Goal: Task Accomplishment & Management: Use online tool/utility

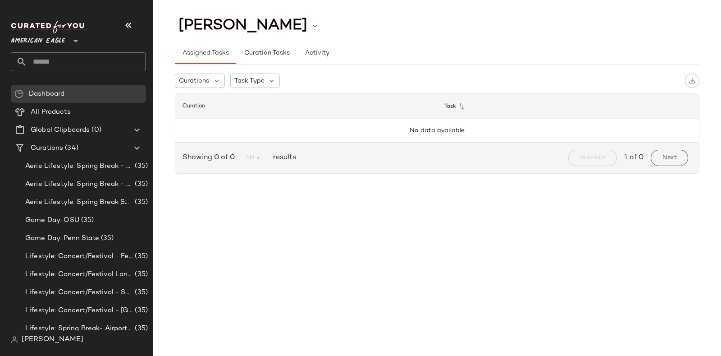
drag, startPoint x: 0, startPoint y: 0, endPoint x: 201, endPoint y: 210, distance: 291.3
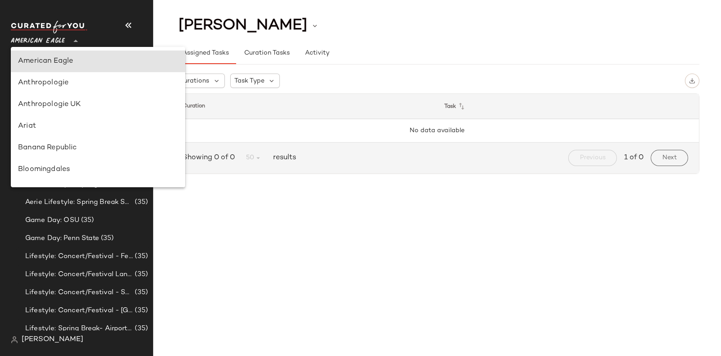
drag, startPoint x: 201, startPoint y: 210, endPoint x: 70, endPoint y: 35, distance: 219.5
click at [70, 35] on div at bounding box center [74, 35] width 13 height 23
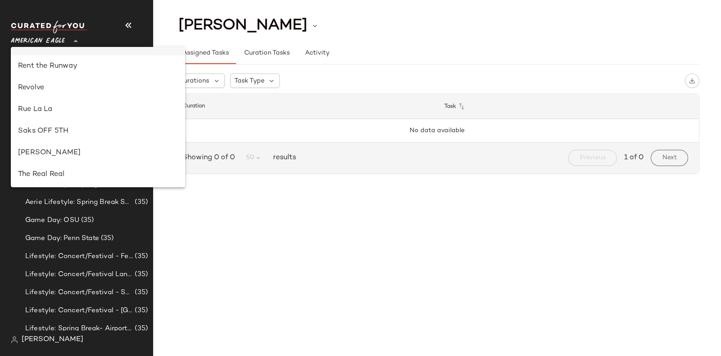
scroll to position [451, 0]
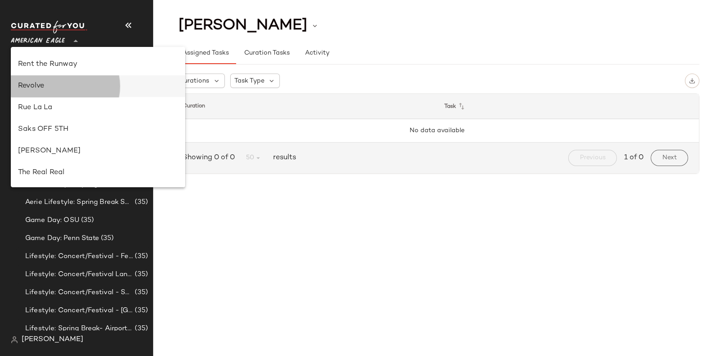
click at [64, 78] on div "Revolve" at bounding box center [98, 86] width 174 height 22
type input "**"
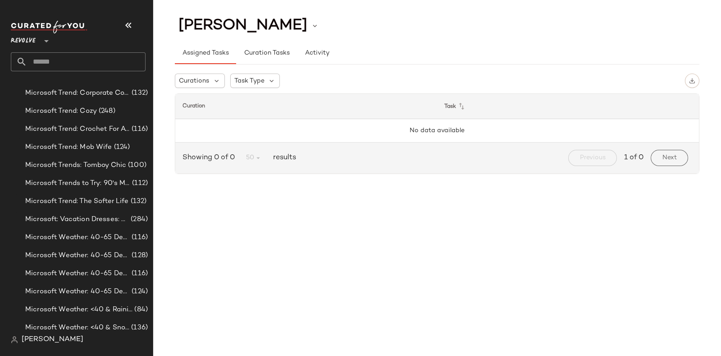
scroll to position [5479, 0]
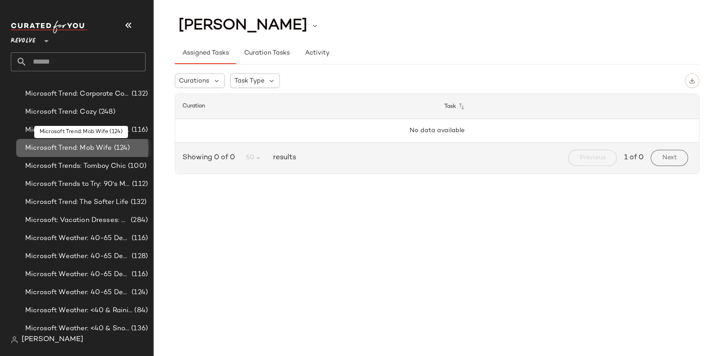
click at [104, 146] on span "Microsoft Trend: Mob Wife" at bounding box center [68, 148] width 87 height 10
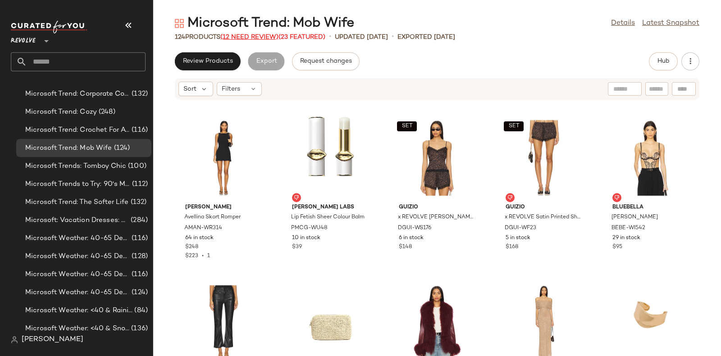
click at [243, 35] on span "(12 Need Review)" at bounding box center [249, 37] width 58 height 7
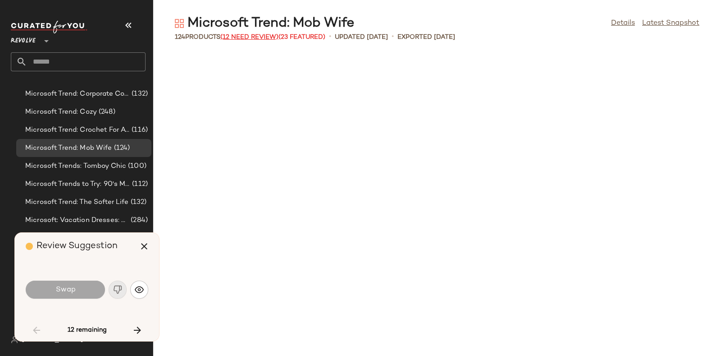
scroll to position [660, 0]
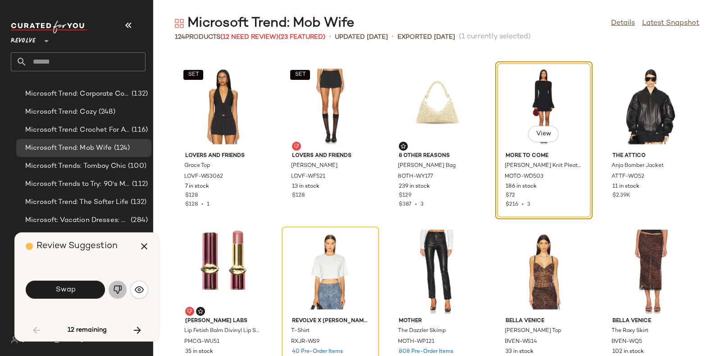
click at [117, 286] on img "button" at bounding box center [117, 289] width 9 height 9
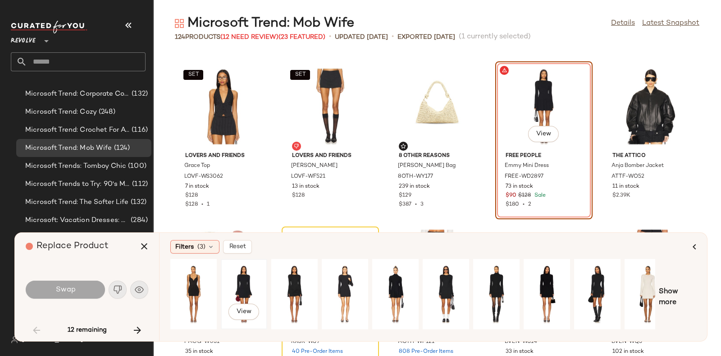
click at [251, 283] on div "View" at bounding box center [244, 294] width 40 height 64
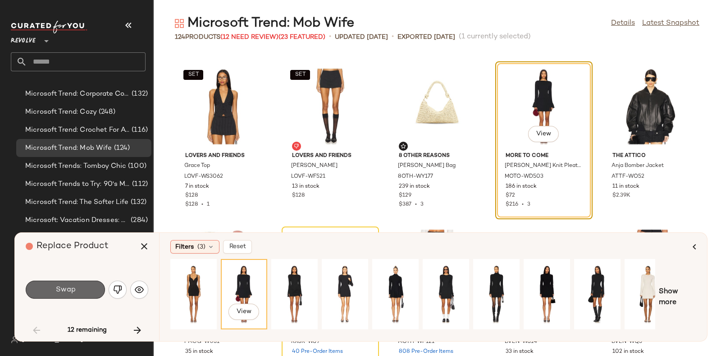
click at [84, 282] on button "Swap" at bounding box center [65, 289] width 79 height 18
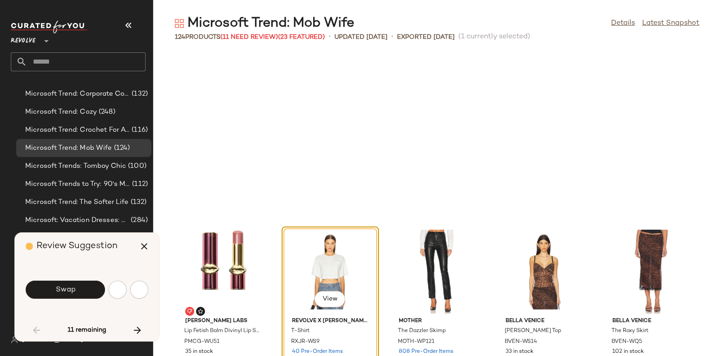
scroll to position [824, 0]
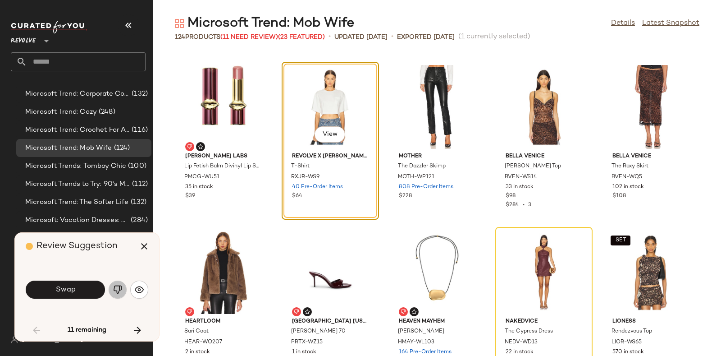
click at [114, 289] on img "button" at bounding box center [117, 289] width 9 height 9
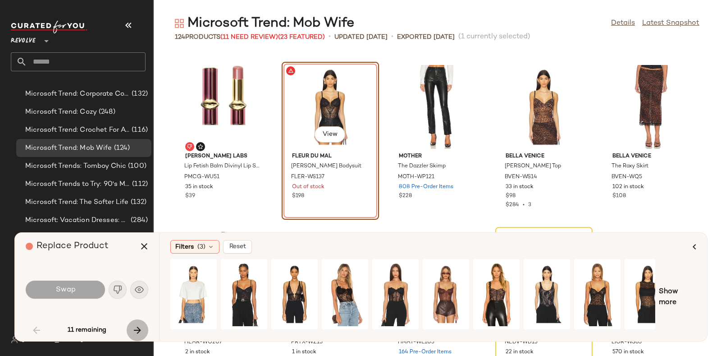
click at [141, 328] on icon "button" at bounding box center [137, 329] width 11 height 11
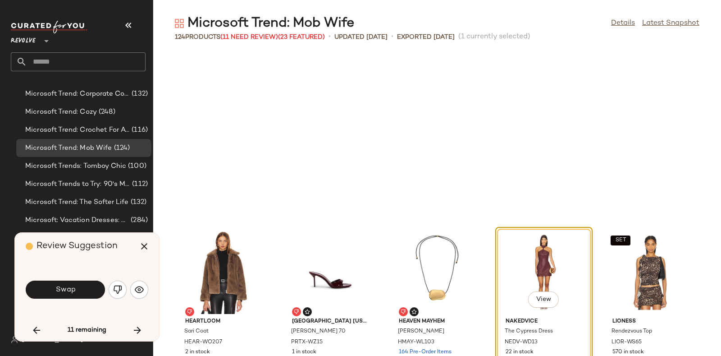
scroll to position [989, 0]
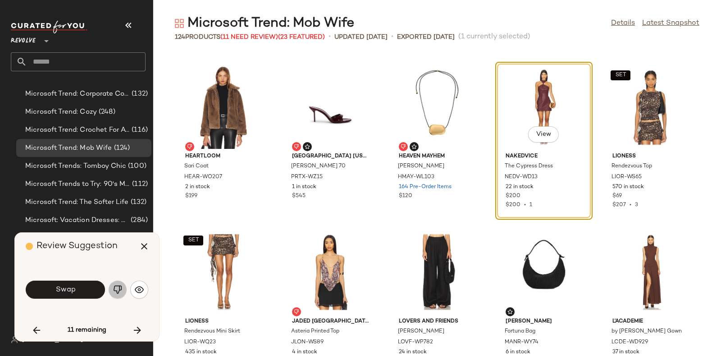
click at [117, 291] on img "button" at bounding box center [117, 289] width 9 height 9
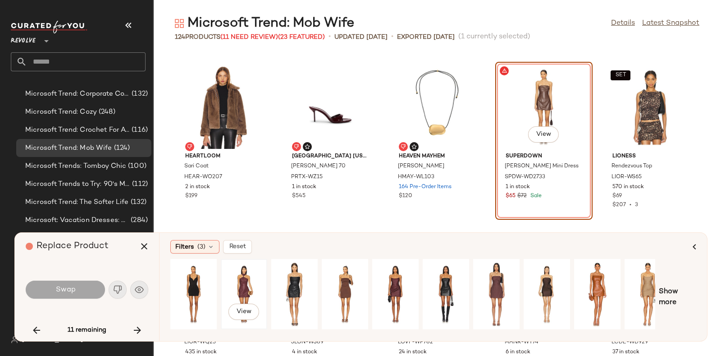
click at [251, 275] on div "View" at bounding box center [244, 294] width 40 height 64
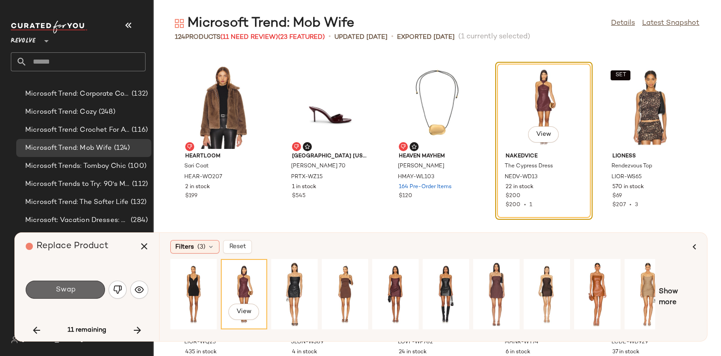
click at [83, 283] on button "Swap" at bounding box center [65, 289] width 79 height 18
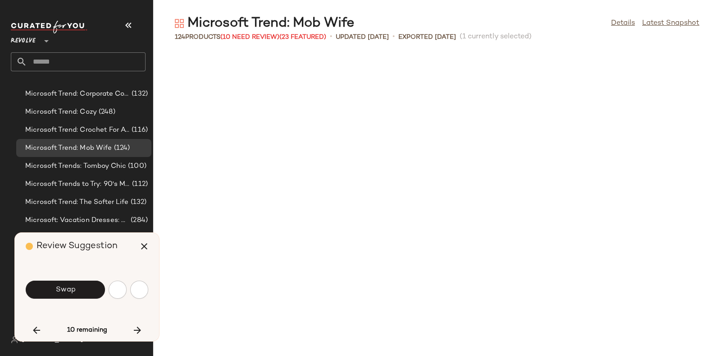
scroll to position [1319, 0]
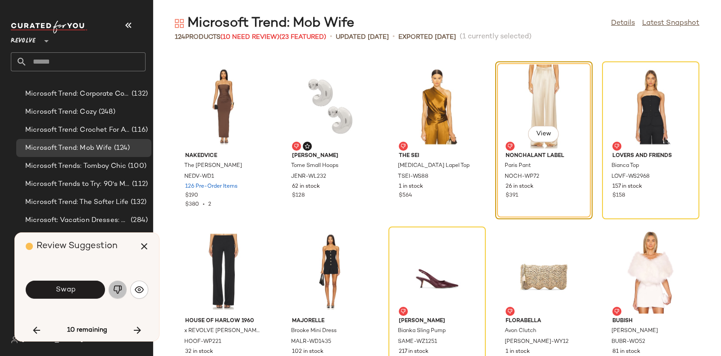
click at [115, 285] on img "button" at bounding box center [117, 289] width 9 height 9
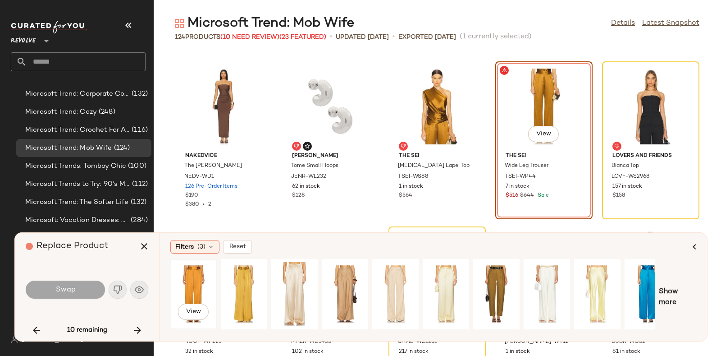
click at [200, 273] on div "View" at bounding box center [193, 294] width 40 height 64
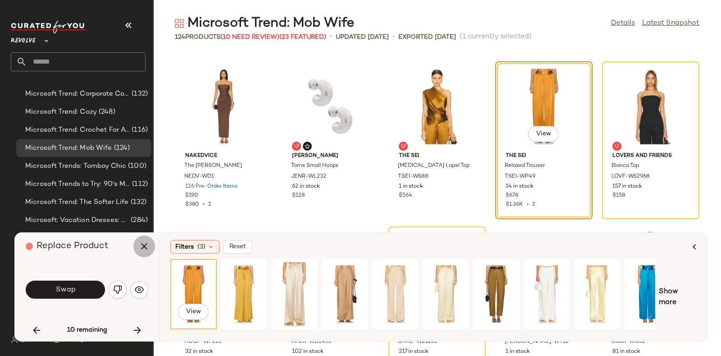
click at [140, 242] on icon "button" at bounding box center [144, 246] width 11 height 11
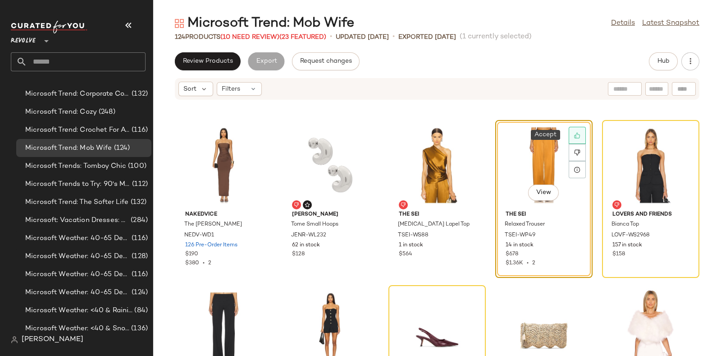
click at [574, 132] on icon at bounding box center [577, 135] width 6 height 6
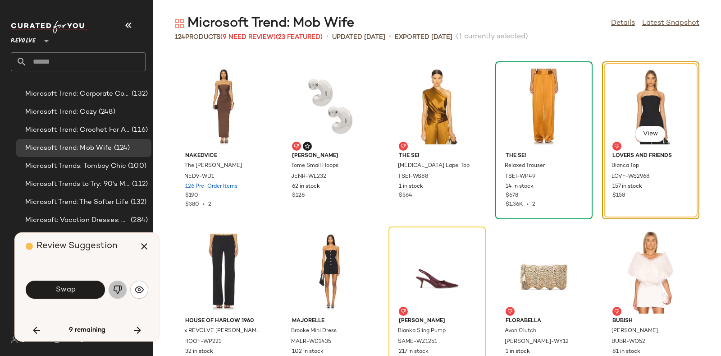
click at [110, 286] on button "button" at bounding box center [118, 289] width 18 height 18
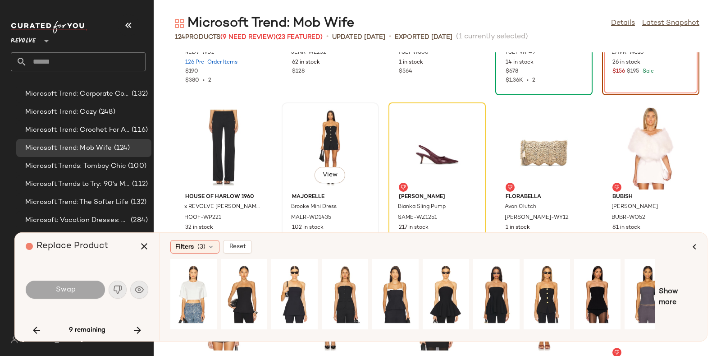
scroll to position [1474, 0]
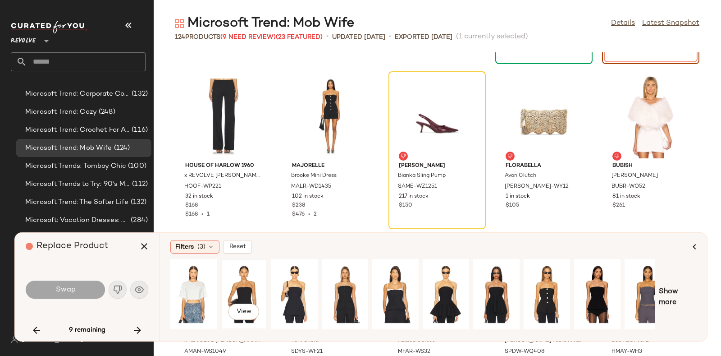
click at [241, 287] on div "View" at bounding box center [244, 294] width 40 height 64
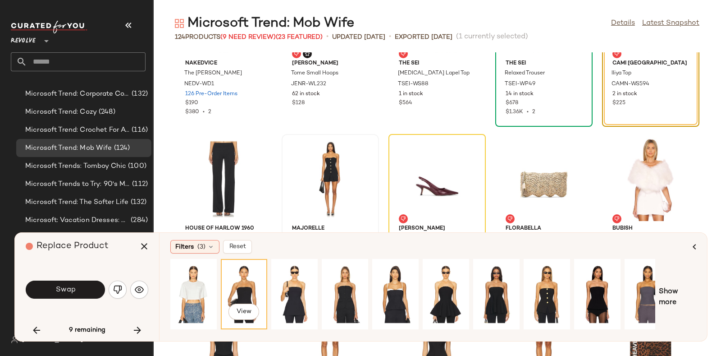
scroll to position [1426, 0]
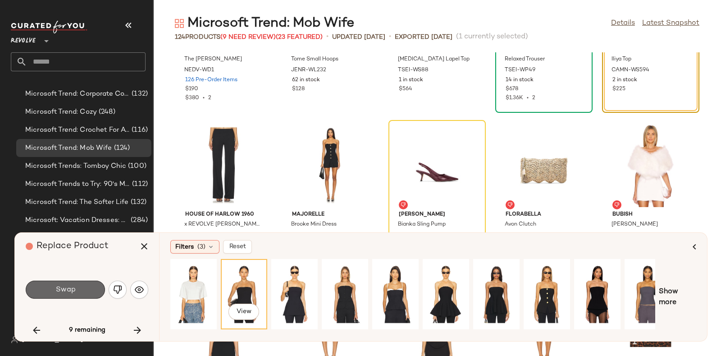
click at [81, 287] on button "Swap" at bounding box center [65, 289] width 79 height 18
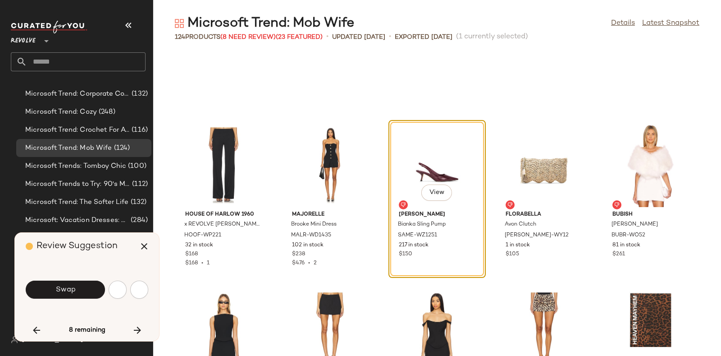
scroll to position [1484, 0]
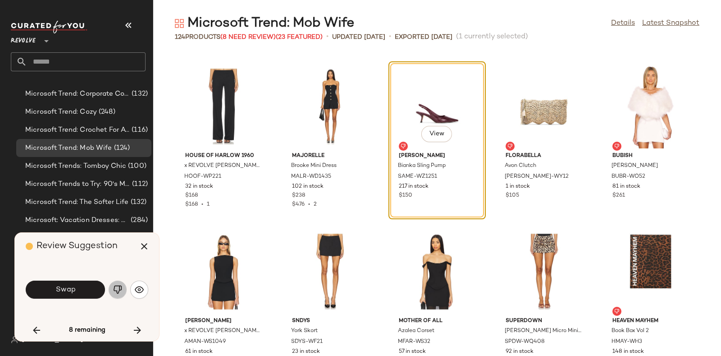
click at [115, 288] on img "button" at bounding box center [117, 289] width 9 height 9
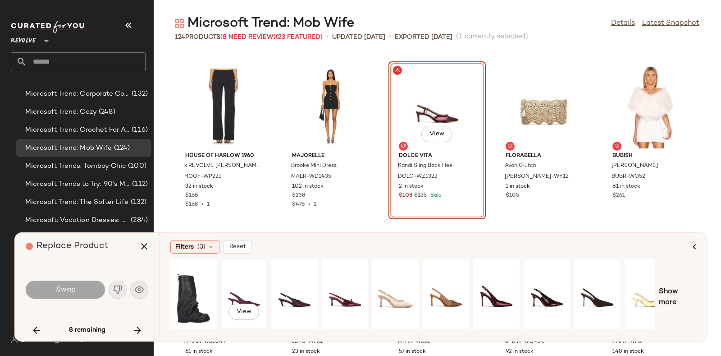
click at [248, 271] on div "View" at bounding box center [244, 294] width 40 height 64
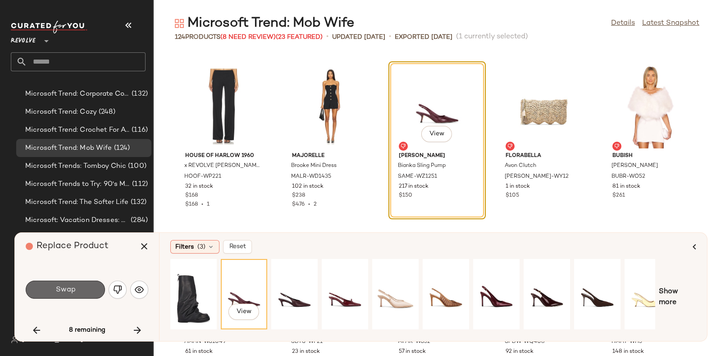
click at [83, 284] on button "Swap" at bounding box center [65, 289] width 79 height 18
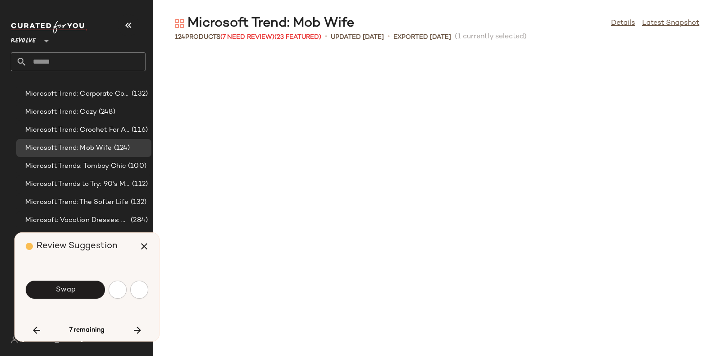
scroll to position [1814, 0]
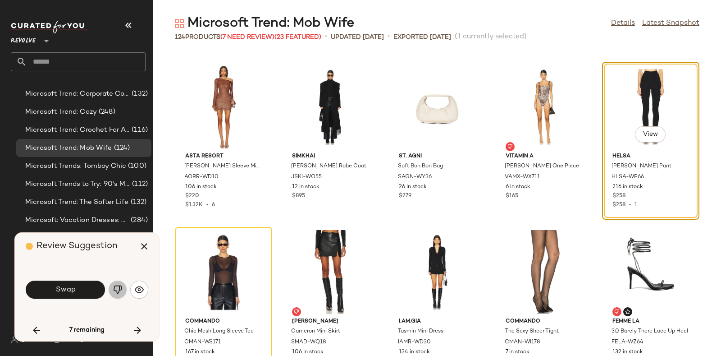
click at [112, 284] on button "button" at bounding box center [118, 289] width 18 height 18
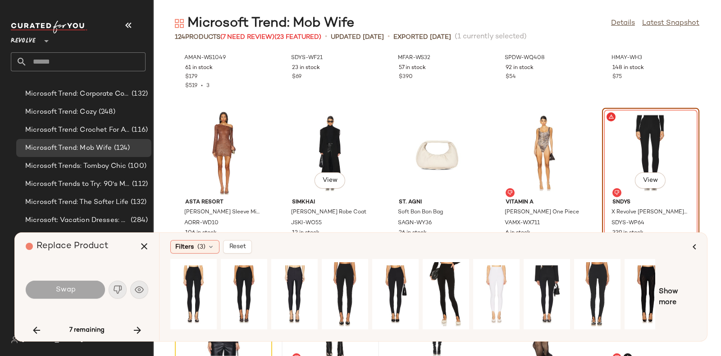
scroll to position [1806, 0]
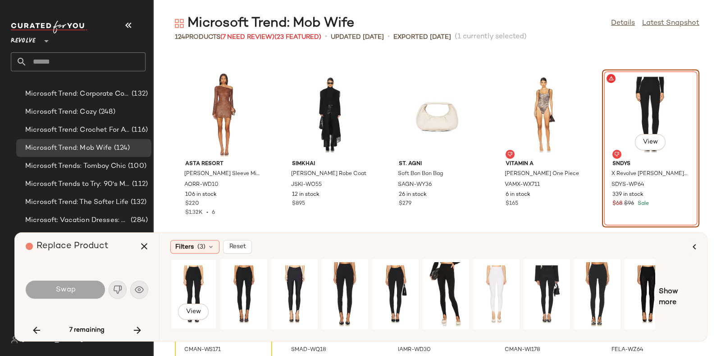
click at [190, 290] on div "View" at bounding box center [193, 294] width 40 height 64
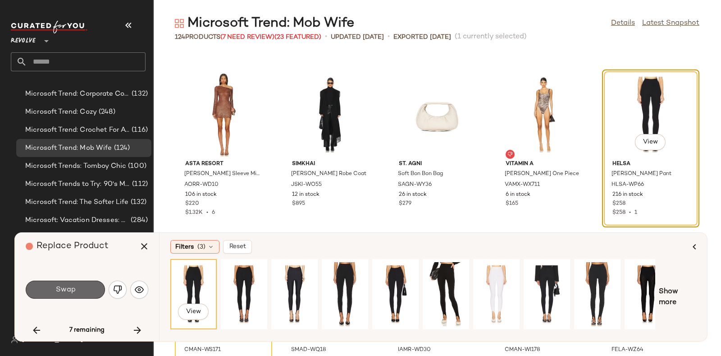
click at [65, 293] on span "Swap" at bounding box center [65, 289] width 20 height 9
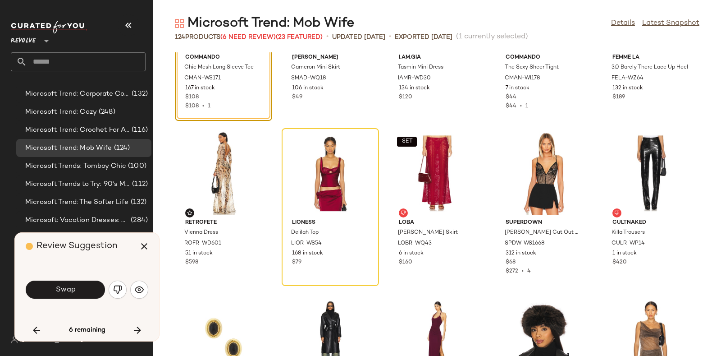
scroll to position [2091, 0]
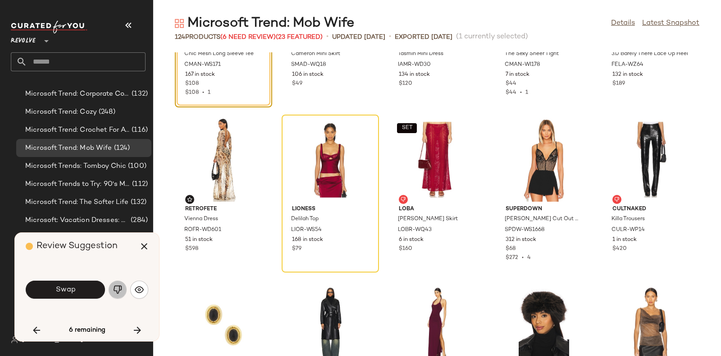
click at [117, 291] on img "button" at bounding box center [117, 289] width 9 height 9
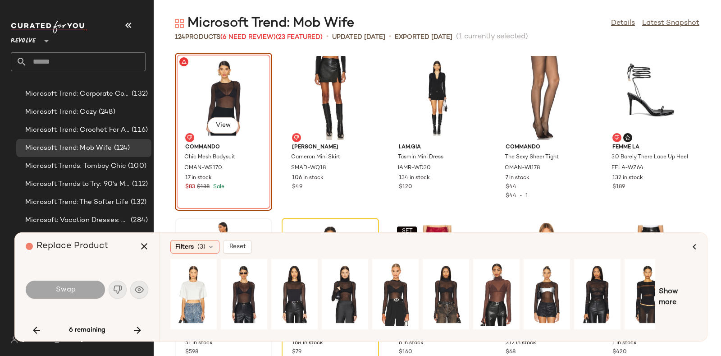
scroll to position [1988, 0]
click at [246, 287] on div "View" at bounding box center [244, 294] width 40 height 64
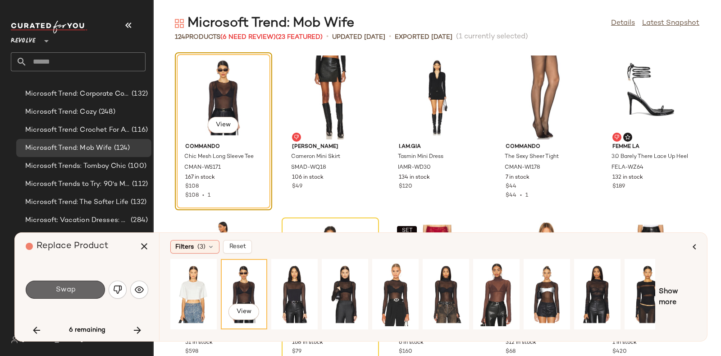
click at [72, 286] on span "Swap" at bounding box center [65, 289] width 20 height 9
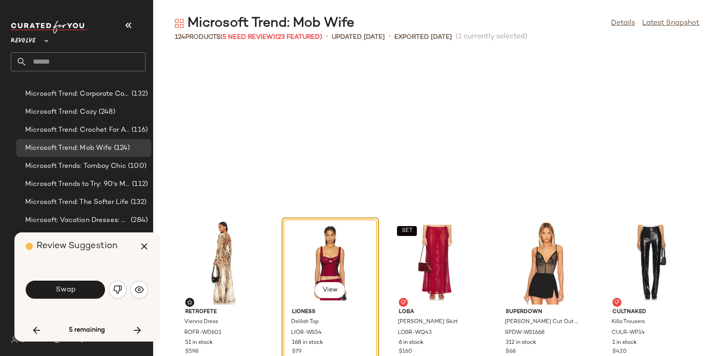
scroll to position [2144, 0]
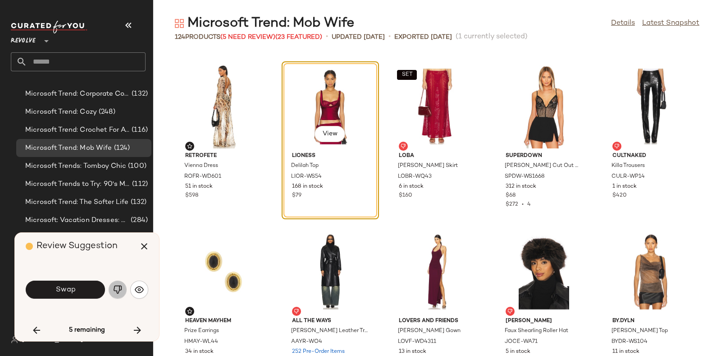
click at [119, 287] on img "button" at bounding box center [117, 289] width 9 height 9
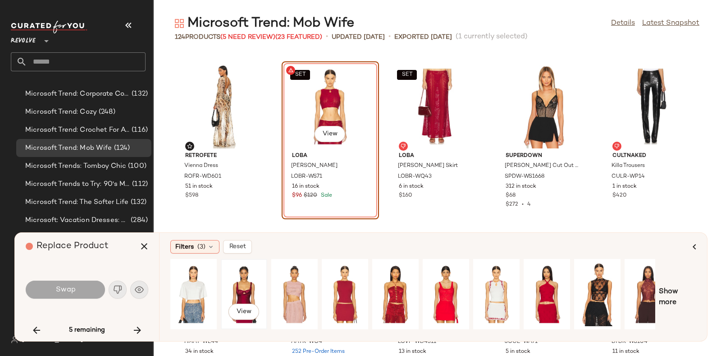
click at [242, 280] on div "View" at bounding box center [244, 294] width 40 height 64
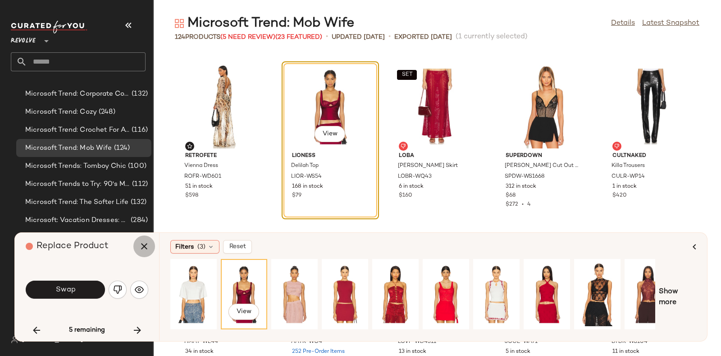
click at [141, 249] on icon "button" at bounding box center [144, 246] width 11 height 11
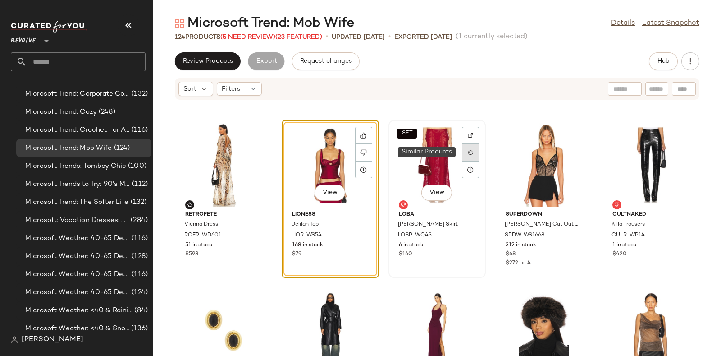
click at [470, 150] on img at bounding box center [470, 152] width 5 height 5
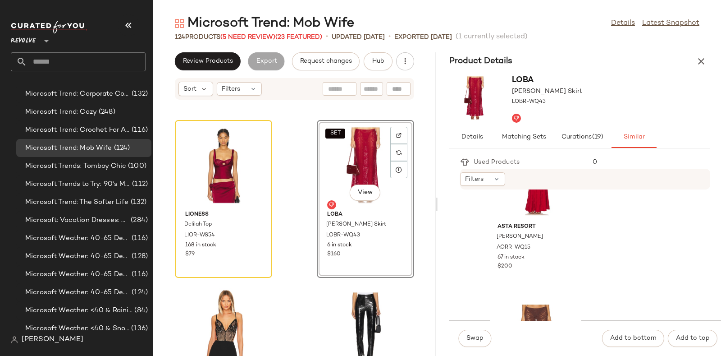
scroll to position [559, 0]
click at [259, 151] on icon at bounding box center [257, 152] width 6 height 6
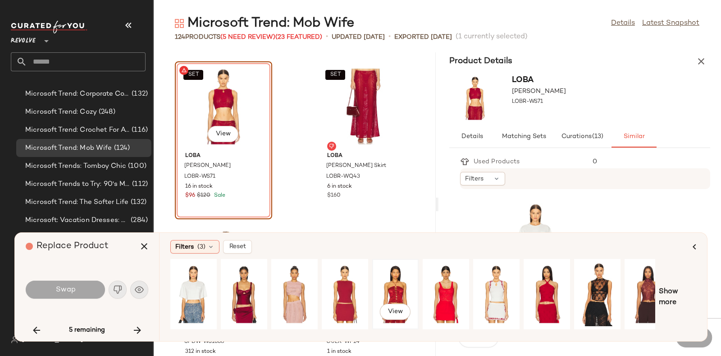
click at [398, 281] on div "View" at bounding box center [395, 294] width 40 height 64
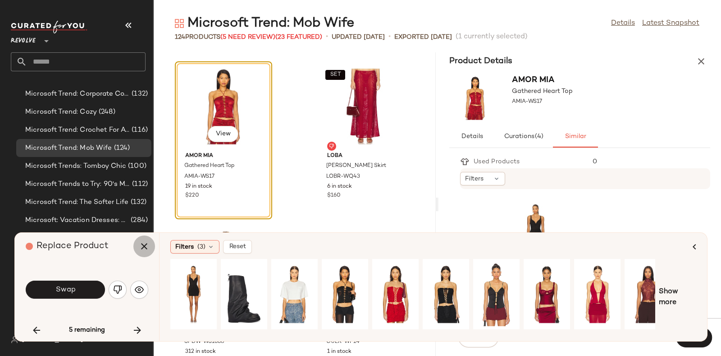
click at [146, 250] on icon "button" at bounding box center [144, 246] width 11 height 11
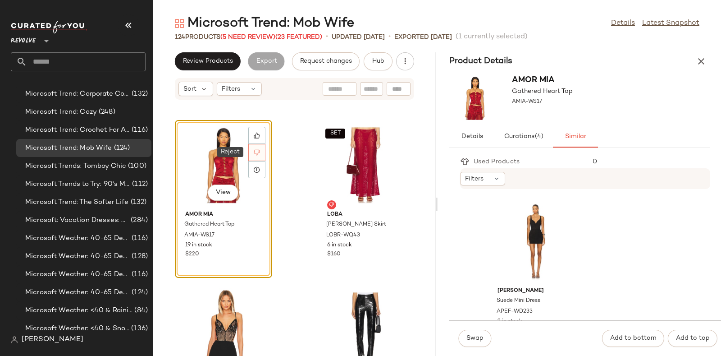
click at [257, 152] on icon at bounding box center [257, 152] width 6 height 6
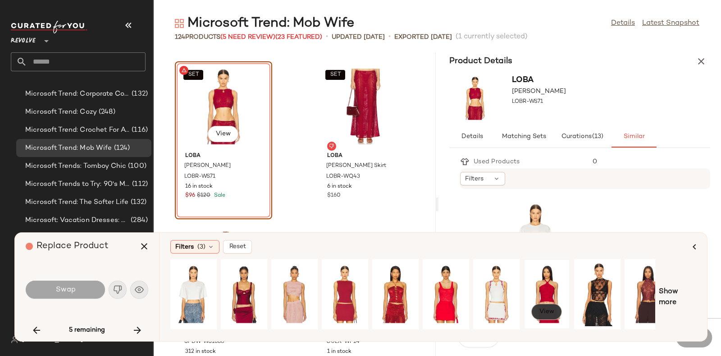
click at [545, 312] on span "View" at bounding box center [546, 311] width 15 height 7
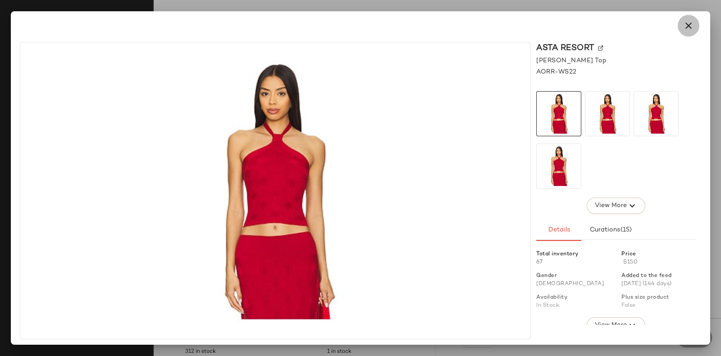
click at [684, 23] on icon "button" at bounding box center [688, 25] width 11 height 11
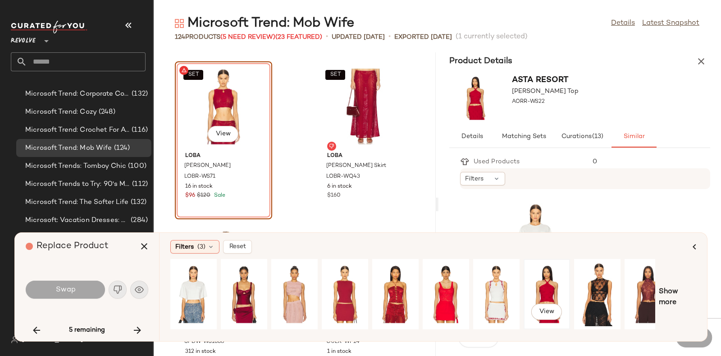
click at [546, 278] on div "View" at bounding box center [547, 294] width 40 height 64
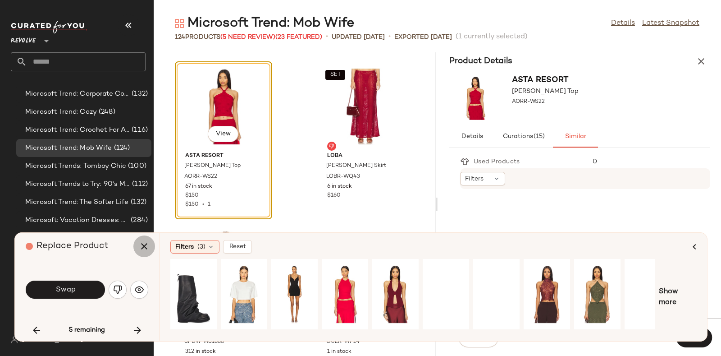
click at [136, 241] on button "button" at bounding box center [144, 246] width 22 height 22
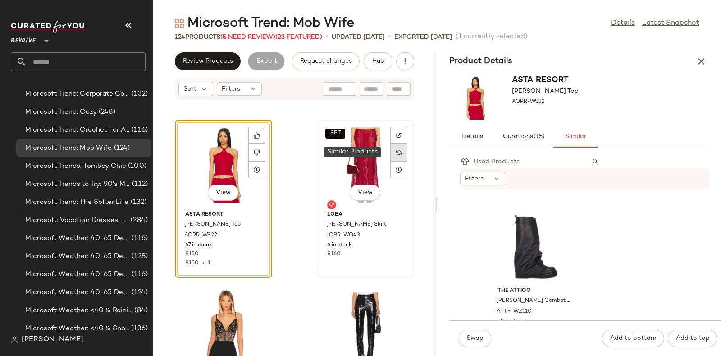
click at [390, 150] on div at bounding box center [398, 152] width 17 height 17
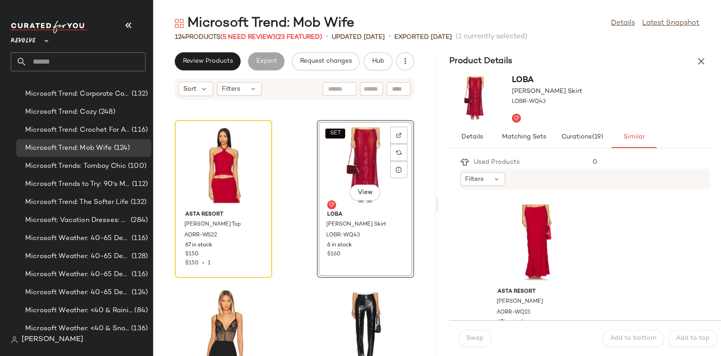
scroll to position [499, 0]
click at [537, 227] on div "View" at bounding box center [535, 238] width 91 height 84
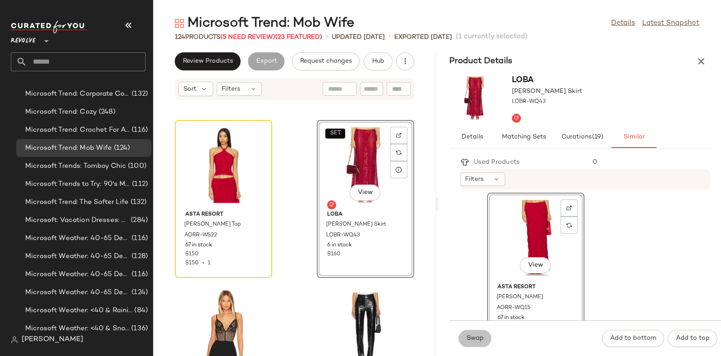
click at [476, 330] on button "Swap" at bounding box center [474, 337] width 33 height 17
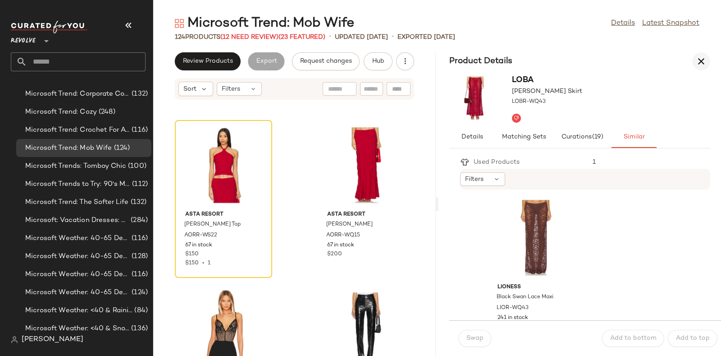
drag, startPoint x: 701, startPoint y: 51, endPoint x: 701, endPoint y: 69, distance: 18.0
click at [701, 69] on div "Microsoft Trend: Mob Wife Details Latest Snapshot 124 Products (12 Need Review)…" at bounding box center [437, 184] width 568 height 341
click at [701, 69] on button "button" at bounding box center [701, 61] width 18 height 18
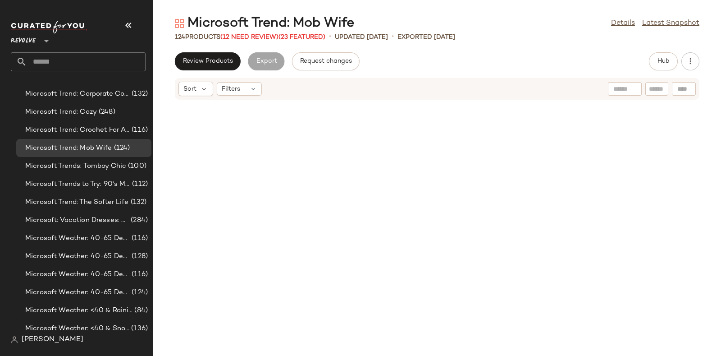
scroll to position [2144, 0]
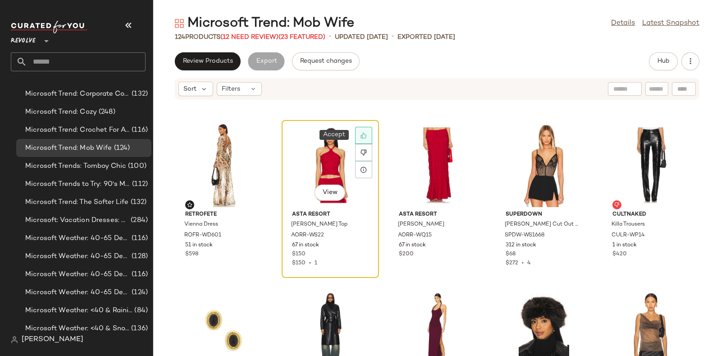
click at [364, 136] on icon at bounding box center [363, 135] width 6 height 6
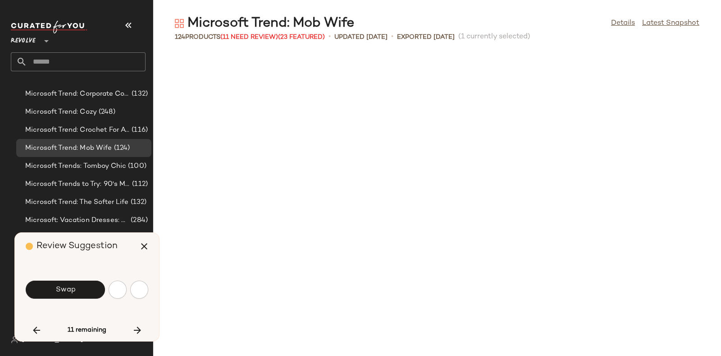
scroll to position [2474, 0]
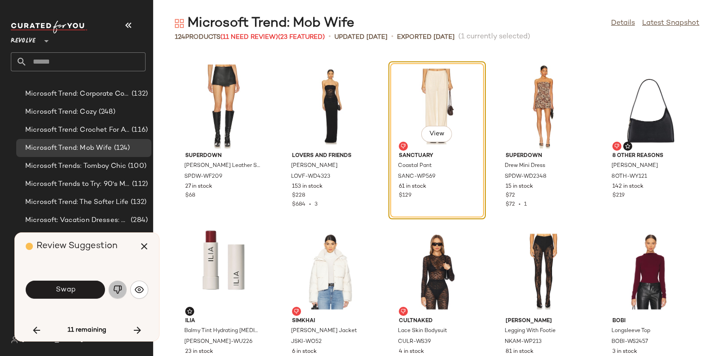
click at [115, 286] on img "button" at bounding box center [117, 289] width 9 height 9
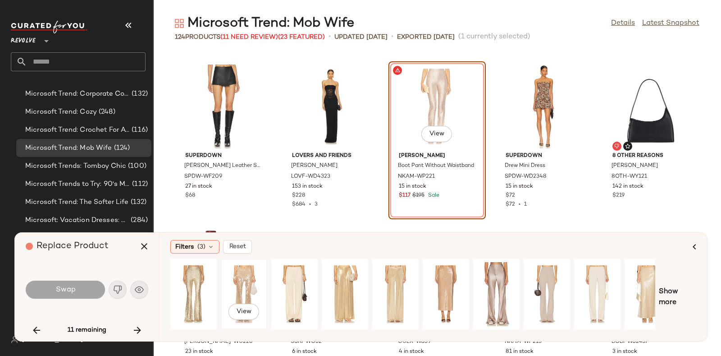
click at [243, 275] on div "View" at bounding box center [244, 294] width 40 height 64
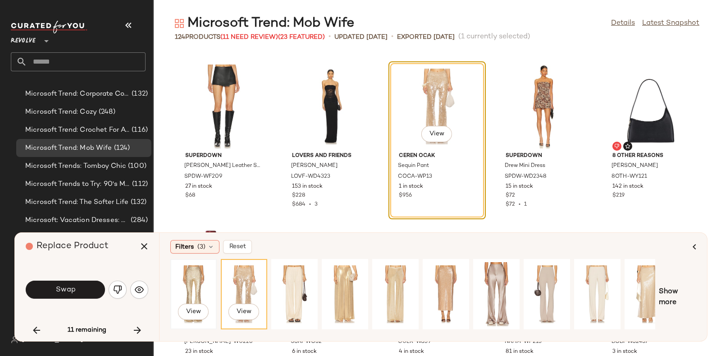
click at [189, 268] on div "View" at bounding box center [193, 294] width 40 height 64
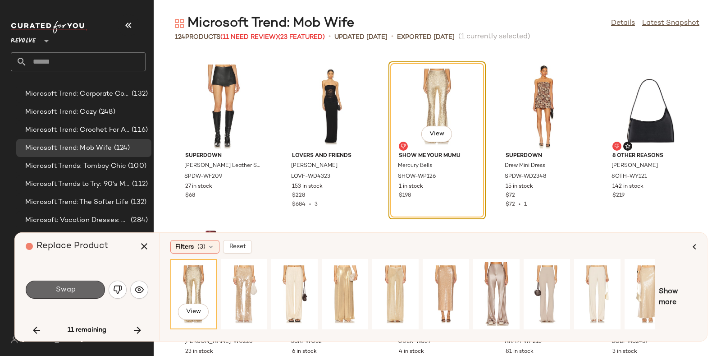
click at [91, 284] on button "Swap" at bounding box center [65, 289] width 79 height 18
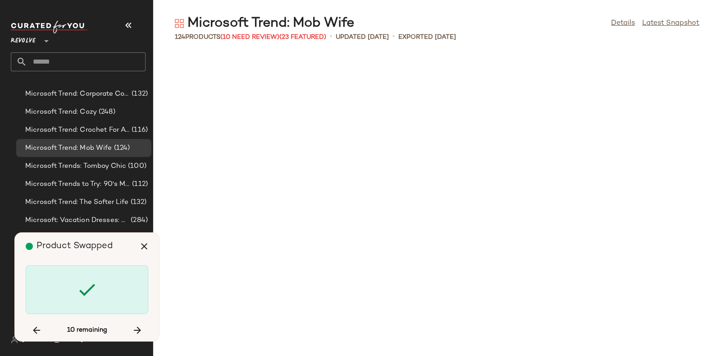
scroll to position [3463, 0]
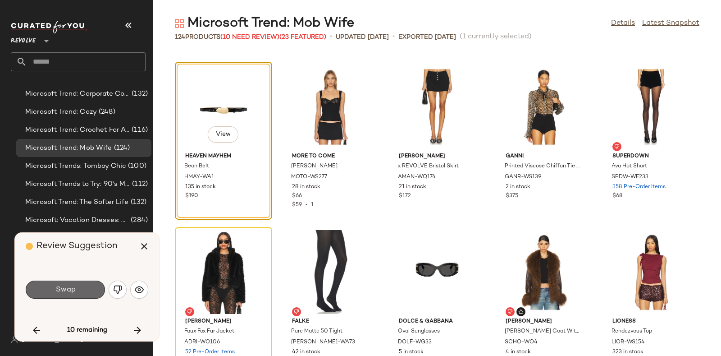
click at [83, 284] on button "Swap" at bounding box center [65, 289] width 79 height 18
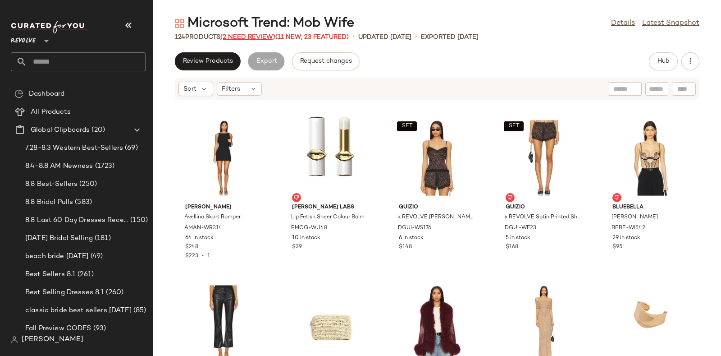
click at [246, 35] on span "(2 Need Review)" at bounding box center [247, 37] width 55 height 7
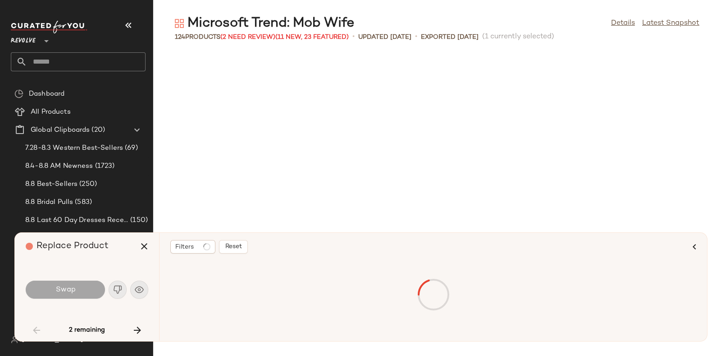
scroll to position [824, 0]
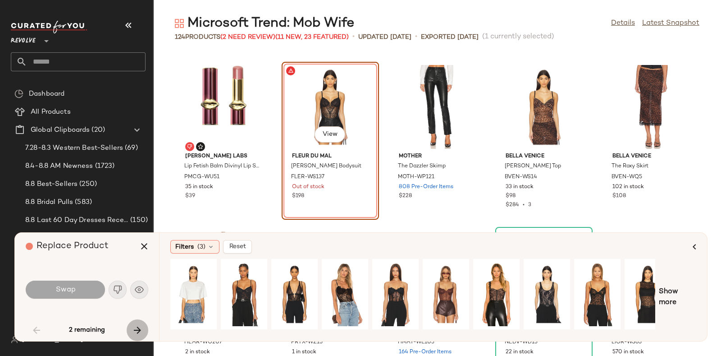
click at [139, 334] on icon "button" at bounding box center [137, 329] width 11 height 11
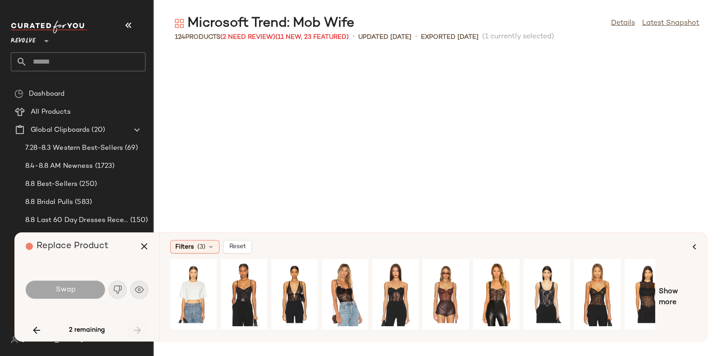
scroll to position [3628, 0]
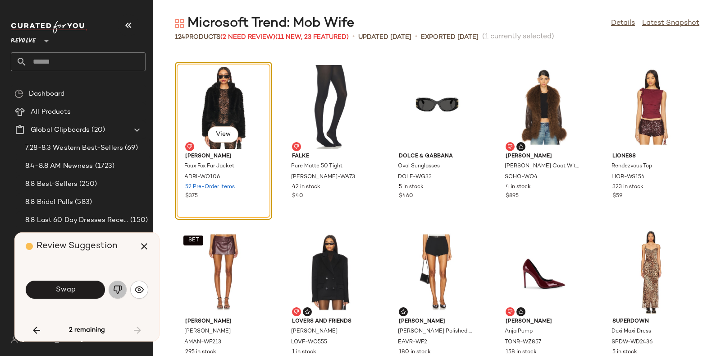
click at [116, 285] on img "button" at bounding box center [117, 289] width 9 height 9
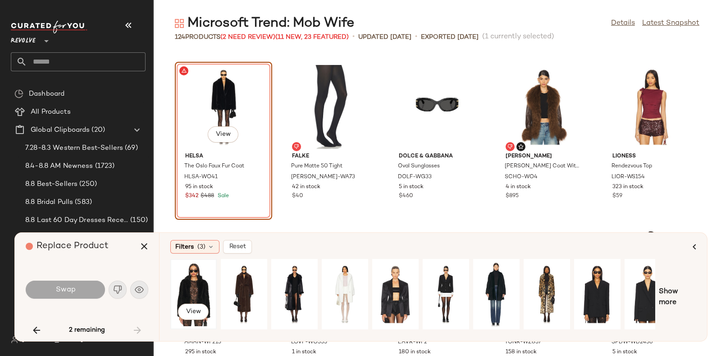
click at [195, 287] on div "View" at bounding box center [193, 294] width 40 height 64
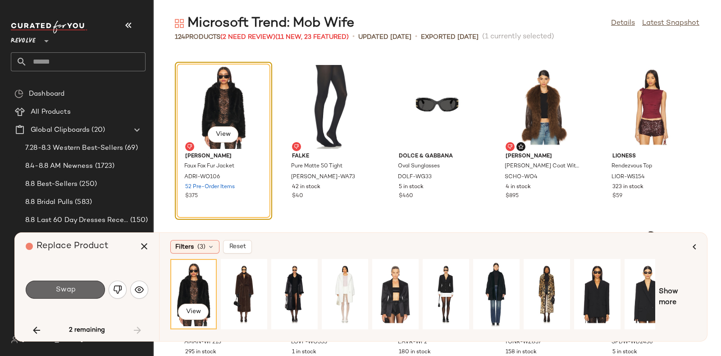
click at [76, 288] on button "Swap" at bounding box center [65, 289] width 79 height 18
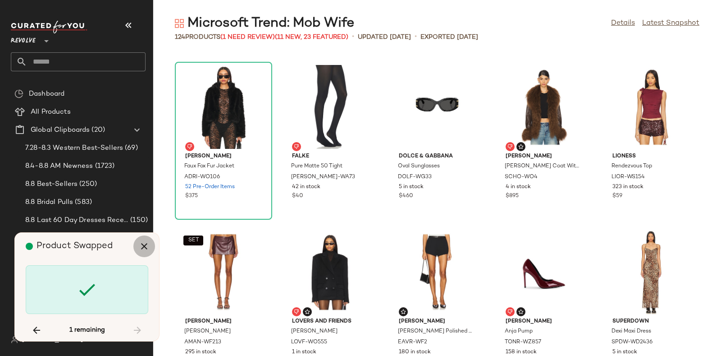
click at [145, 242] on icon "button" at bounding box center [144, 246] width 11 height 11
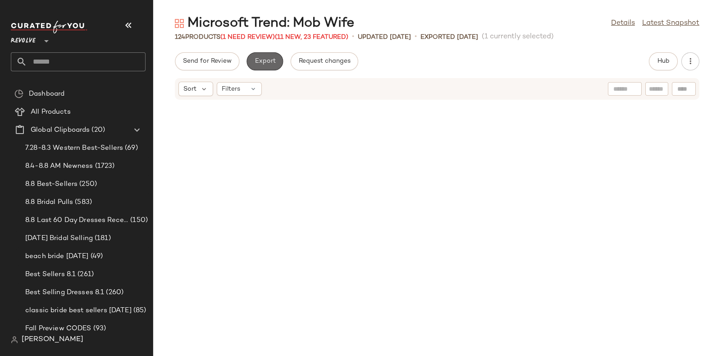
scroll to position [824, 0]
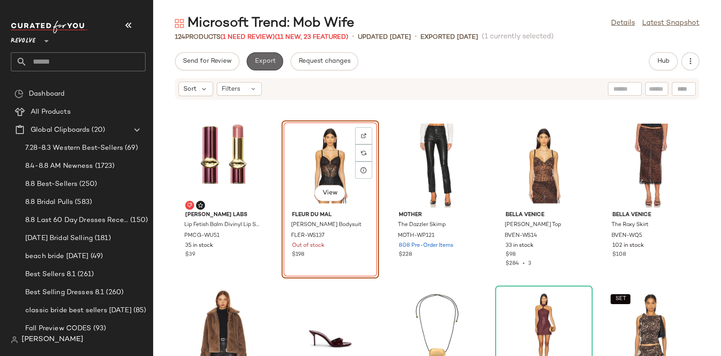
click at [261, 54] on button "Export" at bounding box center [264, 61] width 36 height 18
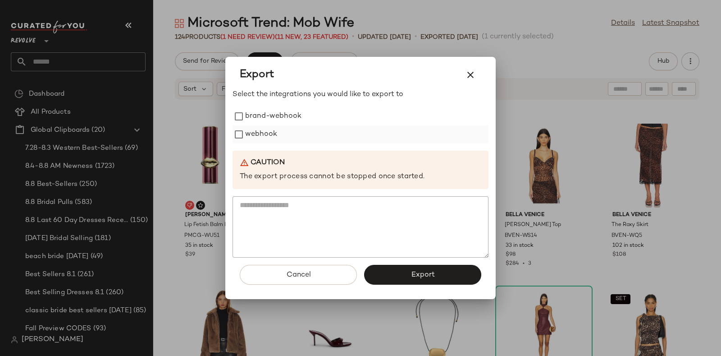
click at [262, 129] on label "webhook" at bounding box center [261, 134] width 32 height 18
click at [417, 278] on span "Export" at bounding box center [422, 274] width 24 height 9
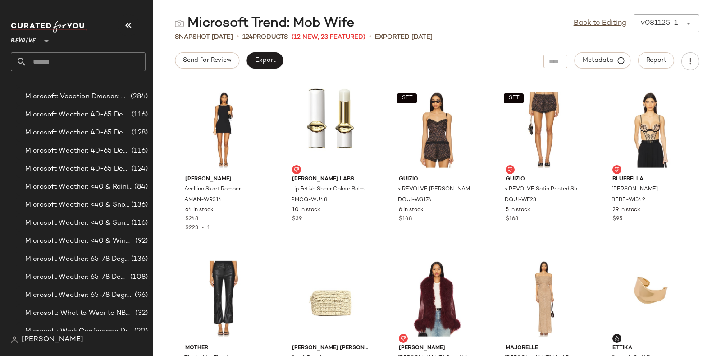
scroll to position [5613, 0]
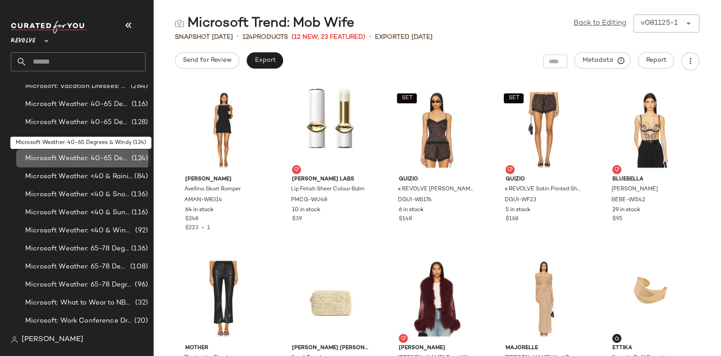
click at [103, 153] on span "Microsoft Weather: 40-65 Degrees & Windy" at bounding box center [77, 158] width 105 height 10
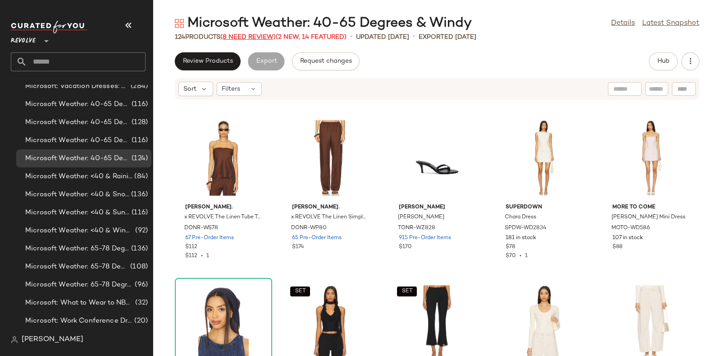
click at [243, 38] on span "(8 Need Review)" at bounding box center [247, 37] width 55 height 7
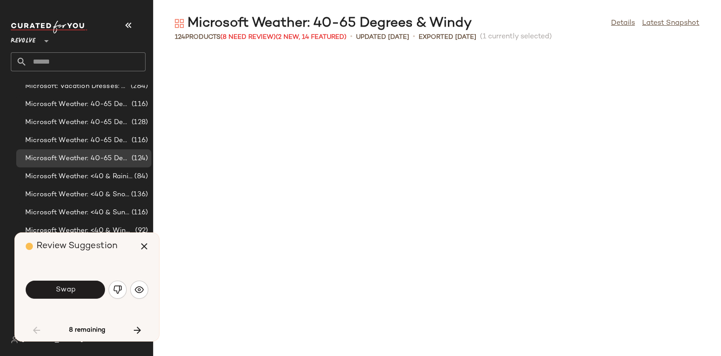
scroll to position [337, 0]
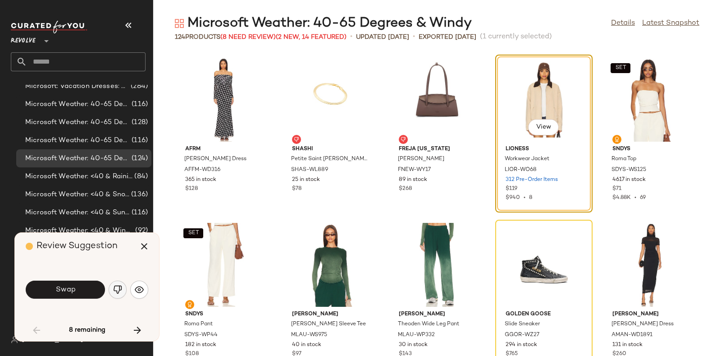
click at [113, 287] on img "button" at bounding box center [117, 289] width 9 height 9
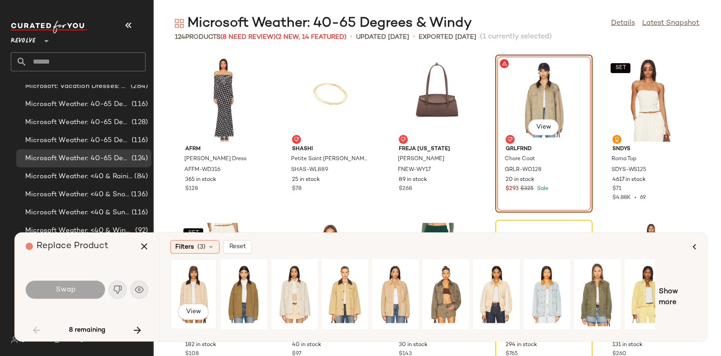
click at [184, 283] on div "View" at bounding box center [193, 294] width 40 height 64
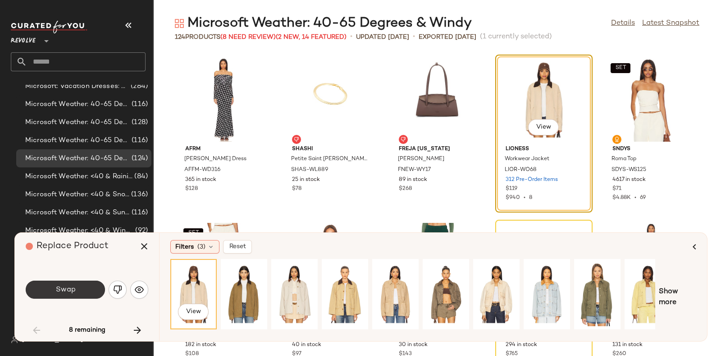
click at [77, 287] on button "Swap" at bounding box center [65, 289] width 79 height 18
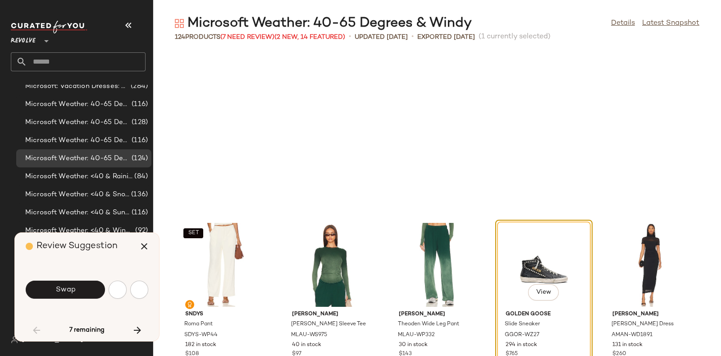
scroll to position [495, 0]
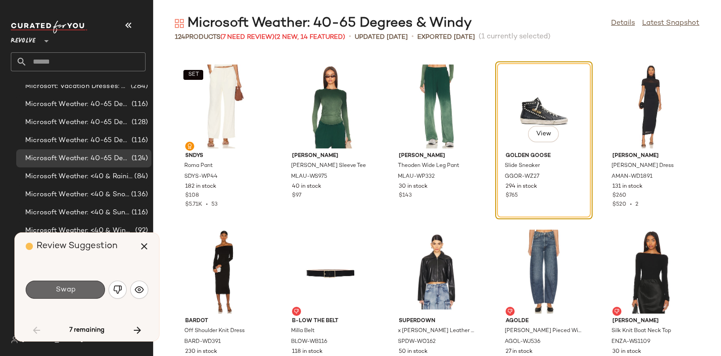
click at [85, 285] on button "Swap" at bounding box center [65, 289] width 79 height 18
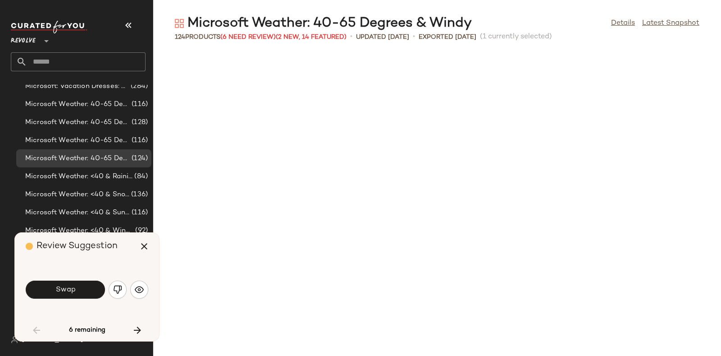
scroll to position [824, 0]
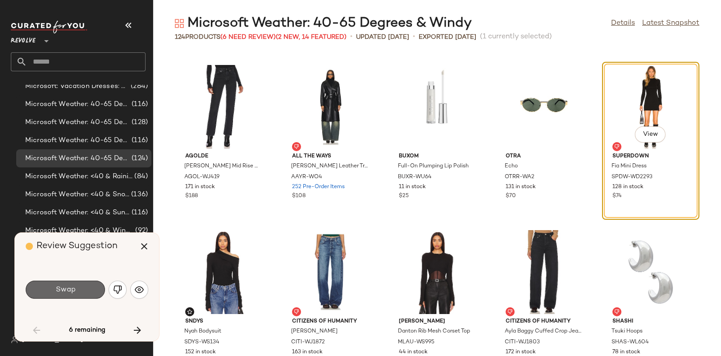
click at [82, 287] on button "Swap" at bounding box center [65, 289] width 79 height 18
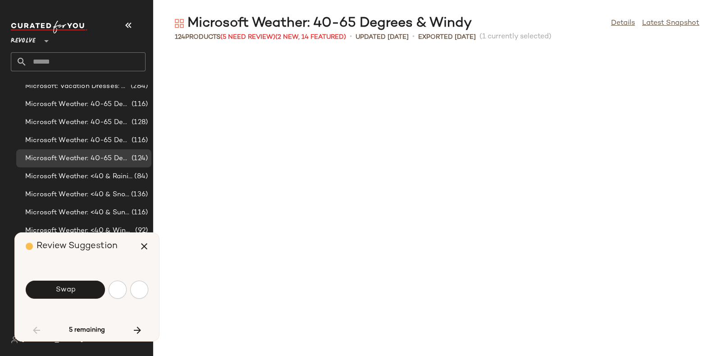
scroll to position [1154, 0]
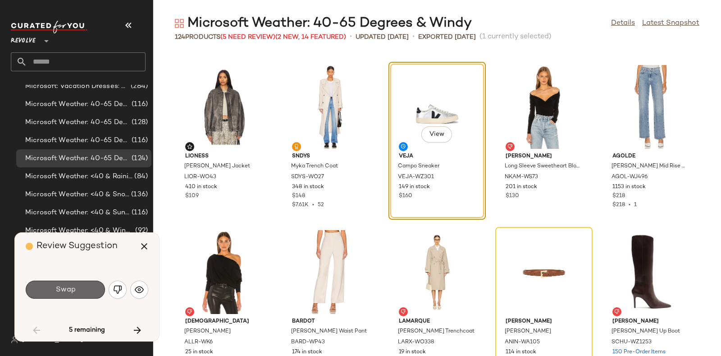
click at [94, 285] on button "Swap" at bounding box center [65, 289] width 79 height 18
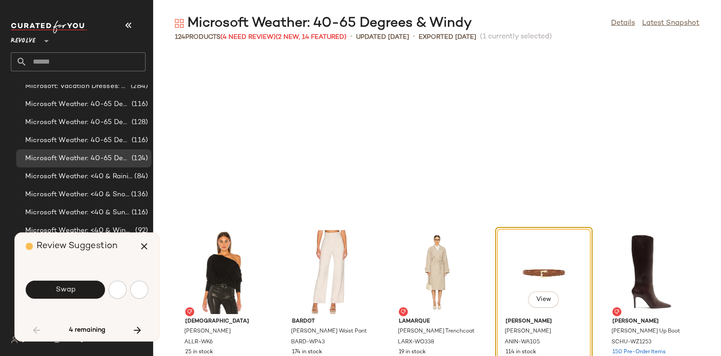
scroll to position [1319, 0]
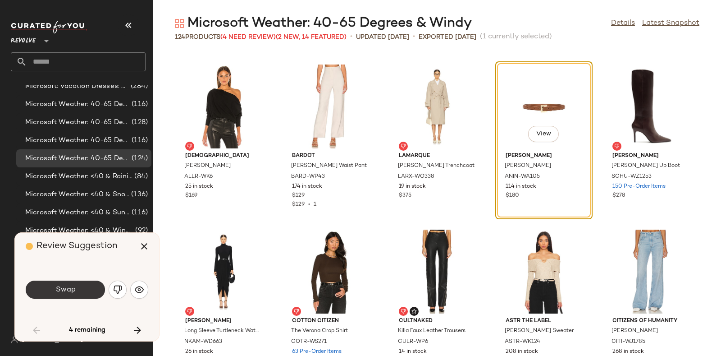
click at [93, 284] on button "Swap" at bounding box center [65, 289] width 79 height 18
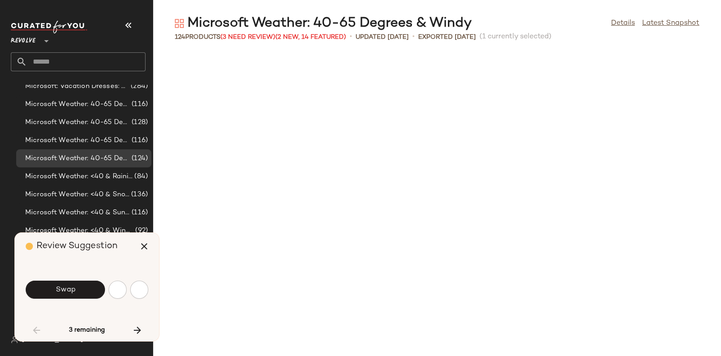
scroll to position [1814, 0]
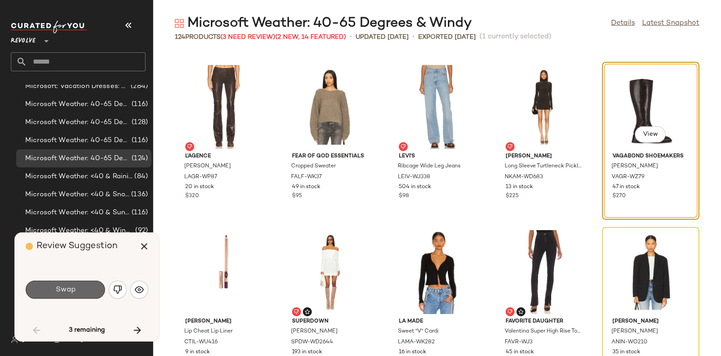
click at [81, 290] on button "Swap" at bounding box center [65, 289] width 79 height 18
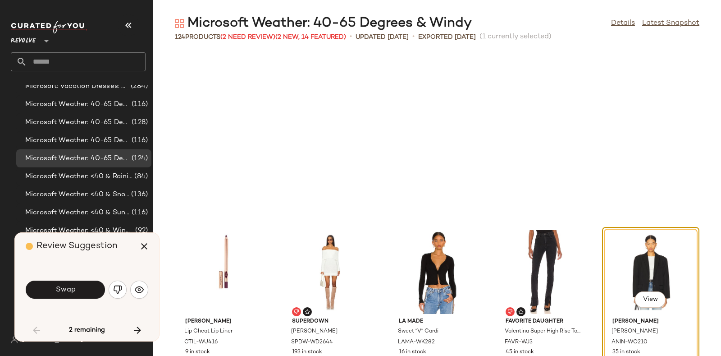
scroll to position [1979, 0]
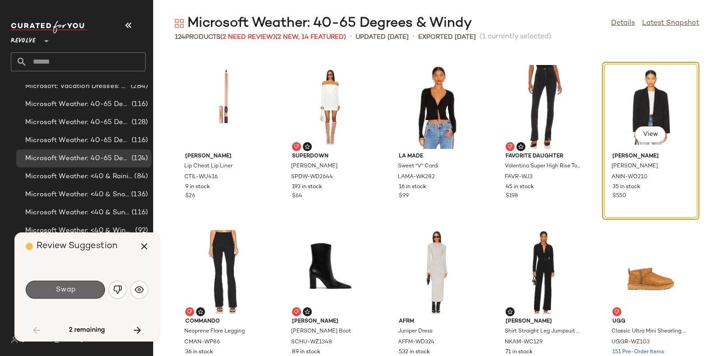
click at [77, 283] on button "Swap" at bounding box center [65, 289] width 79 height 18
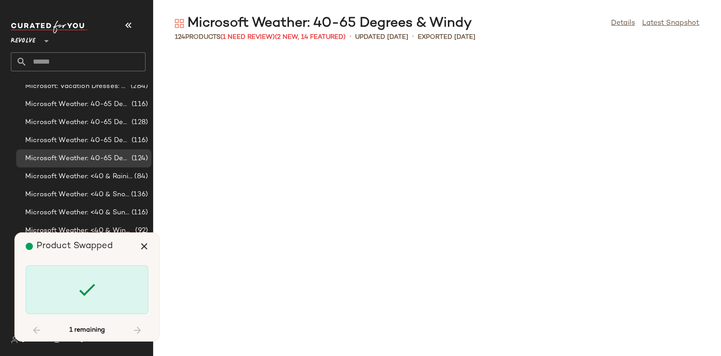
scroll to position [3793, 0]
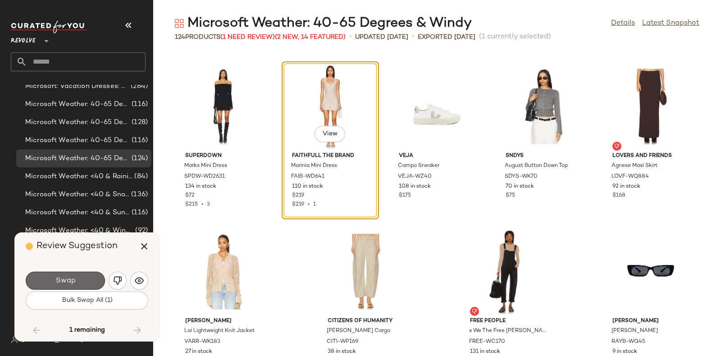
click at [91, 277] on button "Swap" at bounding box center [65, 280] width 79 height 18
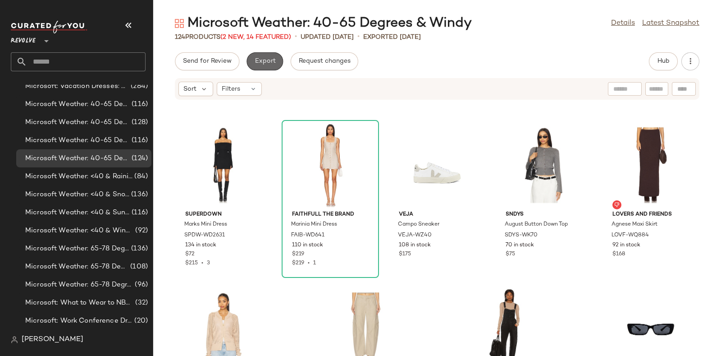
click at [267, 55] on button "Export" at bounding box center [264, 61] width 36 height 18
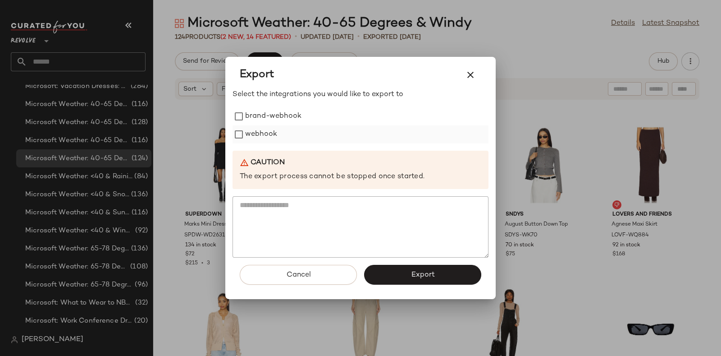
click at [261, 134] on label "webhook" at bounding box center [261, 134] width 32 height 18
click at [404, 267] on button "Export" at bounding box center [422, 274] width 117 height 20
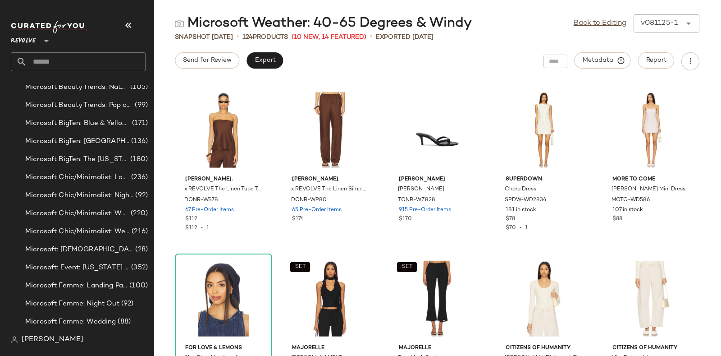
scroll to position [3739, 0]
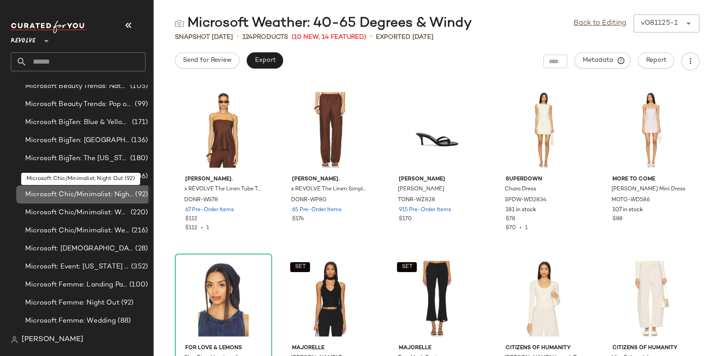
click at [110, 194] on span "Microsoft Chic/Minimalist: Night Out" at bounding box center [79, 194] width 108 height 10
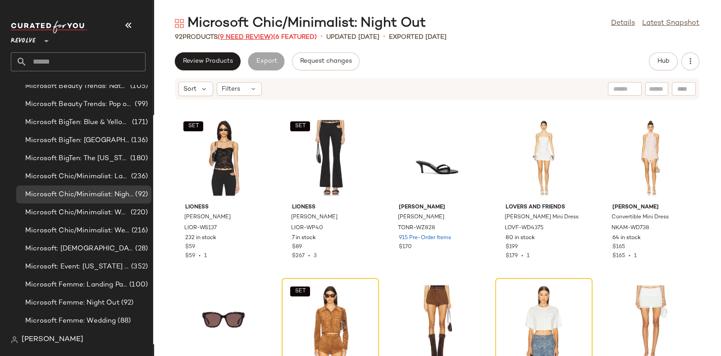
click at [250, 35] on span "(9 Need Review)" at bounding box center [245, 37] width 55 height 7
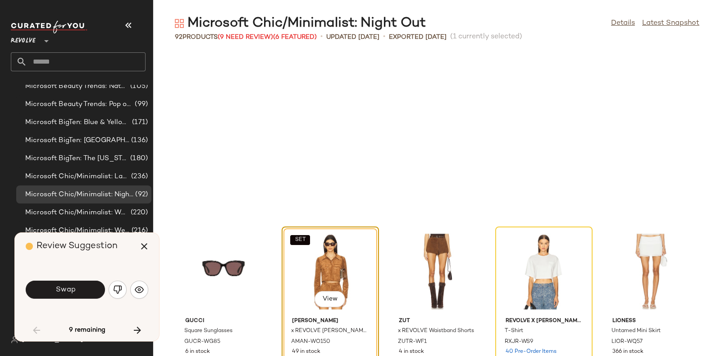
scroll to position [172, 0]
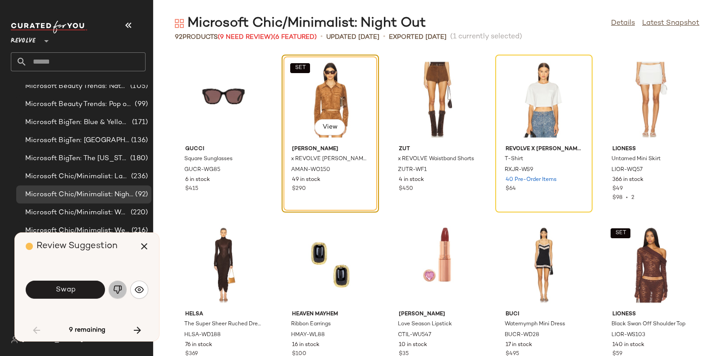
click at [112, 294] on button "button" at bounding box center [118, 289] width 18 height 18
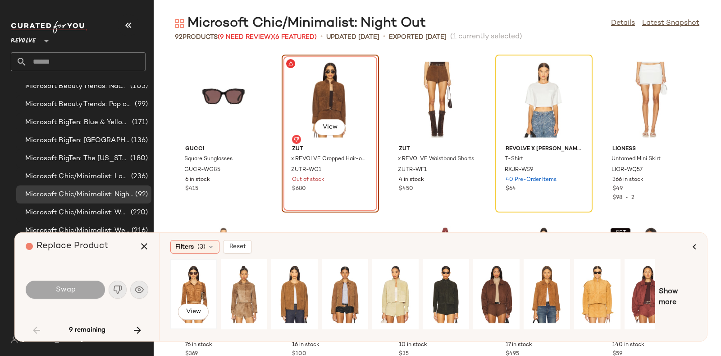
click at [180, 271] on div "View" at bounding box center [193, 294] width 40 height 64
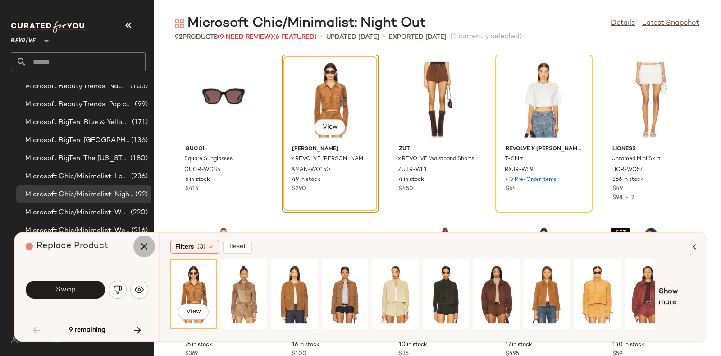
click at [141, 246] on icon "button" at bounding box center [144, 246] width 11 height 11
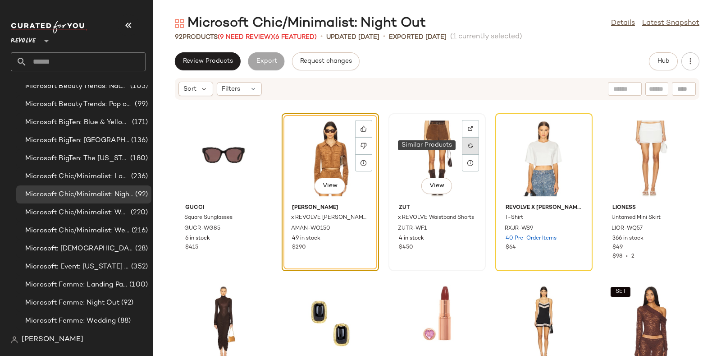
click at [469, 143] on img at bounding box center [470, 145] width 5 height 5
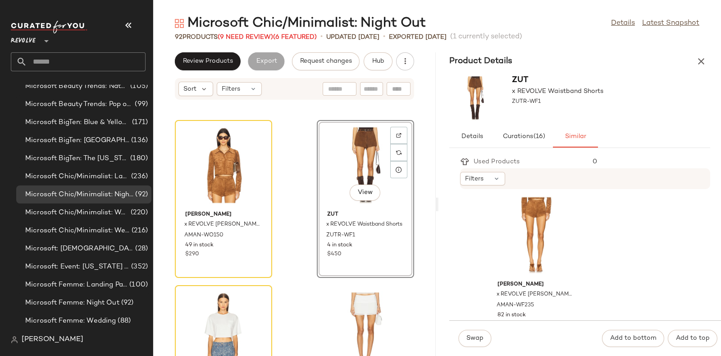
scroll to position [989, 0]
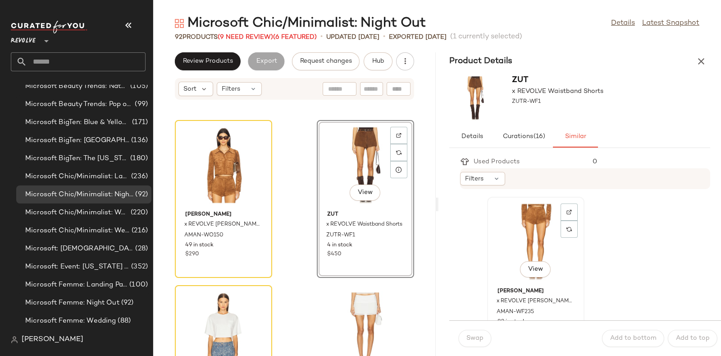
click at [530, 219] on div "View" at bounding box center [535, 242] width 91 height 84
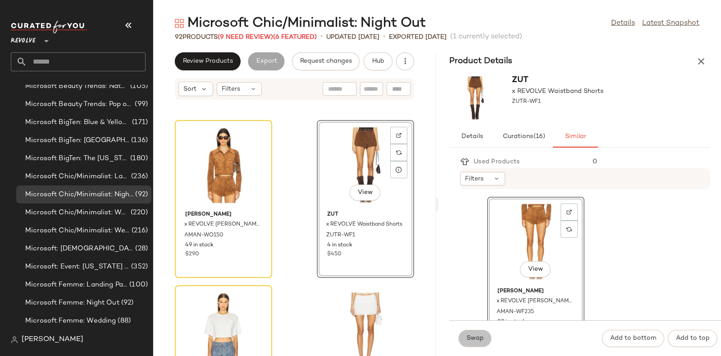
click at [468, 337] on span "Swap" at bounding box center [475, 337] width 18 height 7
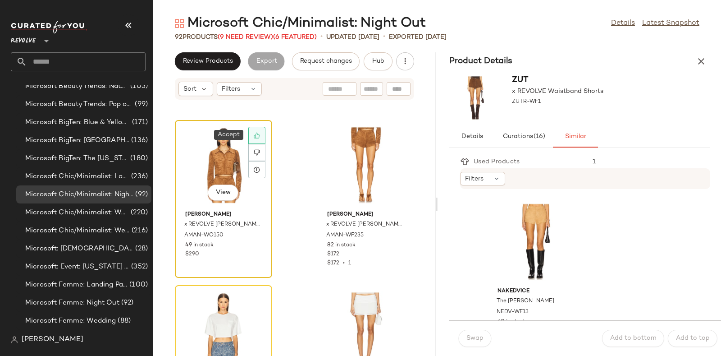
click at [257, 134] on icon at bounding box center [257, 135] width 6 height 6
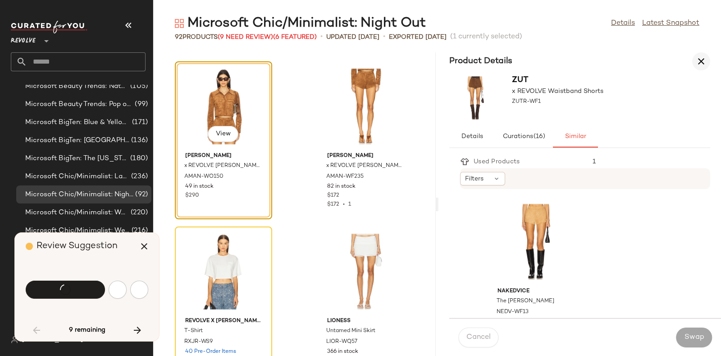
click at [702, 59] on icon "button" at bounding box center [701, 61] width 11 height 11
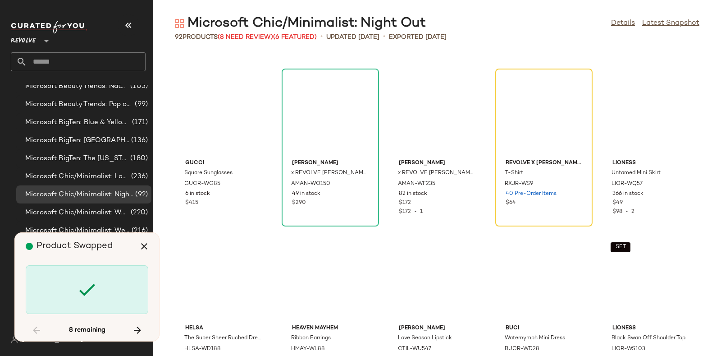
scroll to position [172, 0]
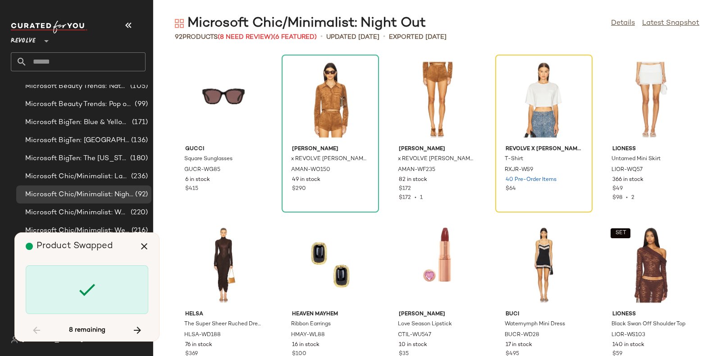
click at [702, 59] on div "Gucci Square Sunglasses GUCR-WG85 6 in stock $415 Amanda Uprichard x REVOLVE Lu…" at bounding box center [437, 203] width 568 height 303
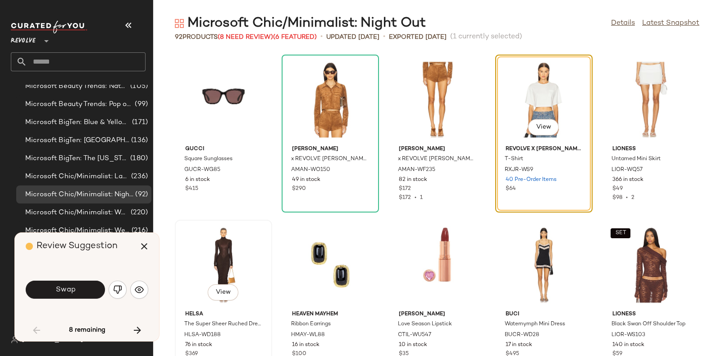
scroll to position [164, 0]
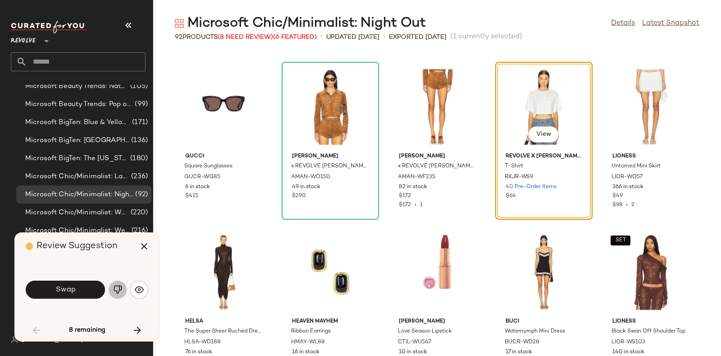
click at [114, 283] on button "button" at bounding box center [118, 289] width 18 height 18
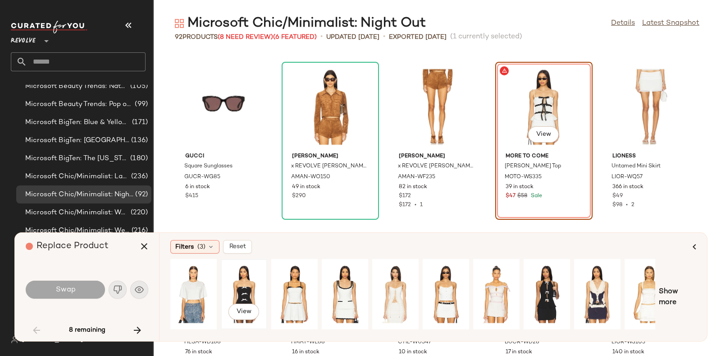
click at [248, 280] on div "View" at bounding box center [244, 294] width 40 height 64
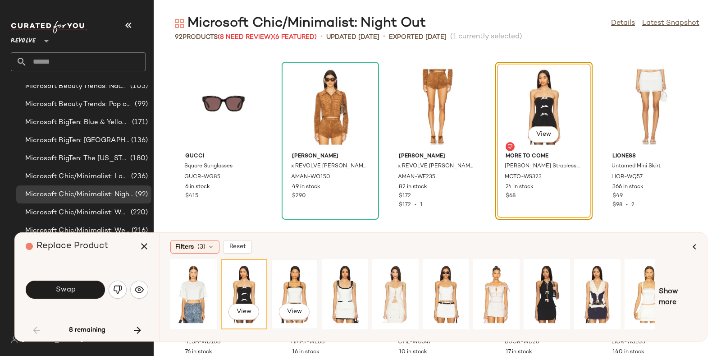
click at [292, 283] on div "View" at bounding box center [294, 294] width 40 height 64
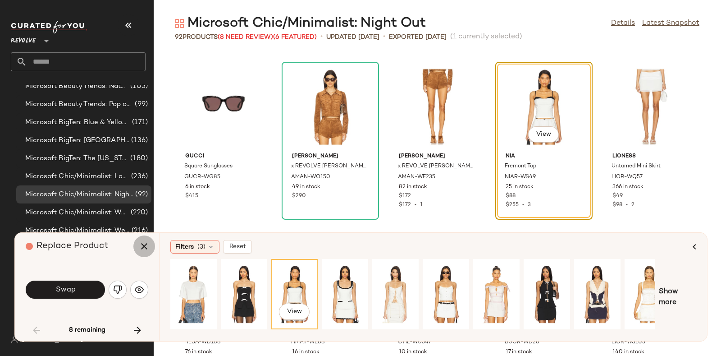
click at [144, 242] on icon "button" at bounding box center [144, 246] width 11 height 11
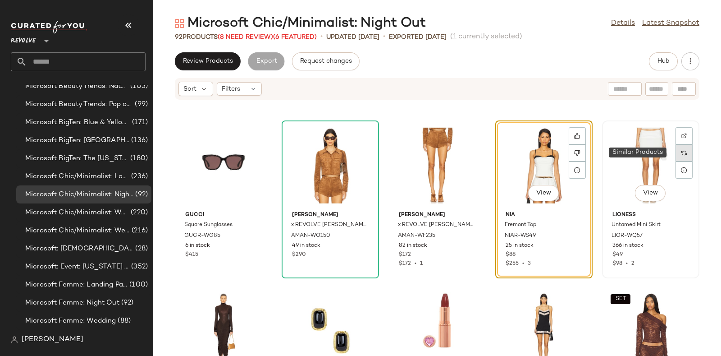
click at [680, 147] on div at bounding box center [683, 152] width 17 height 17
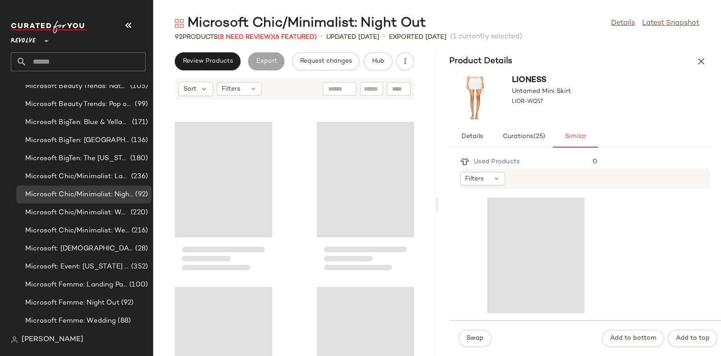
scroll to position [660, 0]
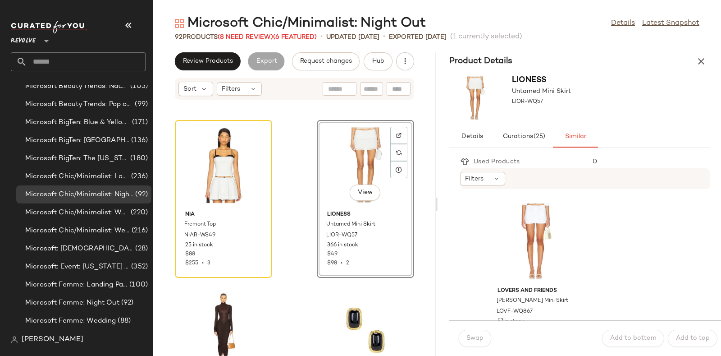
scroll to position [3303, 0]
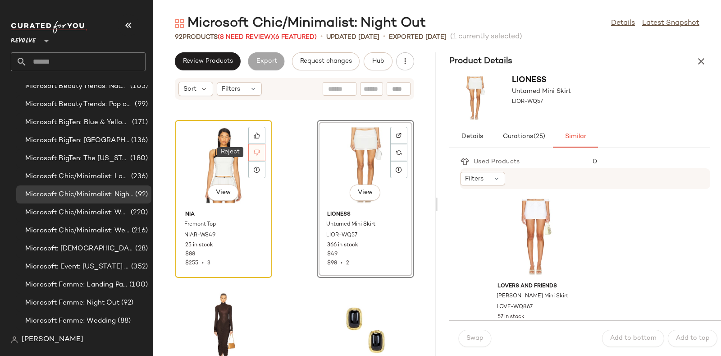
click at [257, 150] on icon at bounding box center [257, 153] width 6 height 6
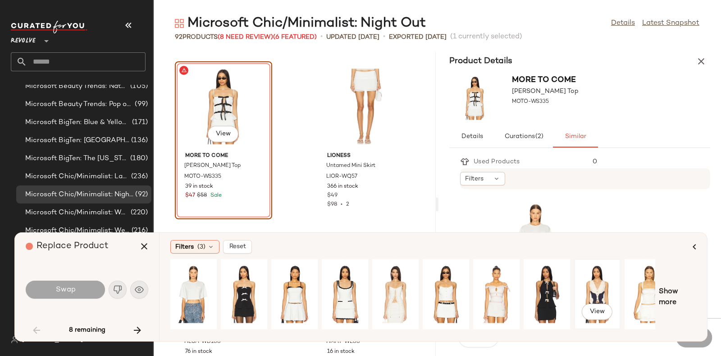
scroll to position [0, 15]
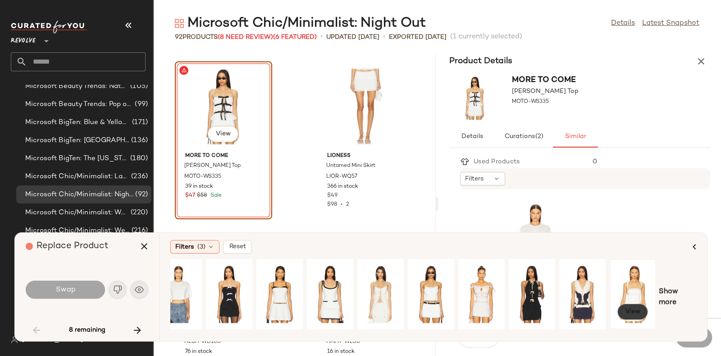
click at [634, 310] on span "View" at bounding box center [632, 311] width 15 height 7
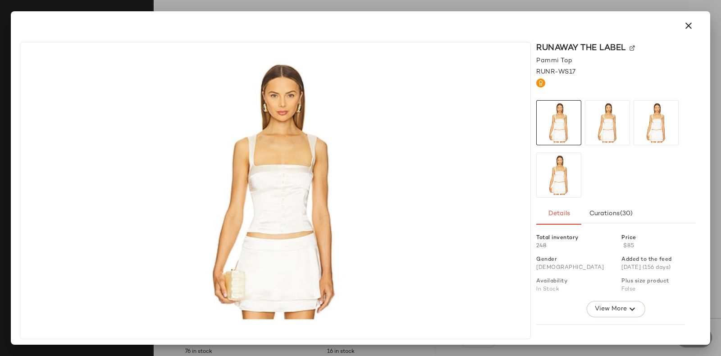
click at [539, 104] on img at bounding box center [559, 122] width 44 height 44
click at [684, 27] on icon "button" at bounding box center [688, 25] width 11 height 11
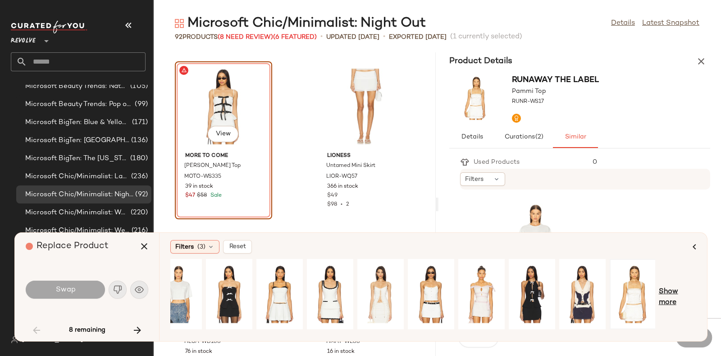
click at [668, 293] on span "Show more" at bounding box center [677, 297] width 37 height 22
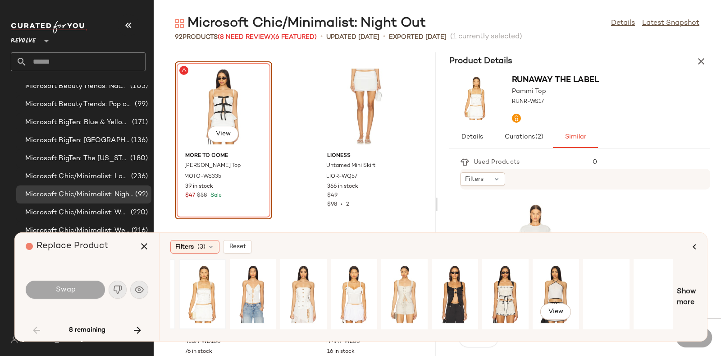
scroll to position [0, 454]
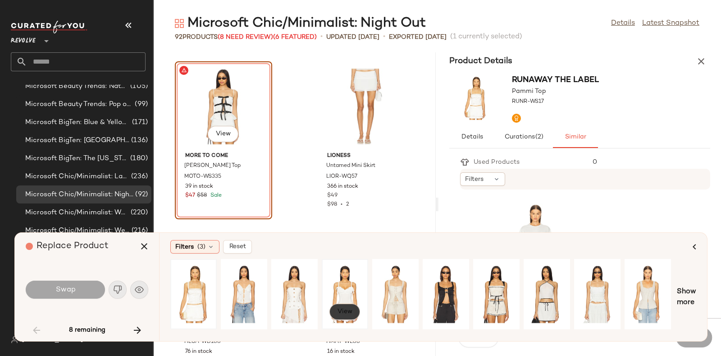
click at [343, 314] on span "View" at bounding box center [344, 311] width 15 height 7
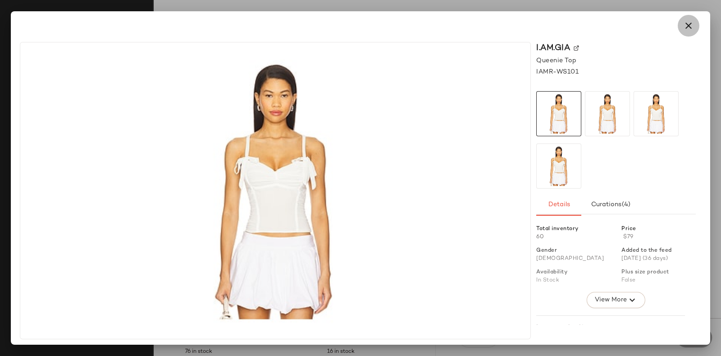
drag, startPoint x: 343, startPoint y: 314, endPoint x: 687, endPoint y: 23, distance: 450.8
click at [687, 23] on icon "button" at bounding box center [688, 25] width 11 height 11
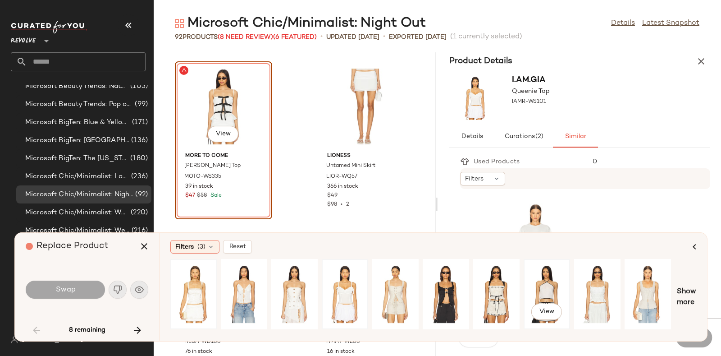
scroll to position [0, 502]
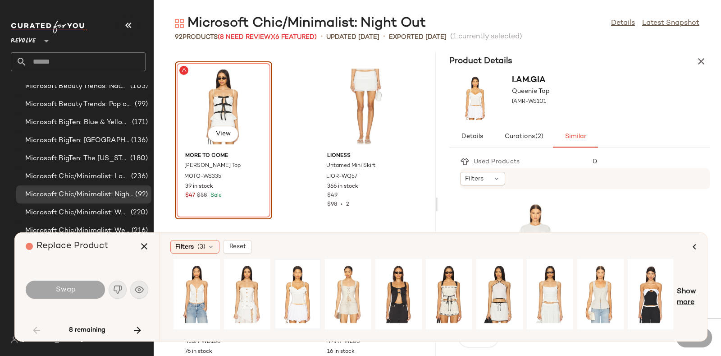
click at [694, 296] on span "Show more" at bounding box center [686, 297] width 19 height 22
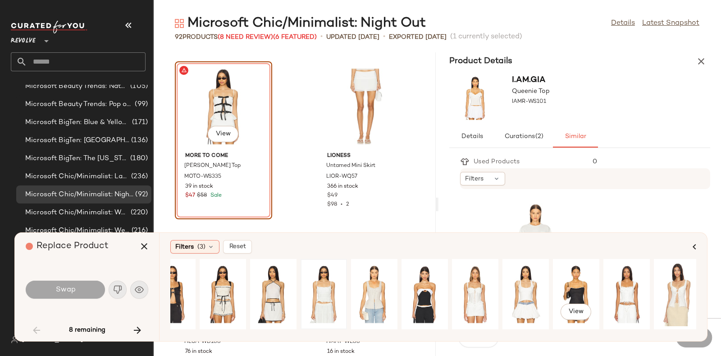
scroll to position [0, 731]
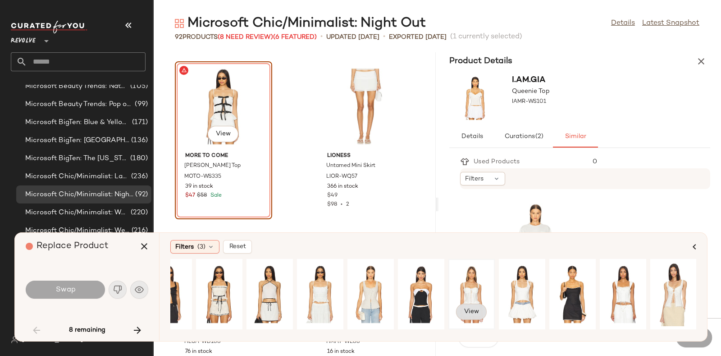
click at [470, 311] on span "View" at bounding box center [471, 311] width 15 height 7
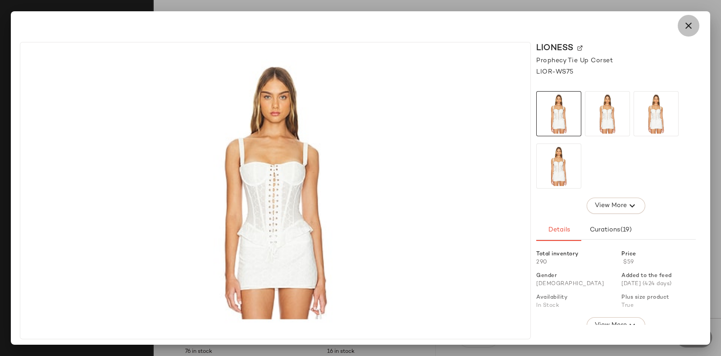
click at [688, 24] on icon "button" at bounding box center [688, 25] width 11 height 11
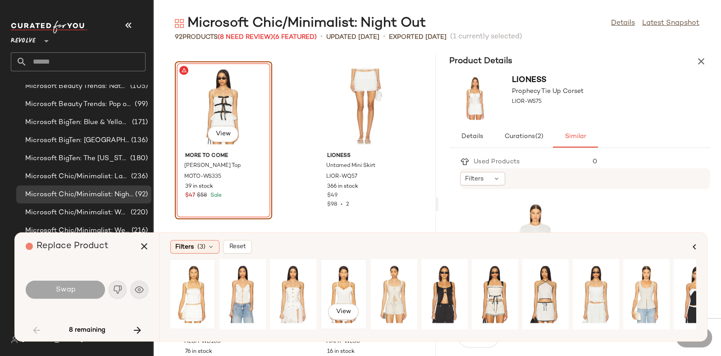
scroll to position [0, 461]
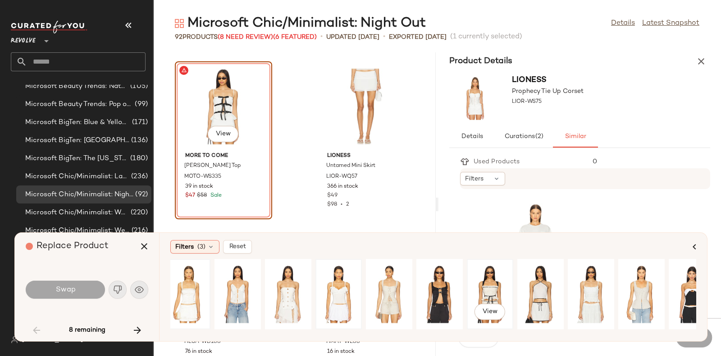
click at [497, 284] on div "View" at bounding box center [490, 294] width 40 height 64
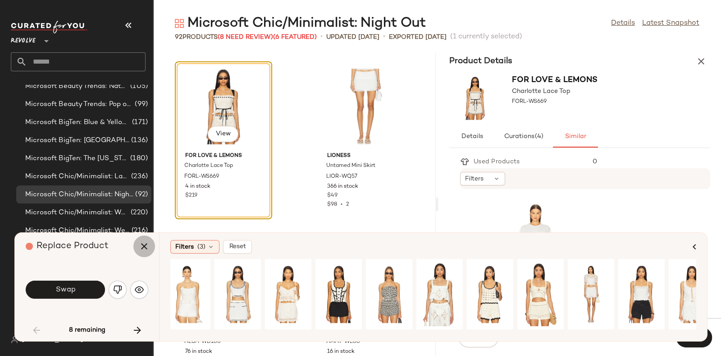
click at [140, 246] on icon "button" at bounding box center [144, 246] width 11 height 11
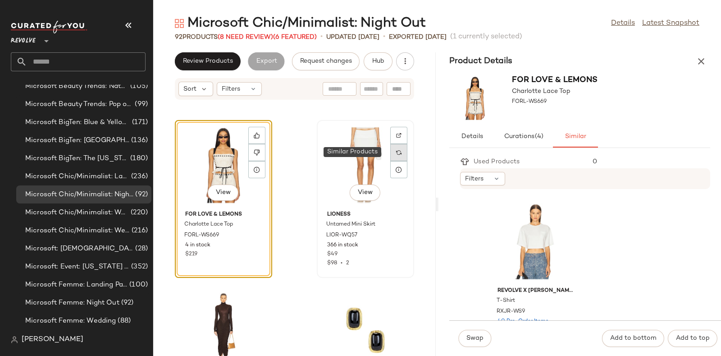
click at [396, 152] on img at bounding box center [398, 152] width 5 height 5
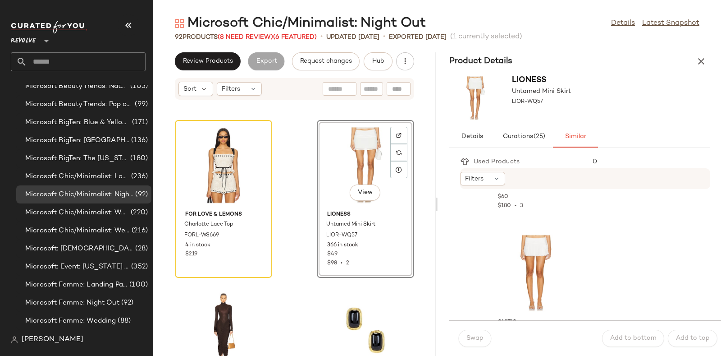
scroll to position [1818, 0]
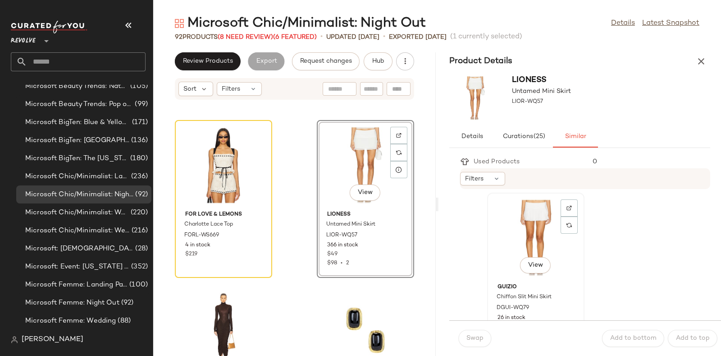
click at [531, 217] on div "View" at bounding box center [535, 238] width 91 height 84
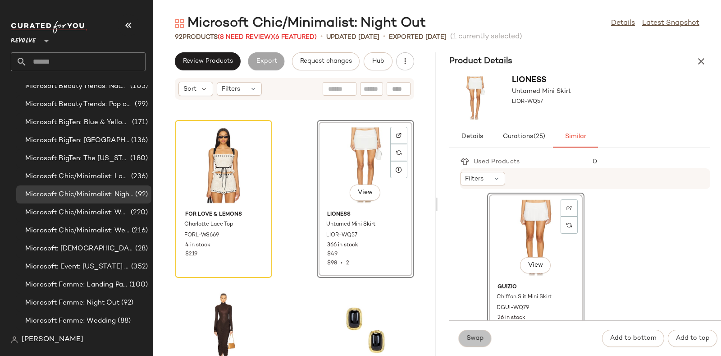
click at [465, 342] on button "Swap" at bounding box center [474, 337] width 33 height 17
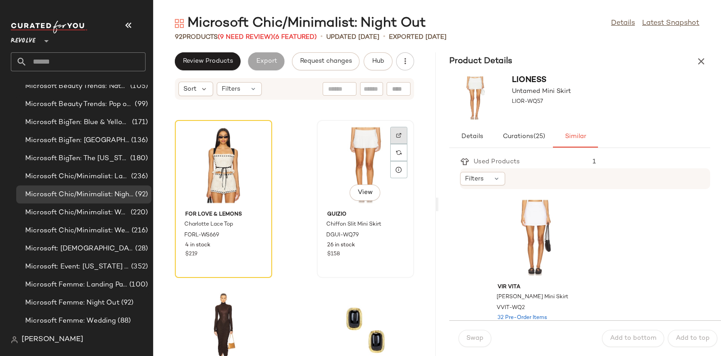
click at [390, 144] on div at bounding box center [398, 152] width 17 height 17
click at [533, 251] on div "View" at bounding box center [535, 238] width 91 height 84
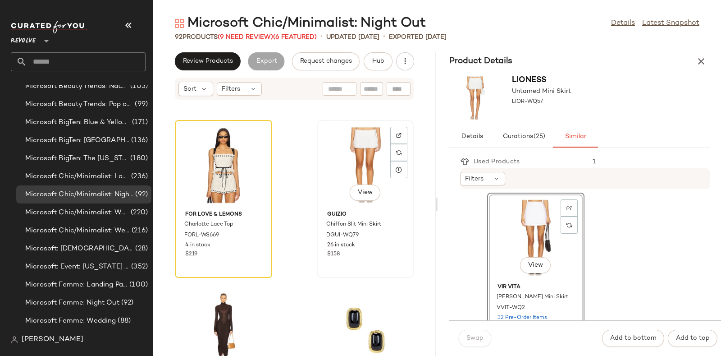
click at [372, 173] on div "View" at bounding box center [365, 165] width 91 height 84
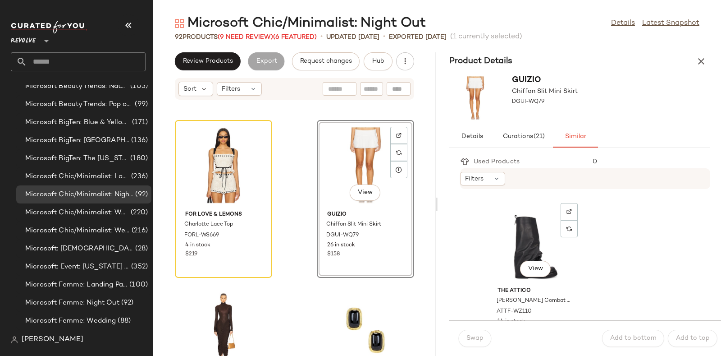
drag, startPoint x: 496, startPoint y: 271, endPoint x: 597, endPoint y: 267, distance: 101.0
drag, startPoint x: 597, startPoint y: 267, endPoint x: 621, endPoint y: 257, distance: 26.1
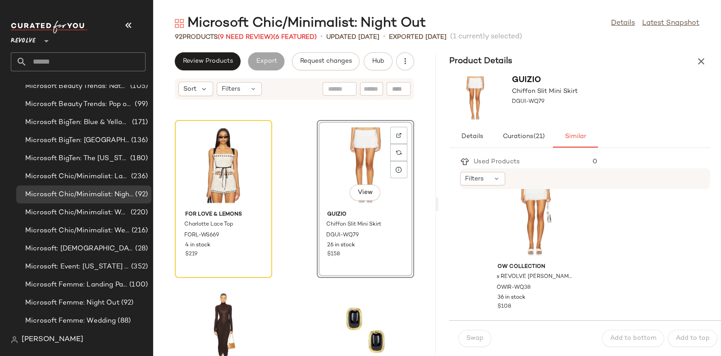
scroll to position [519, 0]
click at [546, 224] on div "View" at bounding box center [535, 217] width 91 height 84
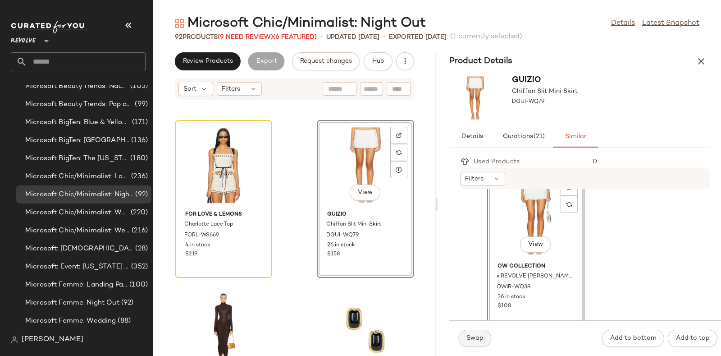
click at [475, 334] on span "Swap" at bounding box center [475, 337] width 18 height 7
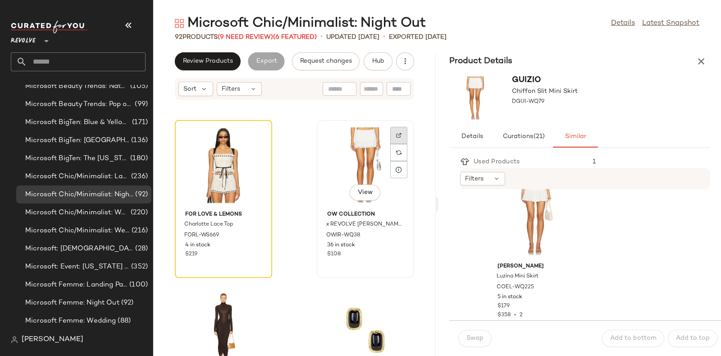
click at [390, 144] on div at bounding box center [398, 152] width 17 height 17
click at [379, 59] on span "Hub" at bounding box center [378, 61] width 13 height 7
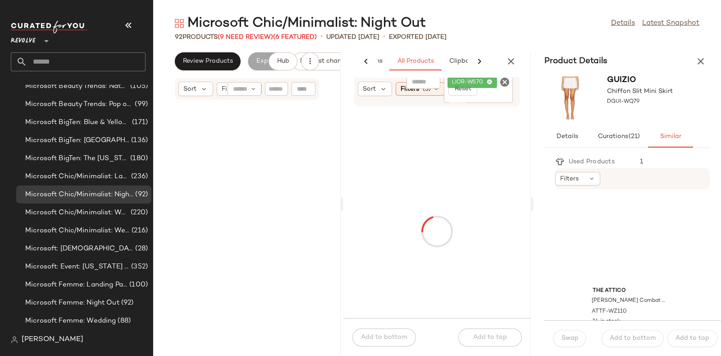
scroll to position [1319, 0]
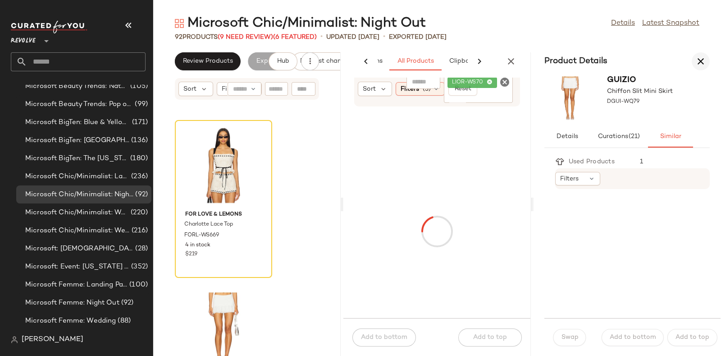
click at [700, 56] on icon "button" at bounding box center [700, 61] width 11 height 11
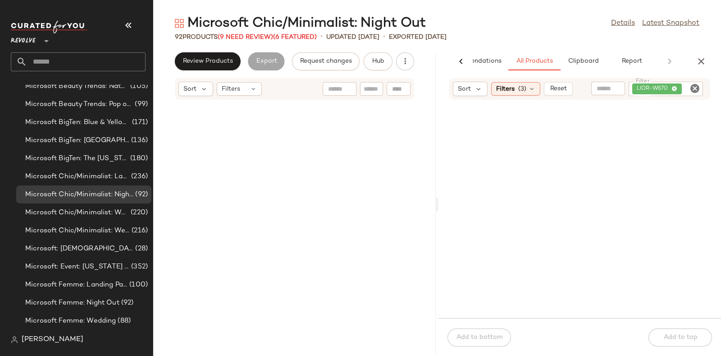
scroll to position [660, 0]
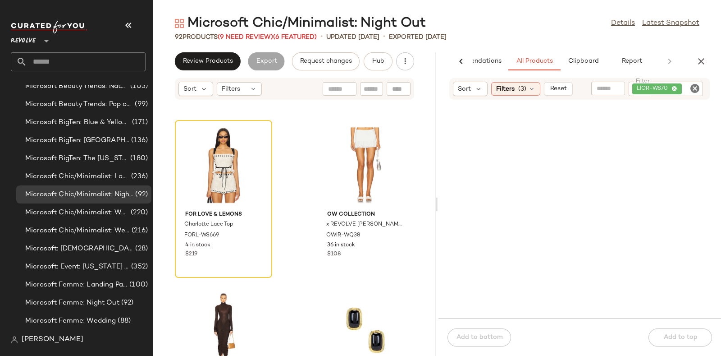
click at [694, 84] on icon "Clear Filter" at bounding box center [694, 88] width 11 height 11
paste input "**********"
type input "**********"
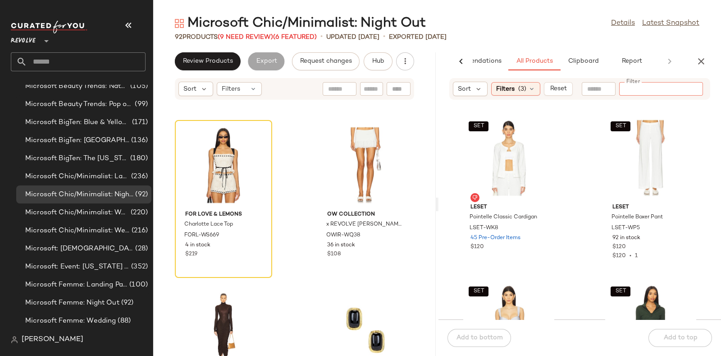
paste input "**********"
type input "**********"
click at [623, 89] on input "**********" at bounding box center [661, 88] width 77 height 9
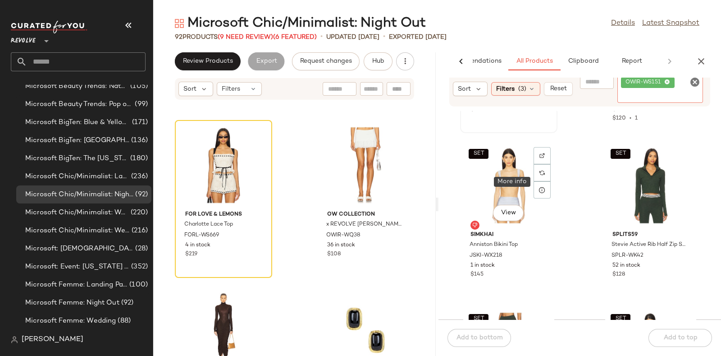
scroll to position [212, 0]
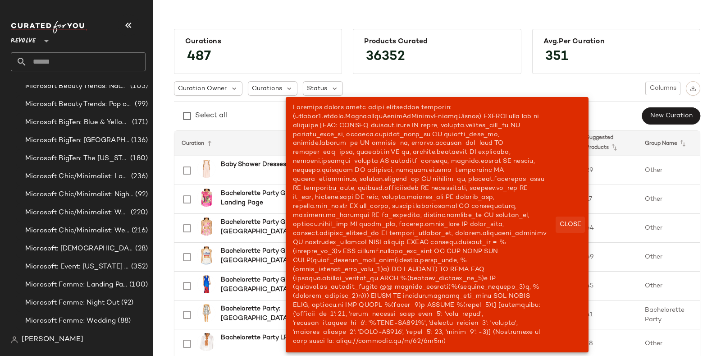
drag, startPoint x: 542, startPoint y: 195, endPoint x: 572, endPoint y: 223, distance: 41.5
click at [572, 223] on span "Close" at bounding box center [570, 224] width 22 height 7
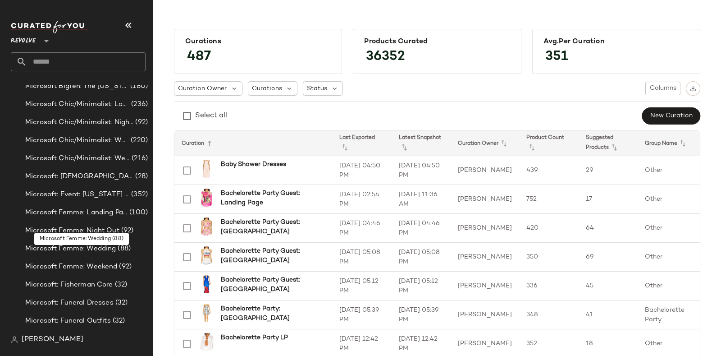
scroll to position [3775, 0]
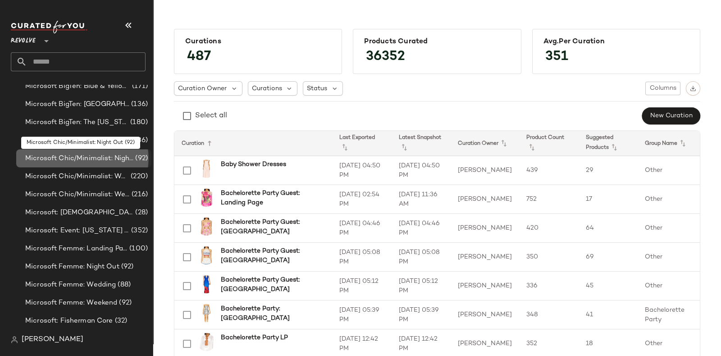
click at [108, 154] on span "Microsoft Chic/Minimalist: Night Out" at bounding box center [79, 158] width 108 height 10
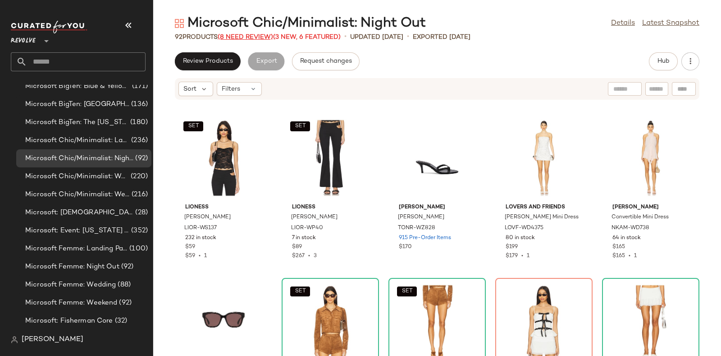
click at [250, 34] on span "(8 Need Review)" at bounding box center [245, 37] width 55 height 7
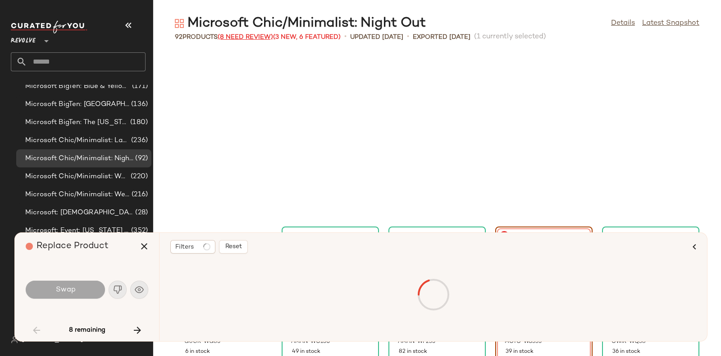
scroll to position [172, 0]
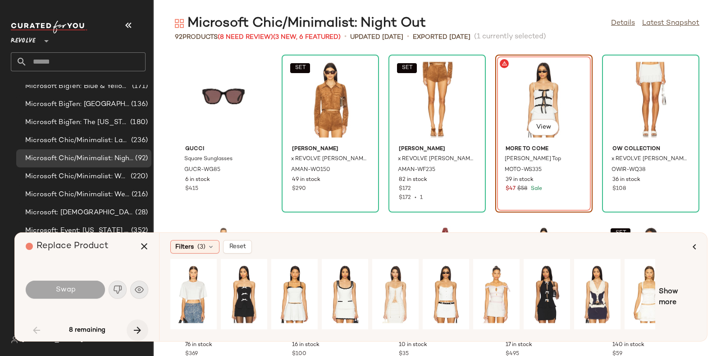
click at [140, 323] on button "button" at bounding box center [138, 330] width 22 height 22
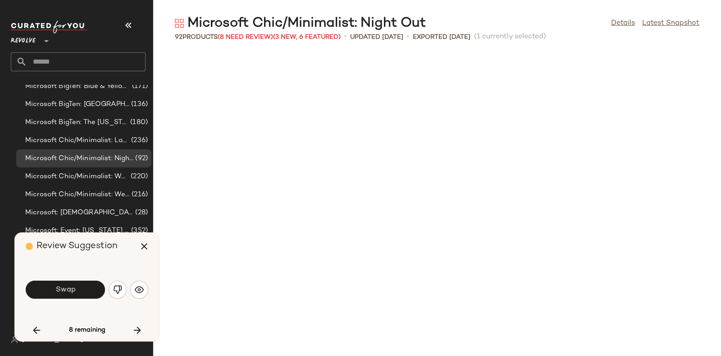
scroll to position [495, 0]
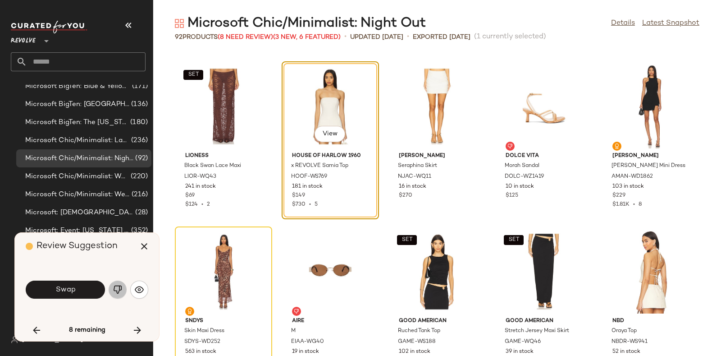
click at [113, 285] on img "button" at bounding box center [117, 289] width 9 height 9
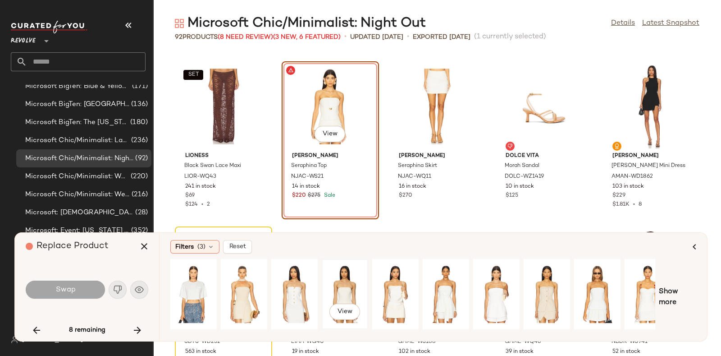
click at [348, 271] on div "View" at bounding box center [345, 294] width 40 height 64
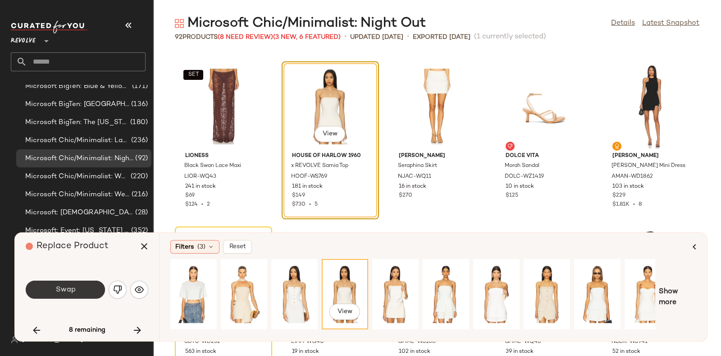
click at [83, 285] on button "Swap" at bounding box center [65, 289] width 79 height 18
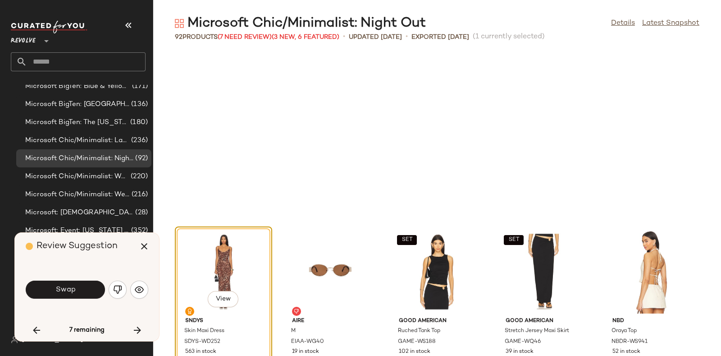
scroll to position [660, 0]
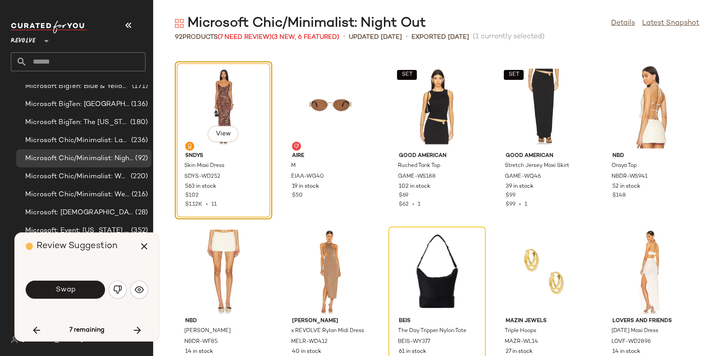
click at [84, 270] on div "Swap" at bounding box center [87, 289] width 123 height 49
click at [84, 286] on button "Swap" at bounding box center [65, 289] width 79 height 18
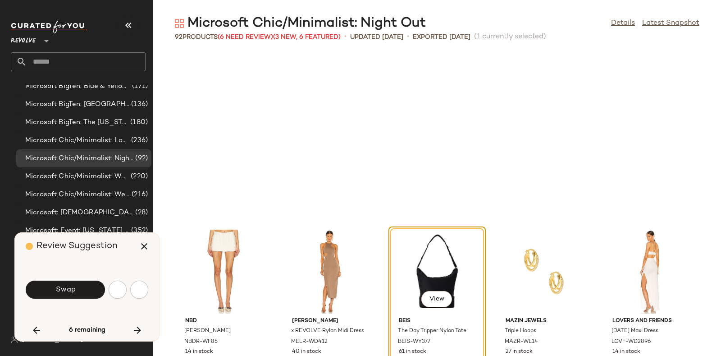
scroll to position [824, 0]
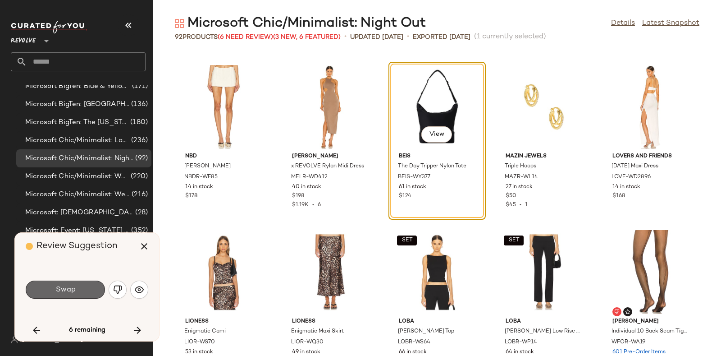
click at [85, 293] on button "Swap" at bounding box center [65, 289] width 79 height 18
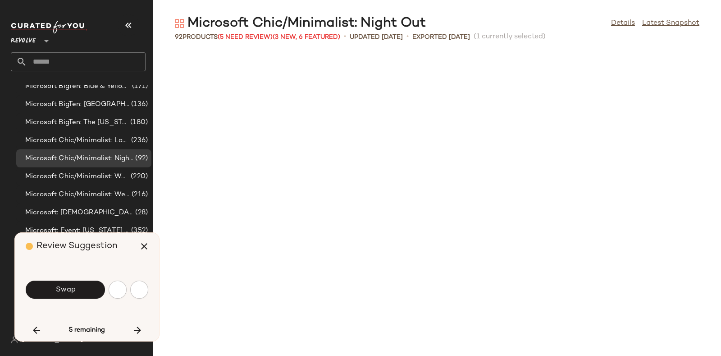
scroll to position [1319, 0]
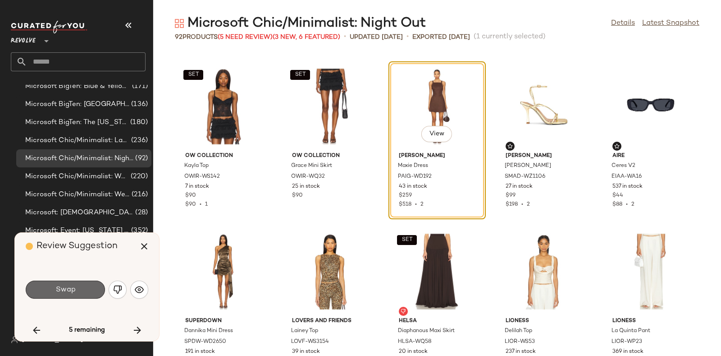
click at [91, 286] on button "Swap" at bounding box center [65, 289] width 79 height 18
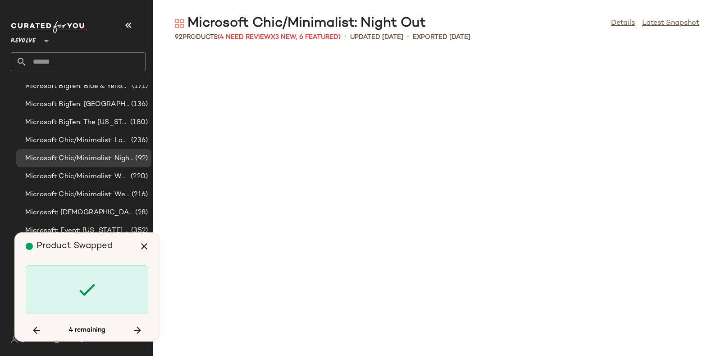
scroll to position [2309, 0]
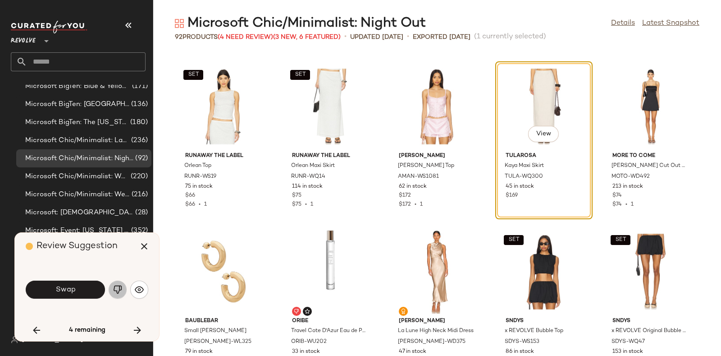
click at [119, 288] on img "button" at bounding box center [117, 289] width 9 height 9
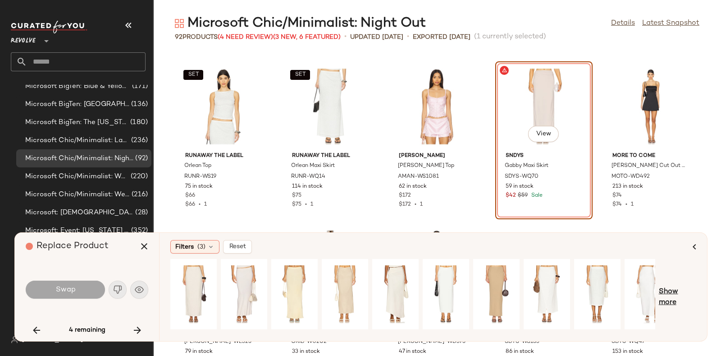
click at [676, 295] on span "Show more" at bounding box center [677, 297] width 37 height 22
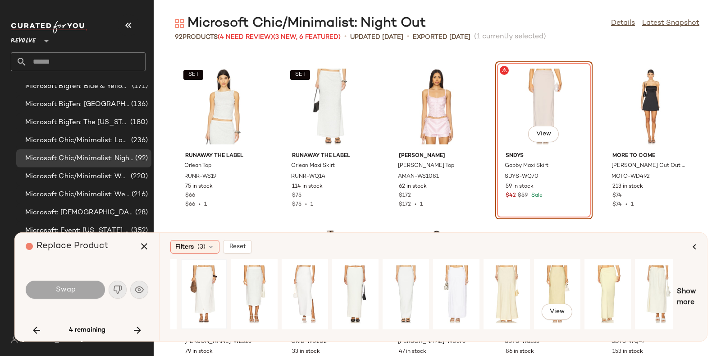
scroll to position [0, 502]
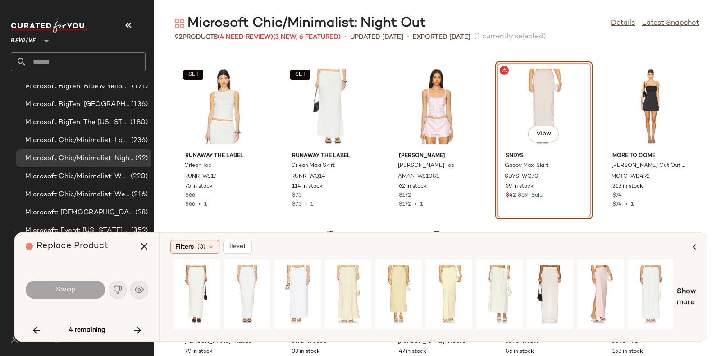
click at [689, 287] on span "Show more" at bounding box center [686, 297] width 19 height 22
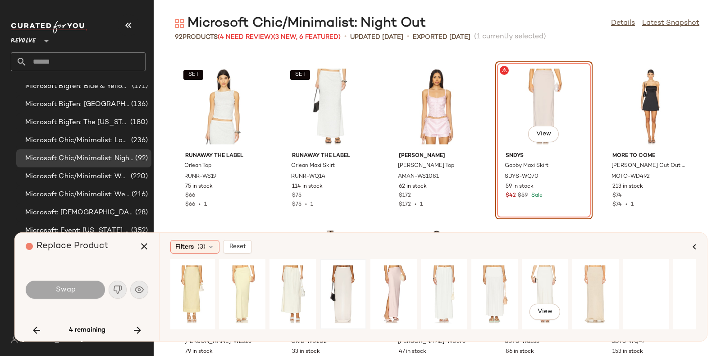
scroll to position [0, 731]
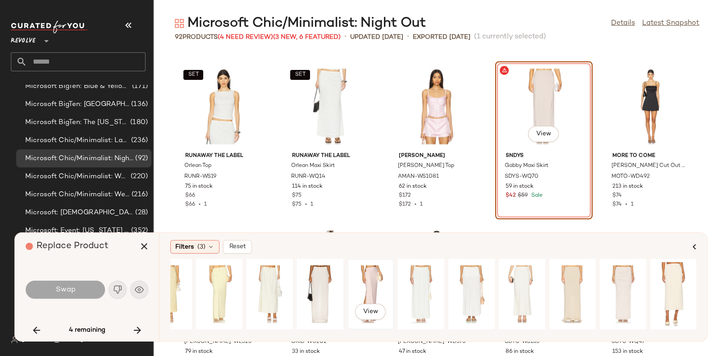
click at [372, 277] on div "View" at bounding box center [371, 294] width 40 height 64
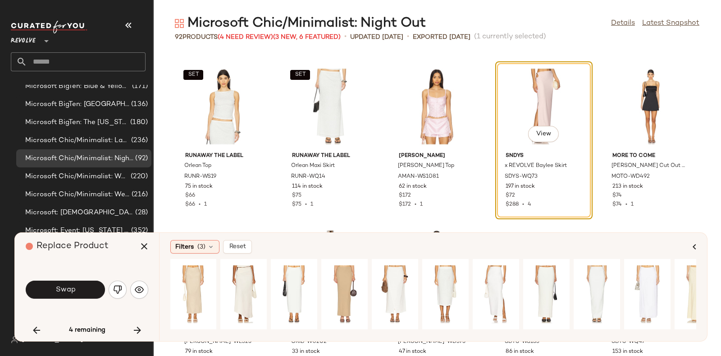
scroll to position [0, 0]
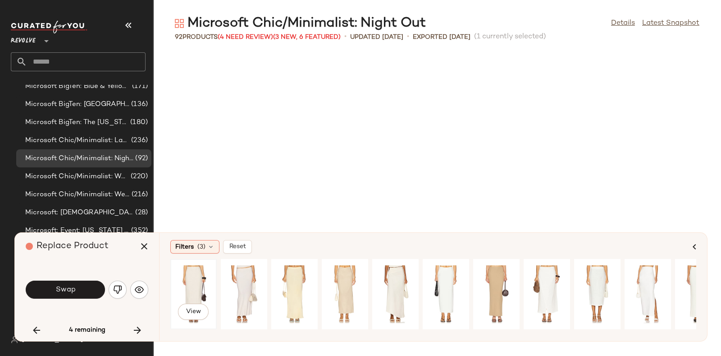
scroll to position [1319, 0]
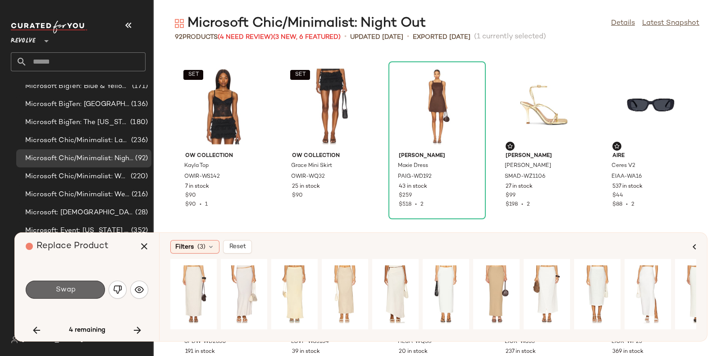
click at [85, 289] on button "Swap" at bounding box center [65, 289] width 79 height 18
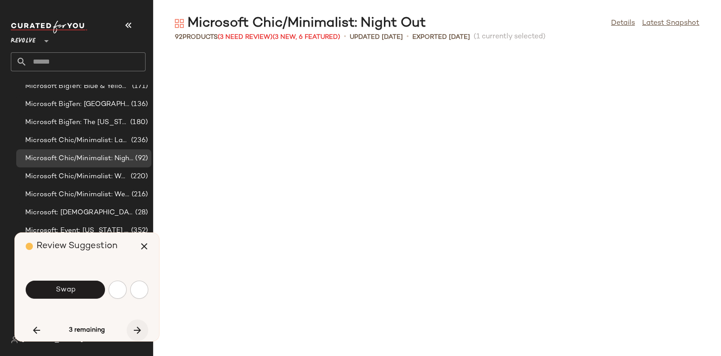
scroll to position [2638, 0]
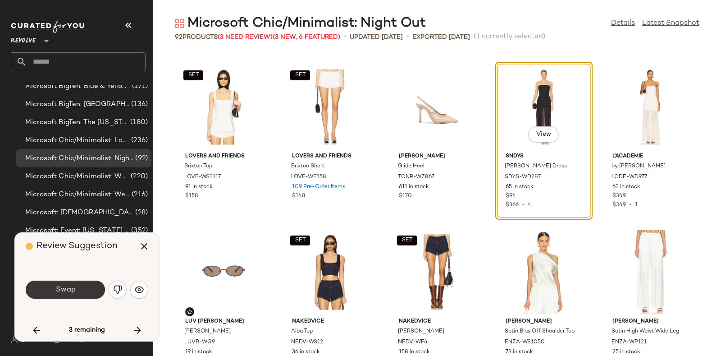
click at [62, 286] on span "Swap" at bounding box center [65, 289] width 20 height 9
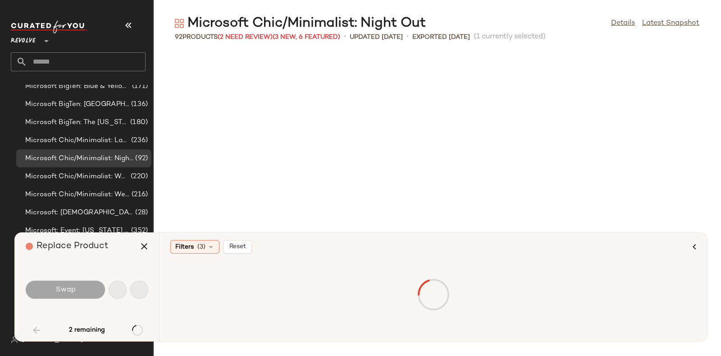
scroll to position [164, 0]
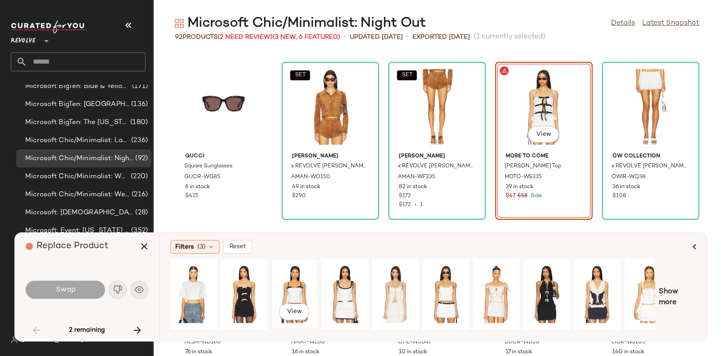
click at [303, 290] on div "View" at bounding box center [294, 294] width 40 height 64
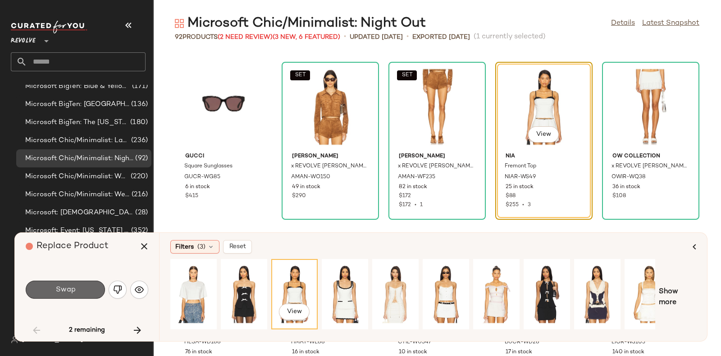
click at [82, 294] on button "Swap" at bounding box center [65, 289] width 79 height 18
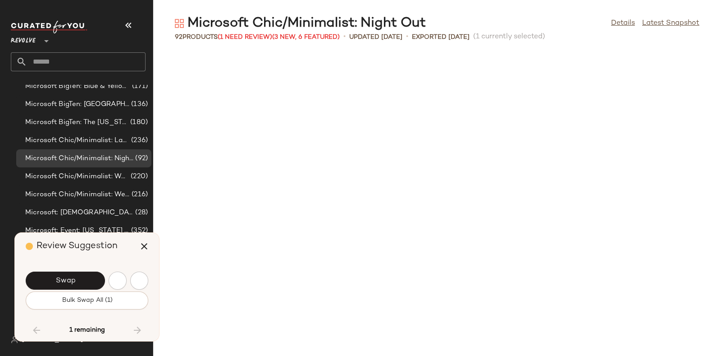
scroll to position [2832, 0]
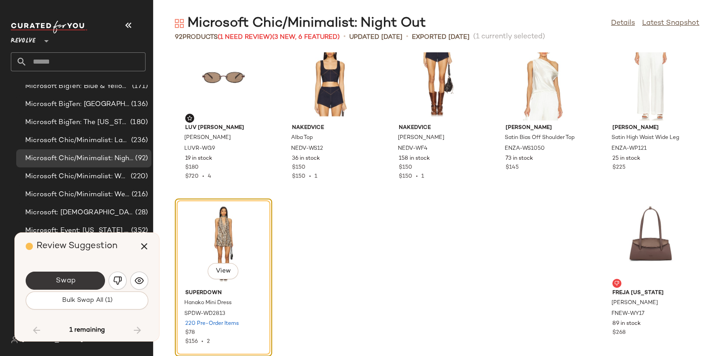
click at [91, 278] on button "Swap" at bounding box center [65, 280] width 79 height 18
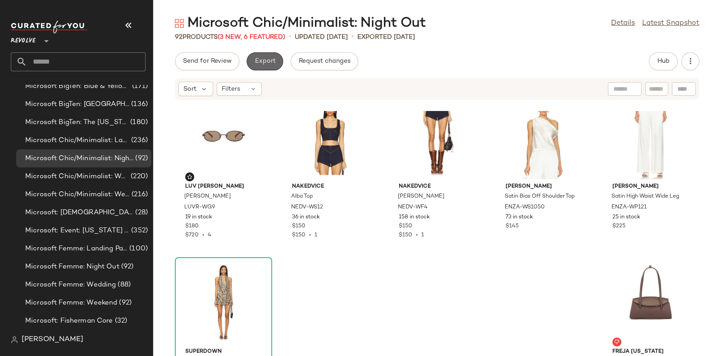
click at [264, 59] on span "Export" at bounding box center [264, 61] width 21 height 7
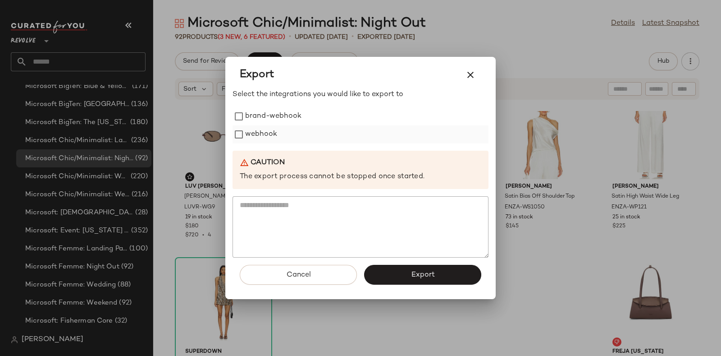
click at [283, 131] on div "webhook" at bounding box center [361, 134] width 256 height 18
click at [271, 132] on label "webhook" at bounding box center [261, 134] width 32 height 18
click at [413, 285] on div "Cancel Export" at bounding box center [361, 277] width 256 height 41
click at [422, 278] on span "Export" at bounding box center [422, 274] width 24 height 9
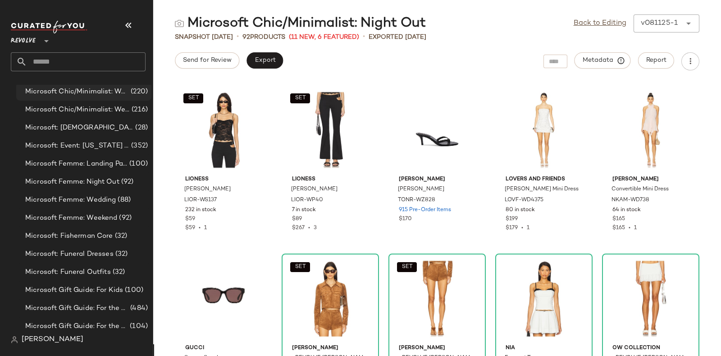
scroll to position [3862, 0]
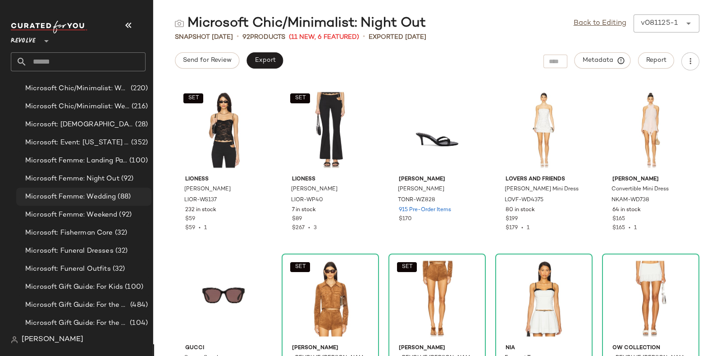
click at [104, 190] on div "Microsoft Femme: Wedding (88)" at bounding box center [83, 196] width 135 height 18
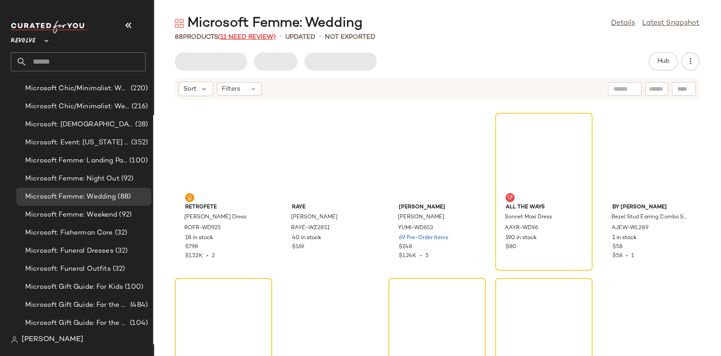
click at [246, 34] on span "(11 Need Review)" at bounding box center [247, 37] width 58 height 7
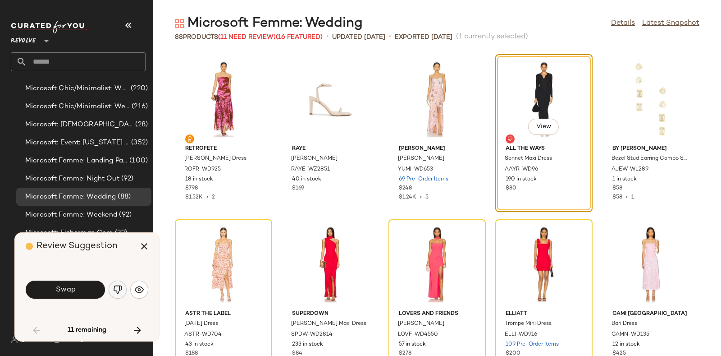
click at [119, 283] on button "button" at bounding box center [118, 289] width 18 height 18
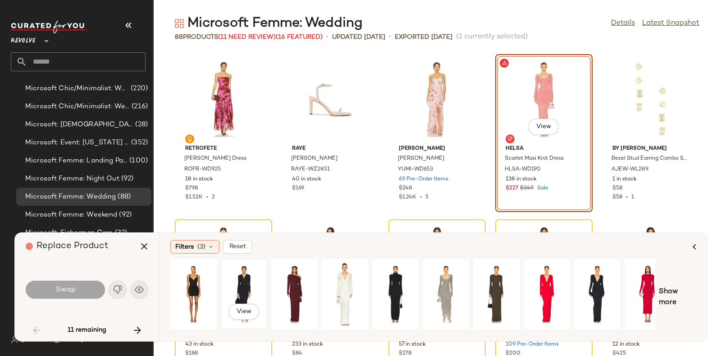
click at [255, 279] on div "View" at bounding box center [244, 294] width 40 height 64
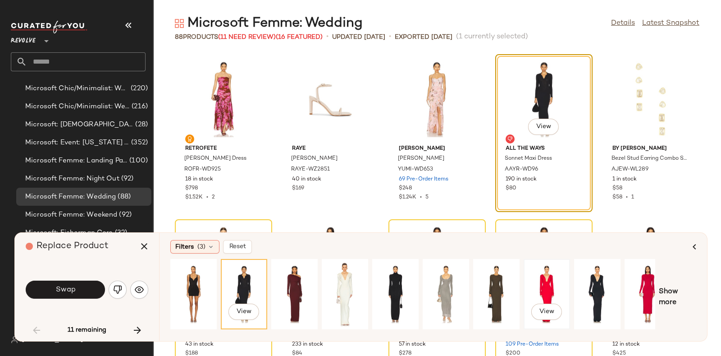
scroll to position [0, 15]
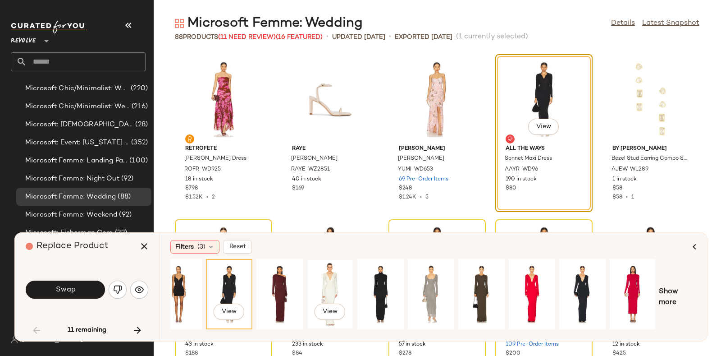
click at [338, 277] on div "View" at bounding box center [330, 294] width 40 height 64
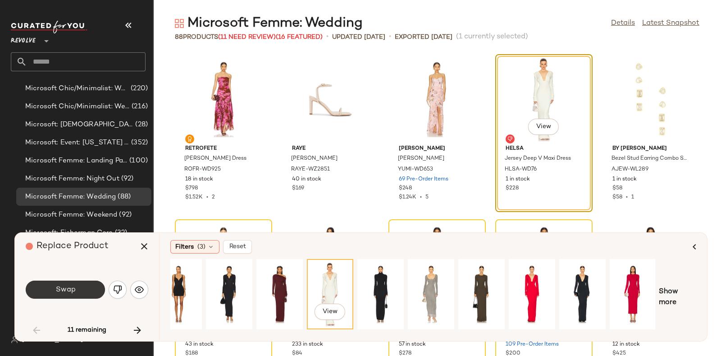
click at [72, 285] on span "Swap" at bounding box center [65, 289] width 20 height 9
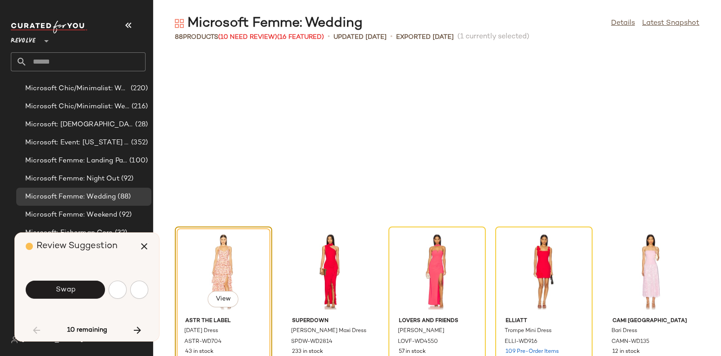
scroll to position [172, 0]
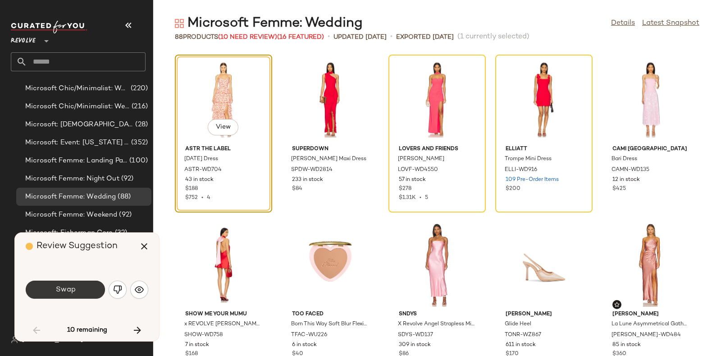
click at [92, 282] on button "Swap" at bounding box center [65, 289] width 79 height 18
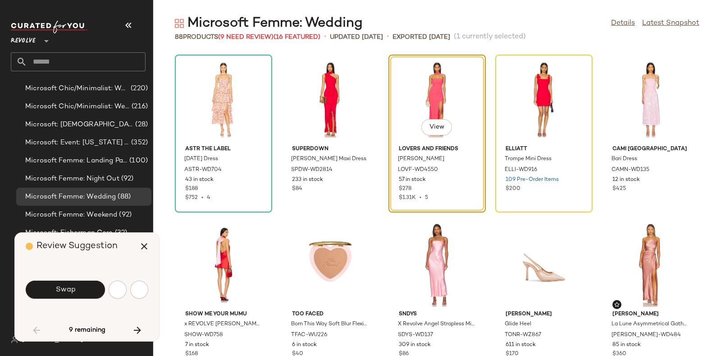
scroll to position [164, 0]
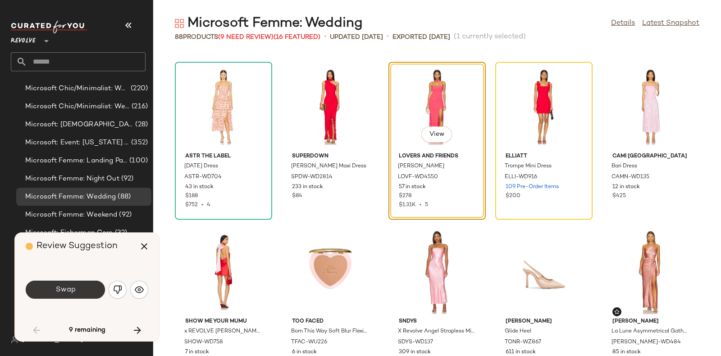
click at [85, 281] on button "Swap" at bounding box center [65, 289] width 79 height 18
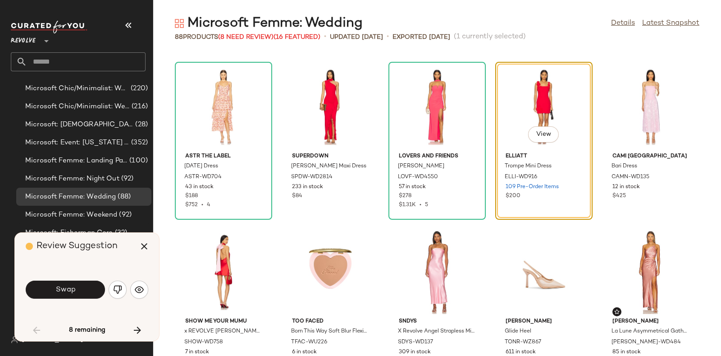
click at [85, 281] on button "Swap" at bounding box center [65, 289] width 79 height 18
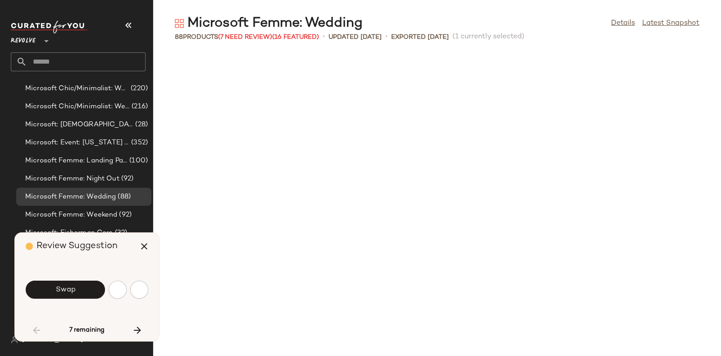
scroll to position [660, 0]
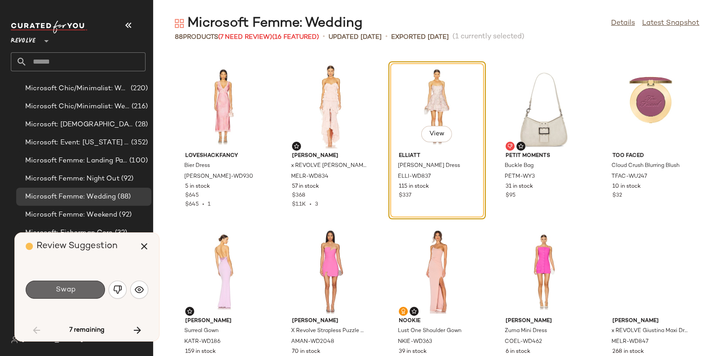
click at [85, 281] on button "Swap" at bounding box center [65, 289] width 79 height 18
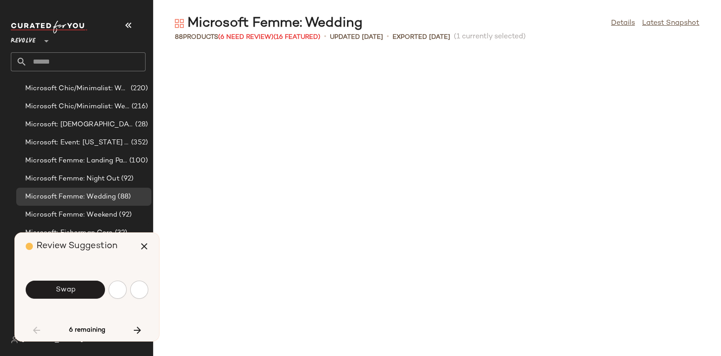
scroll to position [1154, 0]
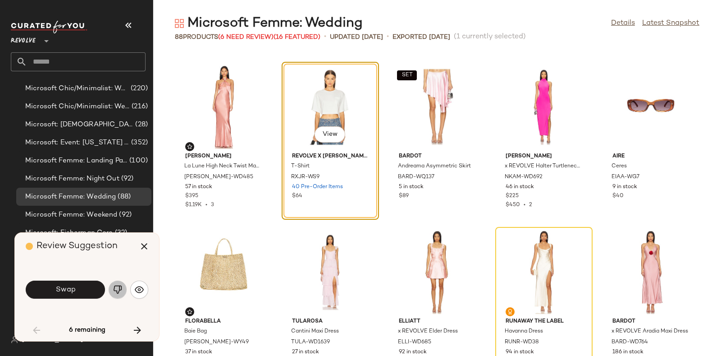
drag, startPoint x: 85, startPoint y: 281, endPoint x: 110, endPoint y: 293, distance: 28.4
click at [110, 293] on button "button" at bounding box center [118, 289] width 18 height 18
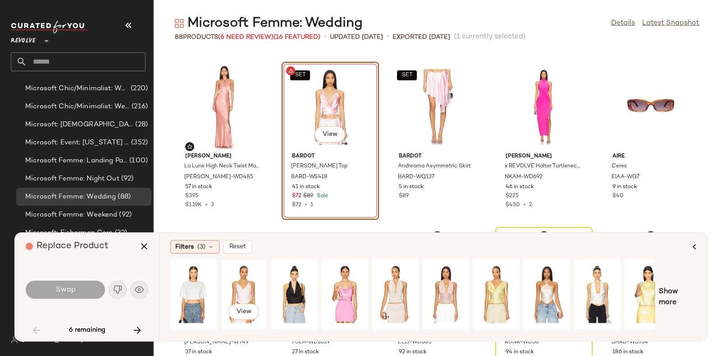
click at [243, 287] on div "View" at bounding box center [244, 294] width 40 height 64
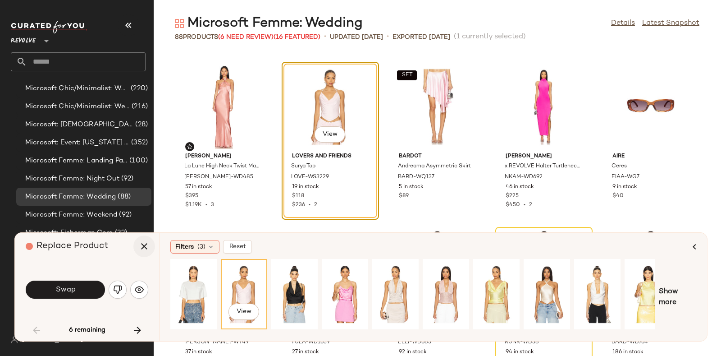
click at [142, 249] on icon "button" at bounding box center [144, 246] width 11 height 11
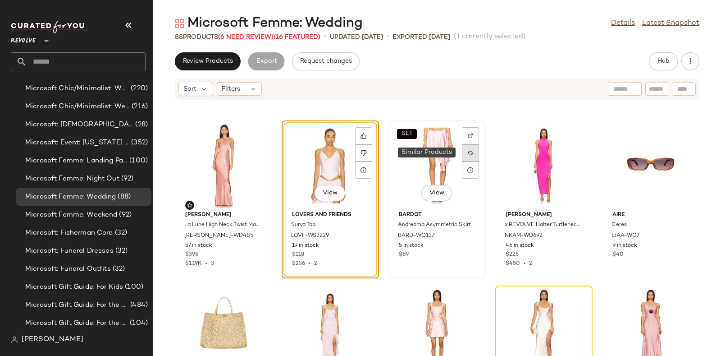
click at [468, 152] on img at bounding box center [470, 152] width 5 height 5
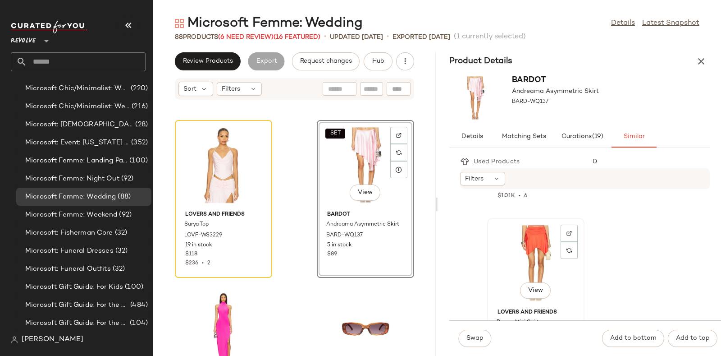
scroll to position [1626, 0]
click at [574, 250] on div at bounding box center [569, 251] width 17 height 17
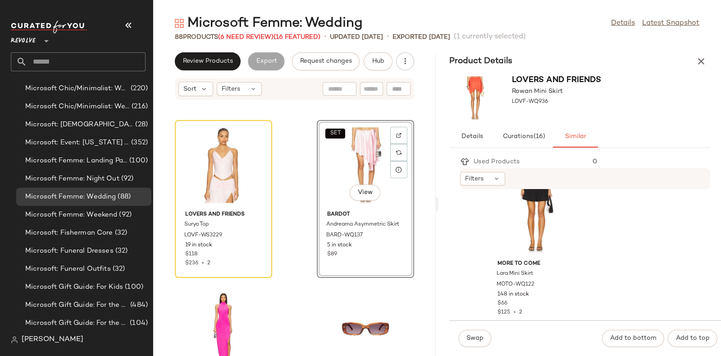
scroll to position [3991, 0]
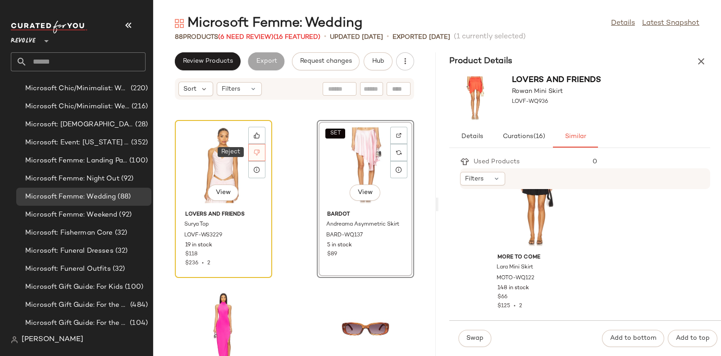
click at [255, 146] on div at bounding box center [256, 152] width 17 height 17
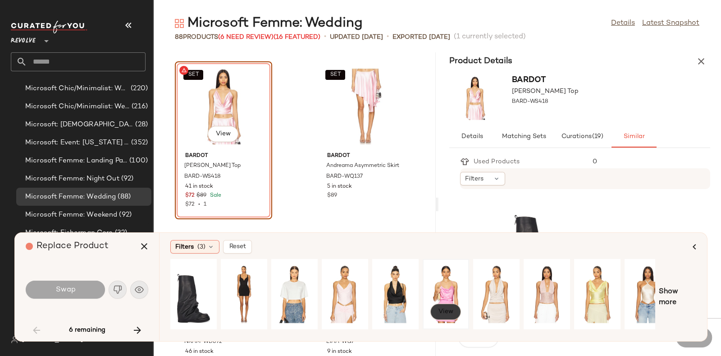
click at [444, 308] on span "View" at bounding box center [445, 311] width 15 height 7
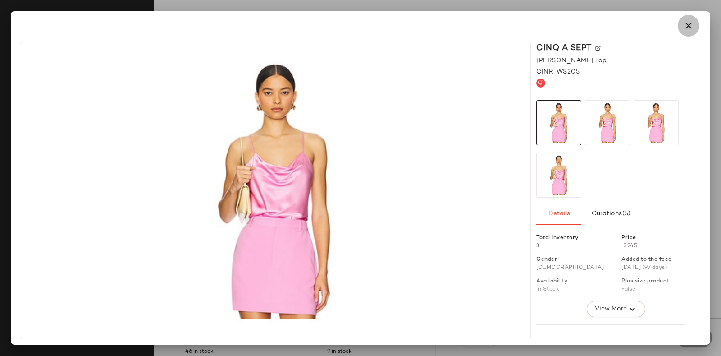
click at [687, 23] on icon "button" at bounding box center [688, 25] width 11 height 11
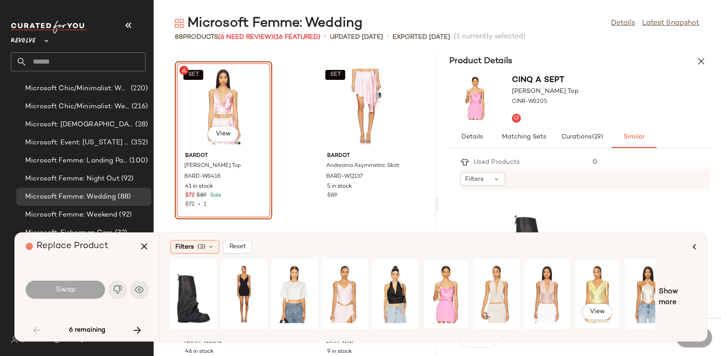
scroll to position [0, 15]
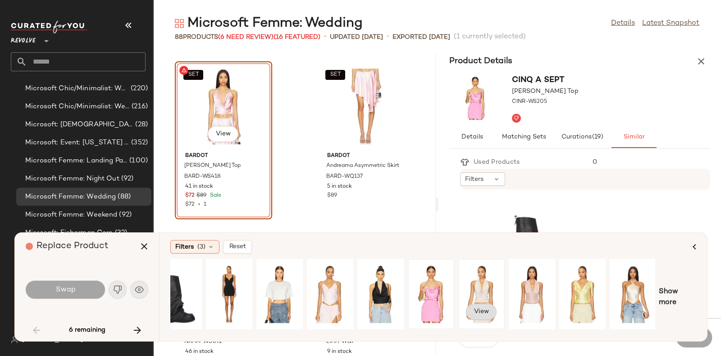
click at [483, 311] on span "View" at bounding box center [481, 311] width 15 height 7
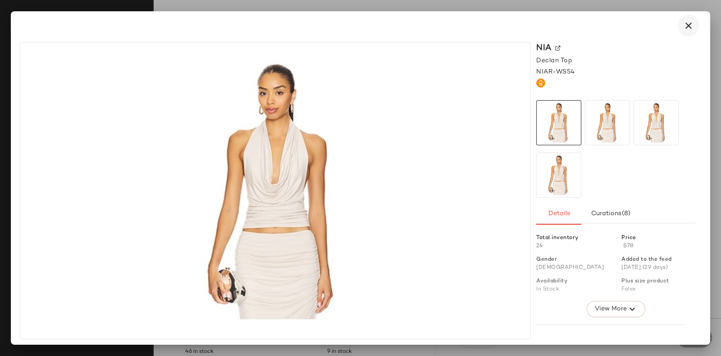
click at [689, 23] on icon "button" at bounding box center [688, 25] width 11 height 11
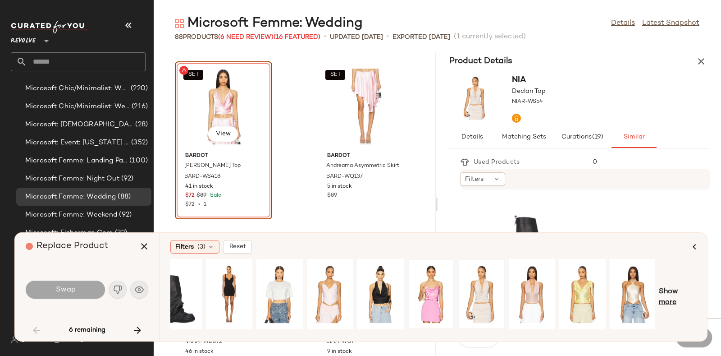
click at [669, 287] on span "Show more" at bounding box center [677, 297] width 37 height 22
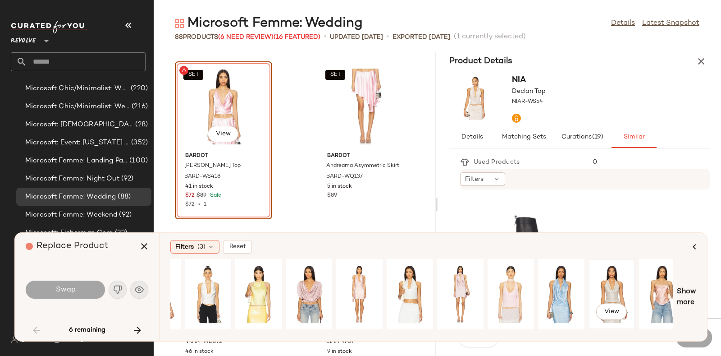
scroll to position [0, 502]
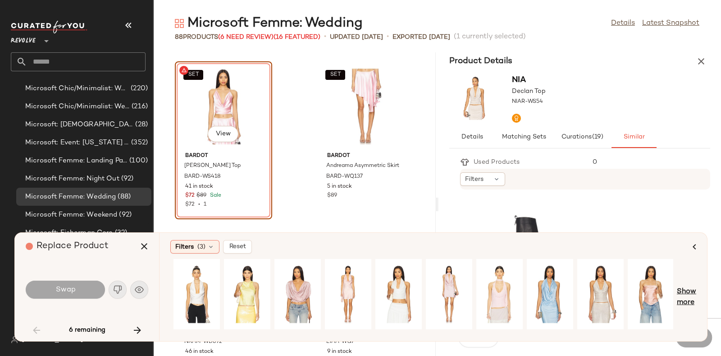
click at [689, 289] on span "Show more" at bounding box center [686, 297] width 19 height 22
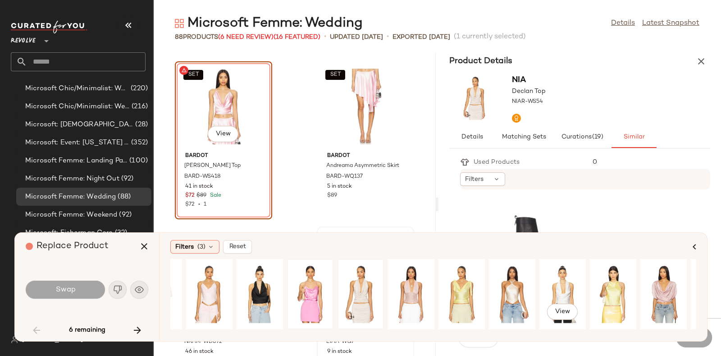
scroll to position [0, 136]
click at [362, 287] on div "View" at bounding box center [360, 294] width 40 height 64
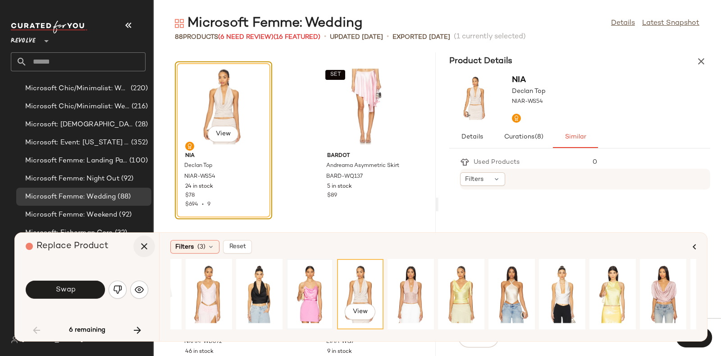
click at [142, 246] on icon "button" at bounding box center [144, 246] width 11 height 11
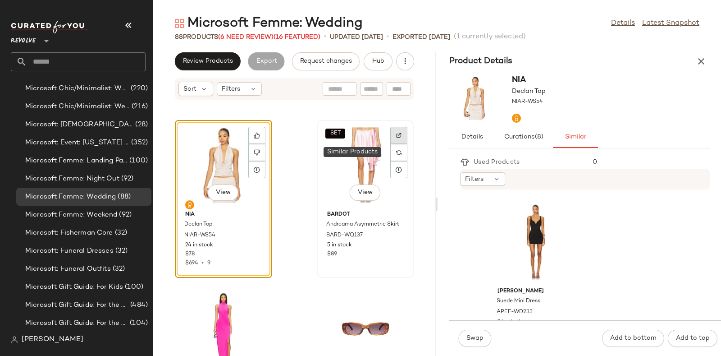
click at [396, 144] on div at bounding box center [398, 152] width 17 height 17
click at [396, 154] on img at bounding box center [398, 152] width 5 height 5
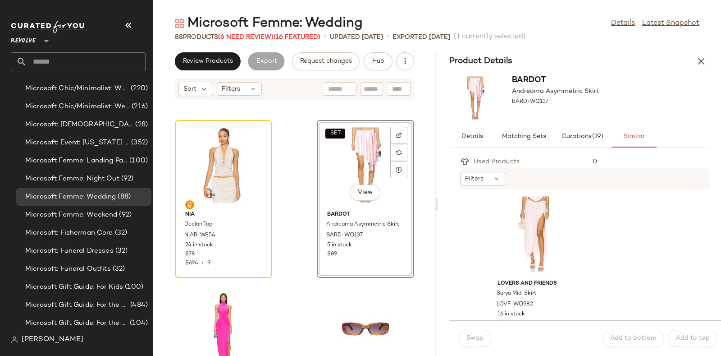
scroll to position [2316, 0]
click at [536, 223] on div "View" at bounding box center [535, 234] width 91 height 84
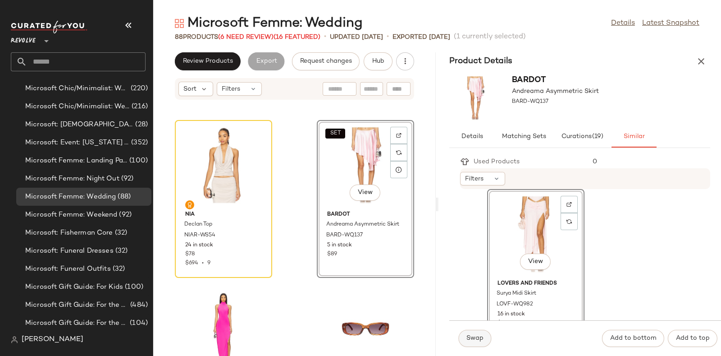
click at [470, 341] on span "Swap" at bounding box center [475, 337] width 18 height 7
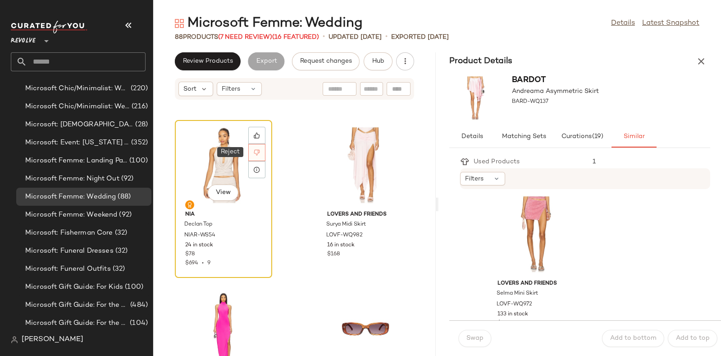
click at [258, 154] on icon at bounding box center [257, 152] width 6 height 6
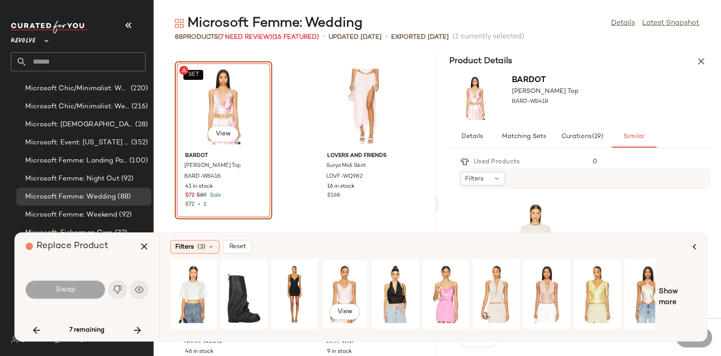
click at [345, 279] on div "View" at bounding box center [345, 294] width 40 height 64
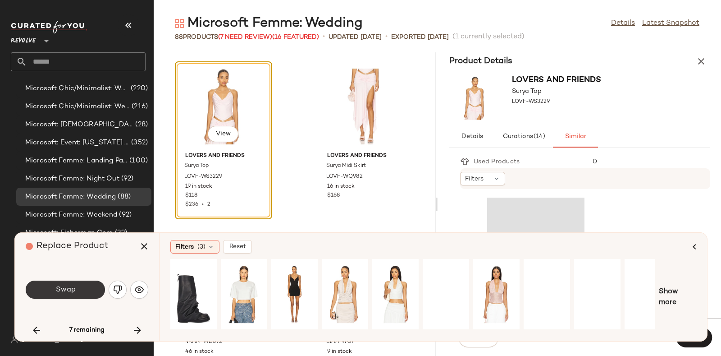
click at [65, 291] on span "Swap" at bounding box center [65, 289] width 20 height 9
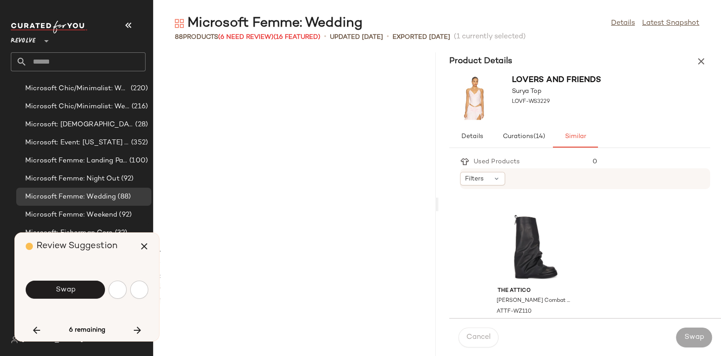
scroll to position [3463, 0]
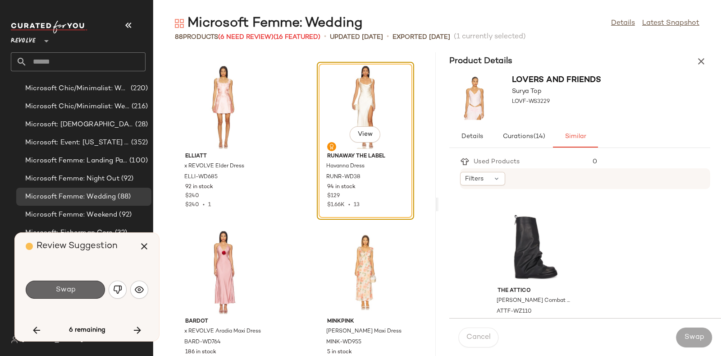
click at [83, 287] on button "Swap" at bounding box center [65, 289] width 79 height 18
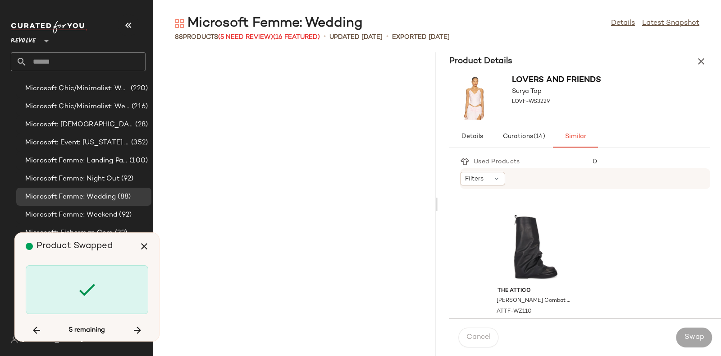
scroll to position [4618, 0]
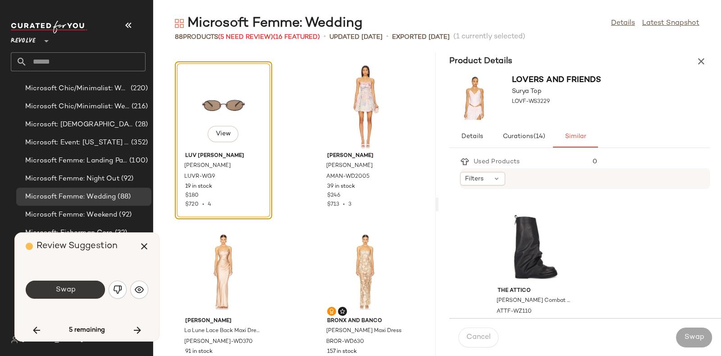
click at [76, 284] on button "Swap" at bounding box center [65, 289] width 79 height 18
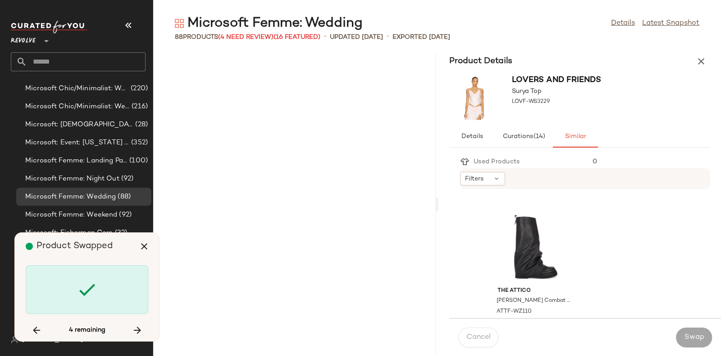
scroll to position [5607, 0]
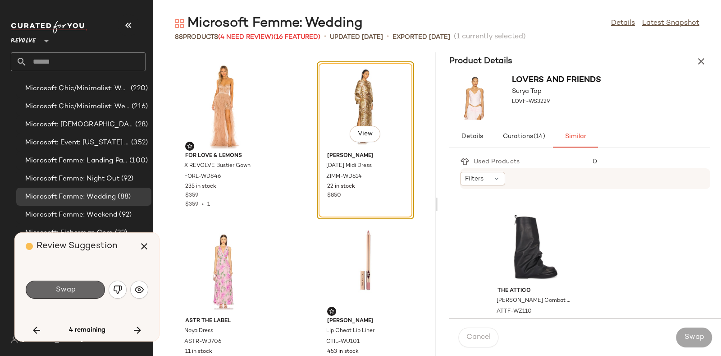
click at [92, 282] on button "Swap" at bounding box center [65, 289] width 79 height 18
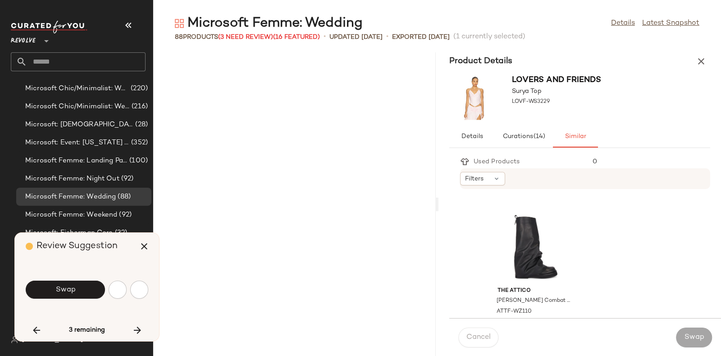
scroll to position [6101, 0]
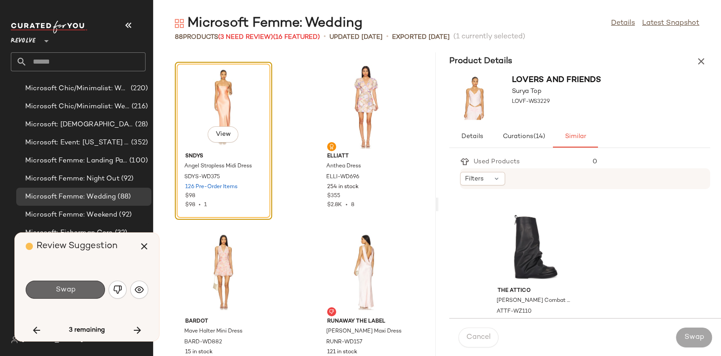
click at [81, 289] on button "Swap" at bounding box center [65, 289] width 79 height 18
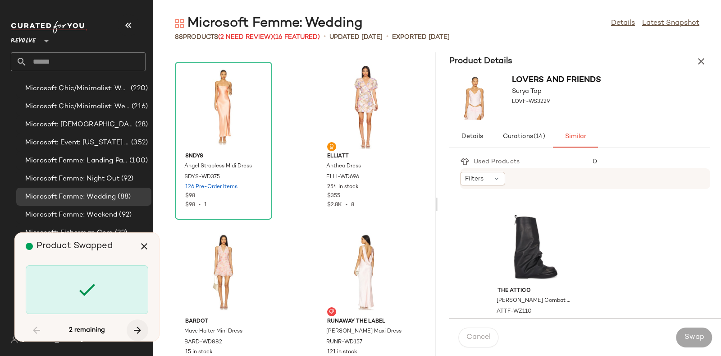
click at [137, 326] on icon "button" at bounding box center [137, 329] width 11 height 11
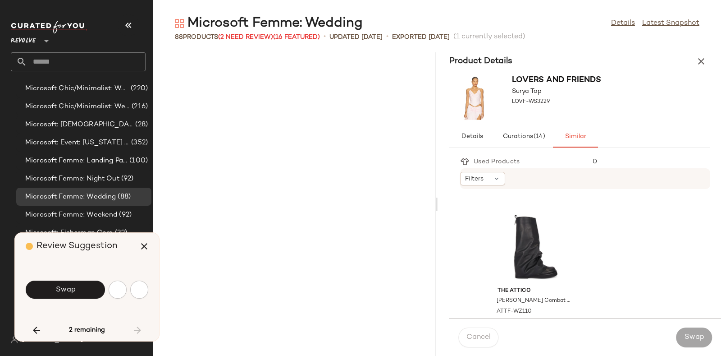
scroll to position [6596, 0]
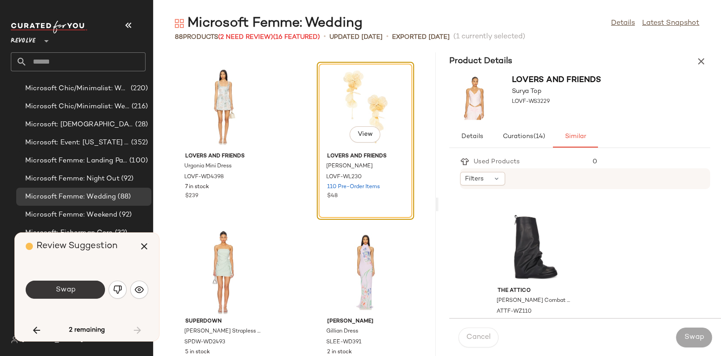
click at [89, 285] on button "Swap" at bounding box center [65, 289] width 79 height 18
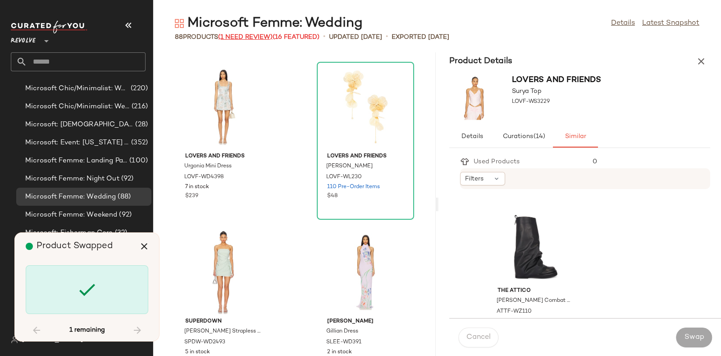
click at [252, 36] on span "(1 Need Review)" at bounding box center [245, 37] width 55 height 7
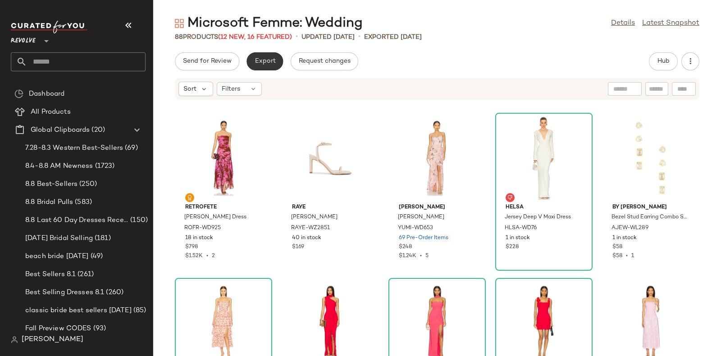
click at [267, 56] on button "Export" at bounding box center [264, 61] width 36 height 18
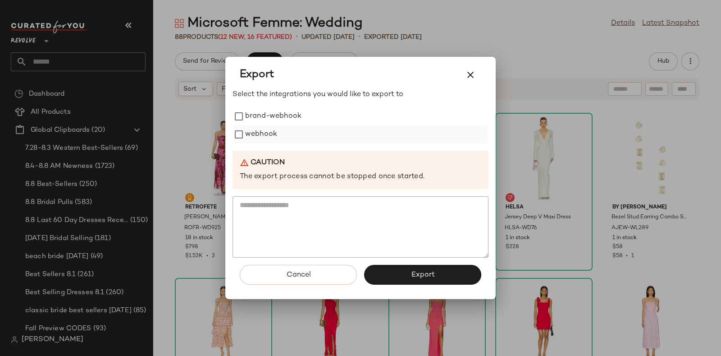
click at [269, 129] on label "webhook" at bounding box center [261, 134] width 32 height 18
click at [399, 270] on button "Export" at bounding box center [422, 274] width 117 height 20
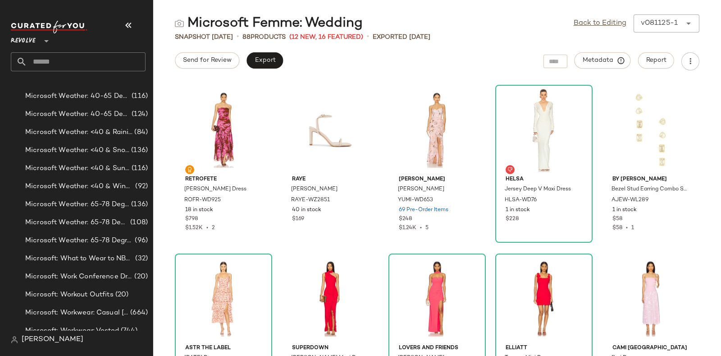
scroll to position [5668, 0]
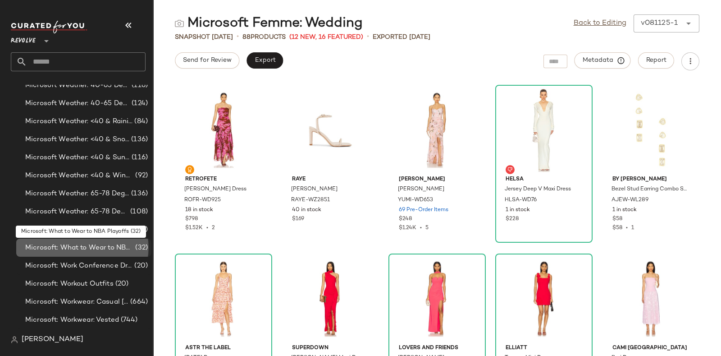
click at [95, 248] on span "Microsoft: What to Wear to NBA Playoffs" at bounding box center [79, 247] width 108 height 10
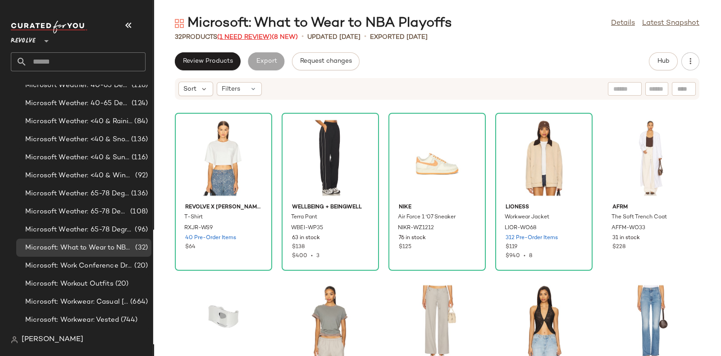
click at [247, 36] on span "(1 Need Review)" at bounding box center [244, 37] width 55 height 7
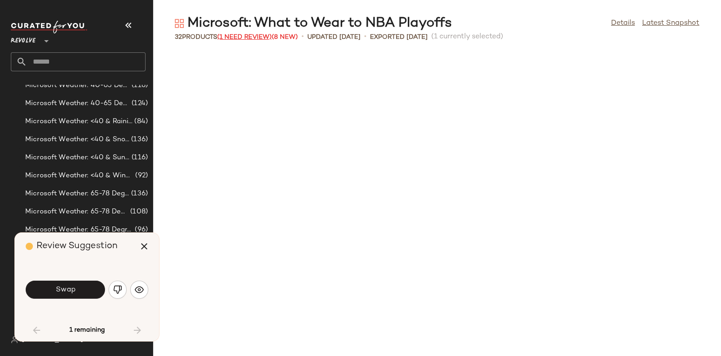
scroll to position [337, 0]
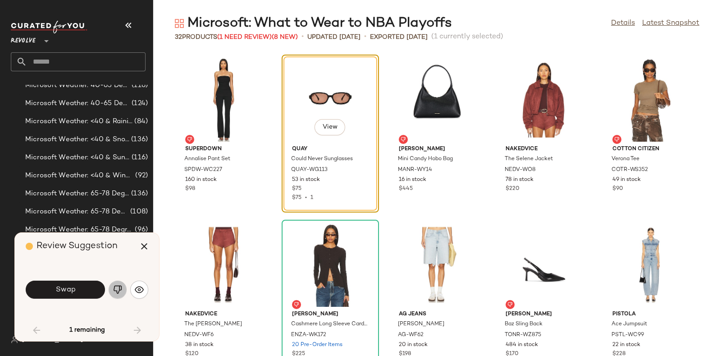
click at [114, 290] on img "button" at bounding box center [117, 289] width 9 height 9
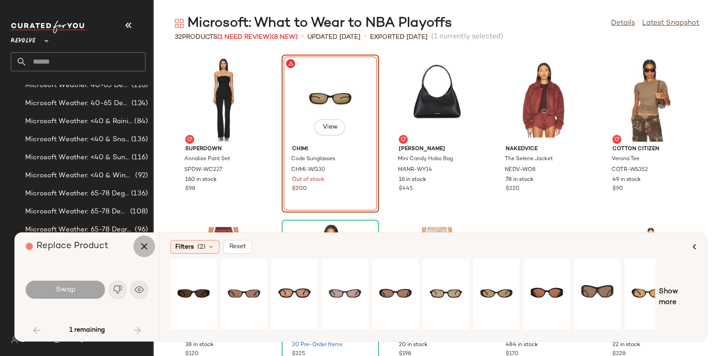
click at [141, 242] on icon "button" at bounding box center [144, 246] width 11 height 11
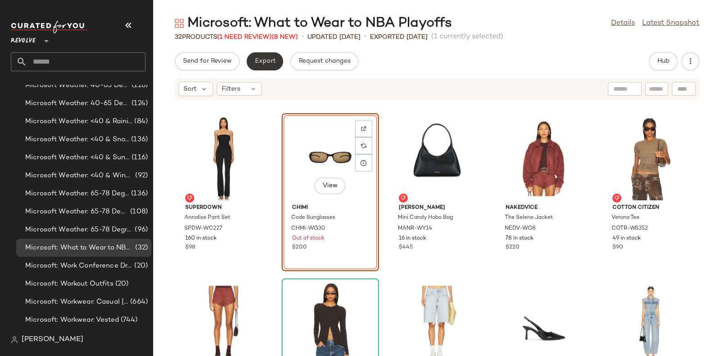
click at [266, 62] on span "Export" at bounding box center [264, 61] width 21 height 7
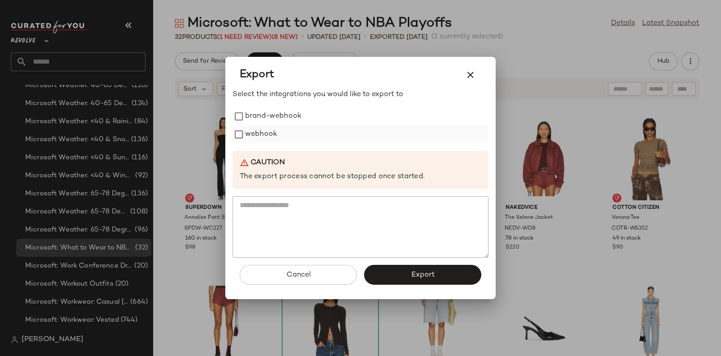
click at [272, 132] on label "webhook" at bounding box center [261, 134] width 32 height 18
click at [396, 272] on button "Export" at bounding box center [422, 274] width 117 height 20
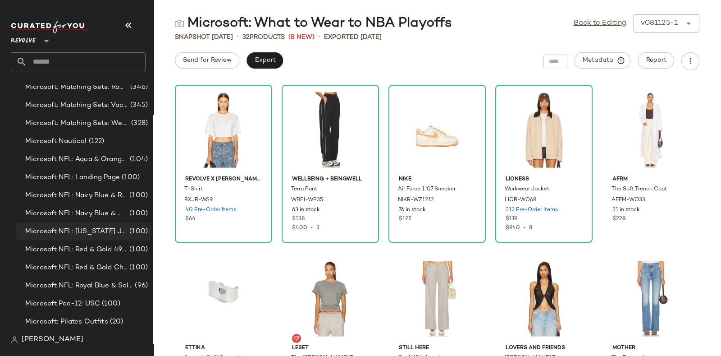
scroll to position [4597, 0]
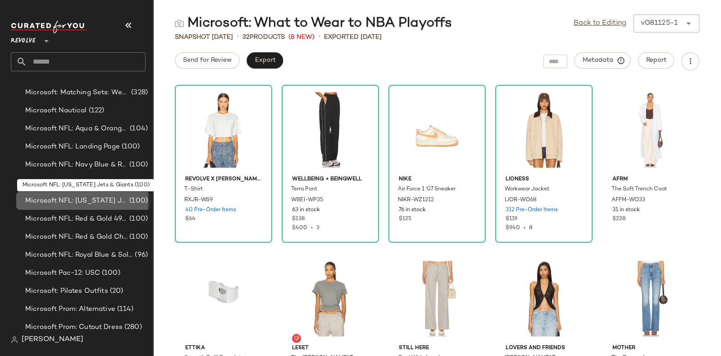
click at [103, 197] on span "Microsoft NFL: [US_STATE] Jets & Giants" at bounding box center [76, 201] width 102 height 10
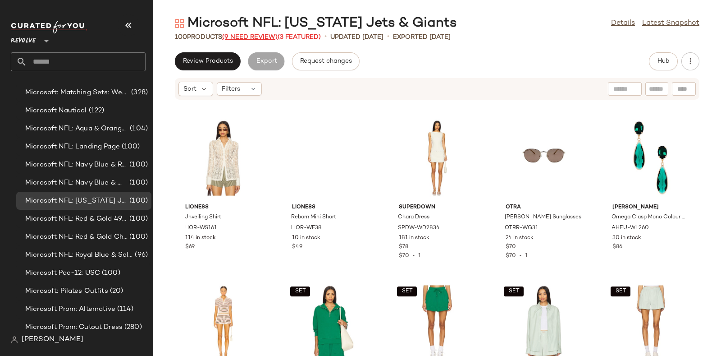
click at [252, 34] on span "(9 Need Review)" at bounding box center [249, 37] width 55 height 7
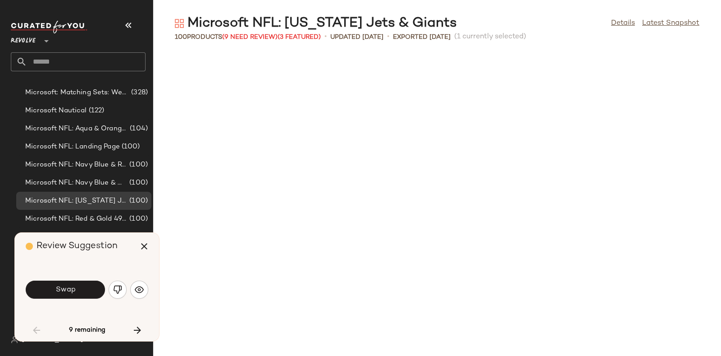
scroll to position [337, 0]
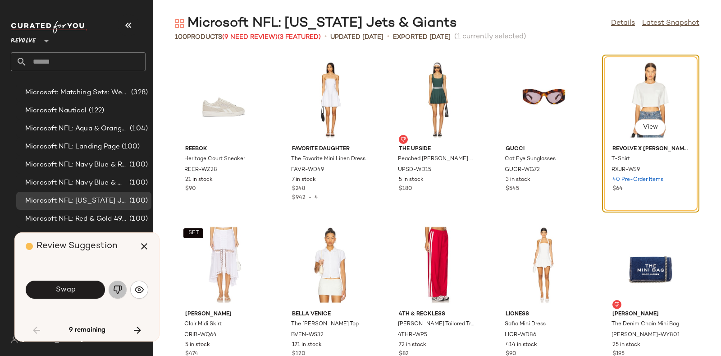
click at [113, 286] on img "button" at bounding box center [117, 289] width 9 height 9
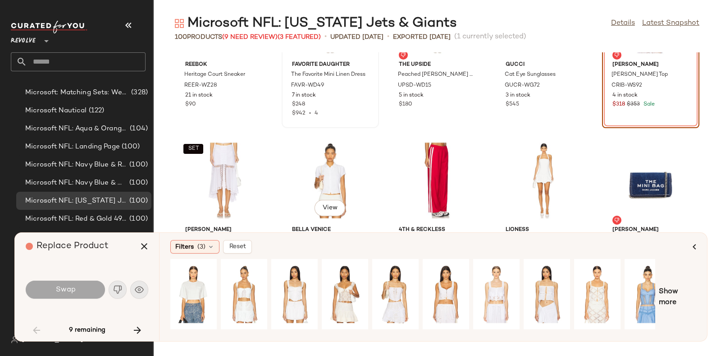
scroll to position [424, 0]
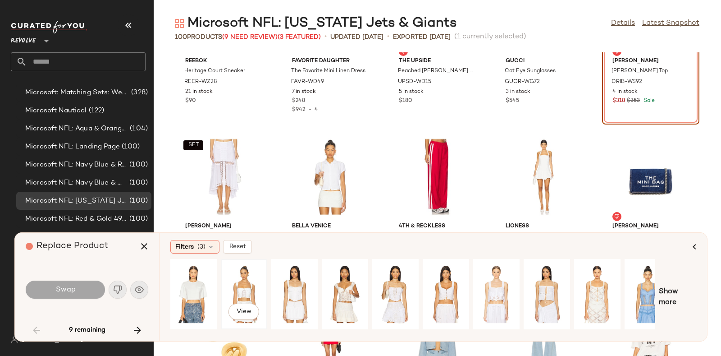
click at [241, 286] on div "View" at bounding box center [244, 294] width 40 height 64
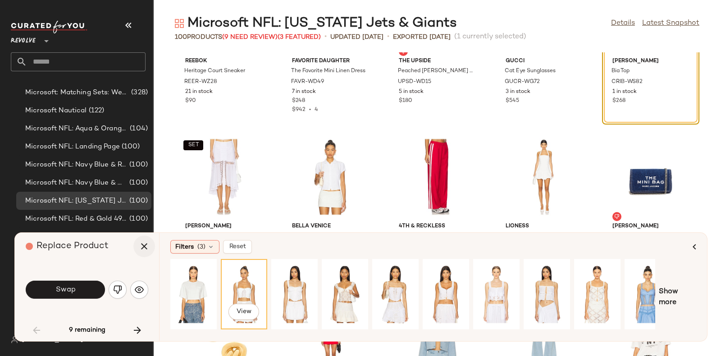
click at [146, 246] on icon "button" at bounding box center [144, 246] width 11 height 11
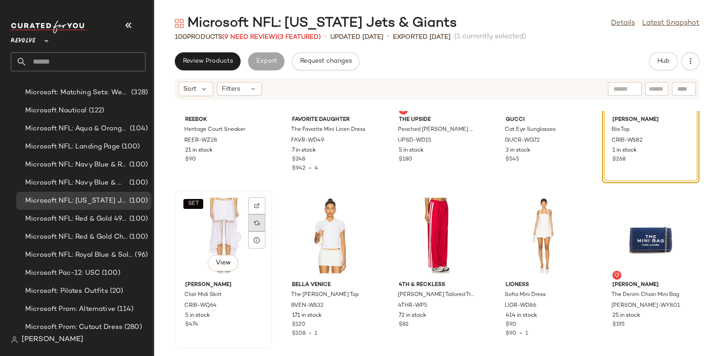
click at [258, 217] on div at bounding box center [256, 222] width 17 height 17
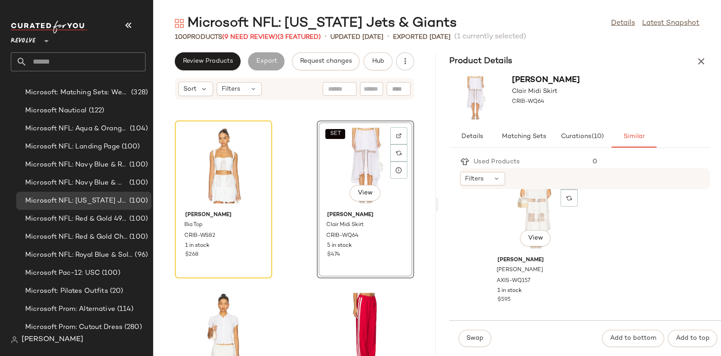
scroll to position [691, 0]
click at [259, 150] on icon at bounding box center [257, 153] width 6 height 6
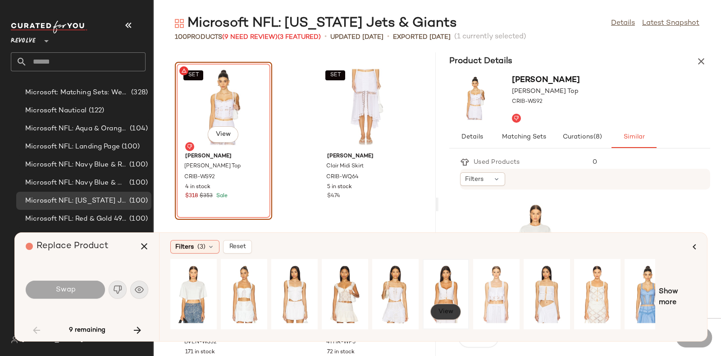
click at [451, 309] on span "View" at bounding box center [445, 311] width 15 height 7
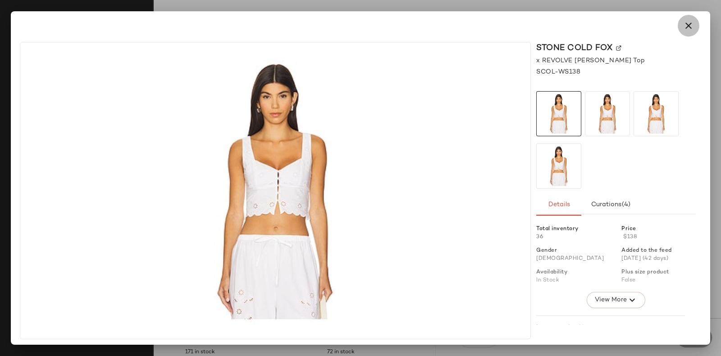
click at [685, 21] on icon "button" at bounding box center [688, 25] width 11 height 11
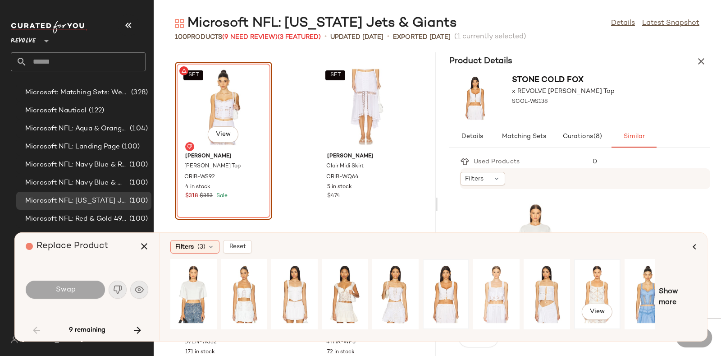
scroll to position [0, 15]
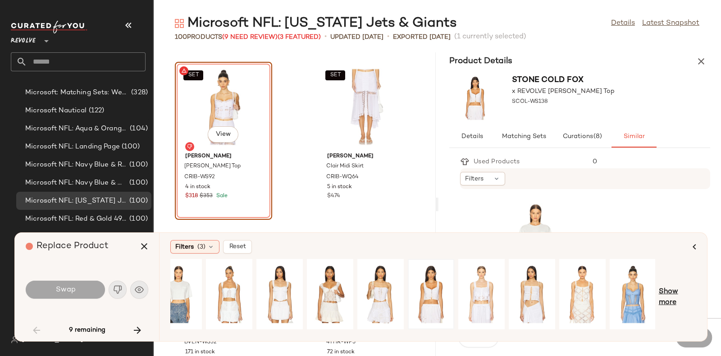
click at [668, 294] on span "Show more" at bounding box center [677, 297] width 37 height 22
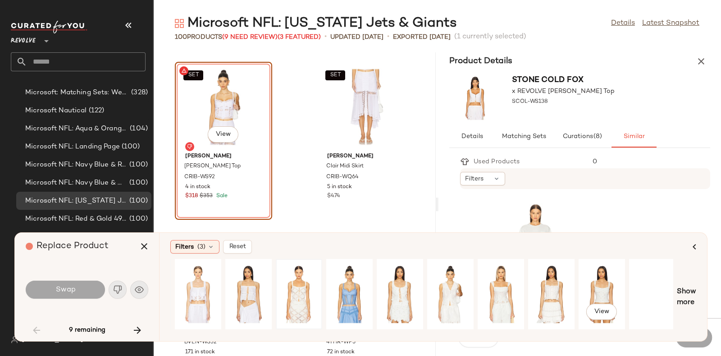
scroll to position [0, 302]
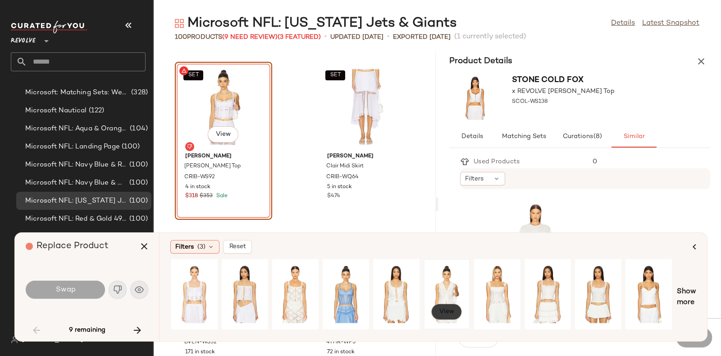
click at [444, 310] on span "View" at bounding box center [446, 311] width 15 height 7
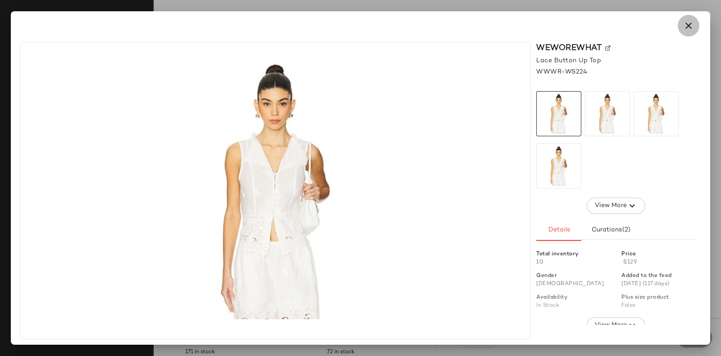
click at [684, 24] on icon "button" at bounding box center [688, 25] width 11 height 11
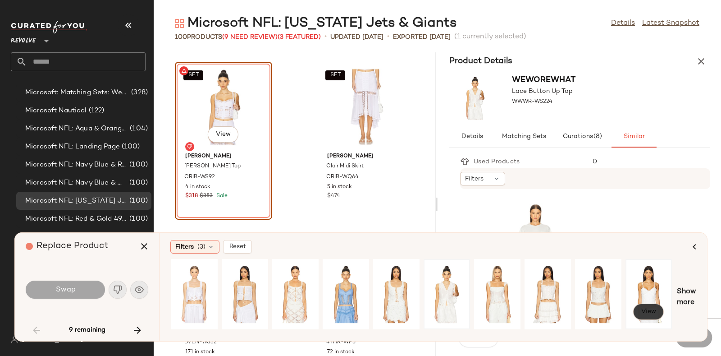
click at [648, 310] on span "View" at bounding box center [648, 311] width 15 height 7
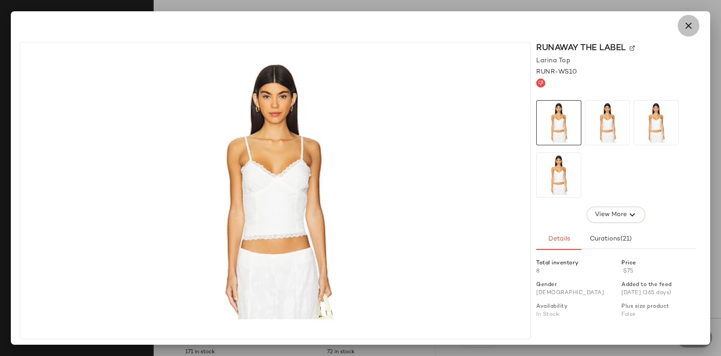
click at [686, 22] on icon "button" at bounding box center [688, 25] width 11 height 11
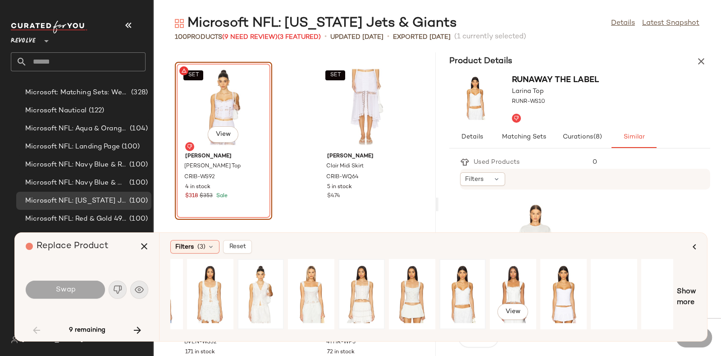
scroll to position [0, 502]
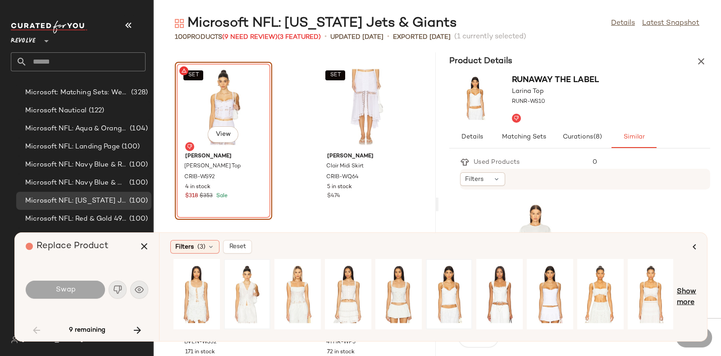
click at [686, 291] on span "Show more" at bounding box center [686, 297] width 19 height 22
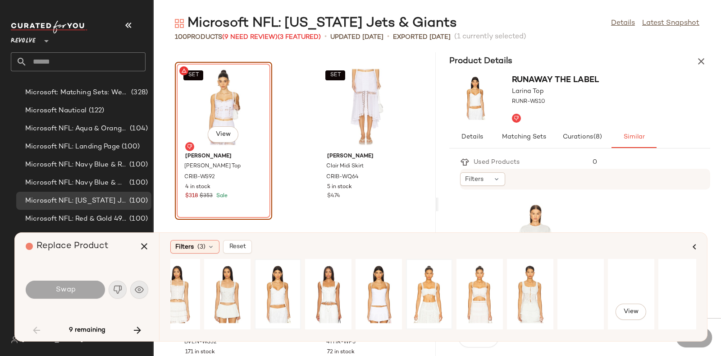
scroll to position [0, 731]
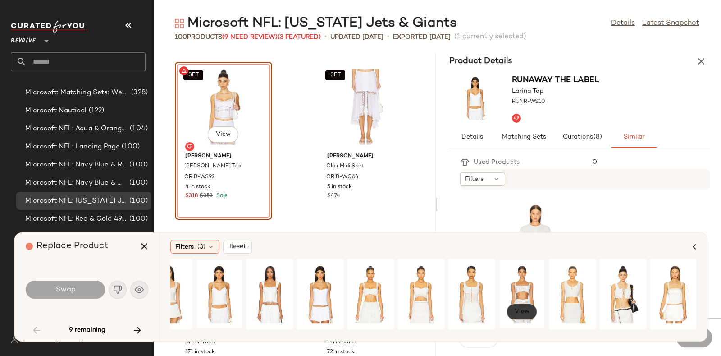
click at [531, 314] on button "View" at bounding box center [521, 311] width 31 height 16
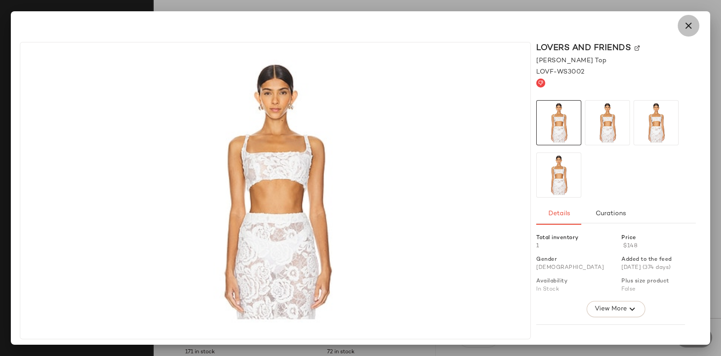
click at [684, 26] on icon "button" at bounding box center [688, 25] width 11 height 11
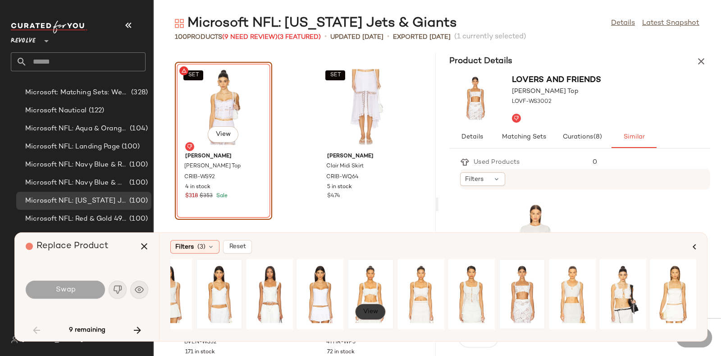
click at [376, 314] on span "View" at bounding box center [370, 311] width 15 height 7
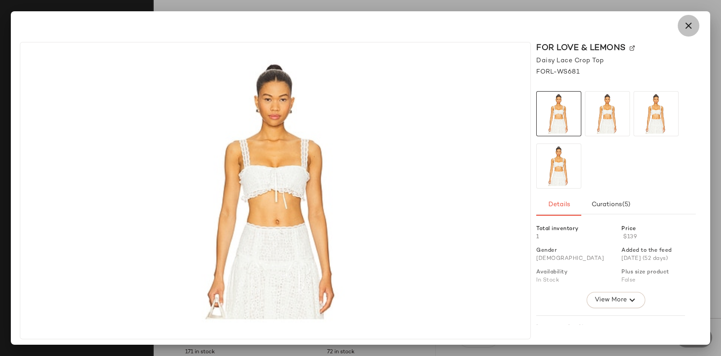
click at [689, 23] on icon "button" at bounding box center [688, 25] width 11 height 11
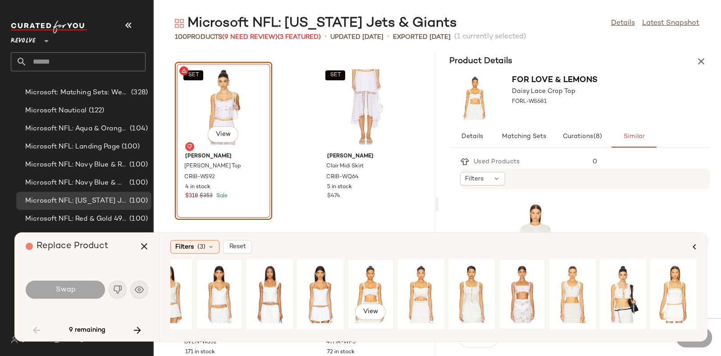
click at [383, 278] on div "View" at bounding box center [371, 294] width 40 height 64
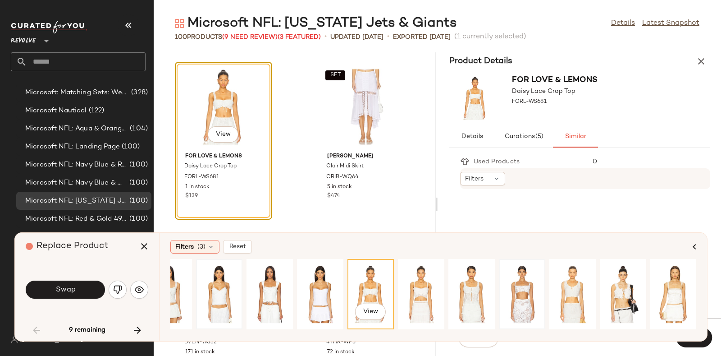
click at [142, 245] on icon "button" at bounding box center [144, 246] width 11 height 11
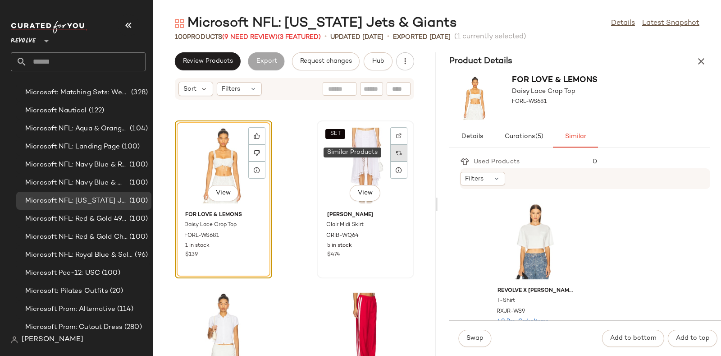
click at [396, 150] on img at bounding box center [398, 152] width 5 height 5
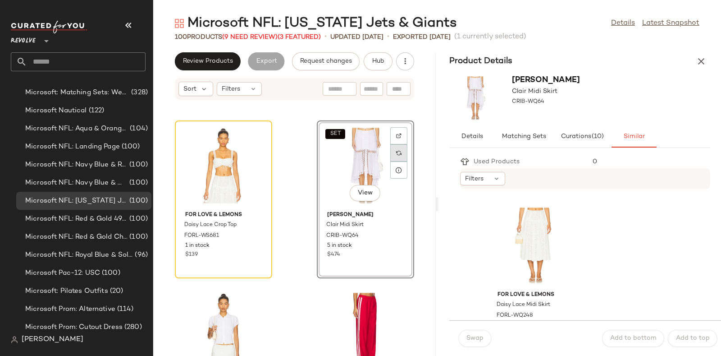
scroll to position [1646, 0]
click at [536, 215] on div "View" at bounding box center [535, 245] width 91 height 84
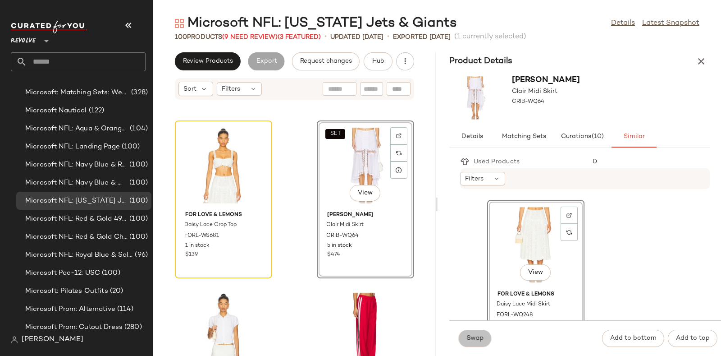
click at [476, 333] on button "Swap" at bounding box center [474, 337] width 33 height 17
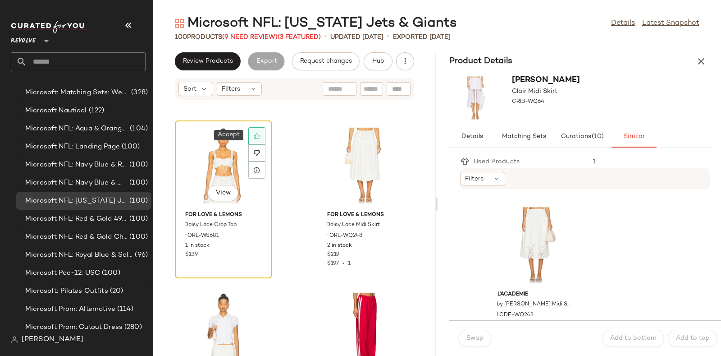
click at [260, 130] on div at bounding box center [256, 135] width 17 height 17
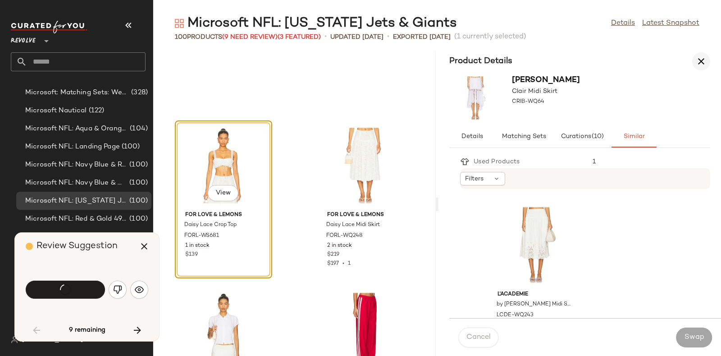
click at [705, 55] on button "button" at bounding box center [701, 61] width 18 height 18
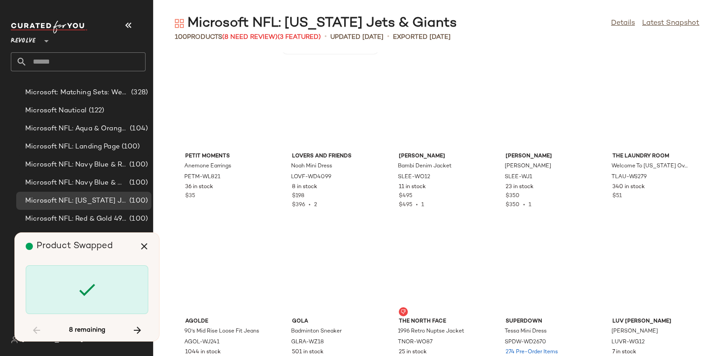
scroll to position [329, 0]
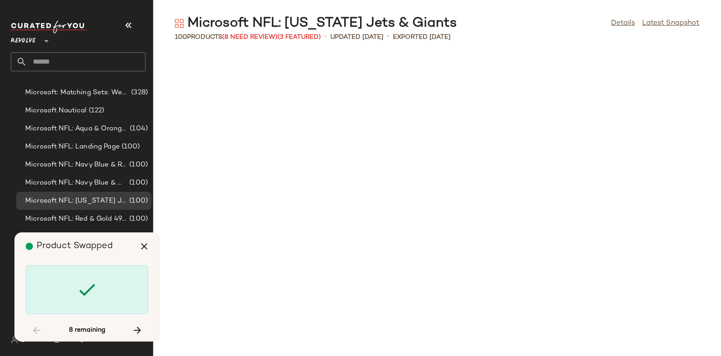
scroll to position [1484, 0]
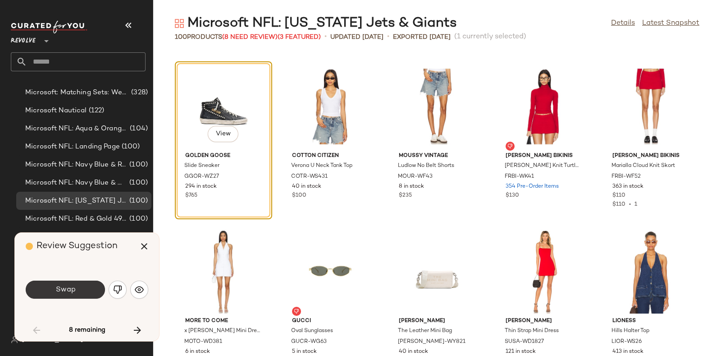
click at [85, 285] on button "Swap" at bounding box center [65, 289] width 79 height 18
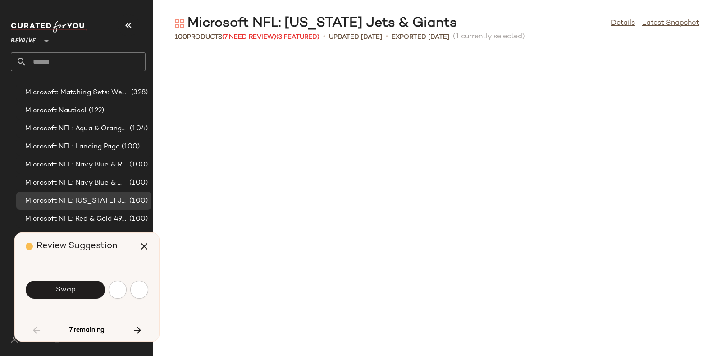
scroll to position [1979, 0]
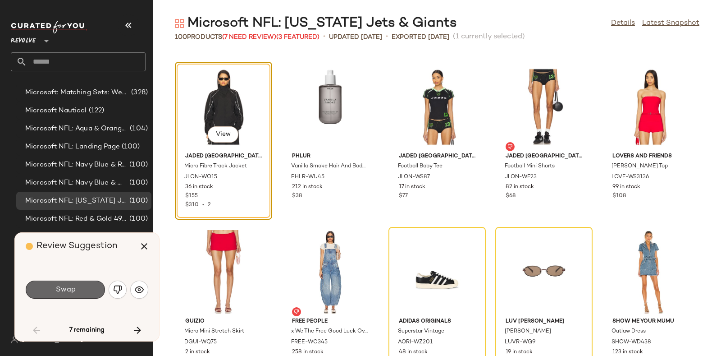
click at [90, 283] on button "Swap" at bounding box center [65, 289] width 79 height 18
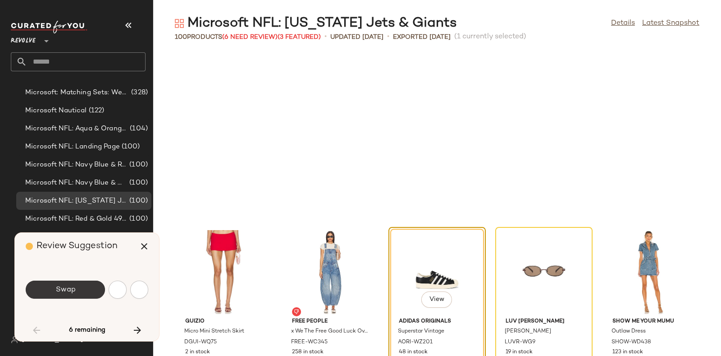
scroll to position [2144, 0]
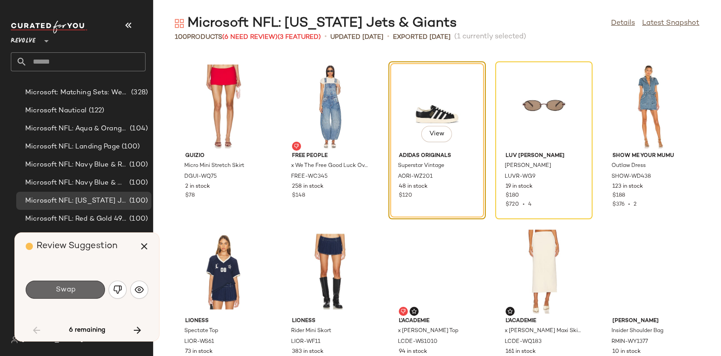
click at [89, 281] on button "Swap" at bounding box center [65, 289] width 79 height 18
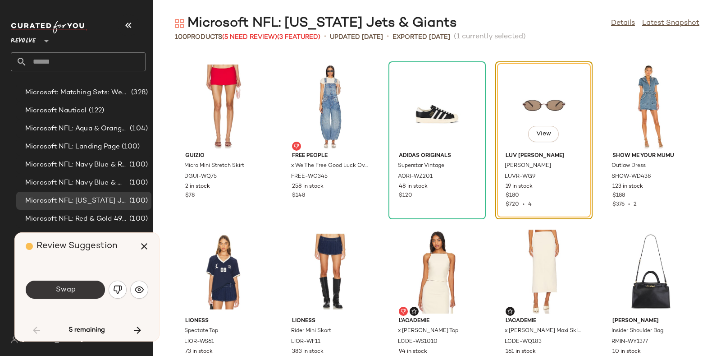
click at [86, 282] on button "Swap" at bounding box center [65, 289] width 79 height 18
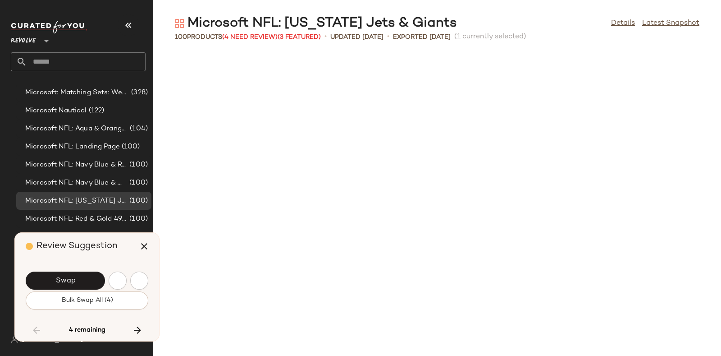
scroll to position [2474, 0]
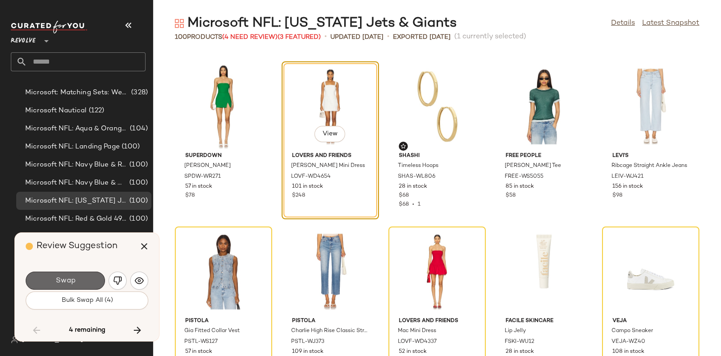
click at [86, 276] on button "Swap" at bounding box center [65, 280] width 79 height 18
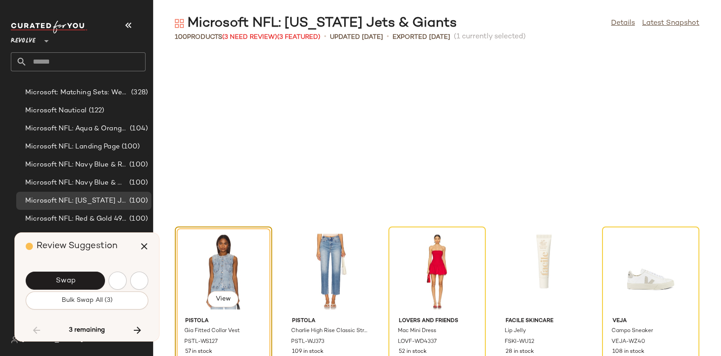
scroll to position [2638, 0]
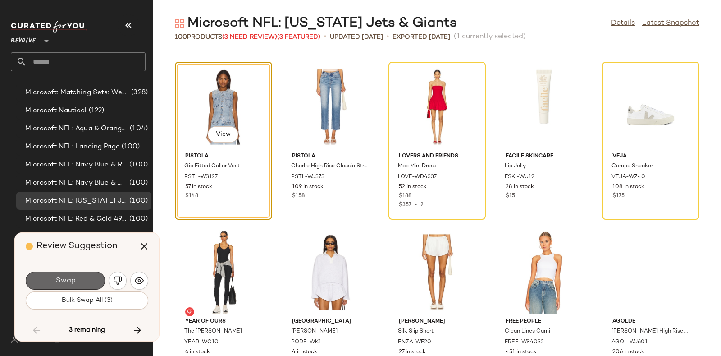
click at [86, 274] on button "Swap" at bounding box center [65, 280] width 79 height 18
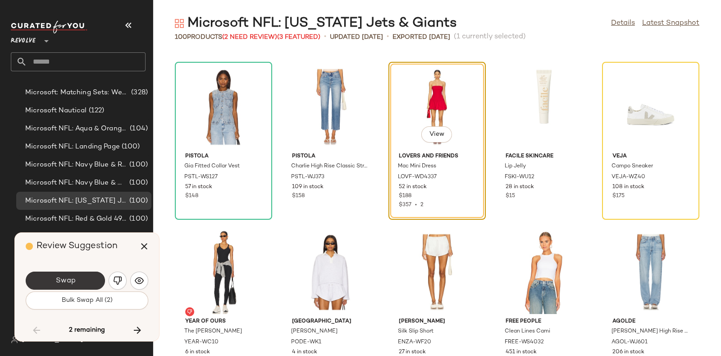
click at [90, 273] on button "Swap" at bounding box center [65, 280] width 79 height 18
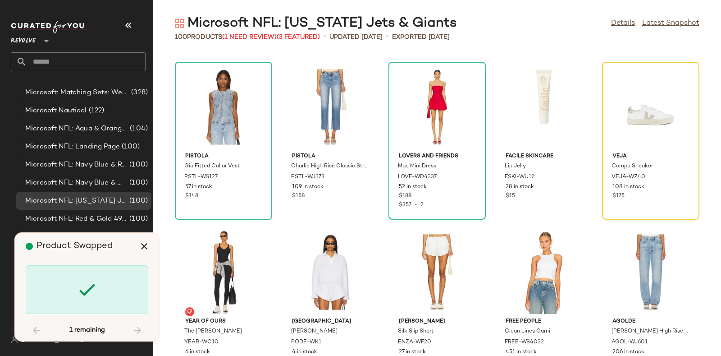
click at [119, 252] on div "Product Swapped" at bounding box center [90, 246] width 129 height 27
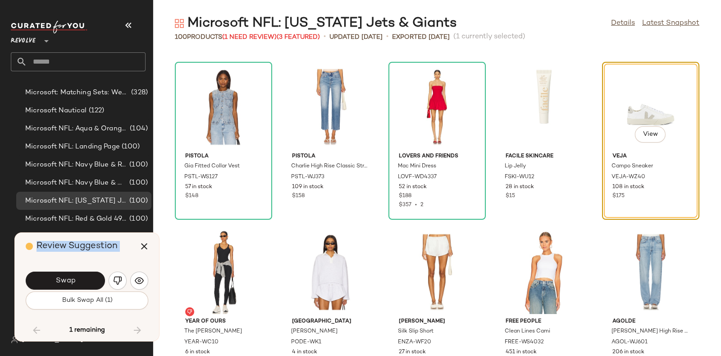
click at [129, 254] on div "Review Suggestion" at bounding box center [90, 246] width 129 height 27
click at [84, 271] on button "Swap" at bounding box center [65, 280] width 79 height 18
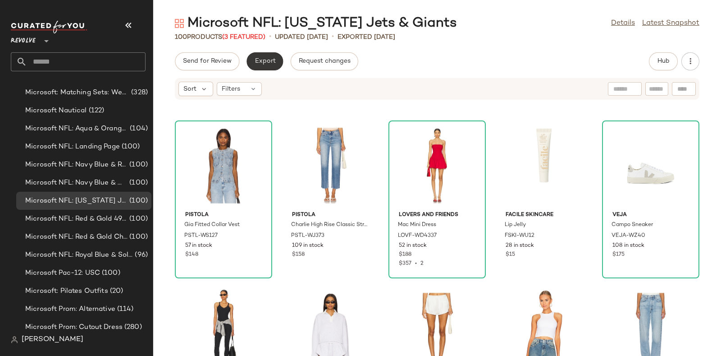
click at [270, 55] on button "Export" at bounding box center [264, 61] width 36 height 18
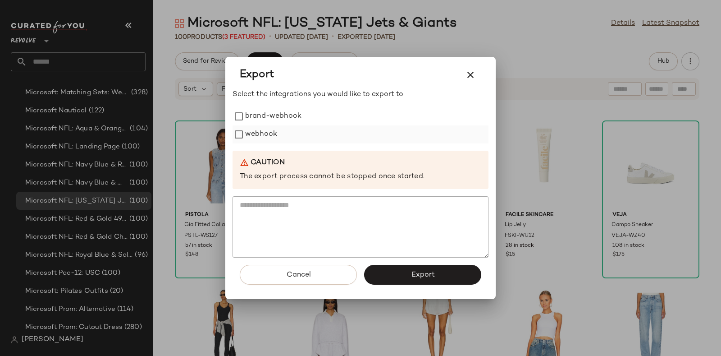
click at [266, 128] on label "webhook" at bounding box center [261, 134] width 32 height 18
click at [395, 267] on button "Export" at bounding box center [422, 274] width 117 height 20
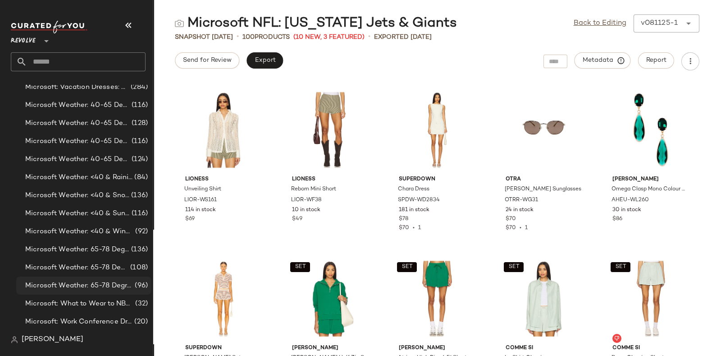
scroll to position [5616, 0]
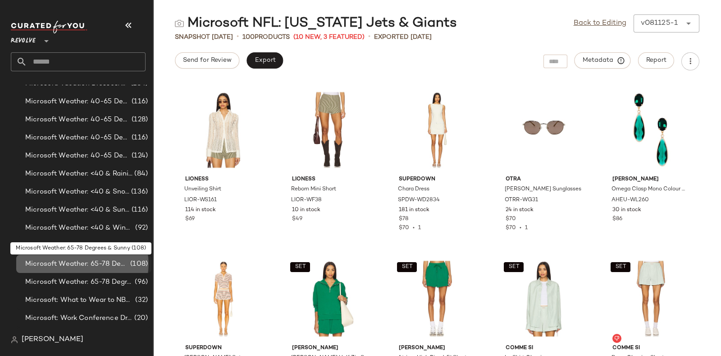
click at [118, 260] on span "Microsoft Weather: 65-78 Degrees & Sunny" at bounding box center [76, 264] width 103 height 10
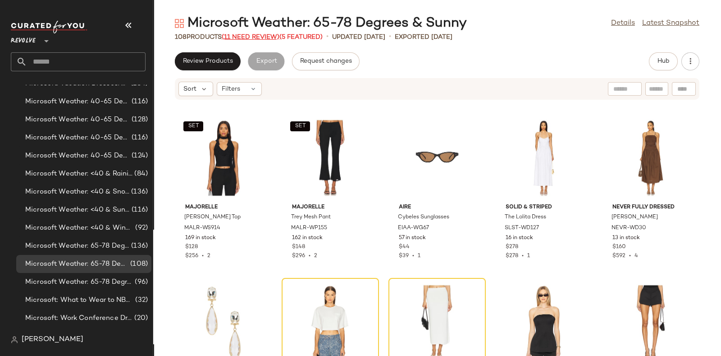
click at [253, 37] on span "(11 Need Review)" at bounding box center [251, 37] width 58 height 7
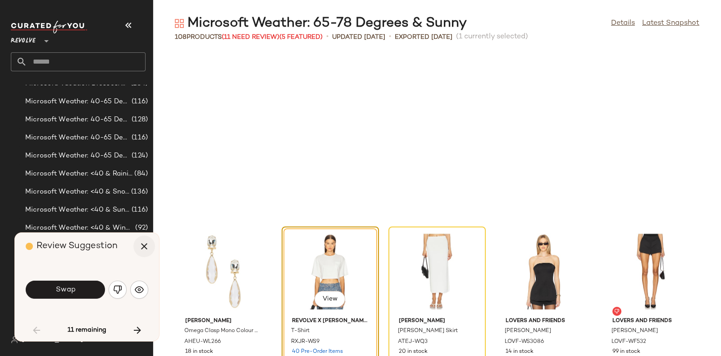
scroll to position [172, 0]
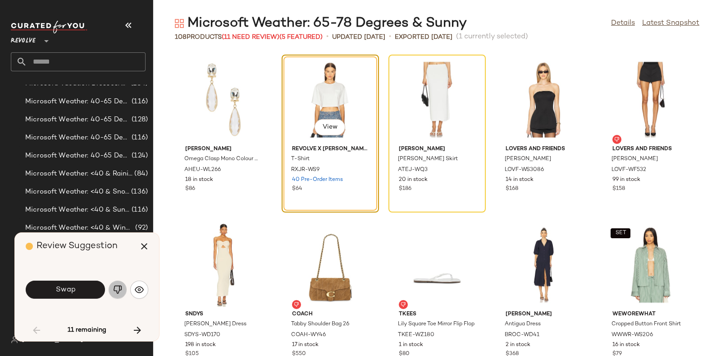
click at [115, 283] on button "button" at bounding box center [118, 289] width 18 height 18
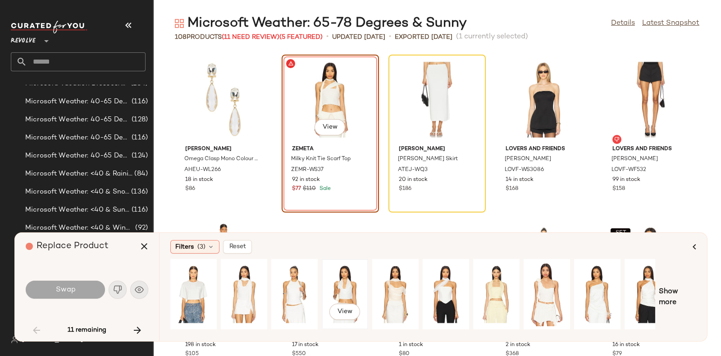
click at [350, 280] on div "View" at bounding box center [345, 294] width 40 height 64
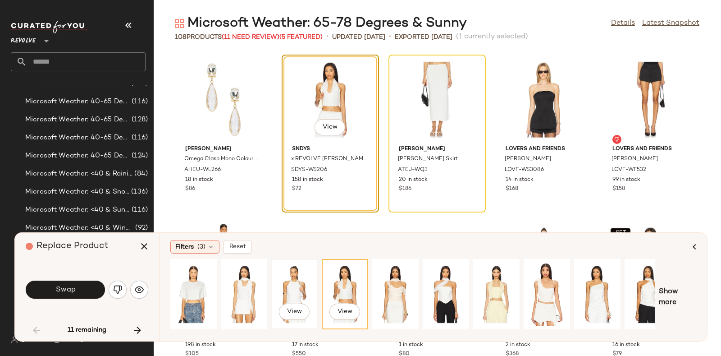
click at [288, 264] on div "View" at bounding box center [294, 294] width 40 height 64
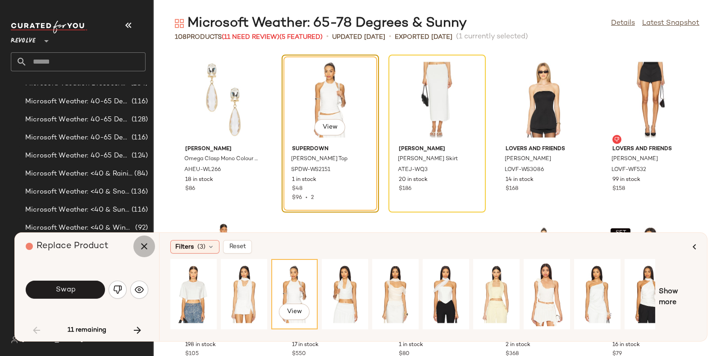
click at [147, 246] on icon "button" at bounding box center [144, 246] width 11 height 11
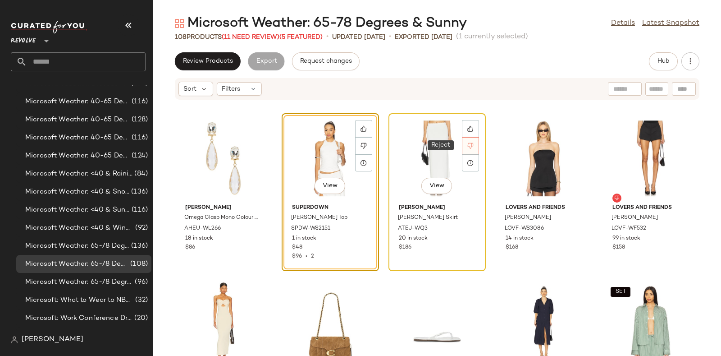
click at [469, 144] on icon at bounding box center [470, 145] width 6 height 6
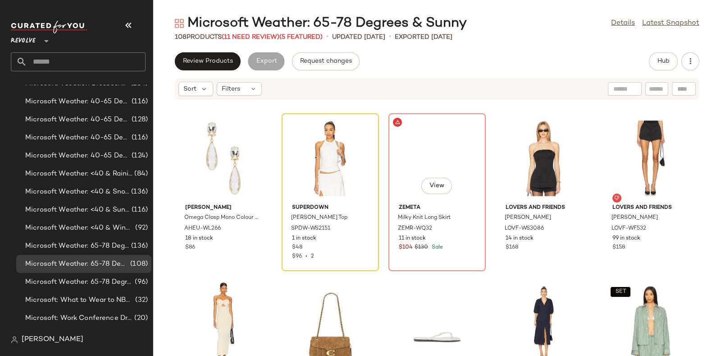
scroll to position [164, 0]
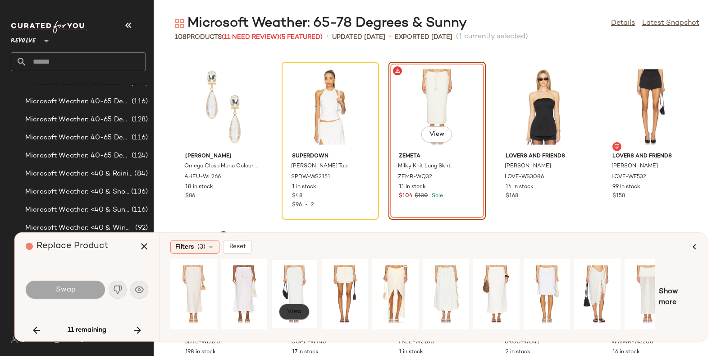
click at [293, 311] on span "View" at bounding box center [294, 311] width 15 height 7
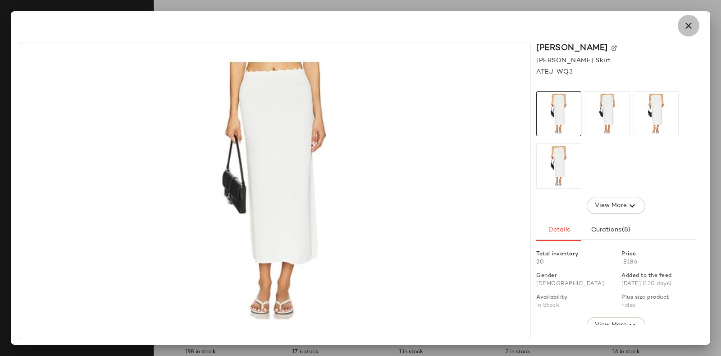
click at [692, 27] on icon "button" at bounding box center [688, 25] width 11 height 11
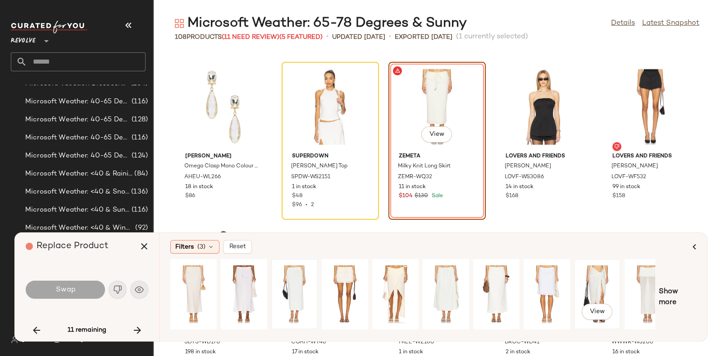
scroll to position [0, 15]
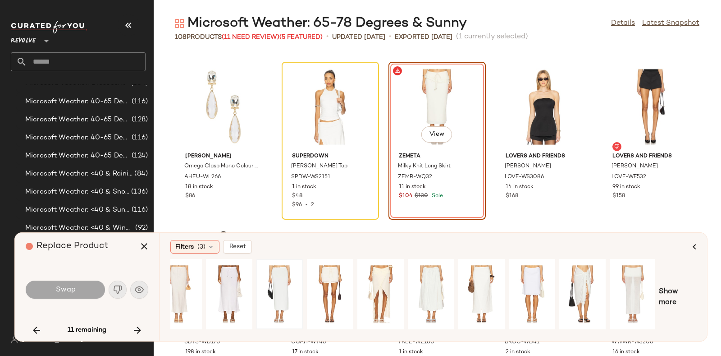
click at [671, 285] on div "Show more" at bounding box center [433, 297] width 526 height 77
click at [663, 295] on span "Show more" at bounding box center [677, 297] width 37 height 22
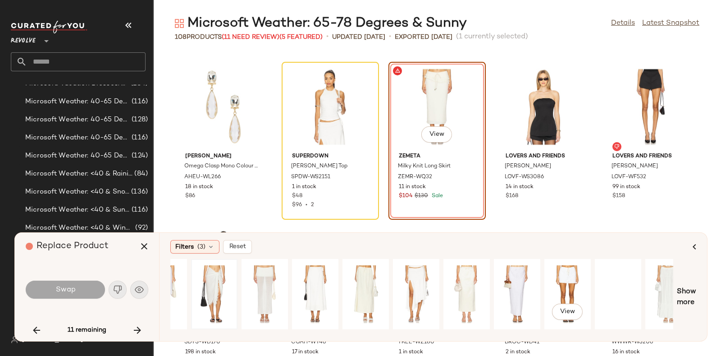
scroll to position [0, 384]
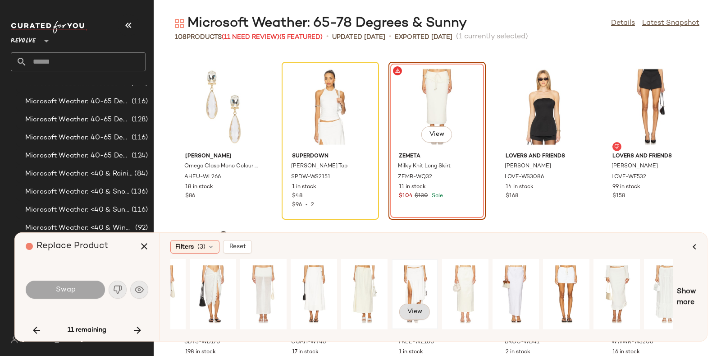
click at [412, 310] on span "View" at bounding box center [414, 311] width 15 height 7
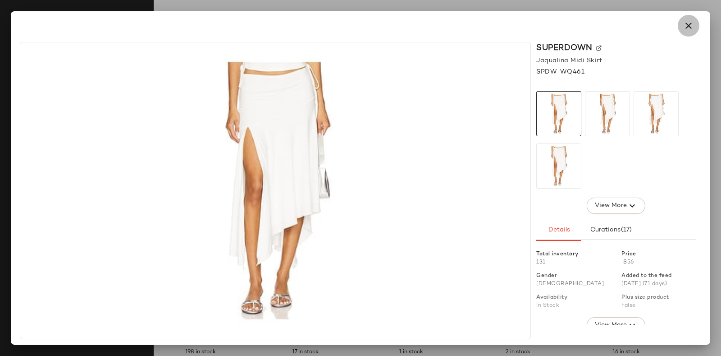
click at [685, 20] on icon "button" at bounding box center [688, 25] width 11 height 11
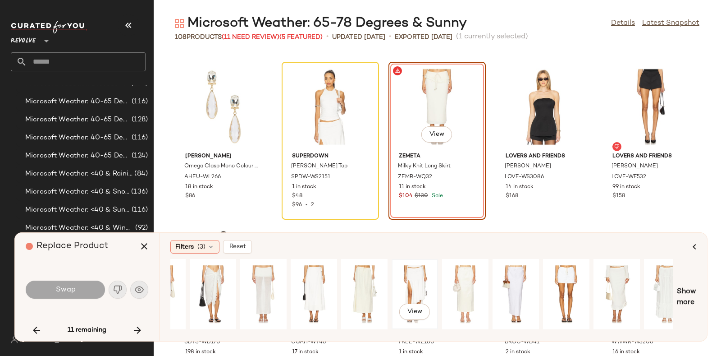
click at [415, 275] on div "View" at bounding box center [415, 294] width 40 height 64
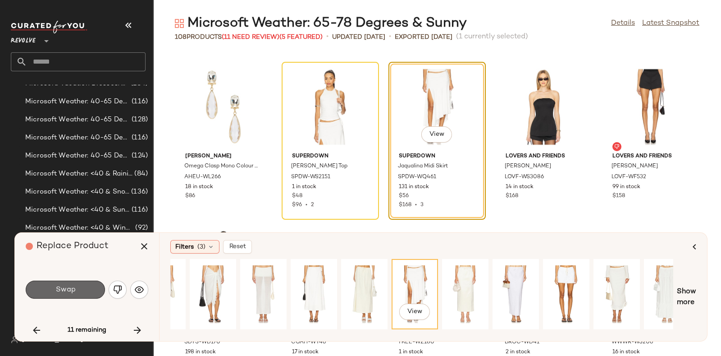
click at [76, 290] on button "Swap" at bounding box center [65, 289] width 79 height 18
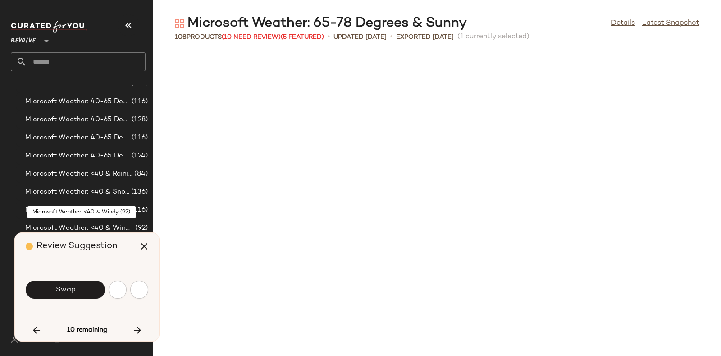
scroll to position [495, 0]
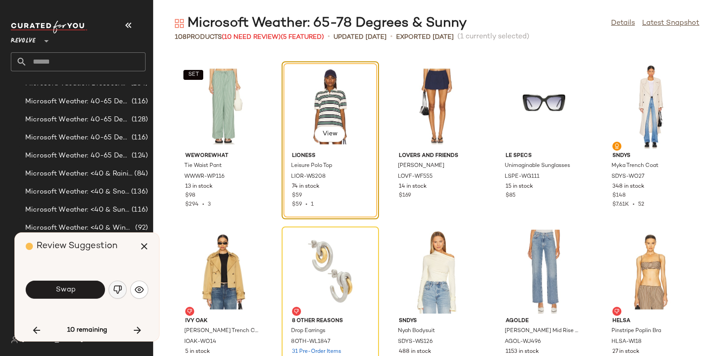
click at [119, 283] on button "button" at bounding box center [118, 289] width 18 height 18
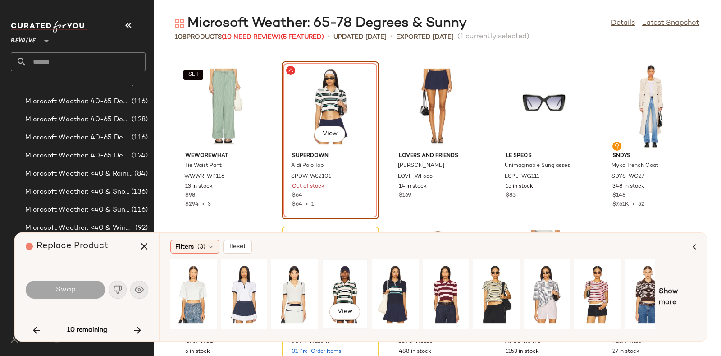
click at [352, 265] on div "View" at bounding box center [345, 294] width 40 height 64
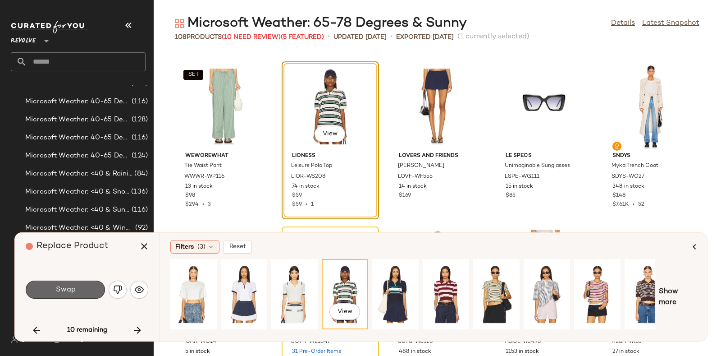
click at [61, 286] on span "Swap" at bounding box center [65, 289] width 20 height 9
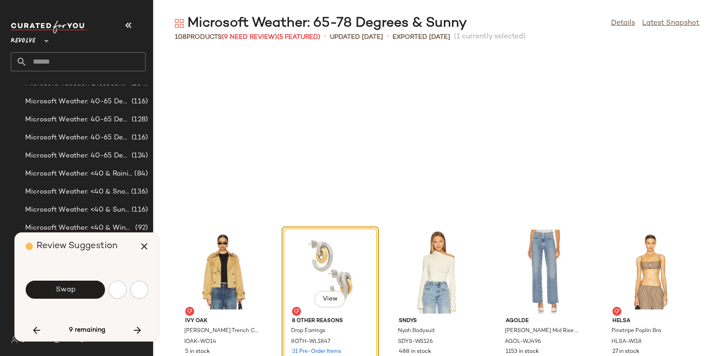
scroll to position [660, 0]
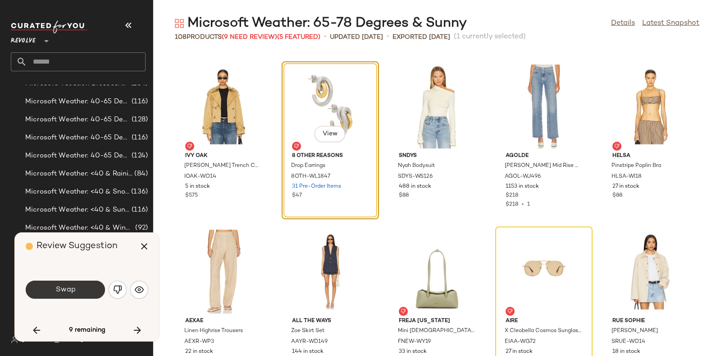
click at [78, 282] on button "Swap" at bounding box center [65, 289] width 79 height 18
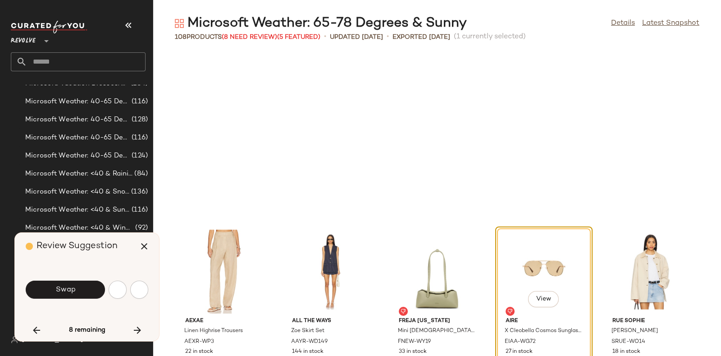
scroll to position [824, 0]
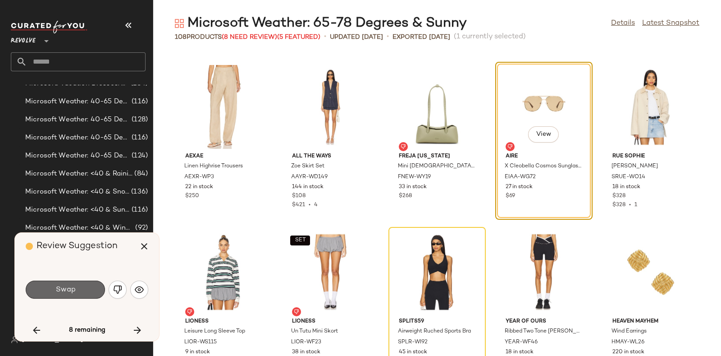
click at [91, 284] on button "Swap" at bounding box center [65, 289] width 79 height 18
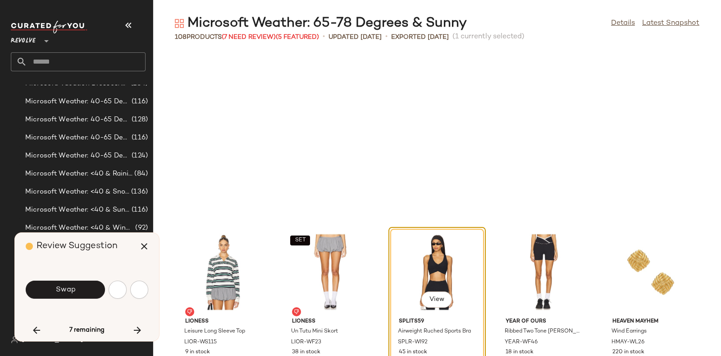
scroll to position [989, 0]
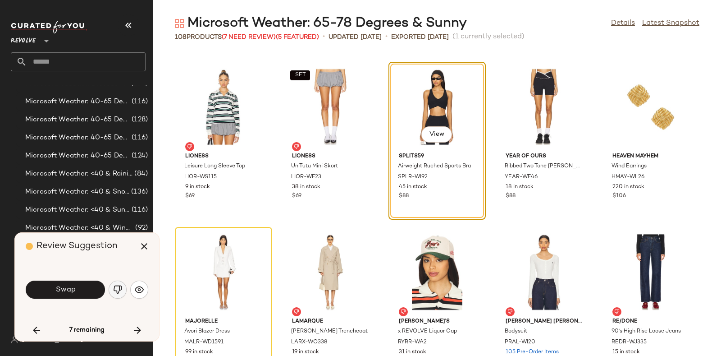
click at [119, 282] on button "button" at bounding box center [118, 289] width 18 height 18
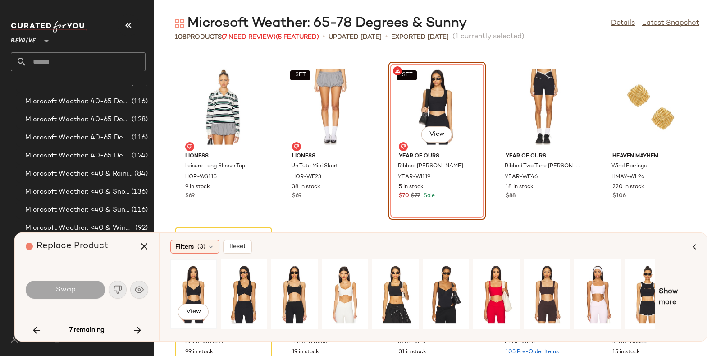
click at [205, 279] on div "View" at bounding box center [193, 294] width 40 height 64
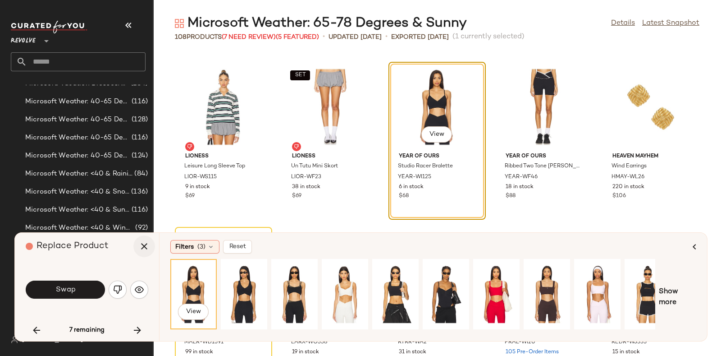
click at [141, 245] on icon "button" at bounding box center [144, 246] width 11 height 11
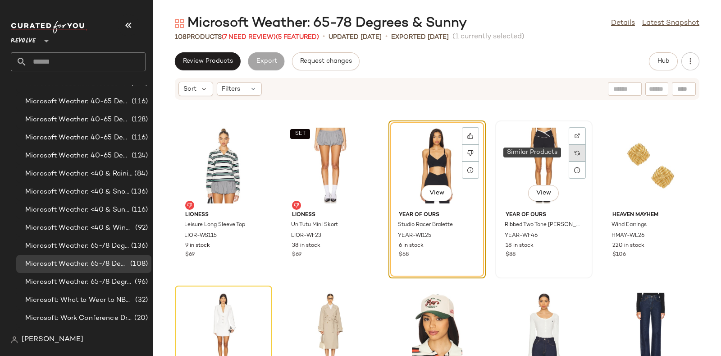
click at [575, 152] on img at bounding box center [577, 152] width 5 height 5
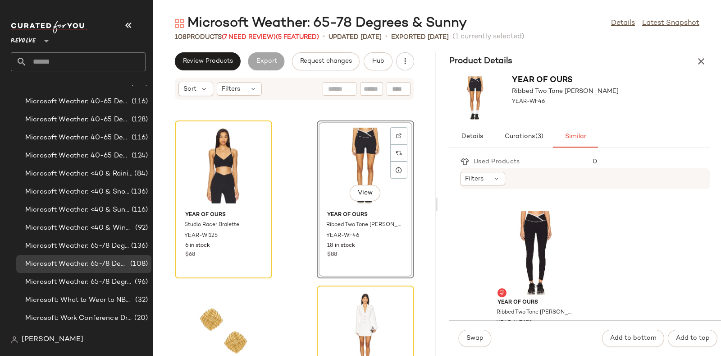
scroll to position [1142, 0]
click at [522, 222] on div "View" at bounding box center [535, 253] width 91 height 84
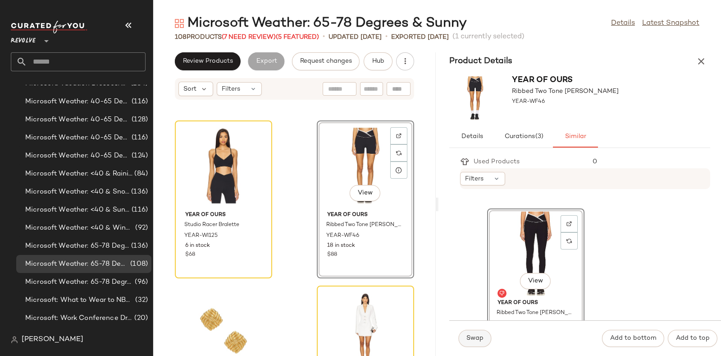
click at [473, 335] on span "Swap" at bounding box center [475, 337] width 18 height 7
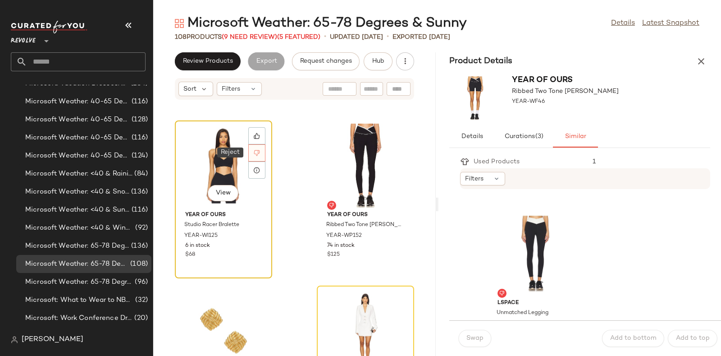
click at [255, 150] on icon at bounding box center [257, 153] width 6 height 6
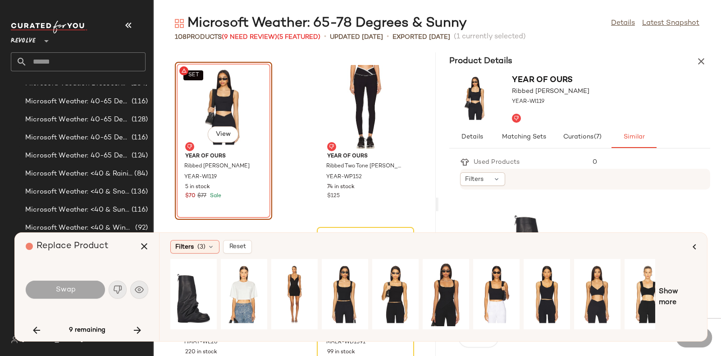
scroll to position [0, 15]
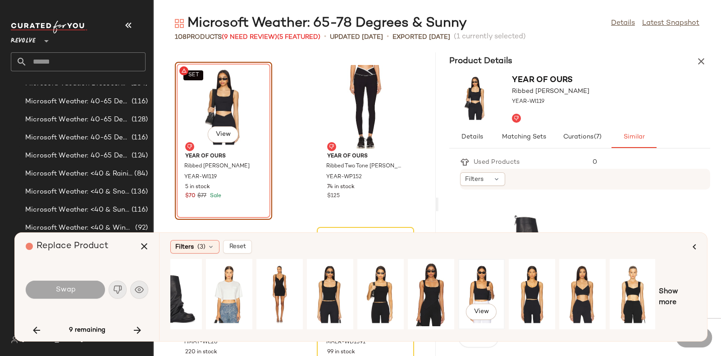
click at [488, 282] on div "View" at bounding box center [481, 294] width 40 height 64
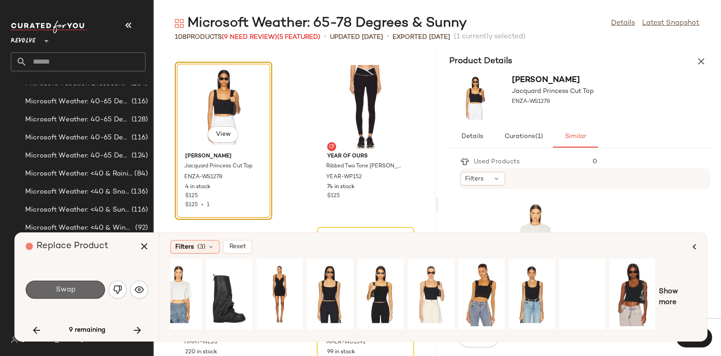
click at [78, 286] on button "Swap" at bounding box center [65, 289] width 79 height 18
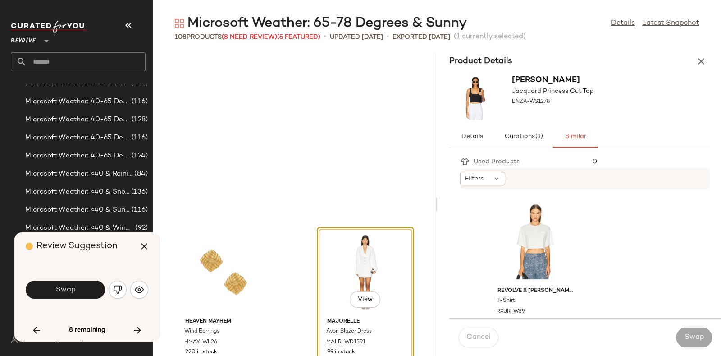
scroll to position [2803, 0]
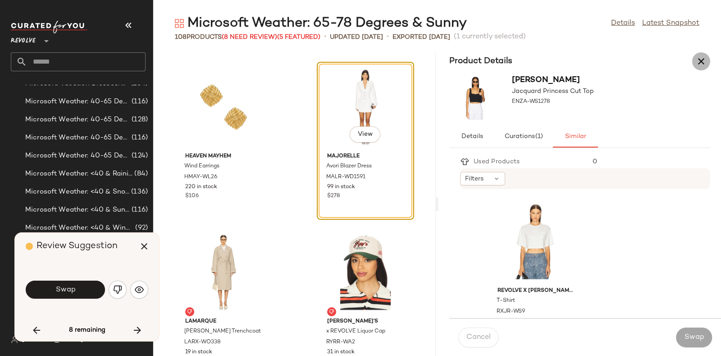
click at [702, 56] on icon "button" at bounding box center [701, 61] width 11 height 11
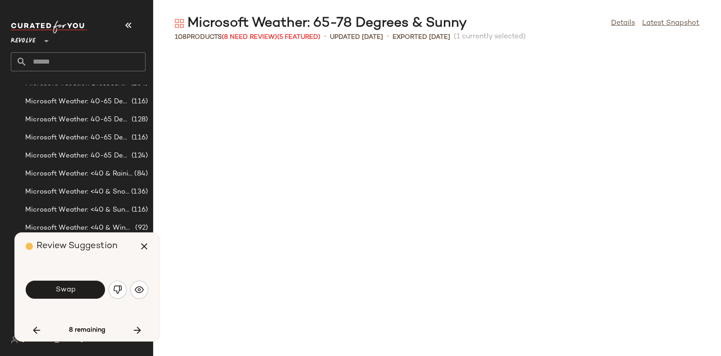
scroll to position [1154, 0]
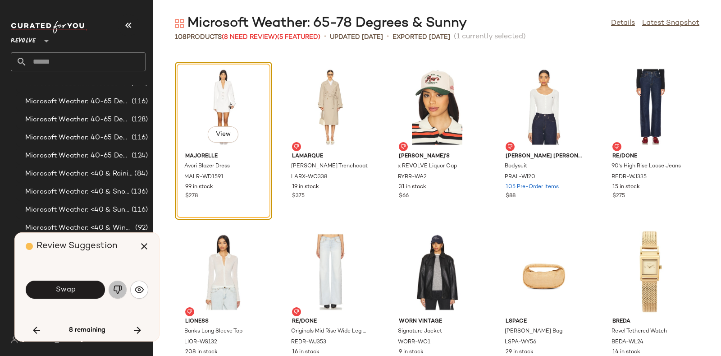
click at [116, 288] on img "button" at bounding box center [117, 289] width 9 height 9
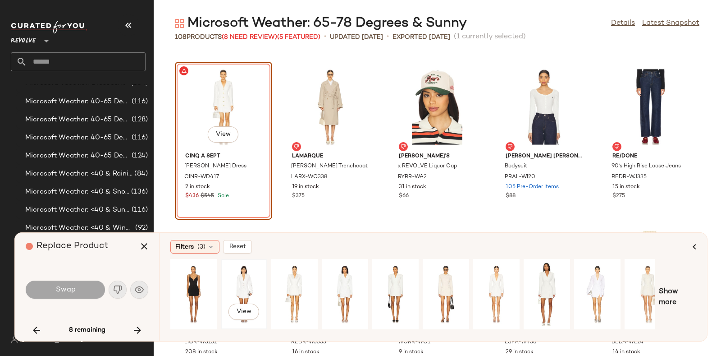
click at [248, 265] on div "View" at bounding box center [244, 294] width 40 height 64
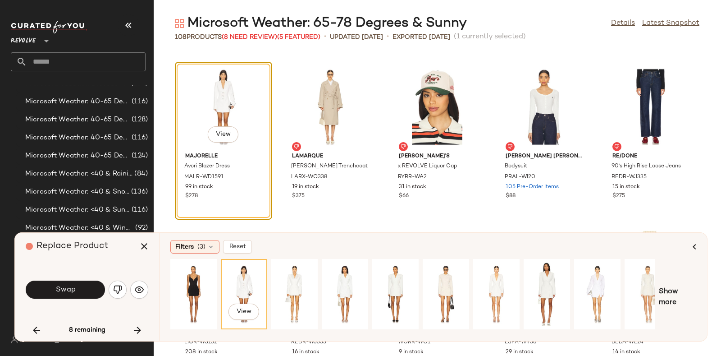
click at [61, 278] on div "Swap" at bounding box center [87, 289] width 123 height 49
click at [63, 279] on div "Swap" at bounding box center [87, 289] width 123 height 22
click at [71, 285] on span "Swap" at bounding box center [65, 289] width 20 height 9
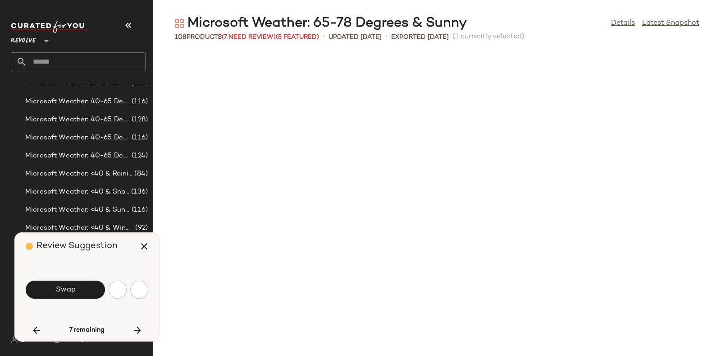
scroll to position [1484, 0]
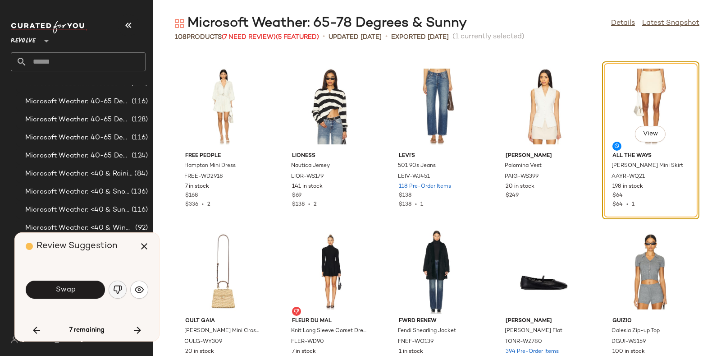
click at [115, 287] on img "button" at bounding box center [117, 289] width 9 height 9
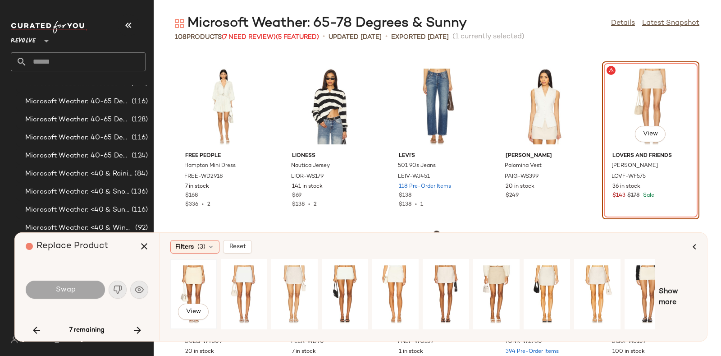
click at [199, 272] on div "View" at bounding box center [193, 294] width 40 height 64
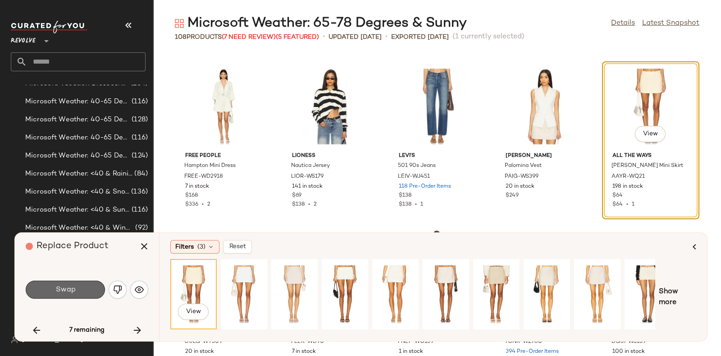
click at [65, 283] on button "Swap" at bounding box center [65, 289] width 79 height 18
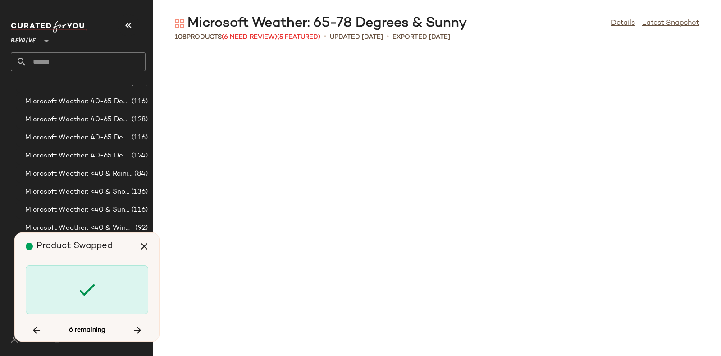
scroll to position [2638, 0]
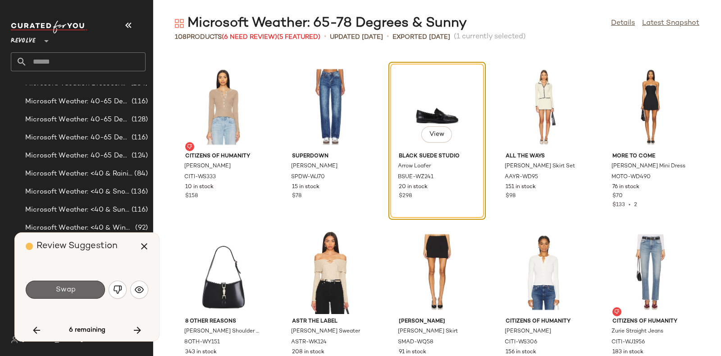
click at [95, 285] on button "Swap" at bounding box center [65, 289] width 79 height 18
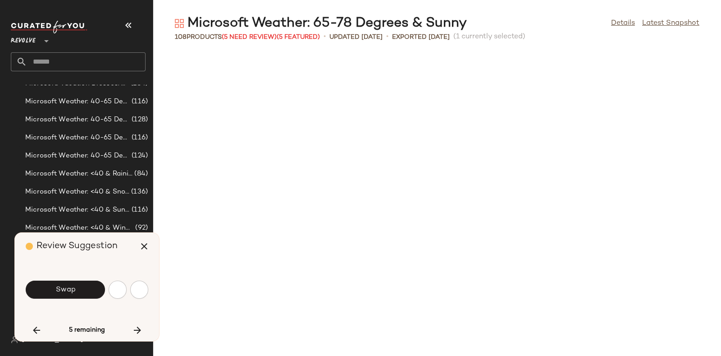
scroll to position [2968, 0]
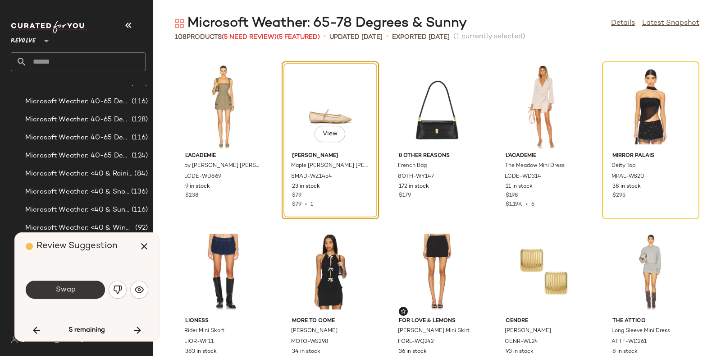
click at [93, 285] on button "Swap" at bounding box center [65, 289] width 79 height 18
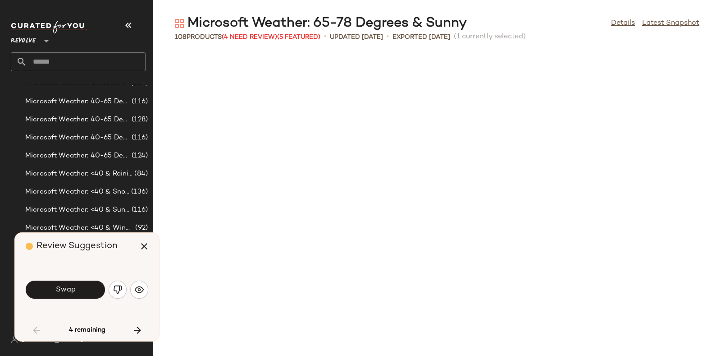
scroll to position [164, 0]
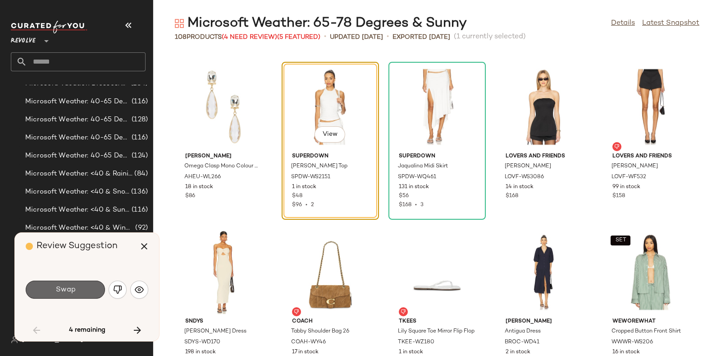
click at [78, 286] on button "Swap" at bounding box center [65, 289] width 79 height 18
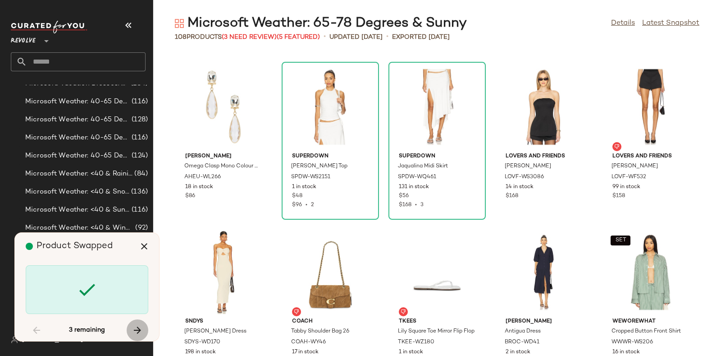
click at [136, 325] on icon "button" at bounding box center [137, 329] width 11 height 11
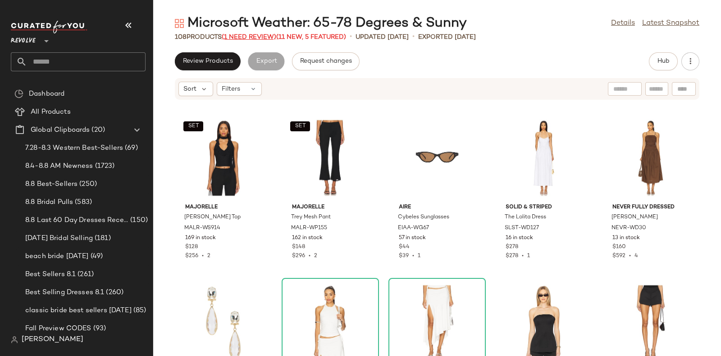
click at [250, 34] on span "(1 Need Review)" at bounding box center [249, 37] width 55 height 7
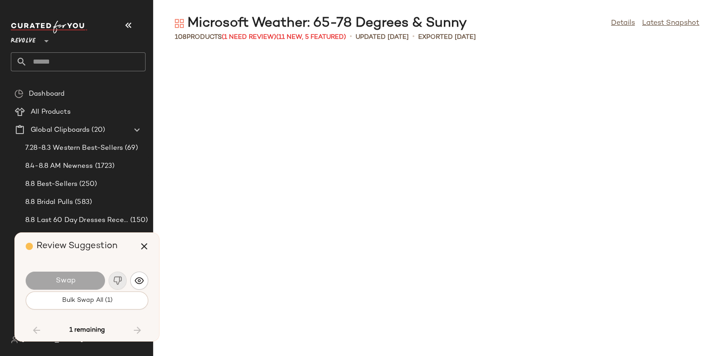
scroll to position [2968, 0]
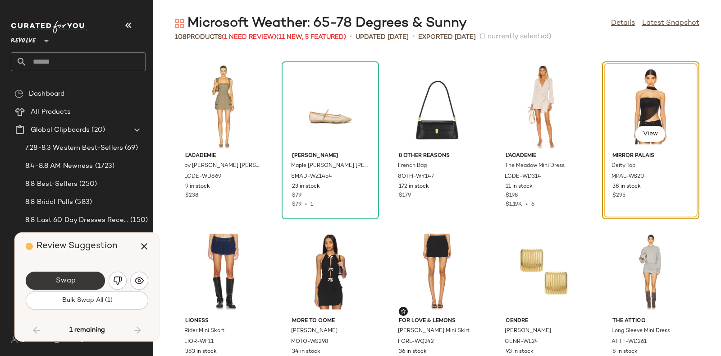
click at [85, 273] on button "Swap" at bounding box center [65, 280] width 79 height 18
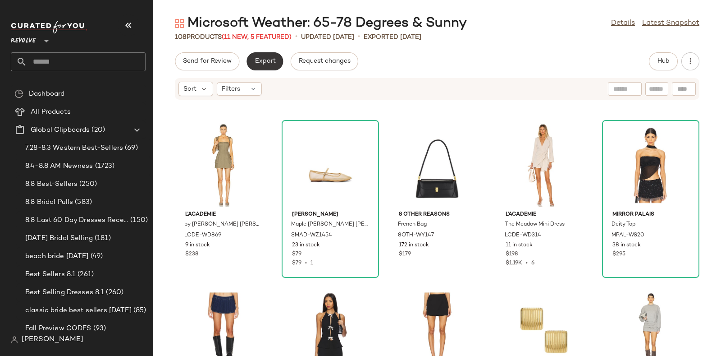
click at [270, 53] on button "Export" at bounding box center [264, 61] width 36 height 18
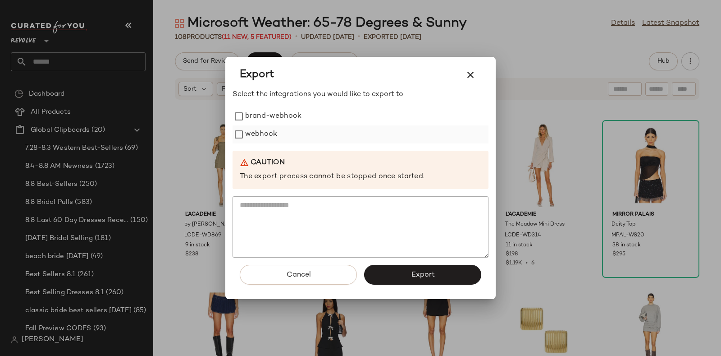
click at [266, 132] on label "webhook" at bounding box center [261, 134] width 32 height 18
click at [397, 268] on button "Export" at bounding box center [422, 274] width 117 height 20
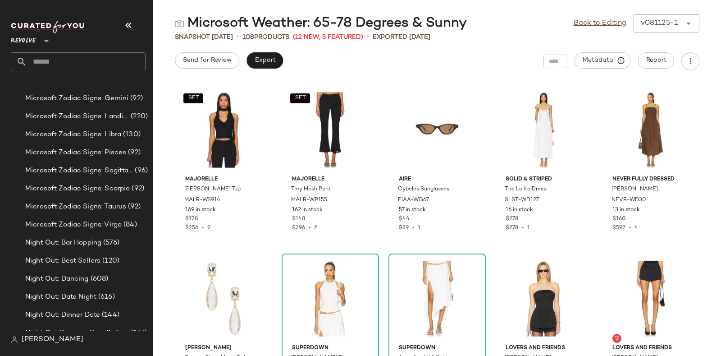
scroll to position [6023, 0]
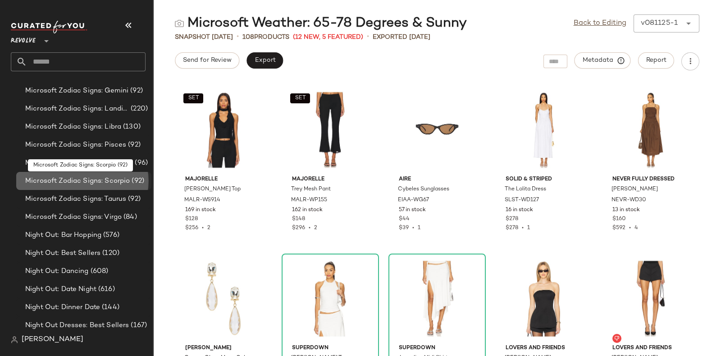
click at [104, 176] on span "Microsoft Zodiac Signs: Scorpio" at bounding box center [77, 181] width 105 height 10
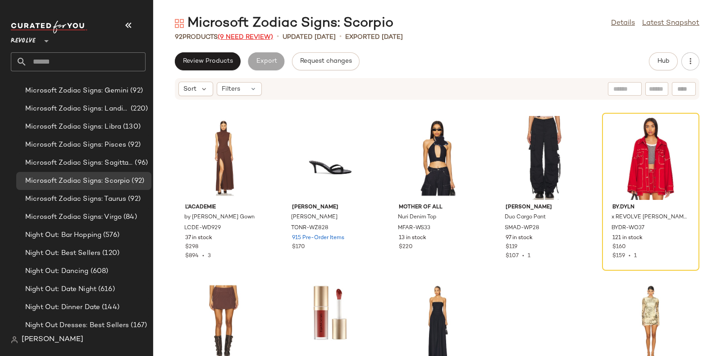
click at [250, 34] on span "(9 Need Review)" at bounding box center [245, 37] width 55 height 7
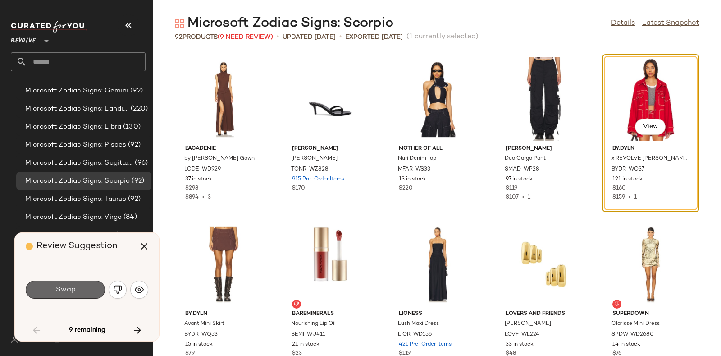
click at [74, 282] on button "Swap" at bounding box center [65, 289] width 79 height 18
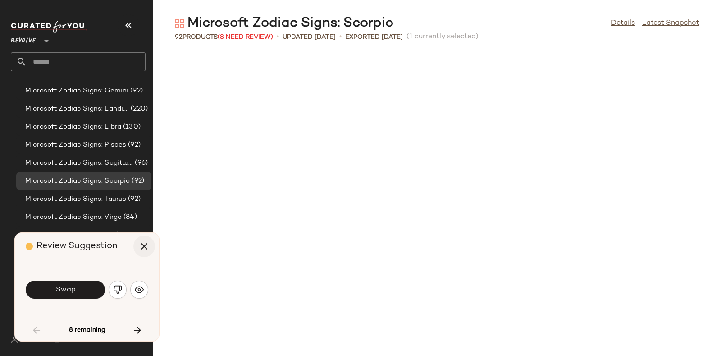
scroll to position [337, 0]
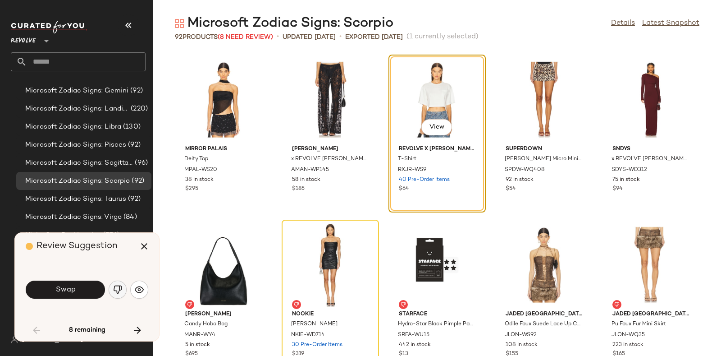
click at [119, 283] on button "button" at bounding box center [118, 289] width 18 height 18
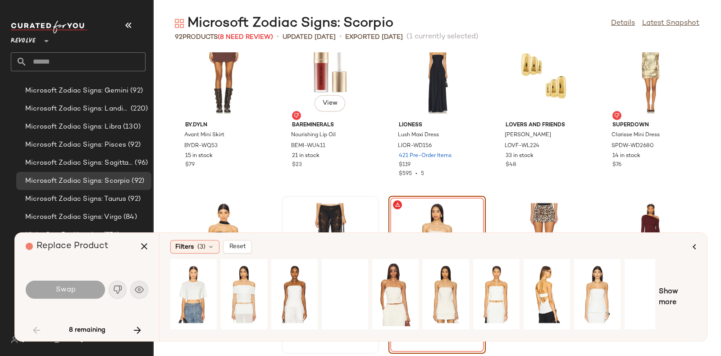
scroll to position [179, 0]
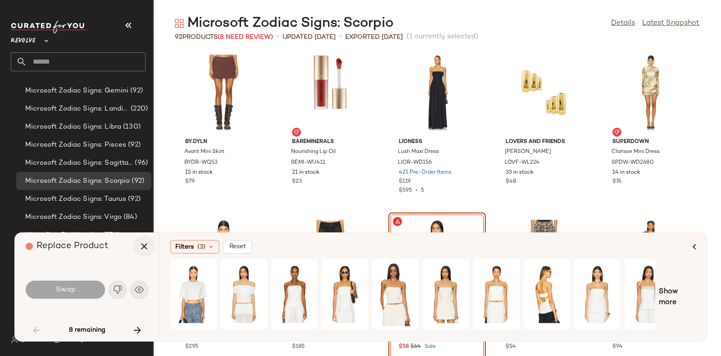
click at [148, 246] on icon "button" at bounding box center [144, 246] width 11 height 11
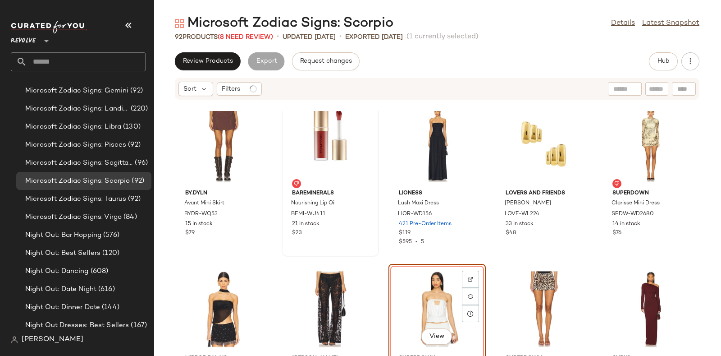
scroll to position [59, 0]
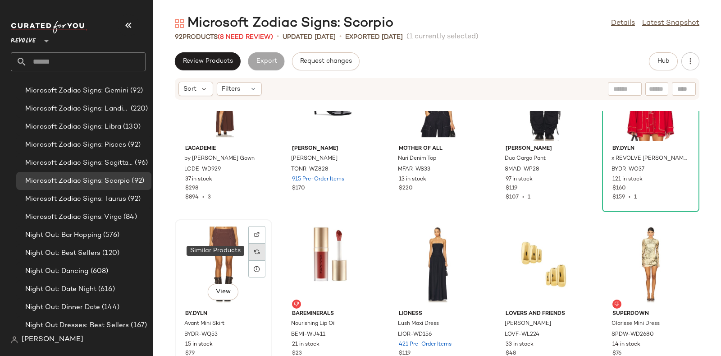
click at [255, 249] on img at bounding box center [256, 251] width 5 height 5
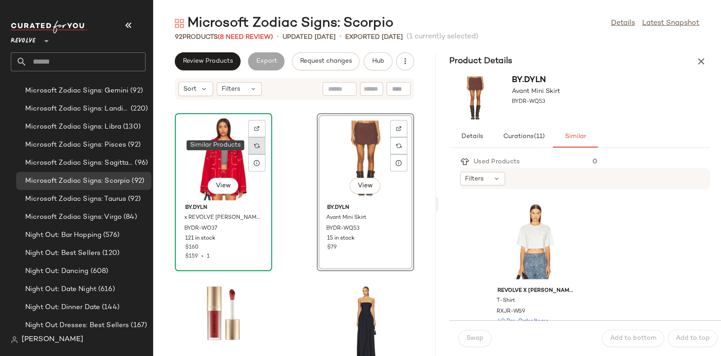
click at [251, 145] on div at bounding box center [256, 145] width 17 height 17
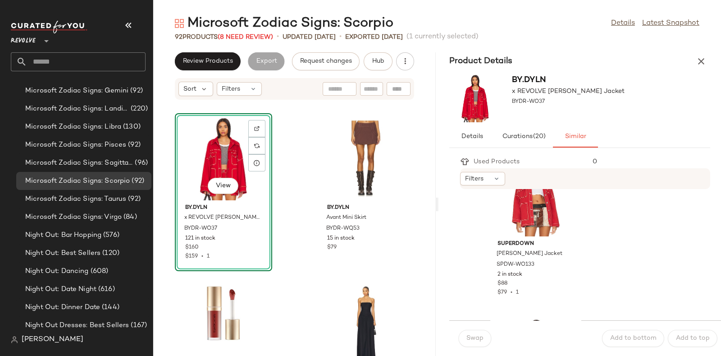
scroll to position [485, 0]
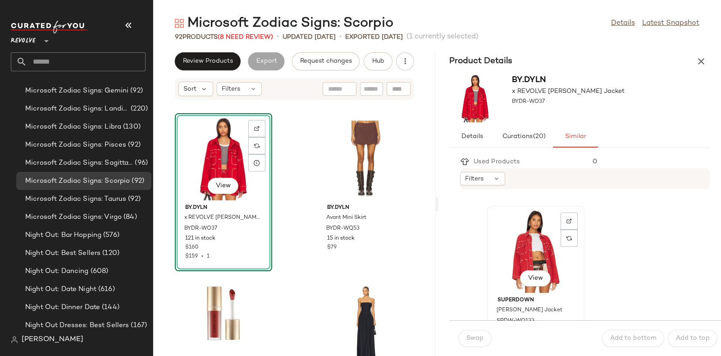
click at [537, 242] on div "View" at bounding box center [535, 251] width 91 height 84
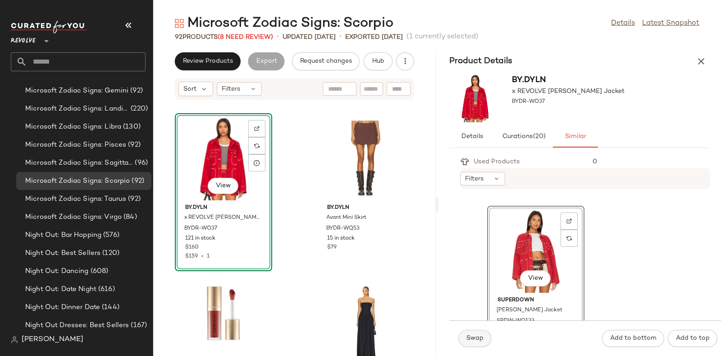
click at [478, 332] on button "Swap" at bounding box center [474, 337] width 33 height 17
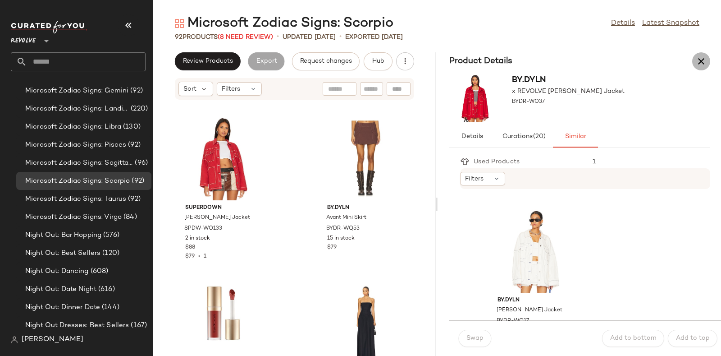
click at [696, 59] on icon "button" at bounding box center [701, 61] width 11 height 11
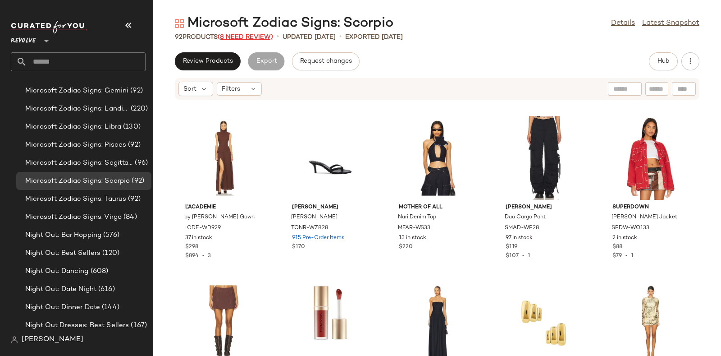
click at [240, 37] on span "(8 Need Review)" at bounding box center [245, 37] width 55 height 7
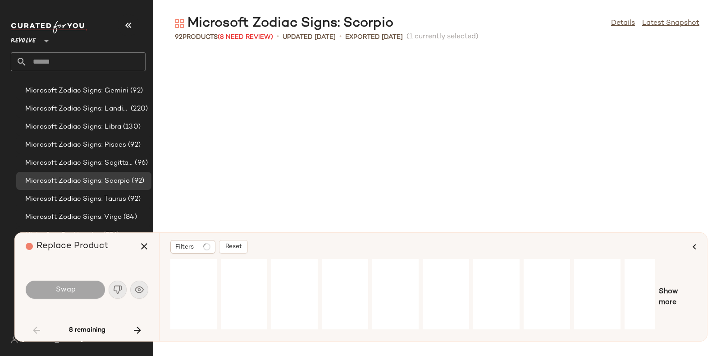
scroll to position [337, 0]
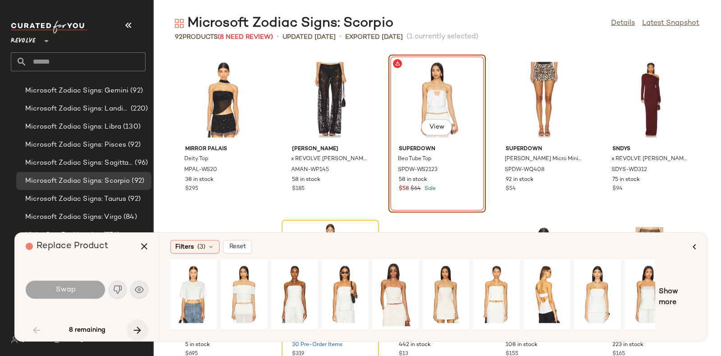
click at [136, 328] on icon "button" at bounding box center [137, 329] width 11 height 11
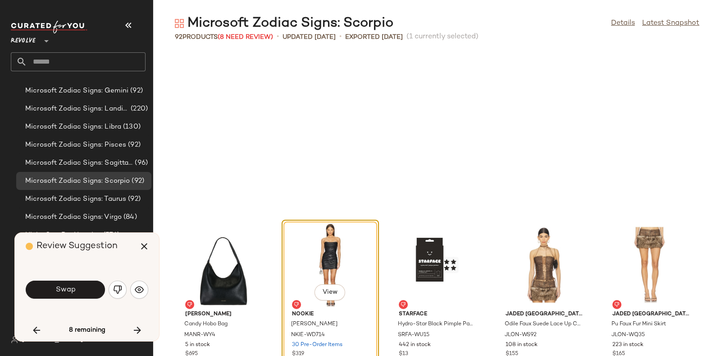
scroll to position [495, 0]
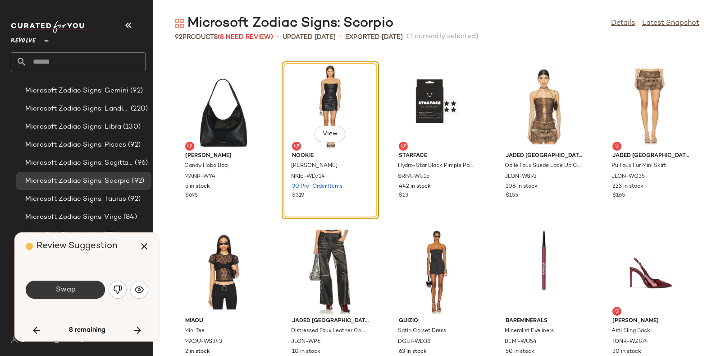
click at [69, 285] on span "Swap" at bounding box center [65, 289] width 20 height 9
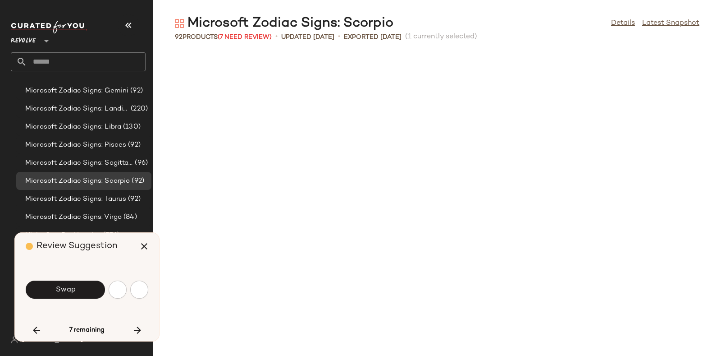
scroll to position [824, 0]
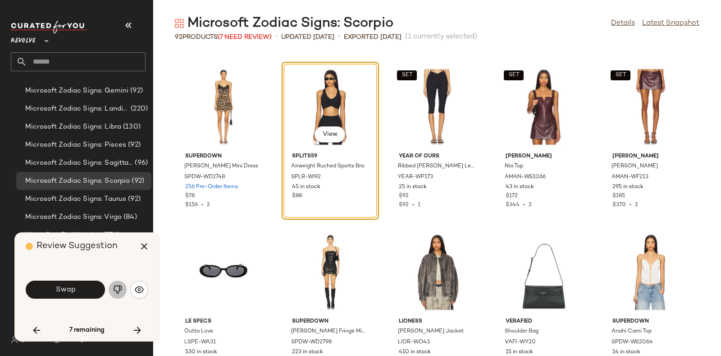
click at [112, 290] on button "button" at bounding box center [118, 289] width 18 height 18
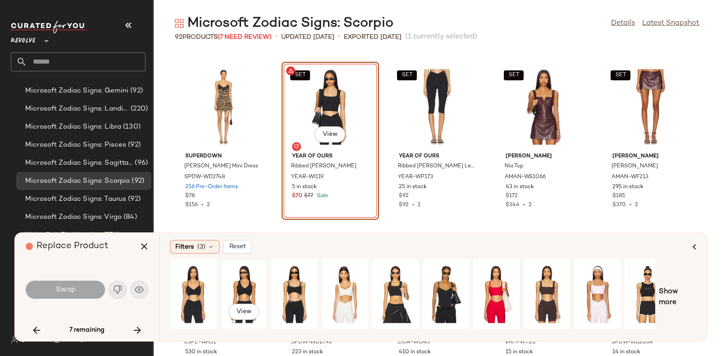
click at [249, 285] on div "View" at bounding box center [244, 294] width 40 height 64
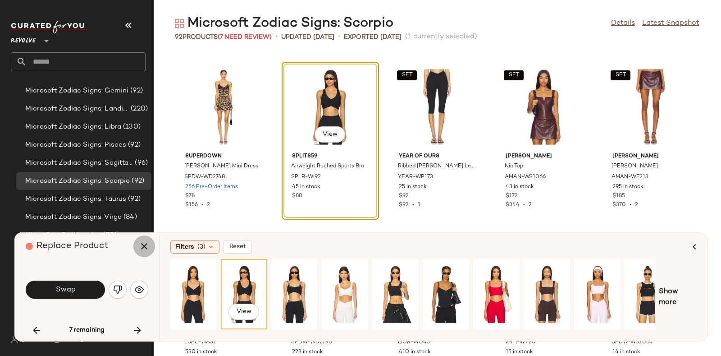
click at [144, 242] on icon "button" at bounding box center [144, 246] width 11 height 11
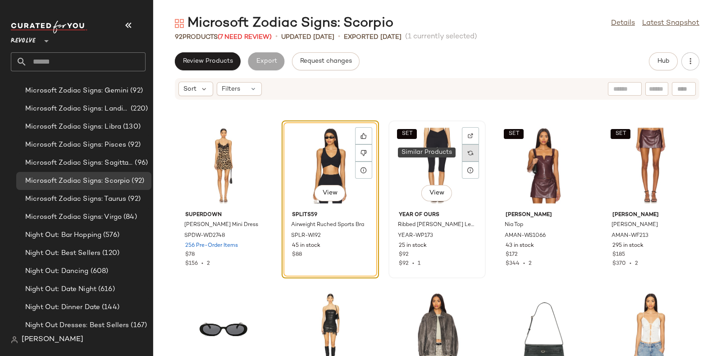
click at [473, 150] on div at bounding box center [470, 152] width 17 height 17
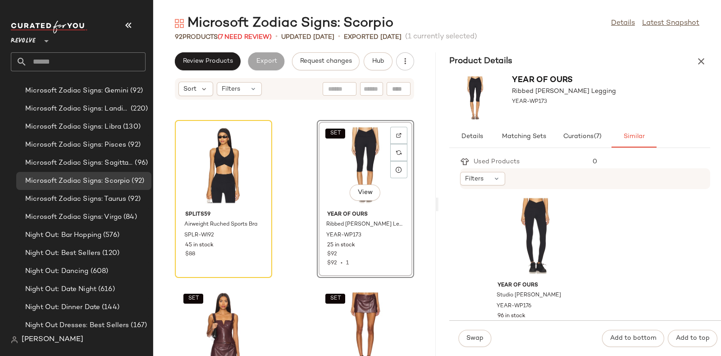
scroll to position [1489, 0]
click at [547, 213] on div "View" at bounding box center [535, 237] width 91 height 84
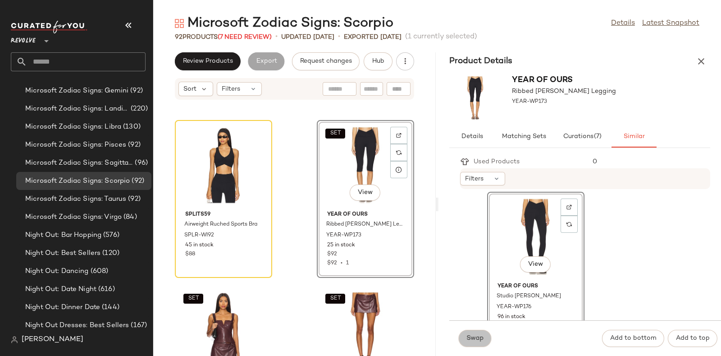
click at [478, 333] on button "Swap" at bounding box center [474, 337] width 33 height 17
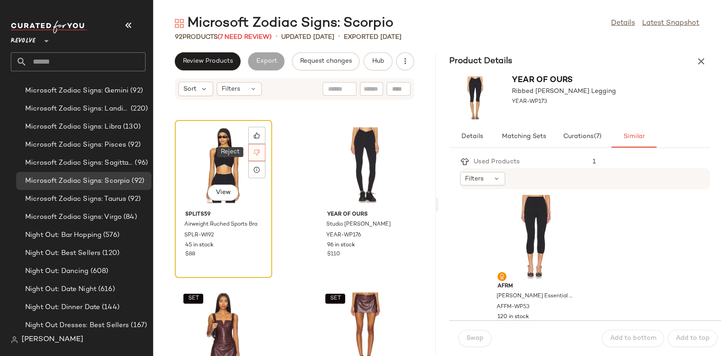
click at [256, 152] on icon at bounding box center [257, 153] width 6 height 6
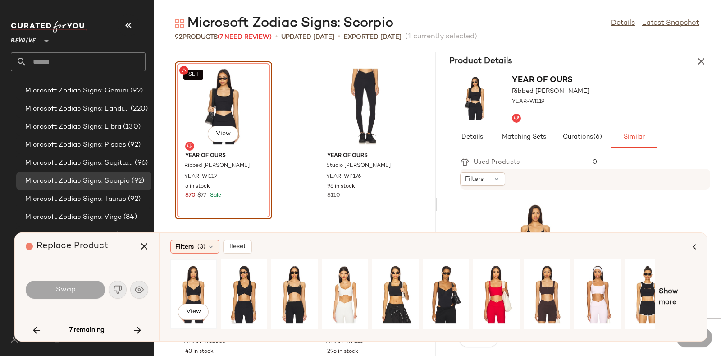
click at [196, 280] on div "View" at bounding box center [193, 294] width 40 height 64
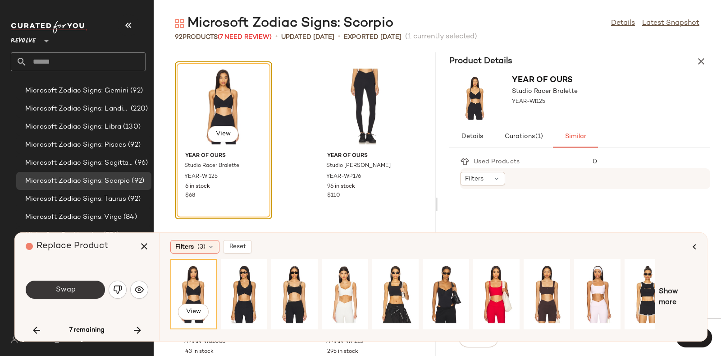
click at [76, 289] on button "Swap" at bounding box center [65, 289] width 79 height 18
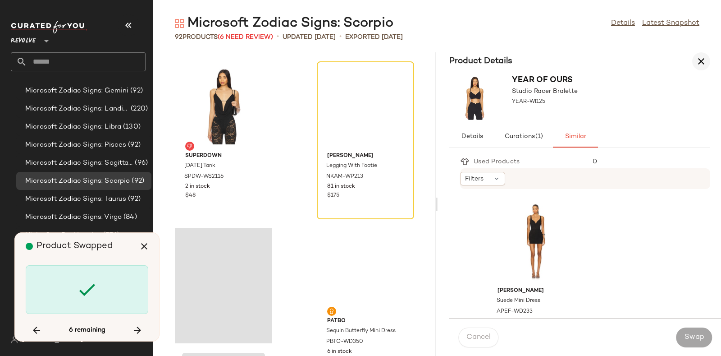
click at [703, 58] on icon "button" at bounding box center [701, 61] width 11 height 11
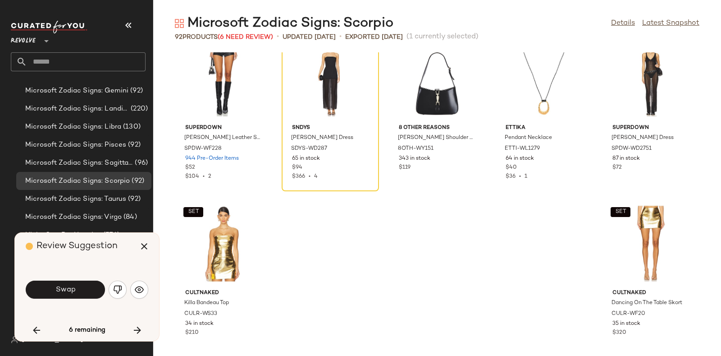
scroll to position [2768, 0]
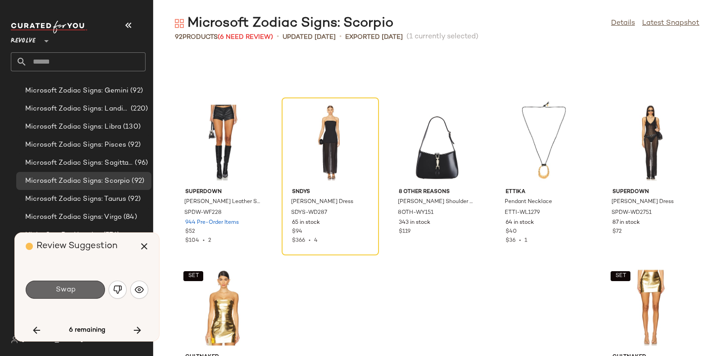
click at [74, 285] on span "Swap" at bounding box center [65, 289] width 20 height 9
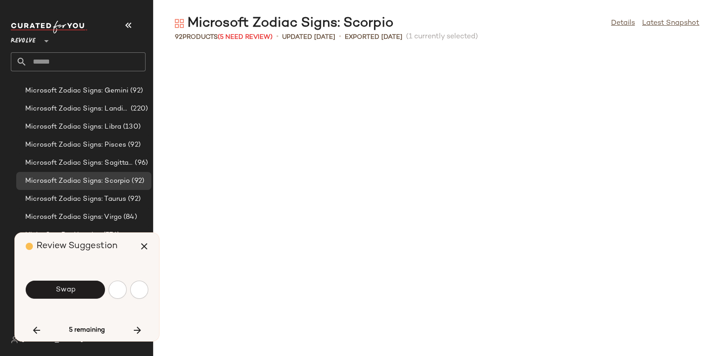
scroll to position [1979, 0]
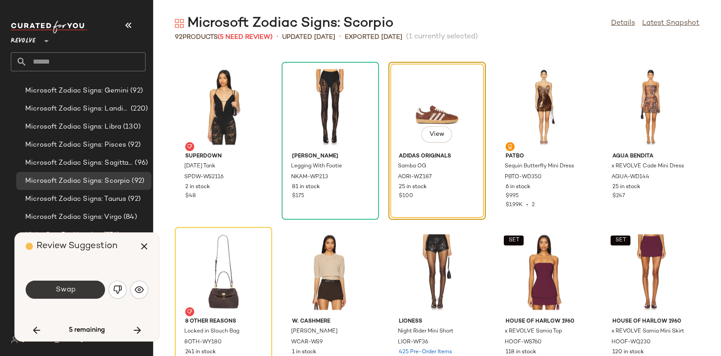
click at [81, 286] on button "Swap" at bounding box center [65, 289] width 79 height 18
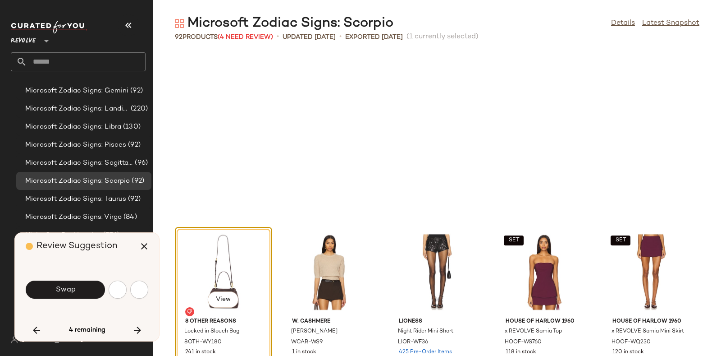
scroll to position [2144, 0]
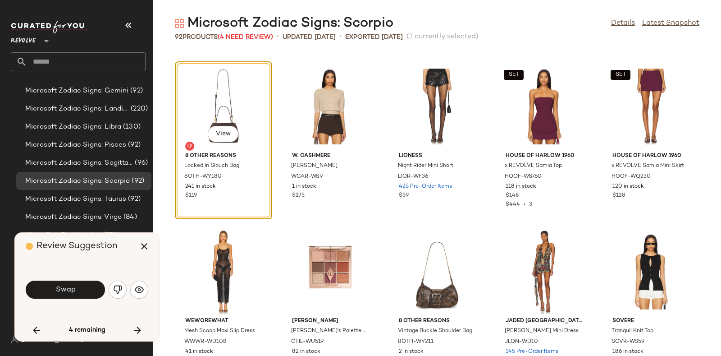
click at [90, 279] on div "Swap" at bounding box center [87, 289] width 123 height 22
click at [88, 282] on button "Swap" at bounding box center [65, 289] width 79 height 18
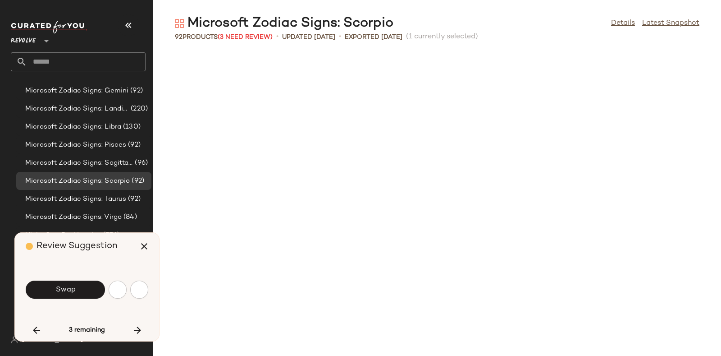
scroll to position [2474, 0]
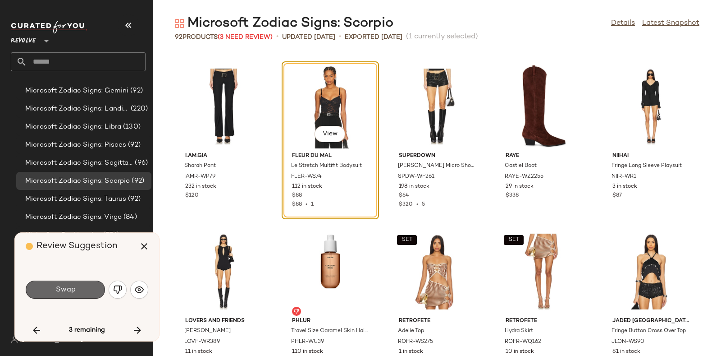
click at [87, 283] on button "Swap" at bounding box center [65, 289] width 79 height 18
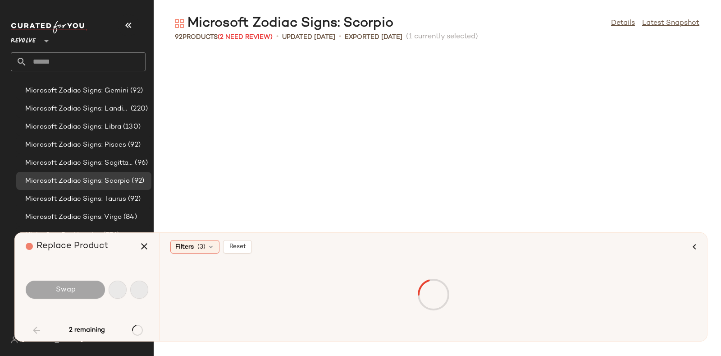
scroll to position [329, 0]
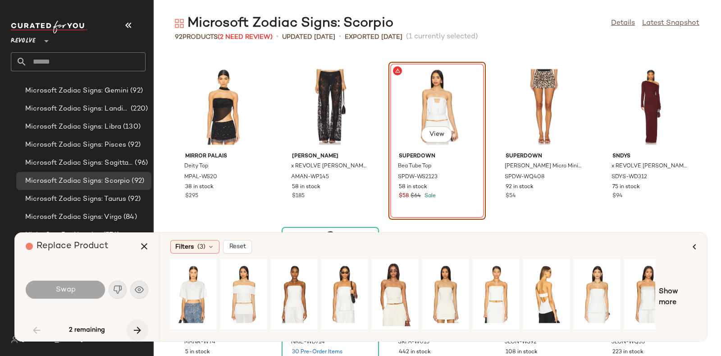
click at [135, 330] on icon "button" at bounding box center [137, 329] width 11 height 11
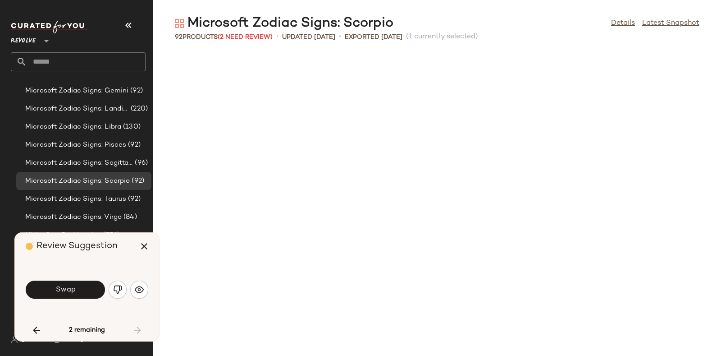
scroll to position [2803, 0]
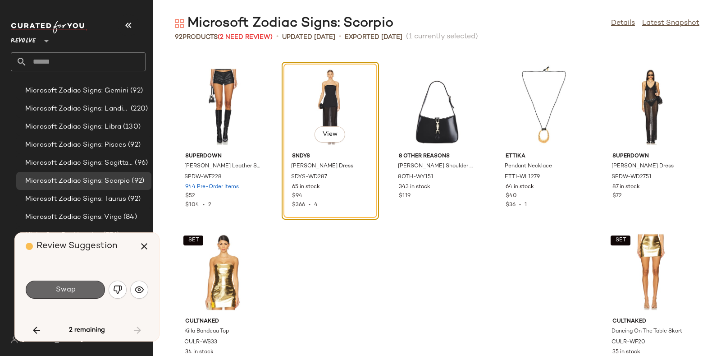
click at [81, 285] on button "Swap" at bounding box center [65, 289] width 79 height 18
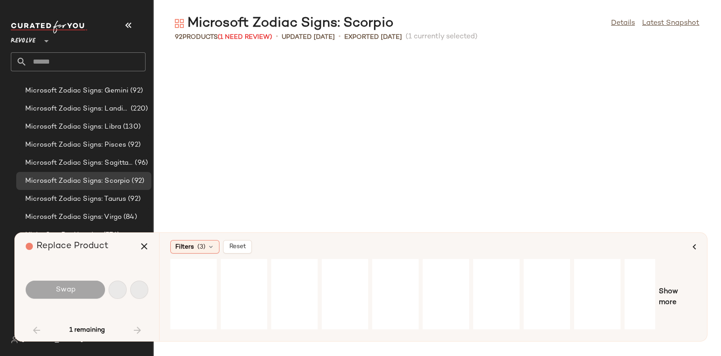
scroll to position [329, 0]
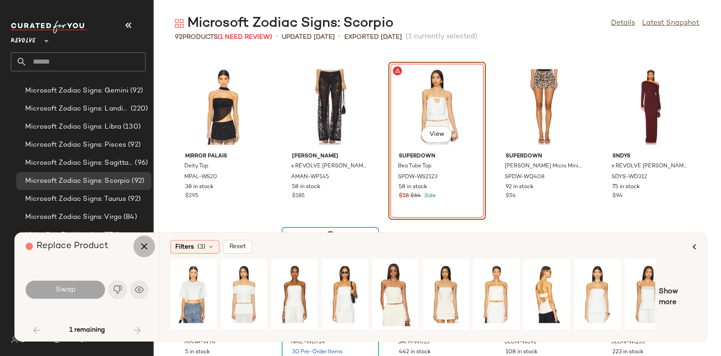
click at [145, 241] on icon "button" at bounding box center [144, 246] width 11 height 11
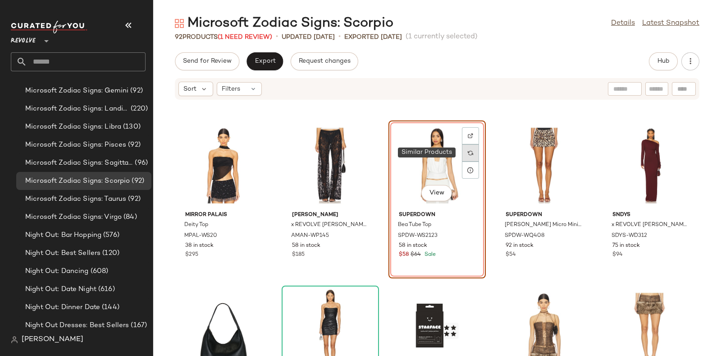
click at [472, 148] on div at bounding box center [470, 152] width 17 height 17
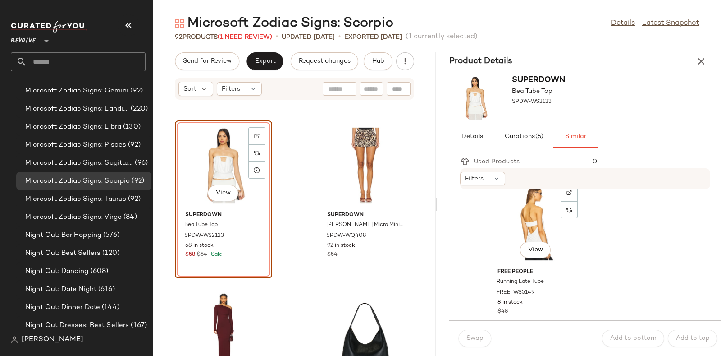
scroll to position [1504, 0]
click at [553, 227] on div "View" at bounding box center [535, 222] width 91 height 84
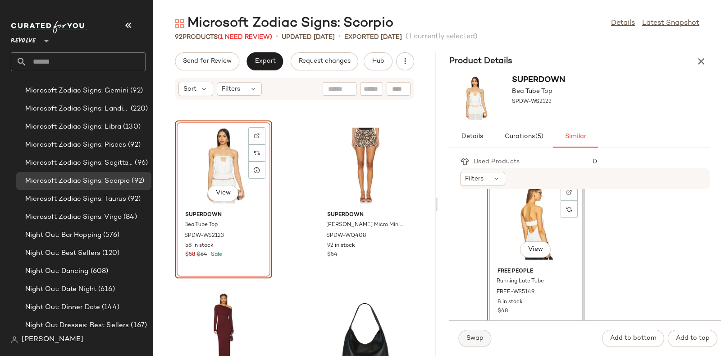
click at [472, 335] on span "Swap" at bounding box center [475, 337] width 18 height 7
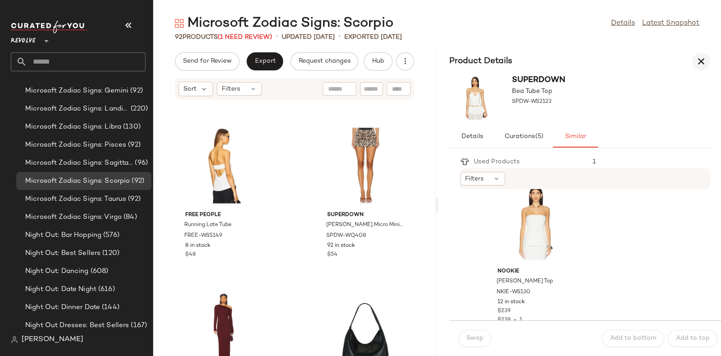
click at [701, 57] on icon "button" at bounding box center [701, 61] width 11 height 11
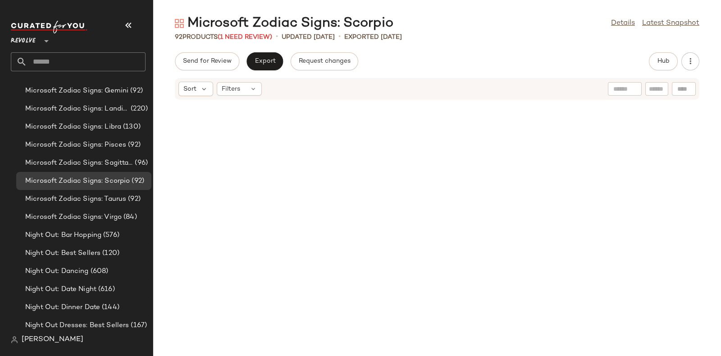
scroll to position [337, 0]
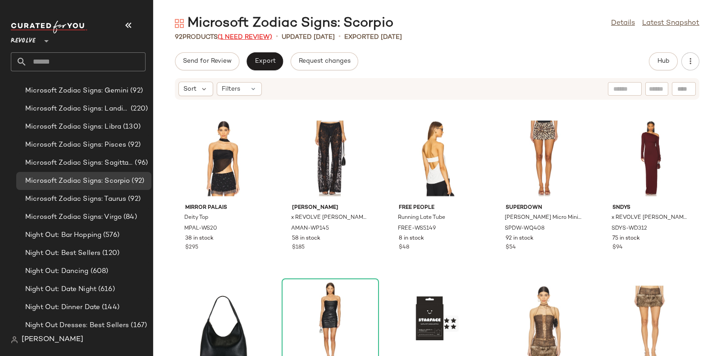
click at [247, 34] on span "(1 Need Review)" at bounding box center [245, 37] width 55 height 7
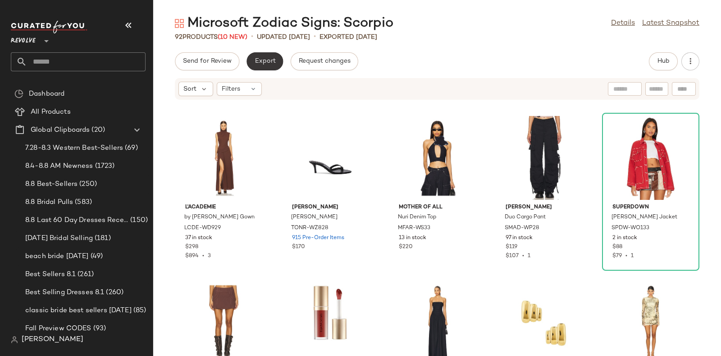
click at [258, 58] on span "Export" at bounding box center [264, 61] width 21 height 7
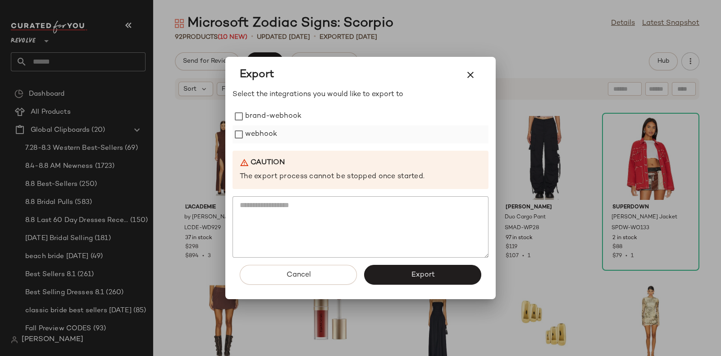
click at [276, 130] on label "webhook" at bounding box center [261, 134] width 32 height 18
click at [387, 271] on button "Export" at bounding box center [422, 274] width 117 height 20
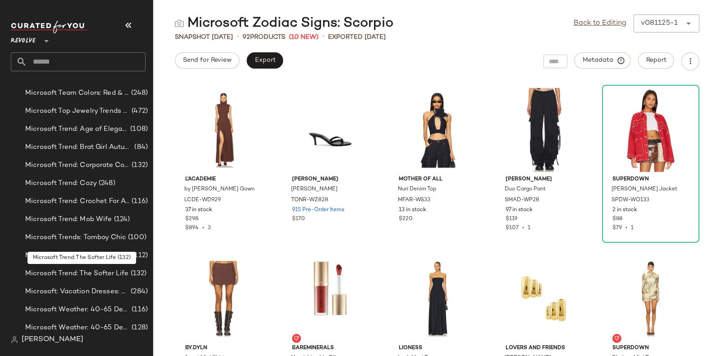
scroll to position [5404, 0]
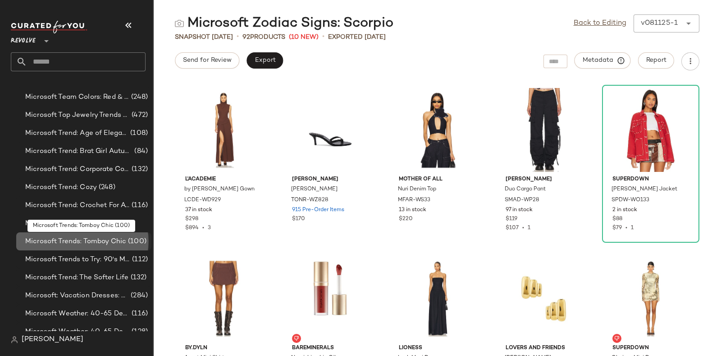
click at [92, 234] on div "Microsoft Trends: Tomboy Chic (100)" at bounding box center [83, 241] width 135 height 18
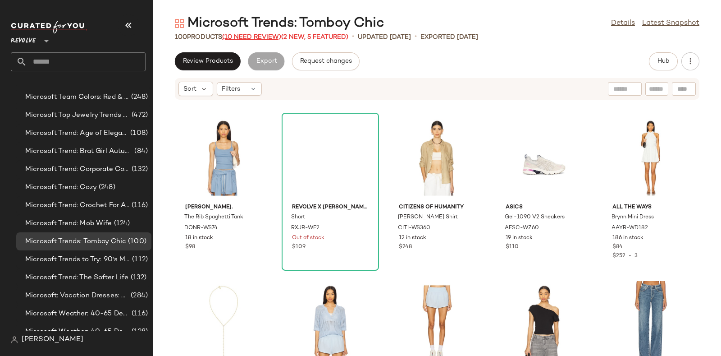
click at [252, 34] on span "(10 Need Review)" at bounding box center [251, 37] width 59 height 7
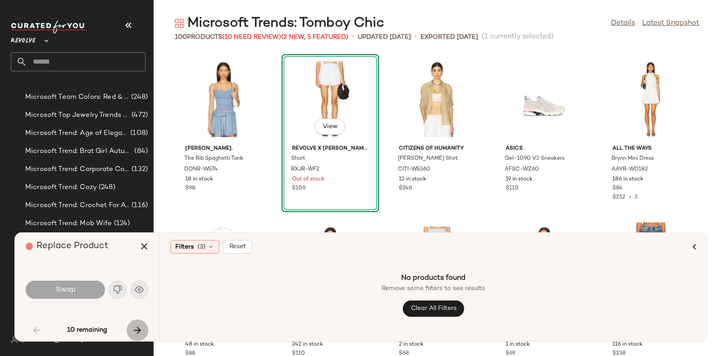
click at [136, 325] on icon "button" at bounding box center [137, 329] width 11 height 11
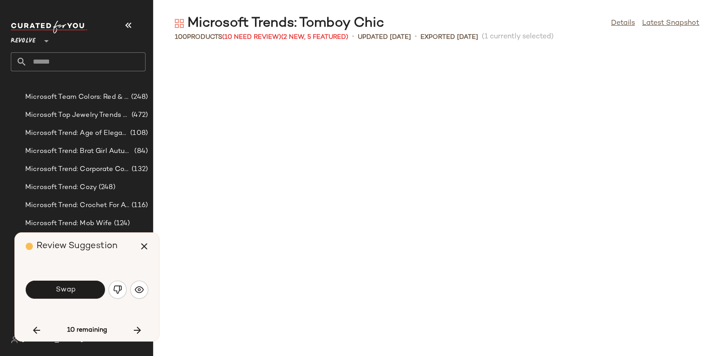
scroll to position [337, 0]
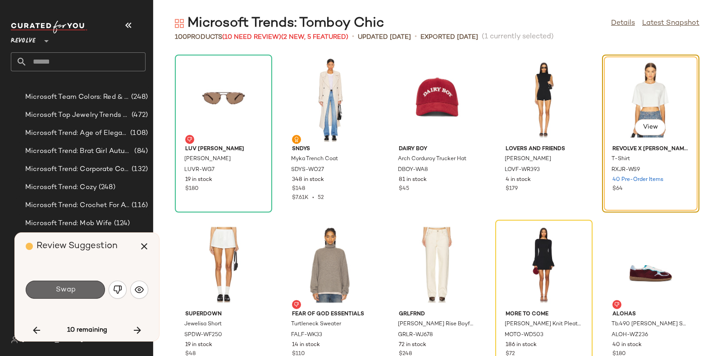
click at [88, 286] on button "Swap" at bounding box center [65, 289] width 79 height 18
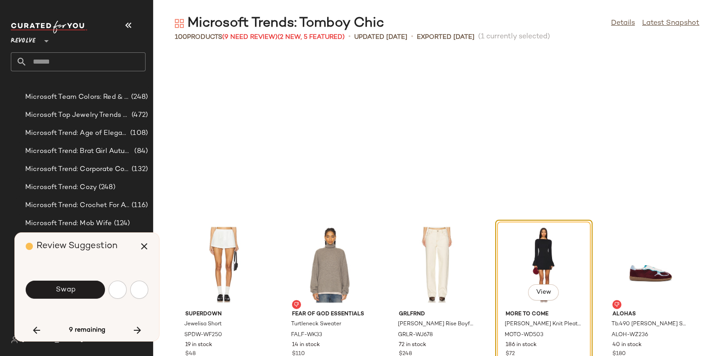
scroll to position [495, 0]
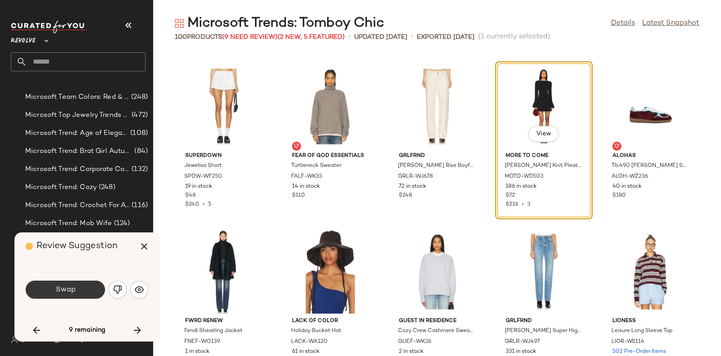
click at [85, 285] on button "Swap" at bounding box center [65, 289] width 79 height 18
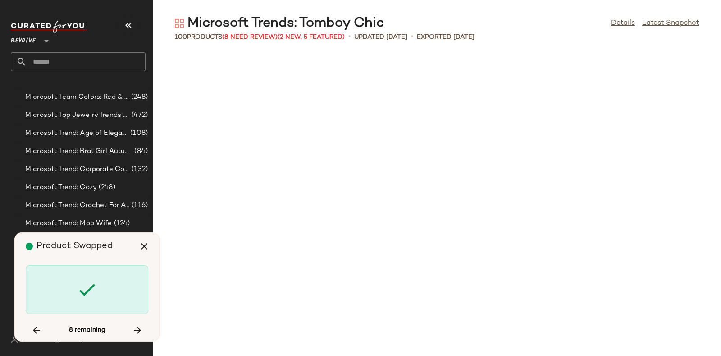
scroll to position [1319, 0]
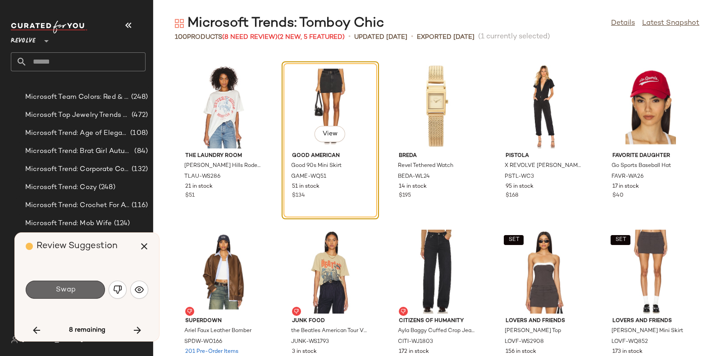
click at [86, 287] on button "Swap" at bounding box center [65, 289] width 79 height 18
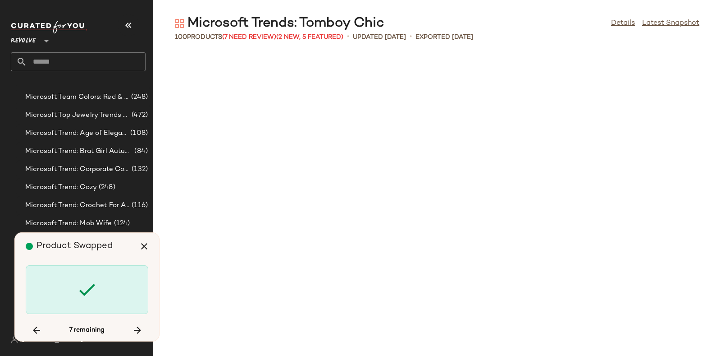
scroll to position [1979, 0]
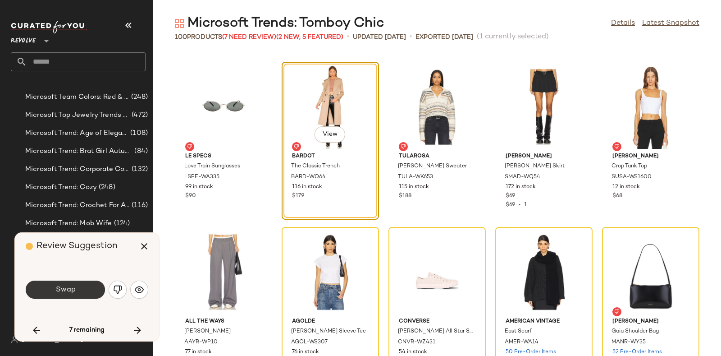
click at [84, 288] on button "Swap" at bounding box center [65, 289] width 79 height 18
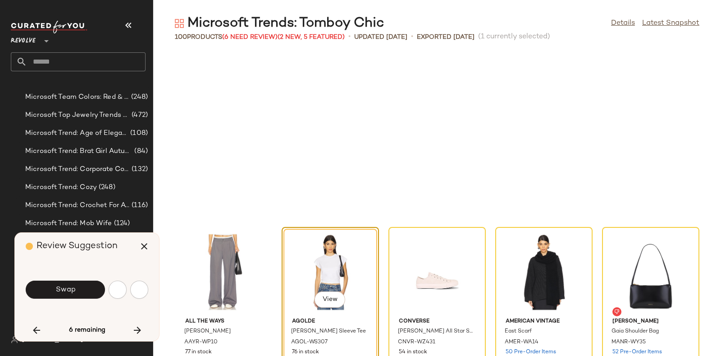
scroll to position [2144, 0]
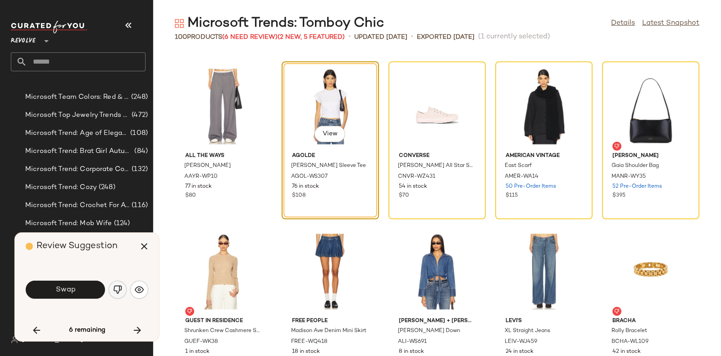
click at [114, 286] on img "button" at bounding box center [117, 289] width 9 height 9
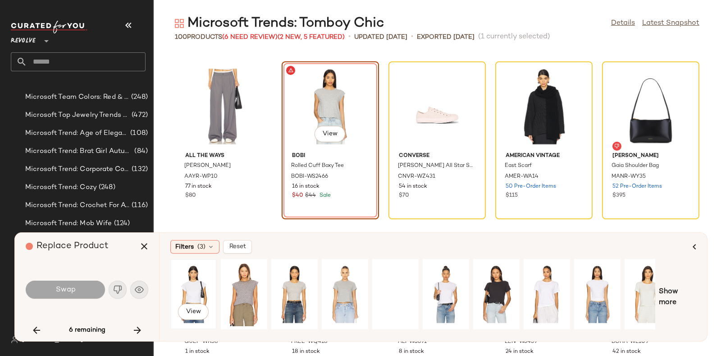
click at [201, 269] on div "View" at bounding box center [193, 294] width 40 height 64
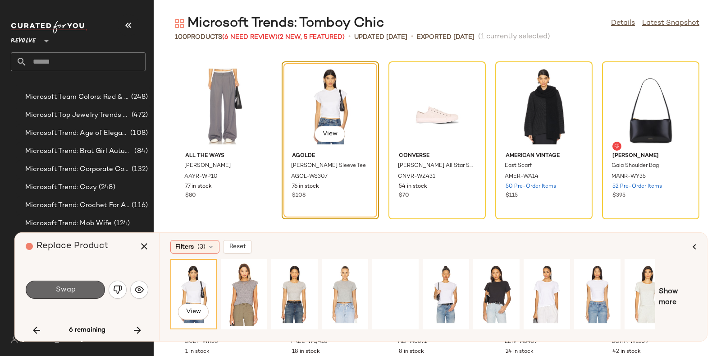
click at [70, 284] on button "Swap" at bounding box center [65, 289] width 79 height 18
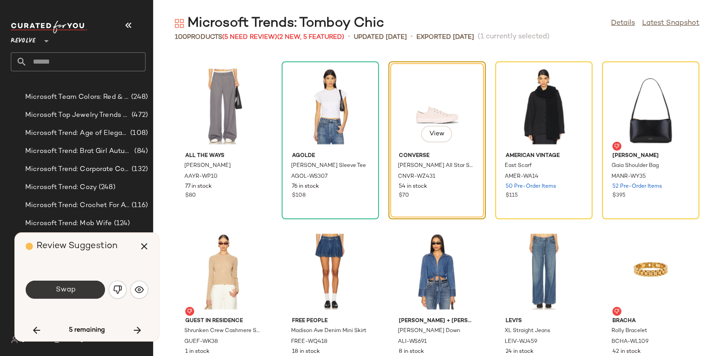
click at [92, 283] on button "Swap" at bounding box center [65, 289] width 79 height 18
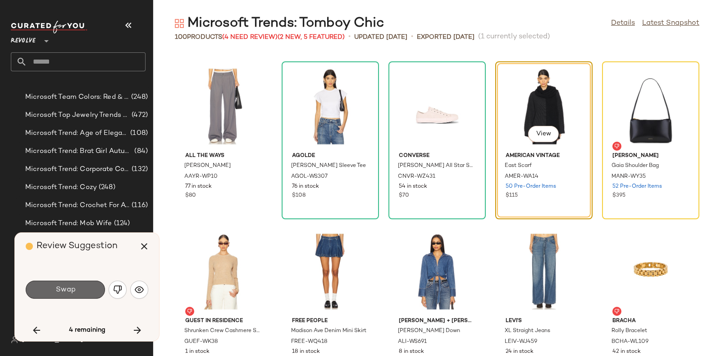
click at [87, 284] on button "Swap" at bounding box center [65, 289] width 79 height 18
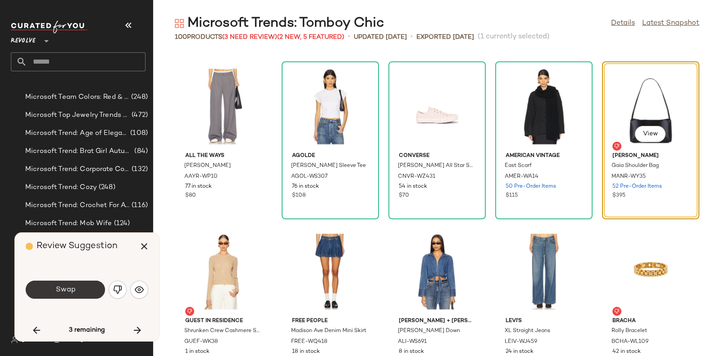
click at [84, 284] on button "Swap" at bounding box center [65, 289] width 79 height 18
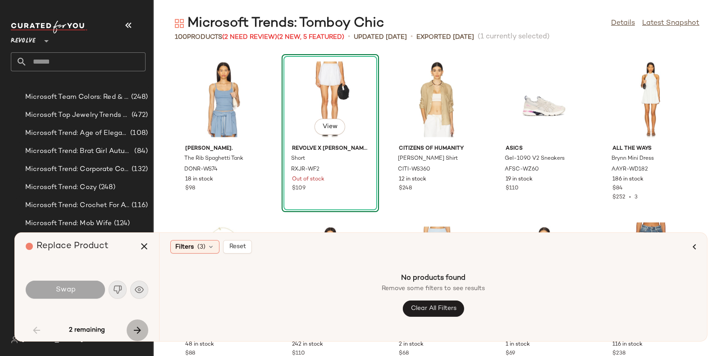
click at [136, 323] on button "button" at bounding box center [138, 330] width 22 height 22
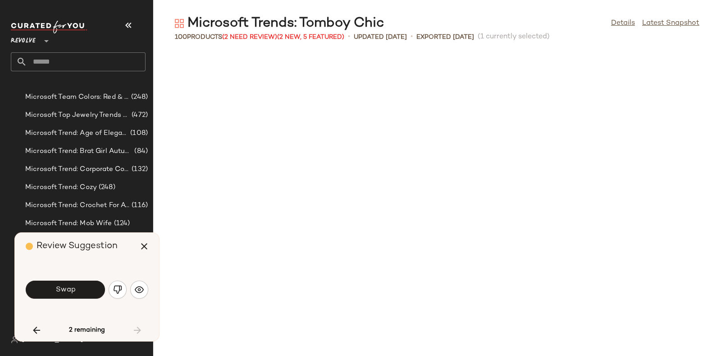
scroll to position [2474, 0]
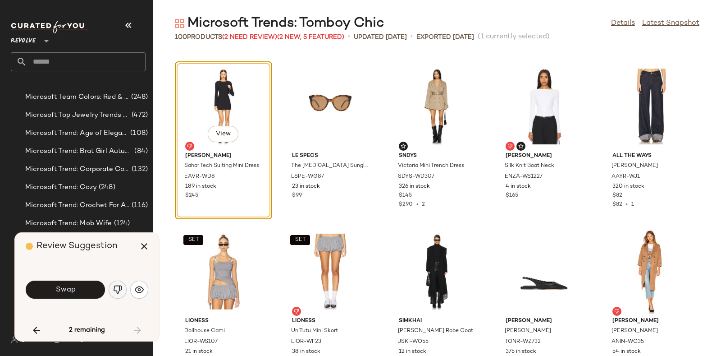
click at [114, 285] on img "button" at bounding box center [117, 289] width 9 height 9
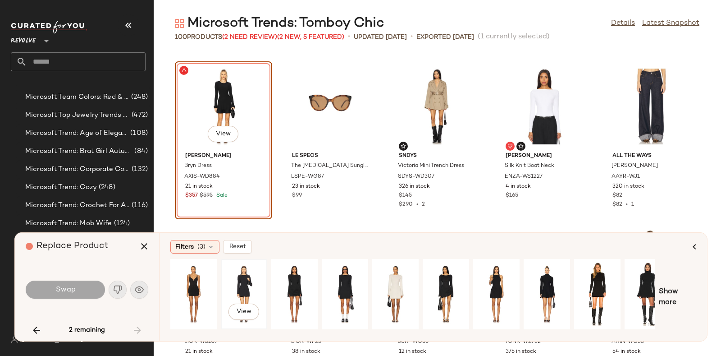
click at [238, 276] on div "View" at bounding box center [244, 294] width 40 height 64
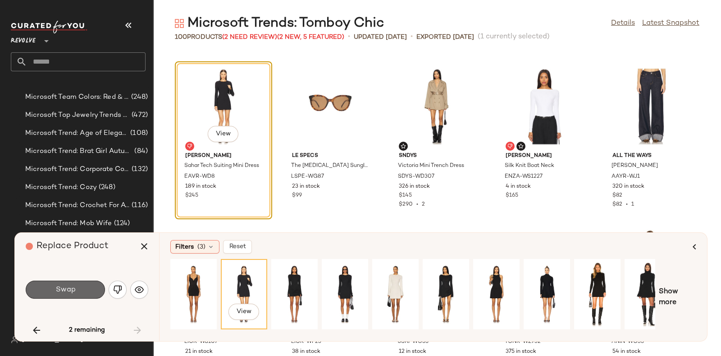
click at [71, 283] on button "Swap" at bounding box center [65, 289] width 79 height 18
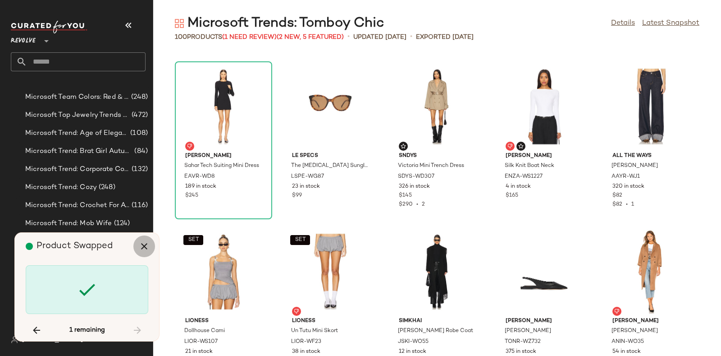
click at [144, 246] on icon "button" at bounding box center [144, 246] width 11 height 11
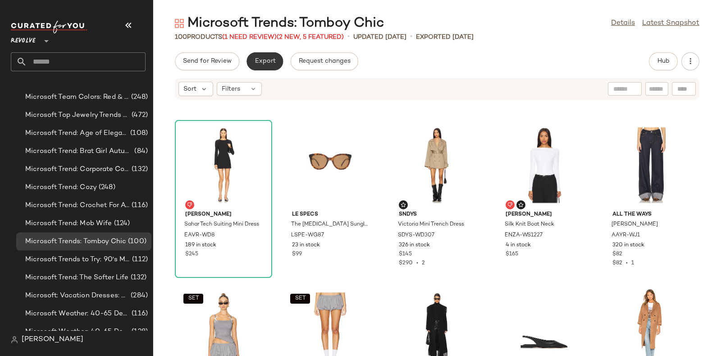
click at [264, 55] on button "Export" at bounding box center [264, 61] width 36 height 18
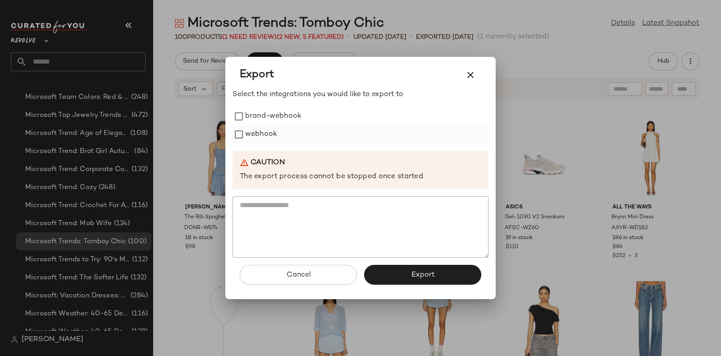
click at [266, 133] on label "webhook" at bounding box center [261, 134] width 32 height 18
click at [390, 268] on button "Export" at bounding box center [422, 274] width 117 height 20
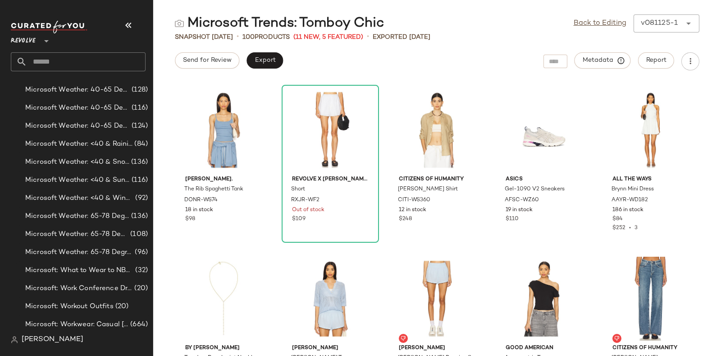
scroll to position [5658, 0]
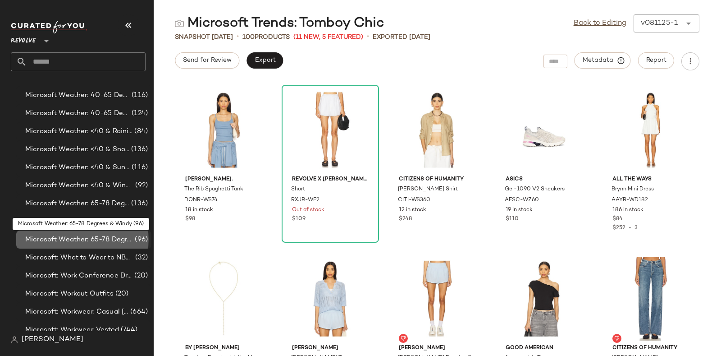
click at [114, 234] on span "Microsoft Weather: 65-78 Degrees & Windy" at bounding box center [79, 239] width 108 height 10
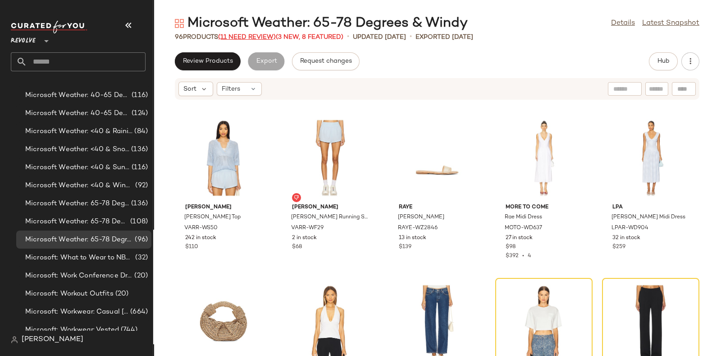
click at [250, 36] on span "(11 Need Review)" at bounding box center [247, 37] width 58 height 7
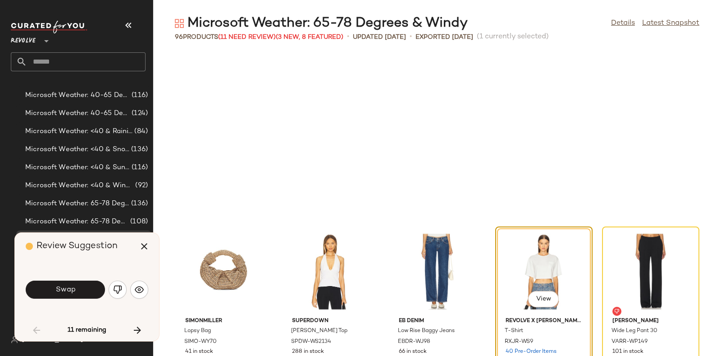
scroll to position [172, 0]
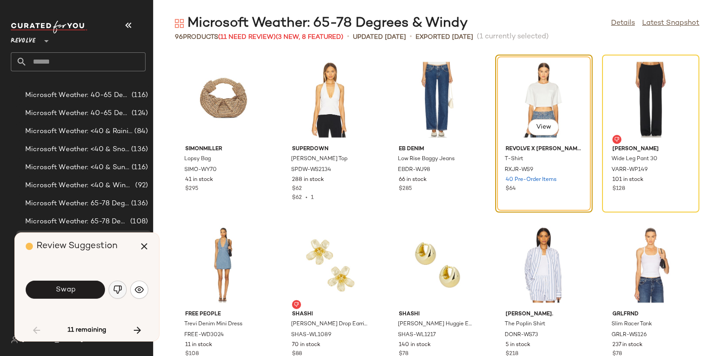
click at [118, 287] on img "button" at bounding box center [117, 289] width 9 height 9
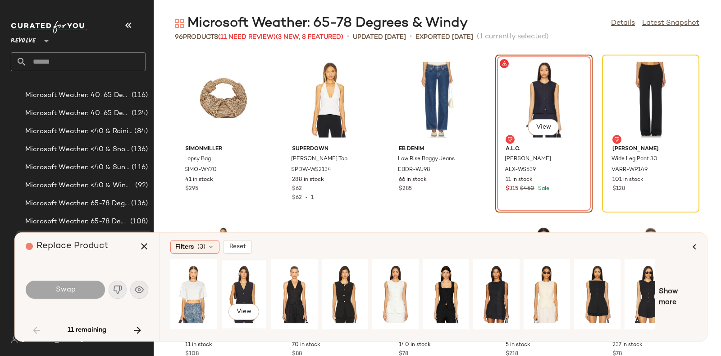
click at [239, 284] on div "View" at bounding box center [244, 294] width 40 height 64
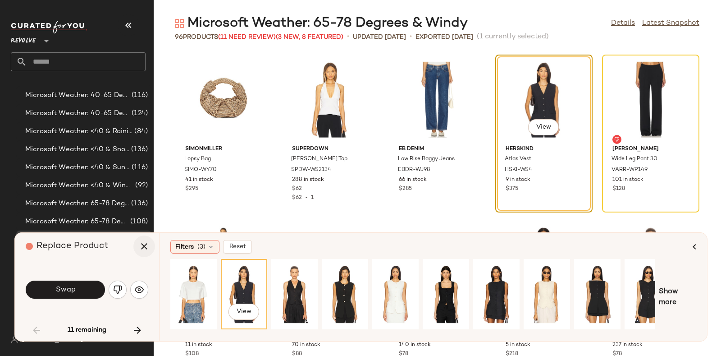
click at [140, 239] on button "button" at bounding box center [144, 246] width 22 height 22
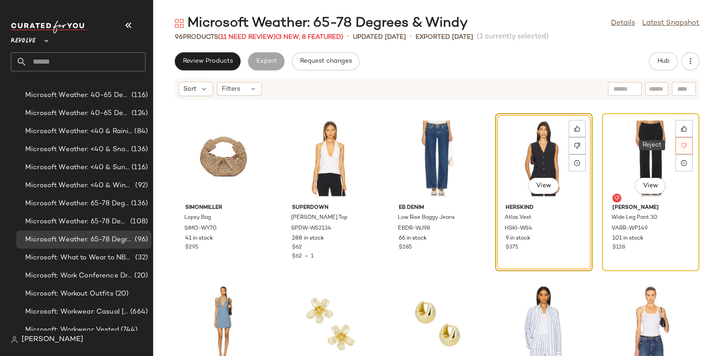
click at [683, 140] on div at bounding box center [683, 145] width 17 height 17
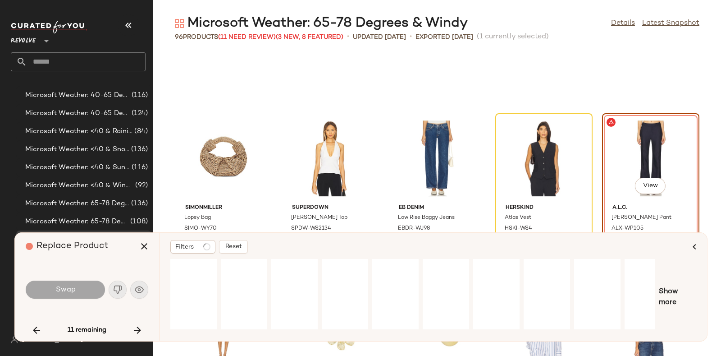
scroll to position [164, 0]
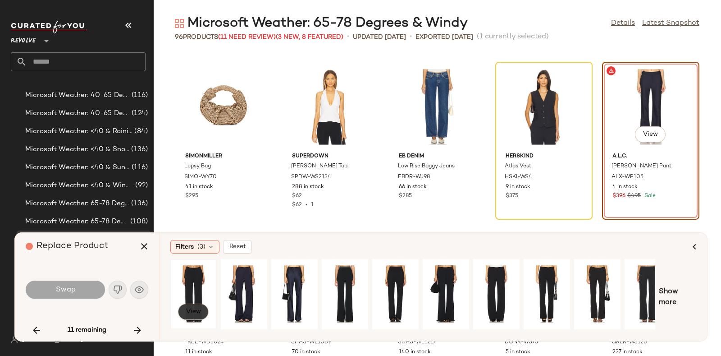
click at [189, 308] on span "View" at bounding box center [193, 311] width 15 height 7
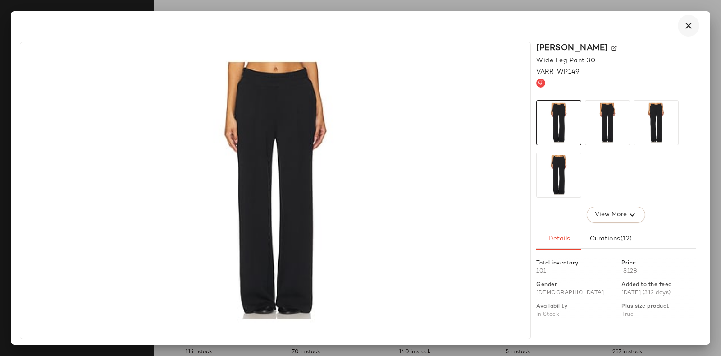
click at [689, 23] on icon "button" at bounding box center [688, 25] width 11 height 11
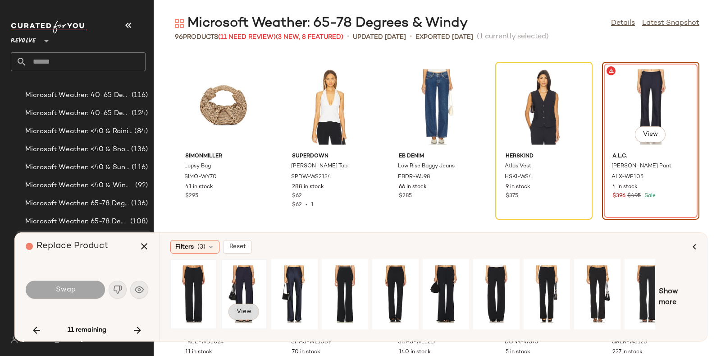
click at [244, 308] on span "View" at bounding box center [243, 311] width 15 height 7
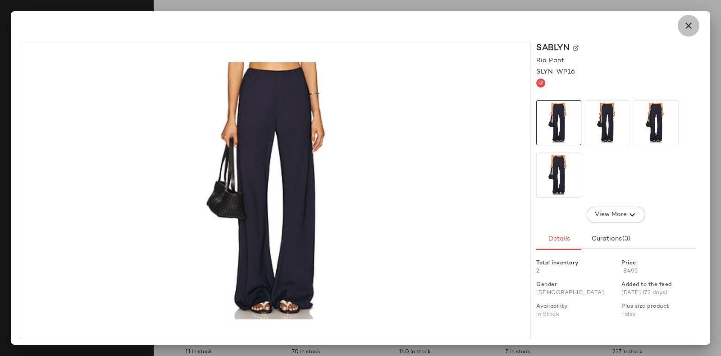
click at [686, 20] on icon "button" at bounding box center [688, 25] width 11 height 11
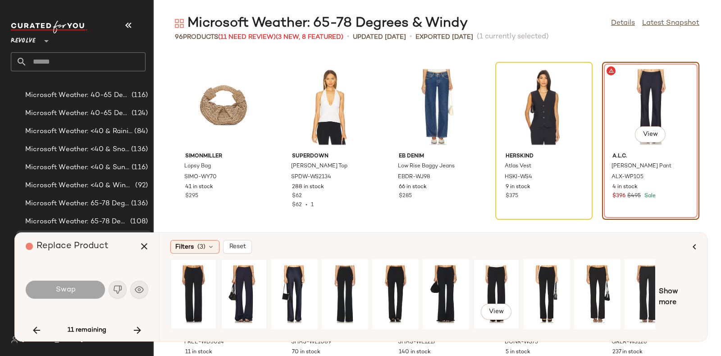
scroll to position [0, 15]
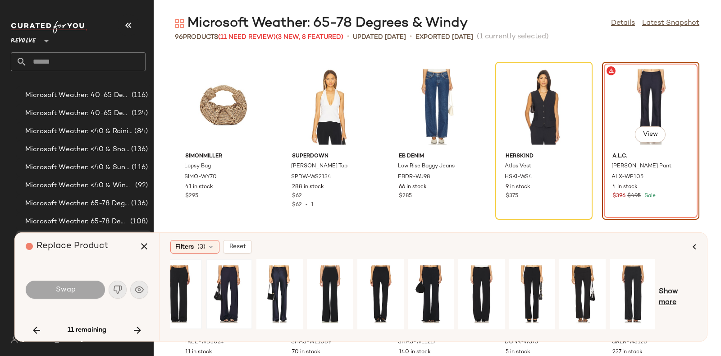
click at [666, 294] on span "Show more" at bounding box center [677, 297] width 37 height 22
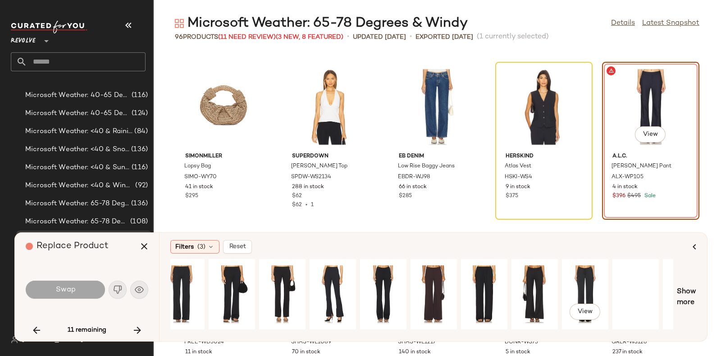
scroll to position [0, 502]
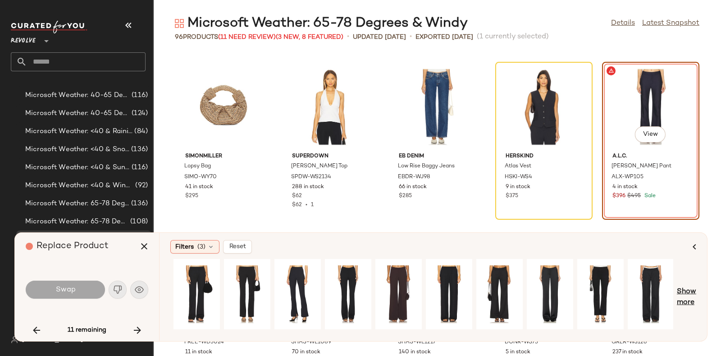
click at [690, 290] on span "Show more" at bounding box center [686, 297] width 19 height 22
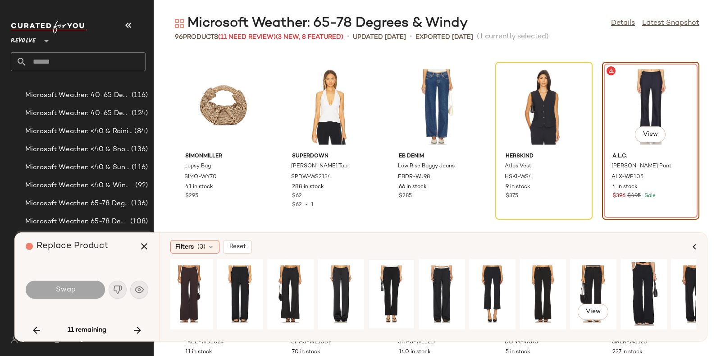
scroll to position [0, 731]
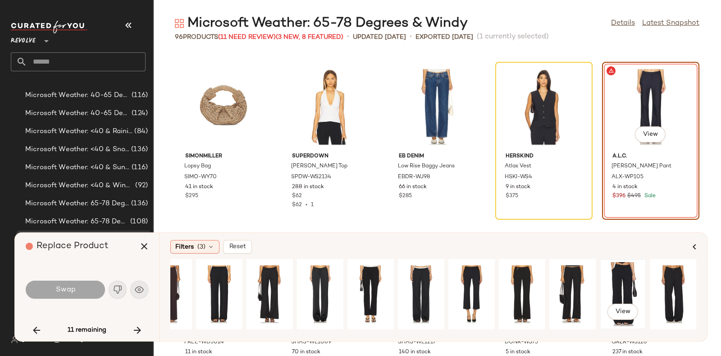
click at [620, 280] on div "View" at bounding box center [623, 294] width 40 height 64
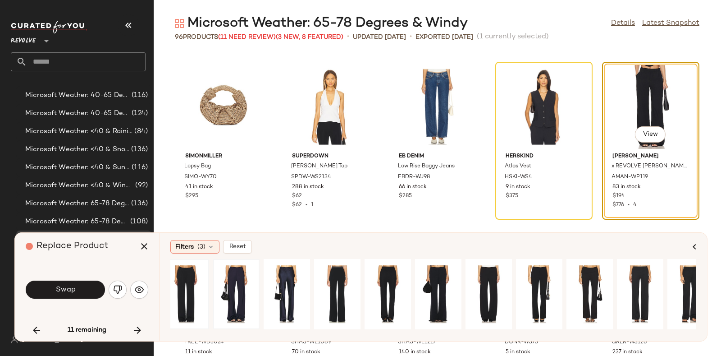
scroll to position [0, 0]
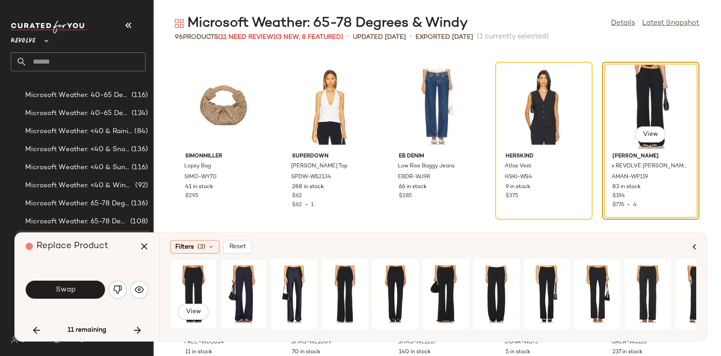
click at [189, 282] on div "View" at bounding box center [193, 294] width 40 height 64
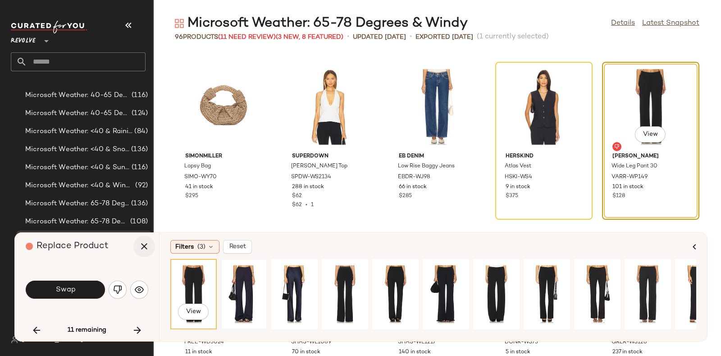
click at [146, 248] on icon "button" at bounding box center [144, 246] width 11 height 11
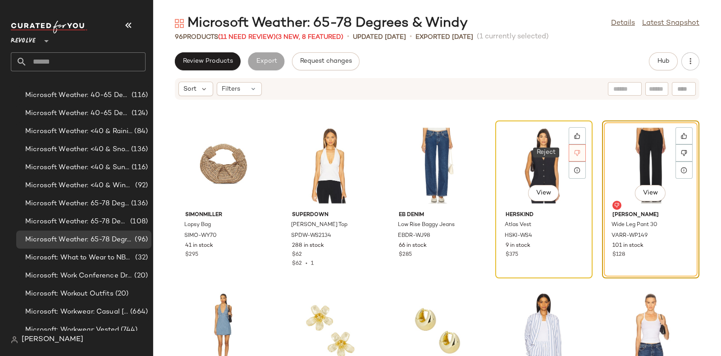
click at [578, 150] on div at bounding box center [577, 152] width 17 height 17
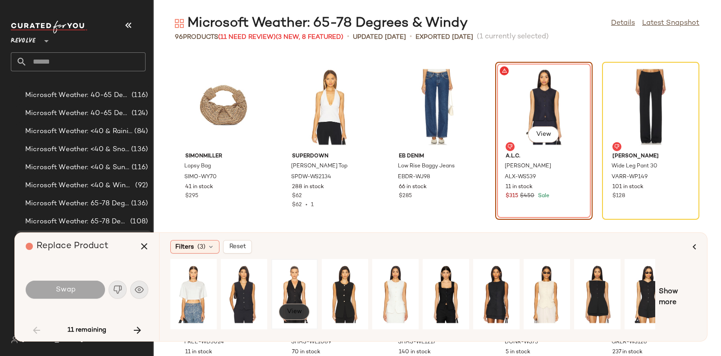
click at [289, 312] on span "View" at bounding box center [294, 311] width 15 height 7
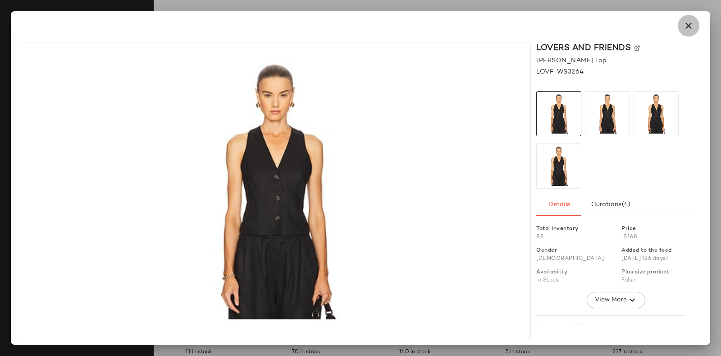
click at [691, 23] on icon "button" at bounding box center [688, 25] width 11 height 11
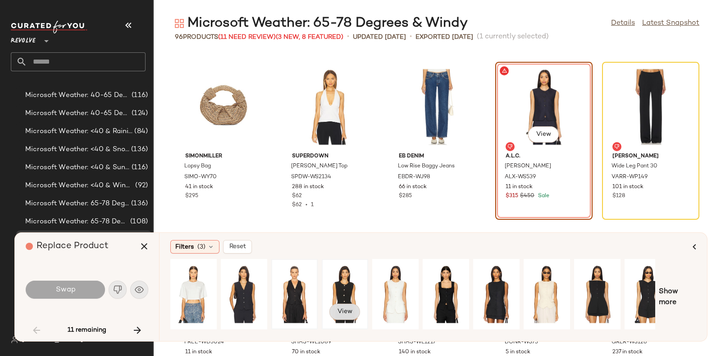
click at [352, 310] on button "View" at bounding box center [344, 311] width 31 height 16
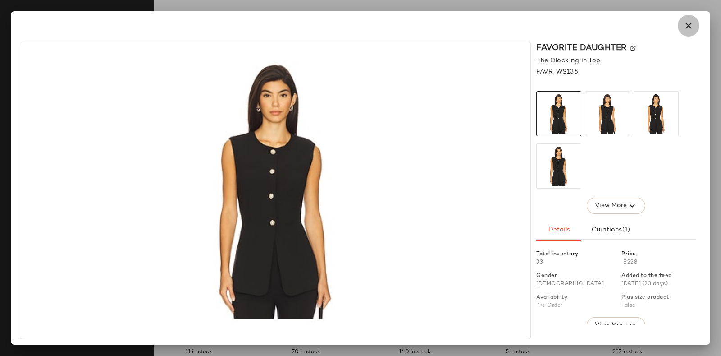
click at [684, 25] on icon "button" at bounding box center [688, 25] width 11 height 11
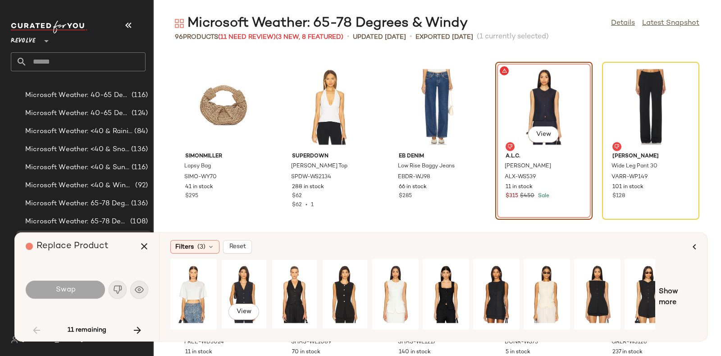
click at [249, 284] on div "View" at bounding box center [244, 294] width 40 height 64
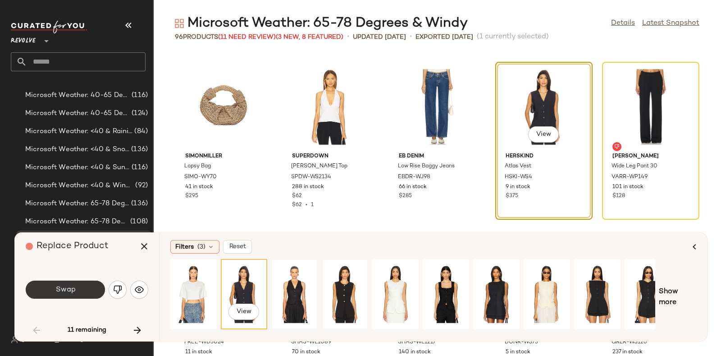
click at [84, 286] on button "Swap" at bounding box center [65, 289] width 79 height 18
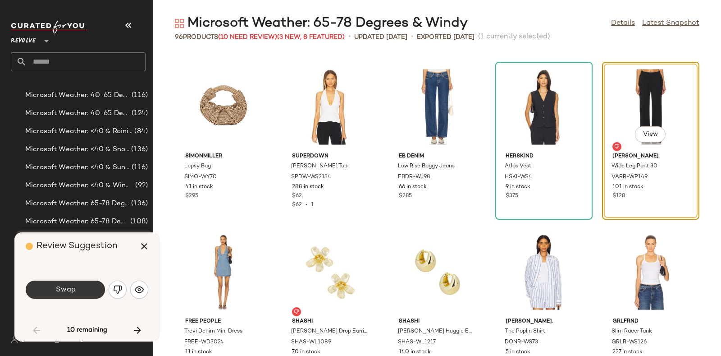
click at [63, 286] on span "Swap" at bounding box center [65, 289] width 20 height 9
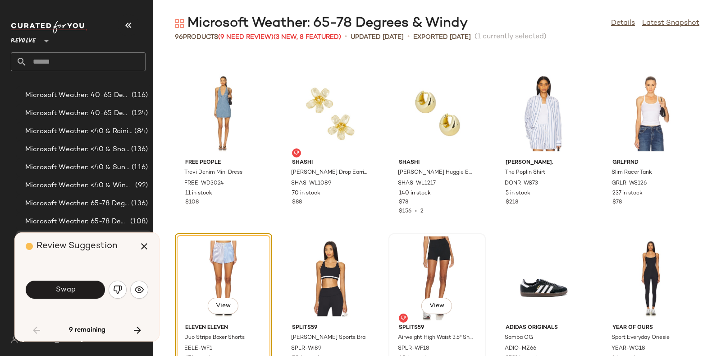
scroll to position [391, 0]
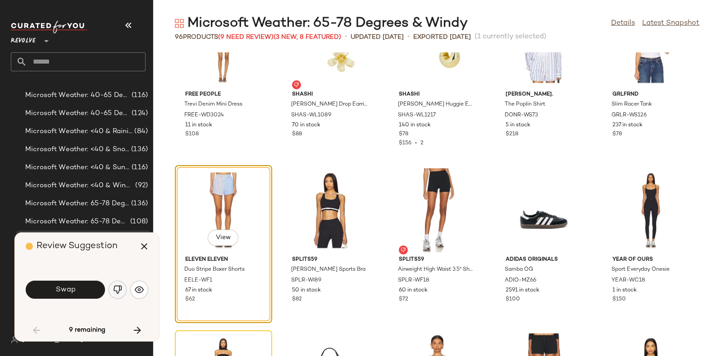
click at [112, 292] on button "button" at bounding box center [118, 289] width 18 height 18
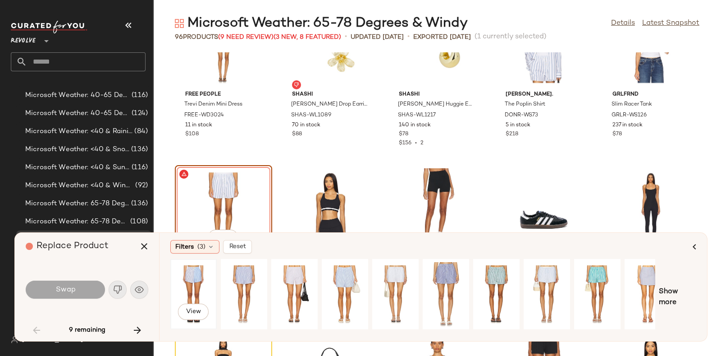
click at [189, 277] on div "View" at bounding box center [193, 294] width 40 height 64
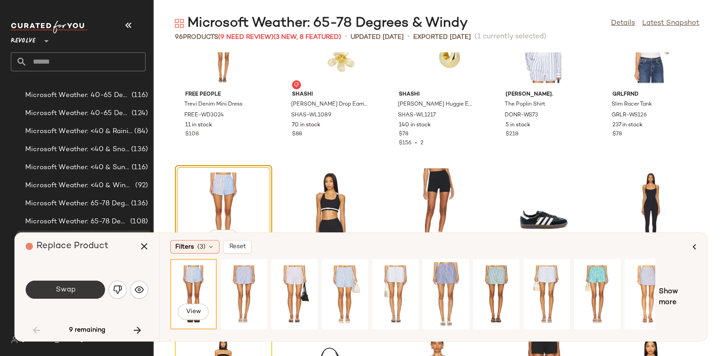
click at [82, 289] on button "Swap" at bounding box center [65, 289] width 79 height 18
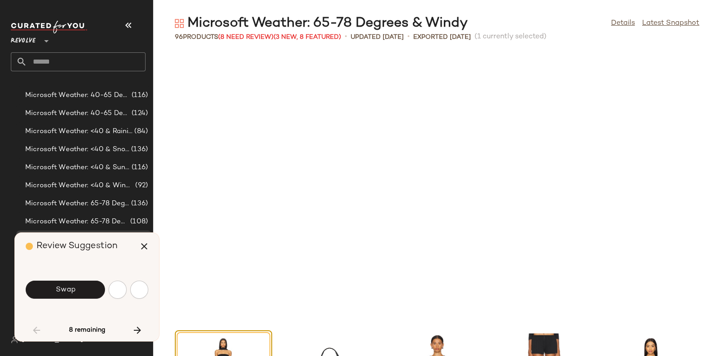
scroll to position [660, 0]
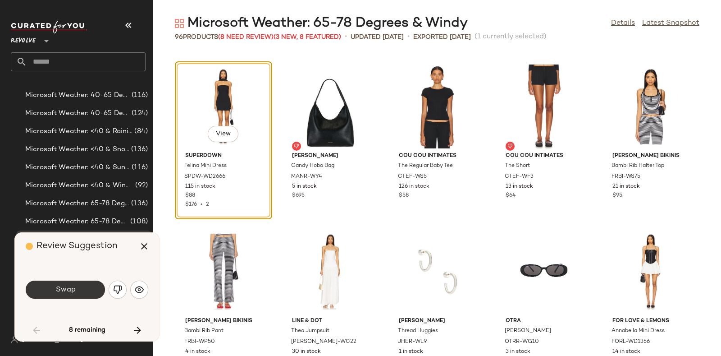
click at [87, 282] on button "Swap" at bounding box center [65, 289] width 79 height 18
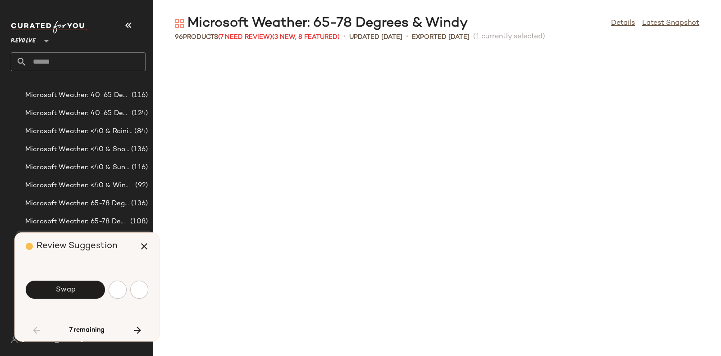
scroll to position [1154, 0]
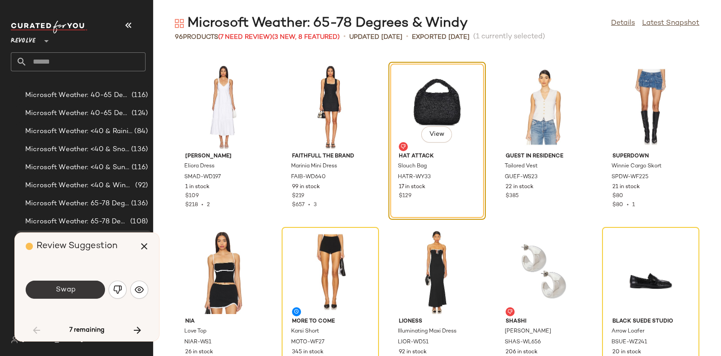
click at [85, 288] on button "Swap" at bounding box center [65, 289] width 79 height 18
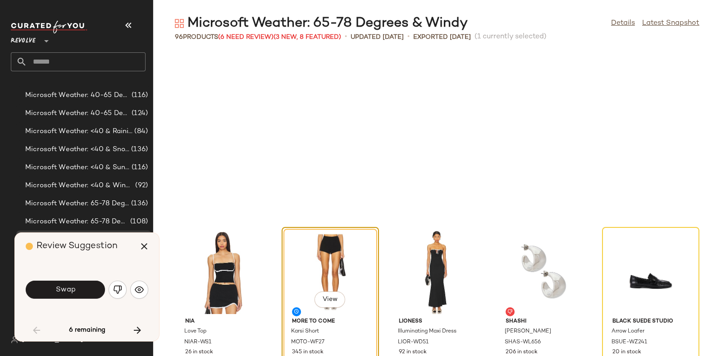
scroll to position [1319, 0]
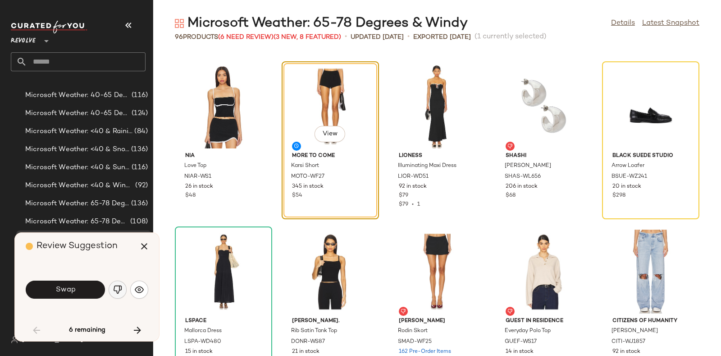
click at [119, 287] on img "button" at bounding box center [117, 289] width 9 height 9
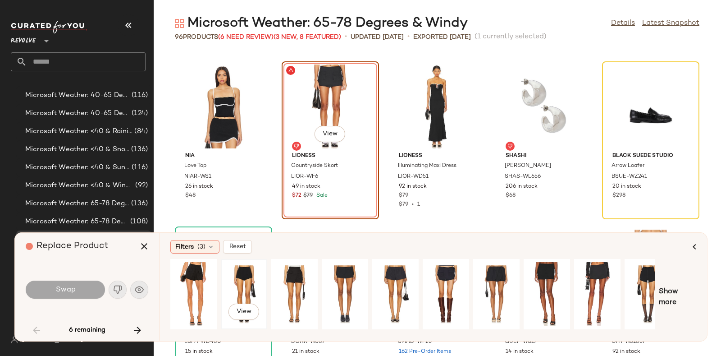
click at [248, 273] on div "View" at bounding box center [244, 294] width 40 height 64
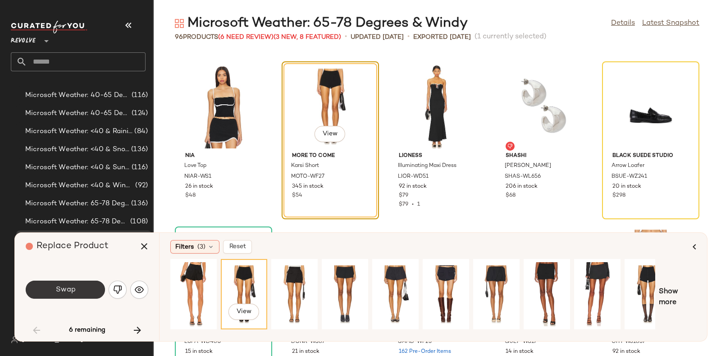
click at [87, 289] on button "Swap" at bounding box center [65, 289] width 79 height 18
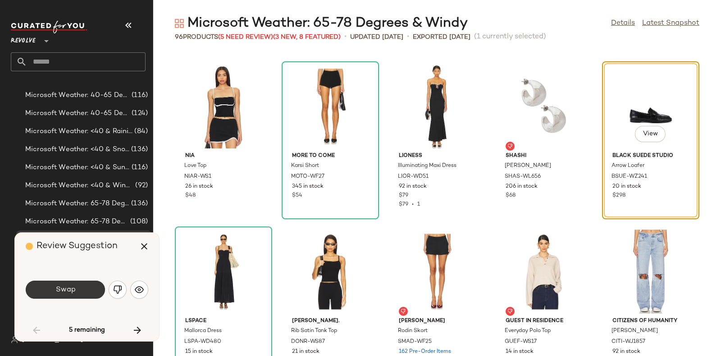
click at [75, 292] on span "Swap" at bounding box center [65, 289] width 20 height 9
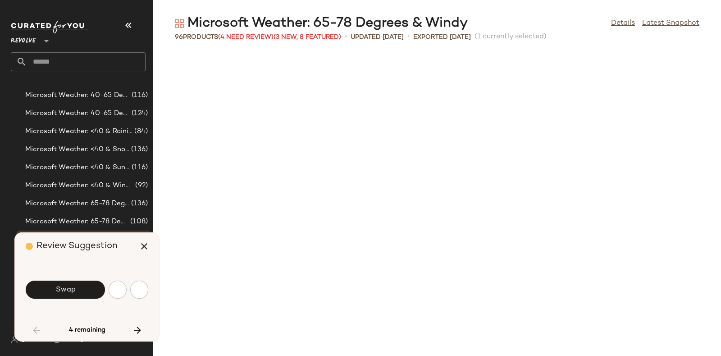
scroll to position [1814, 0]
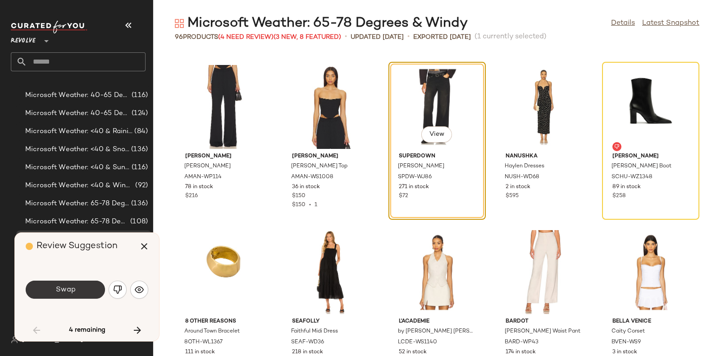
click at [88, 285] on button "Swap" at bounding box center [65, 289] width 79 height 18
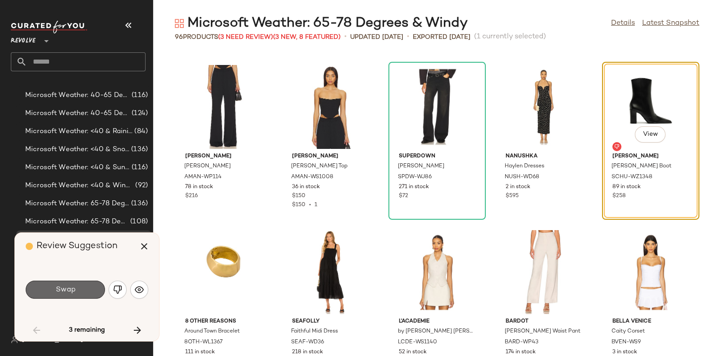
click at [91, 284] on button "Swap" at bounding box center [65, 289] width 79 height 18
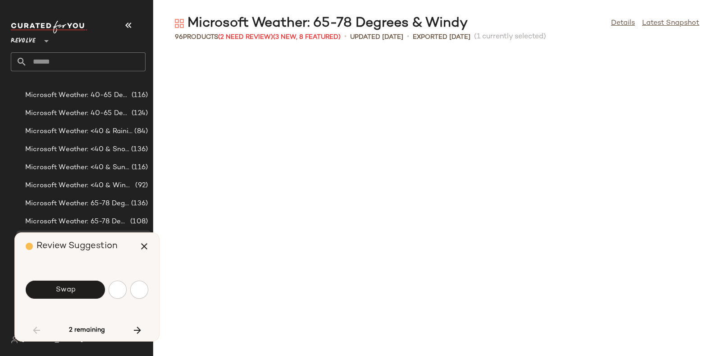
scroll to position [2144, 0]
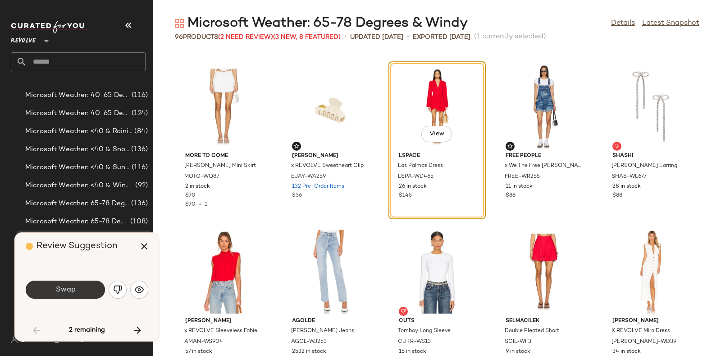
click at [84, 287] on button "Swap" at bounding box center [65, 289] width 79 height 18
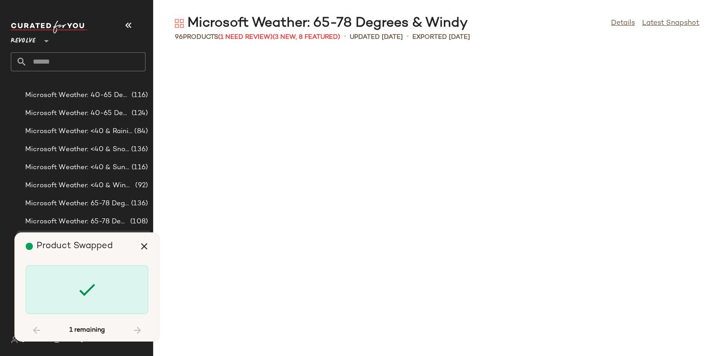
scroll to position [2968, 0]
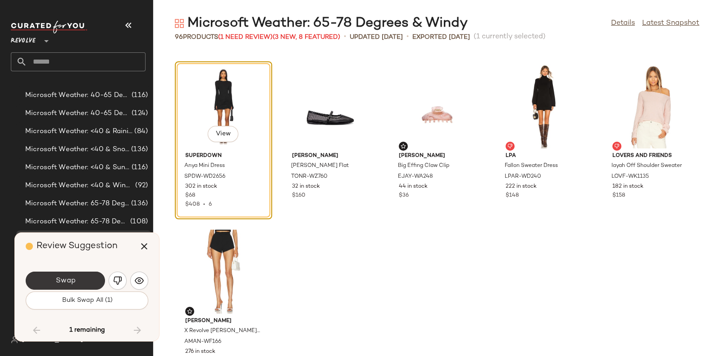
click at [87, 276] on button "Swap" at bounding box center [65, 280] width 79 height 18
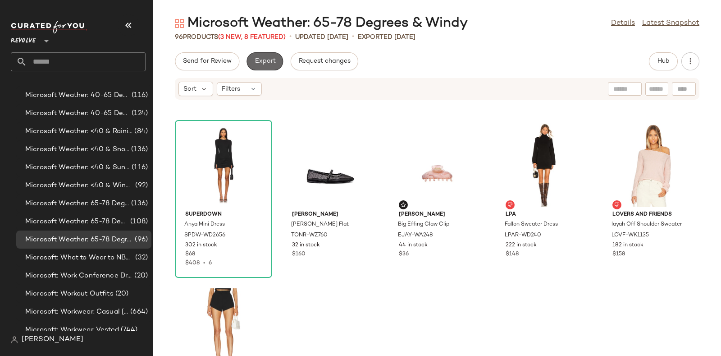
click at [261, 58] on span "Export" at bounding box center [264, 61] width 21 height 7
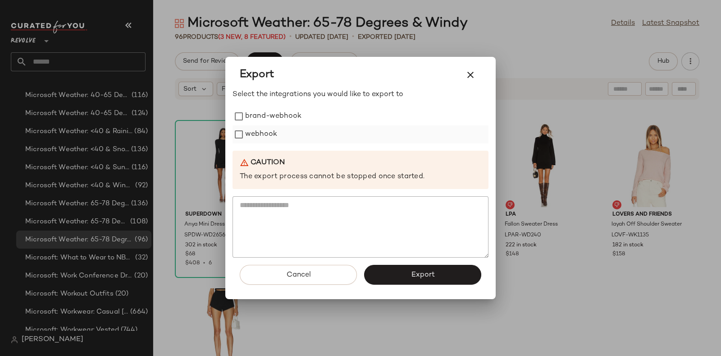
click at [273, 131] on label "webhook" at bounding box center [261, 134] width 32 height 18
click at [400, 267] on button "Export" at bounding box center [422, 274] width 117 height 20
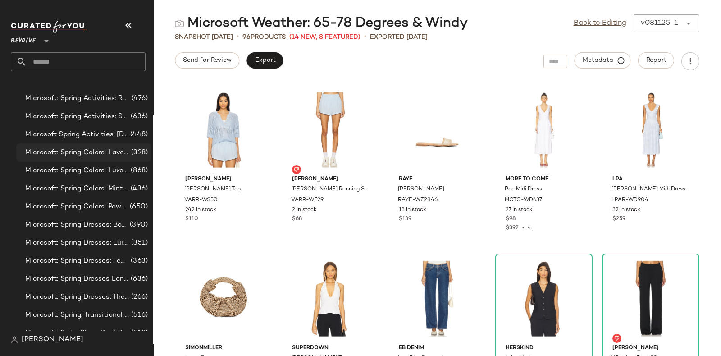
scroll to position [5076, 0]
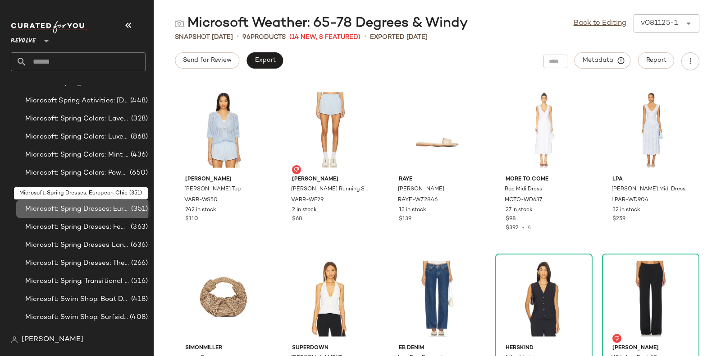
click at [118, 208] on span "Microsoft: Spring Dresses: European Chic" at bounding box center [77, 209] width 104 height 10
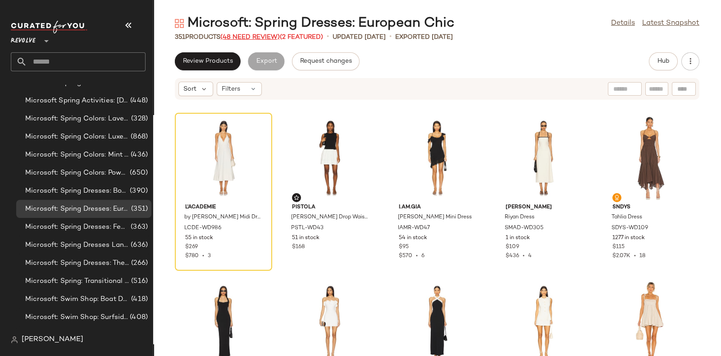
click at [257, 34] on span "(48 Need Review)" at bounding box center [249, 37] width 59 height 7
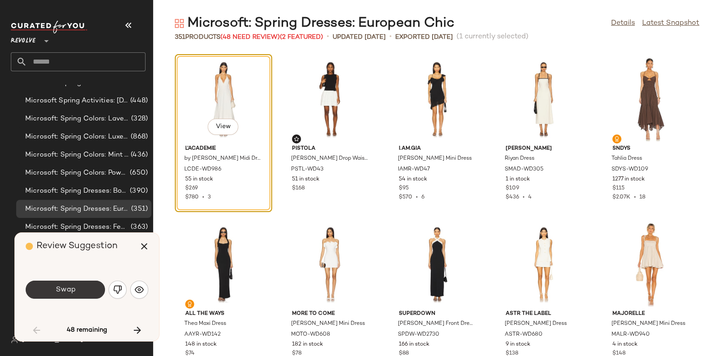
click at [75, 292] on button "Swap" at bounding box center [65, 289] width 79 height 18
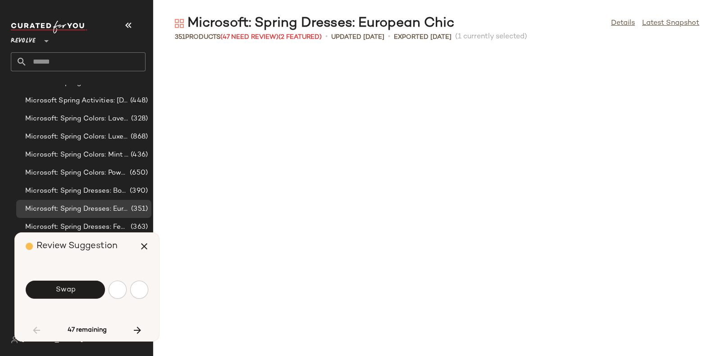
scroll to position [502, 0]
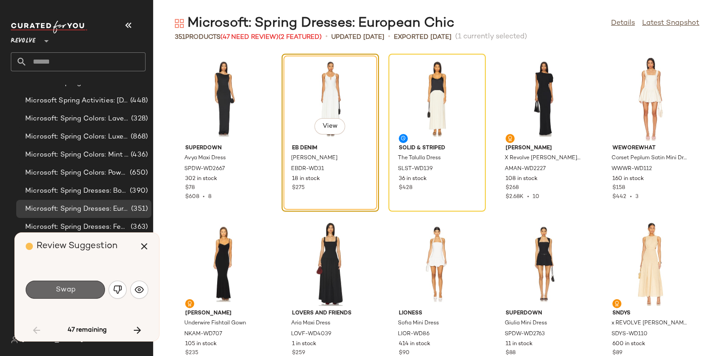
click at [83, 282] on button "Swap" at bounding box center [65, 289] width 79 height 18
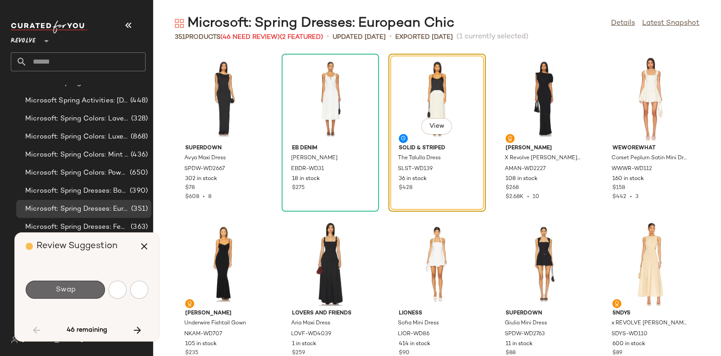
scroll to position [495, 0]
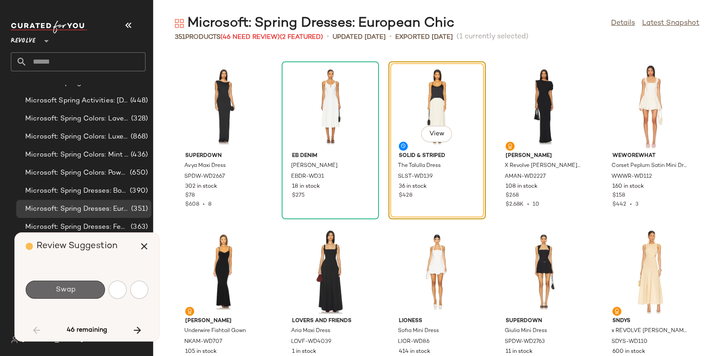
click at [71, 283] on button "Swap" at bounding box center [65, 289] width 79 height 18
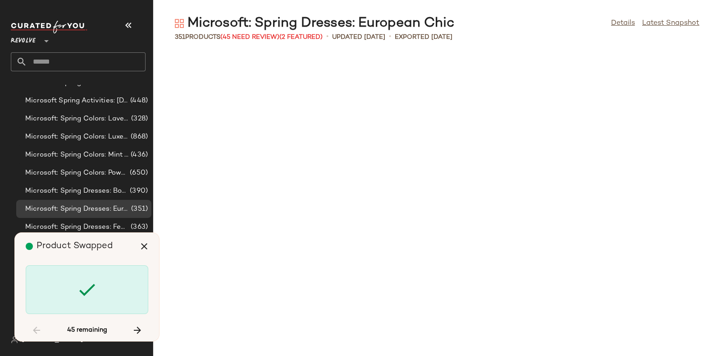
scroll to position [1814, 0]
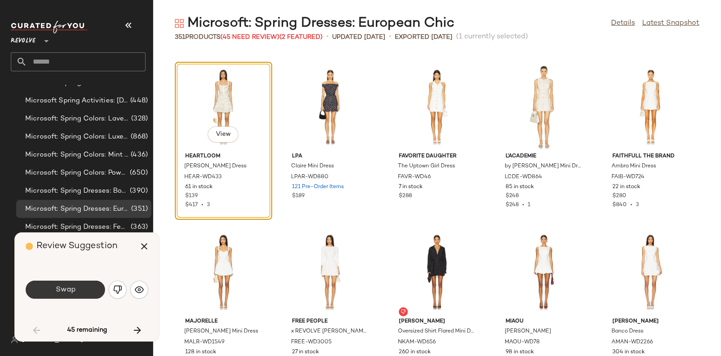
click at [78, 286] on button "Swap" at bounding box center [65, 289] width 79 height 18
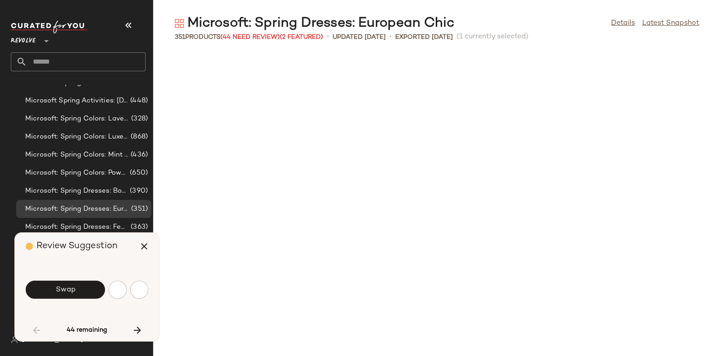
scroll to position [2144, 0]
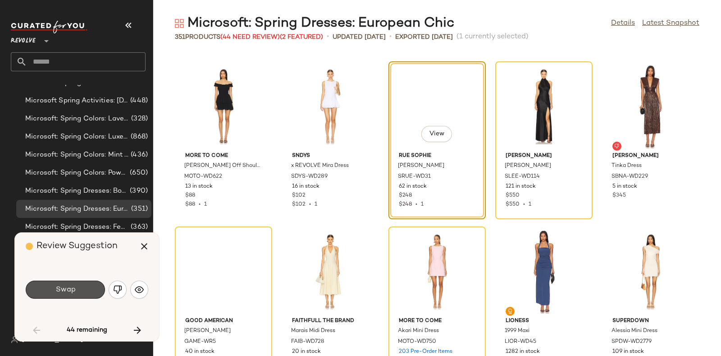
click at [78, 286] on button "Swap" at bounding box center [65, 289] width 79 height 18
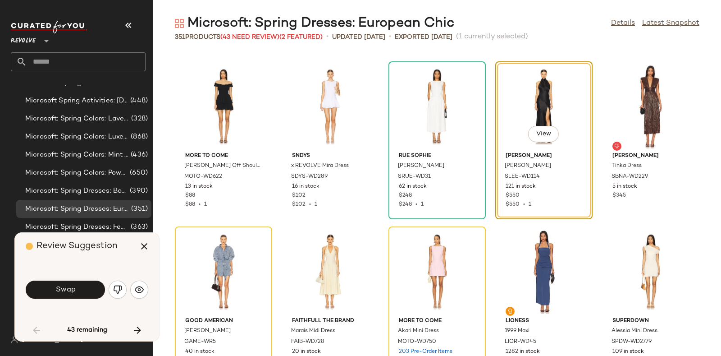
click at [78, 286] on button "Swap" at bounding box center [65, 289] width 79 height 18
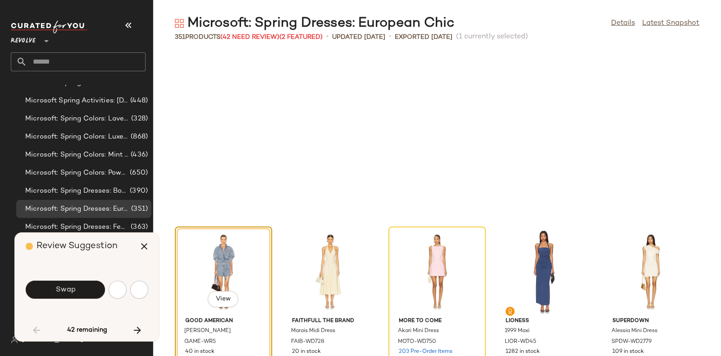
scroll to position [2309, 0]
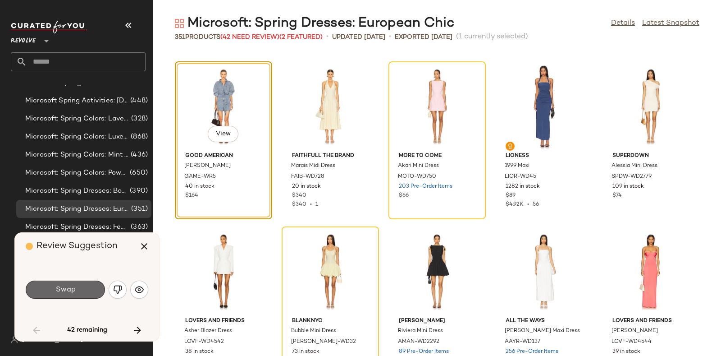
click at [80, 289] on button "Swap" at bounding box center [65, 289] width 79 height 18
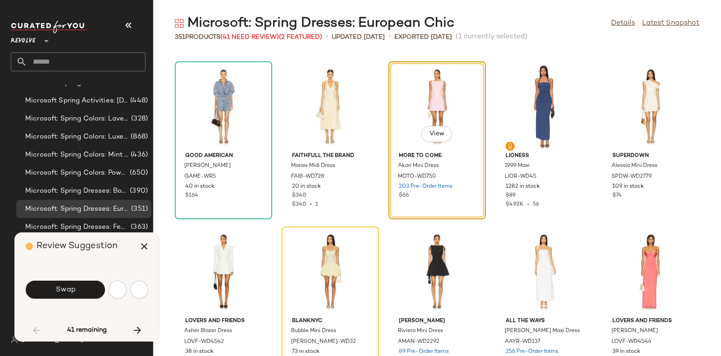
click at [80, 289] on button "Swap" at bounding box center [65, 289] width 79 height 18
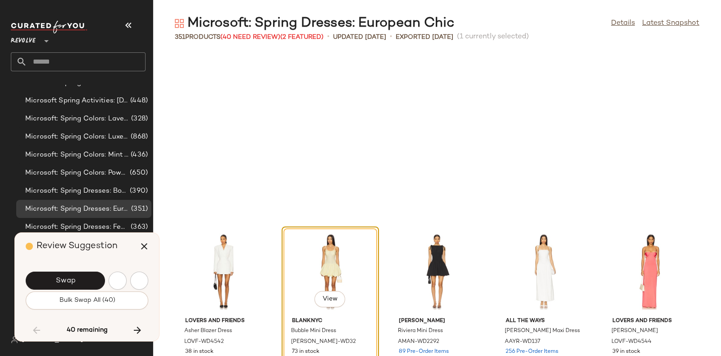
scroll to position [2474, 0]
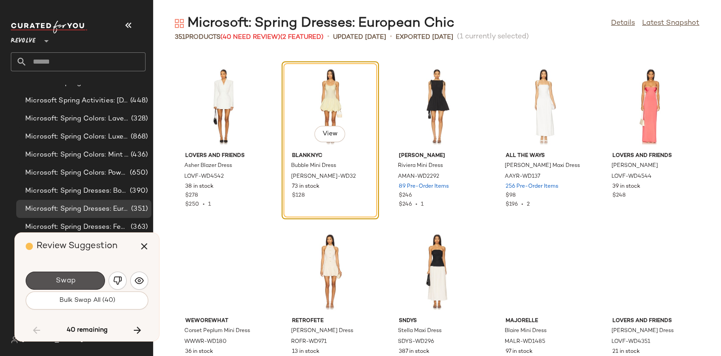
click at [79, 285] on button "Swap" at bounding box center [65, 280] width 79 height 18
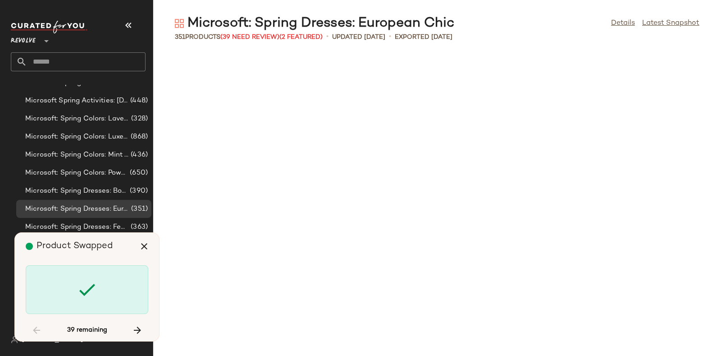
scroll to position [3133, 0]
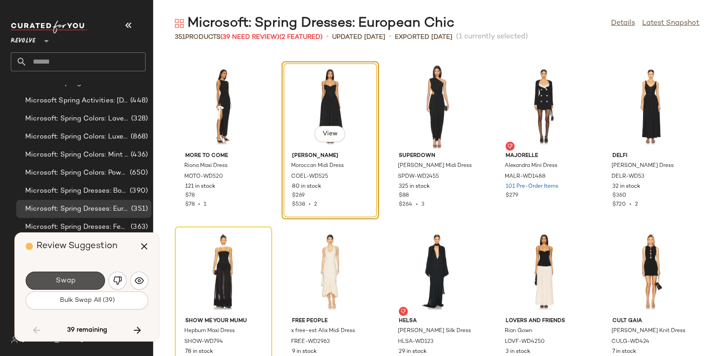
click at [78, 275] on button "Swap" at bounding box center [65, 280] width 79 height 18
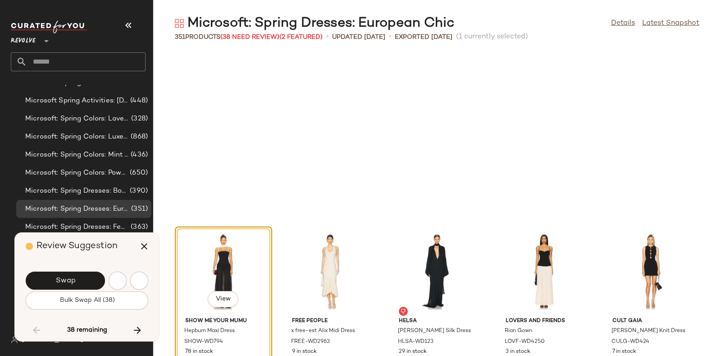
scroll to position [3298, 0]
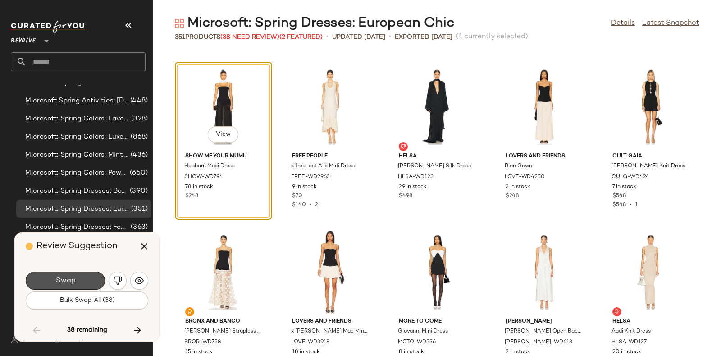
click at [78, 275] on button "Swap" at bounding box center [65, 280] width 79 height 18
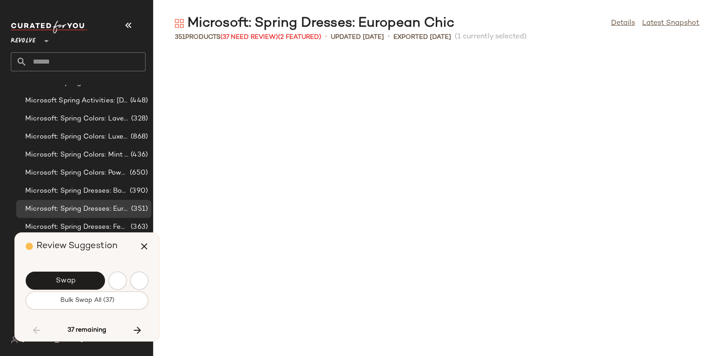
scroll to position [3793, 0]
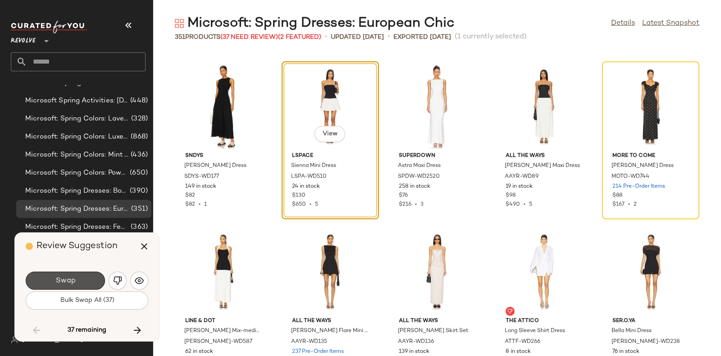
click at [78, 275] on button "Swap" at bounding box center [65, 280] width 79 height 18
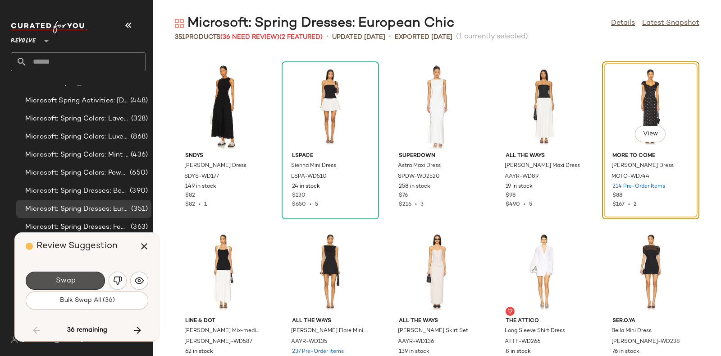
click at [78, 275] on button "Swap" at bounding box center [65, 280] width 79 height 18
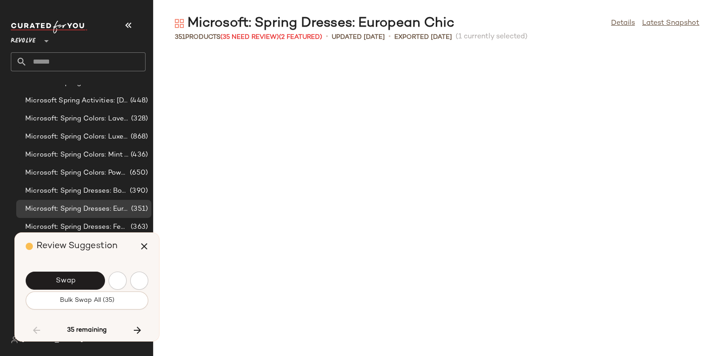
scroll to position [4287, 0]
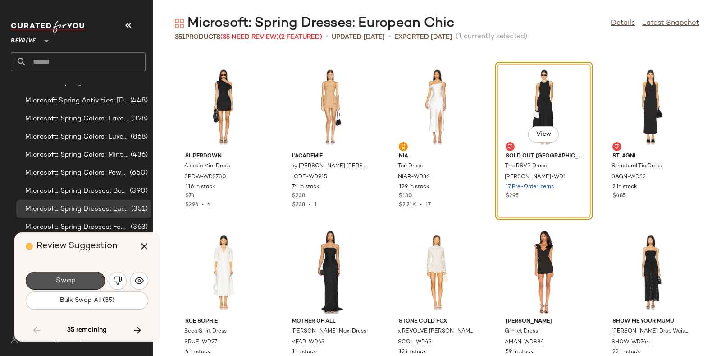
click at [78, 275] on button "Swap" at bounding box center [65, 280] width 79 height 18
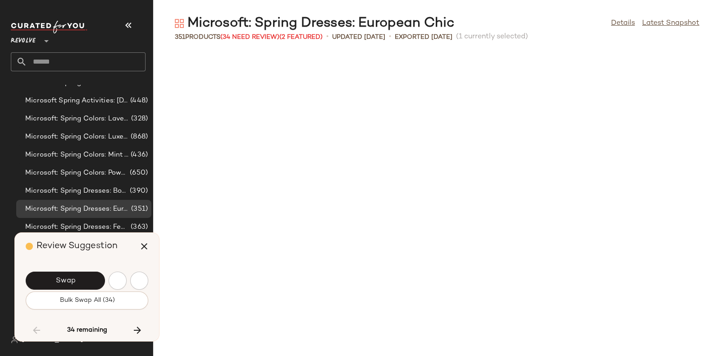
scroll to position [4618, 0]
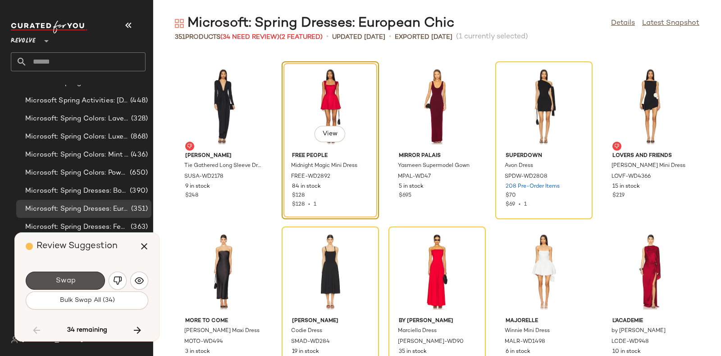
click at [78, 275] on button "Swap" at bounding box center [65, 280] width 79 height 18
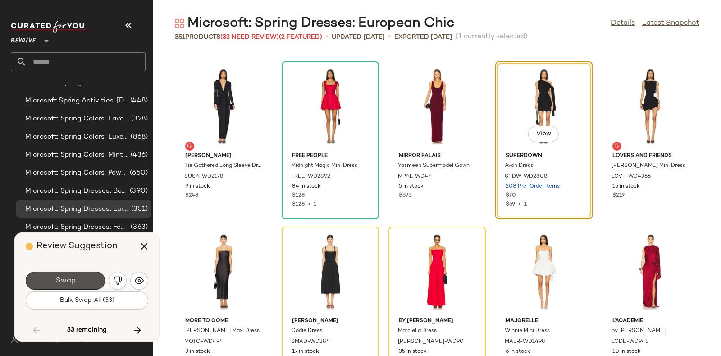
click at [78, 275] on button "Swap" at bounding box center [65, 280] width 79 height 18
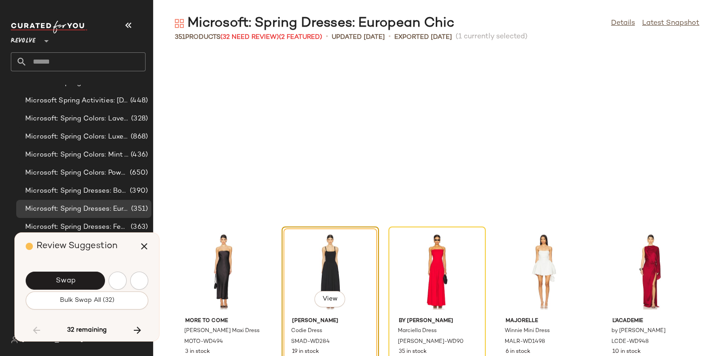
scroll to position [4783, 0]
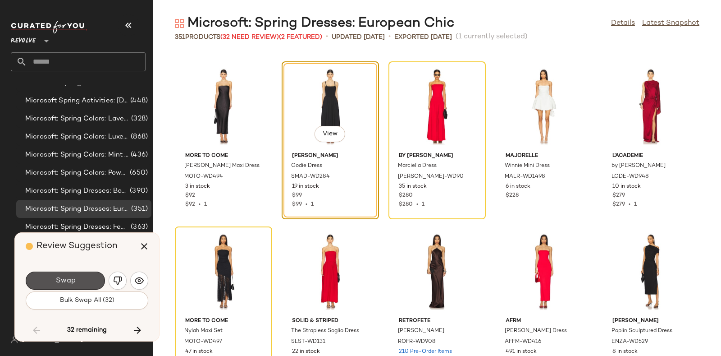
click at [78, 275] on button "Swap" at bounding box center [65, 280] width 79 height 18
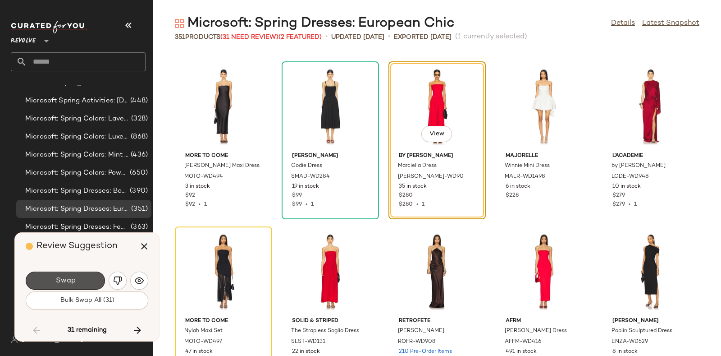
click at [78, 275] on button "Swap" at bounding box center [65, 280] width 79 height 18
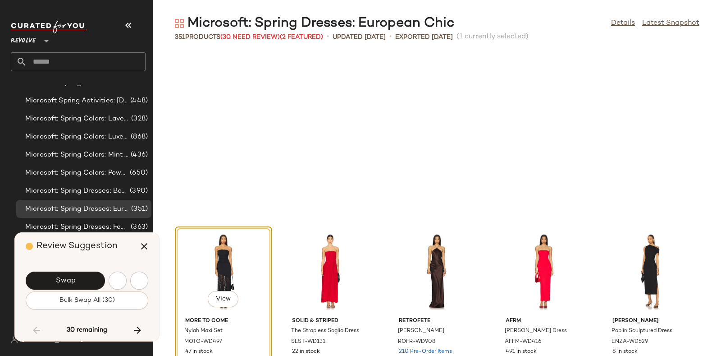
scroll to position [4947, 0]
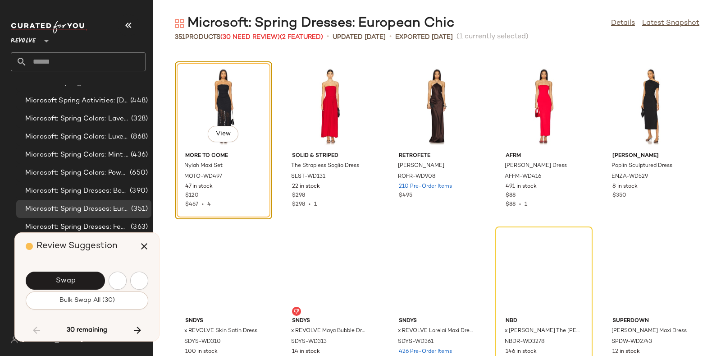
click at [78, 275] on button "Swap" at bounding box center [65, 280] width 79 height 18
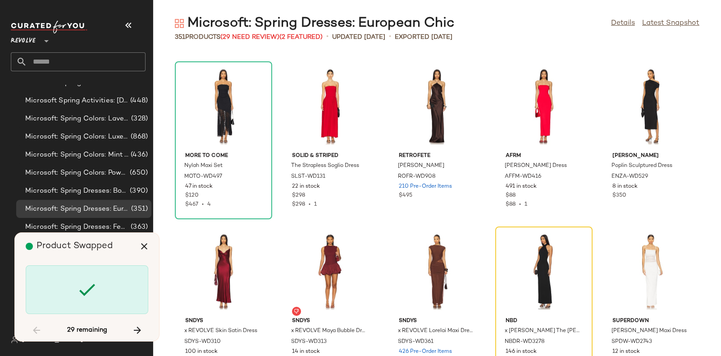
click at [78, 275] on div at bounding box center [87, 289] width 123 height 49
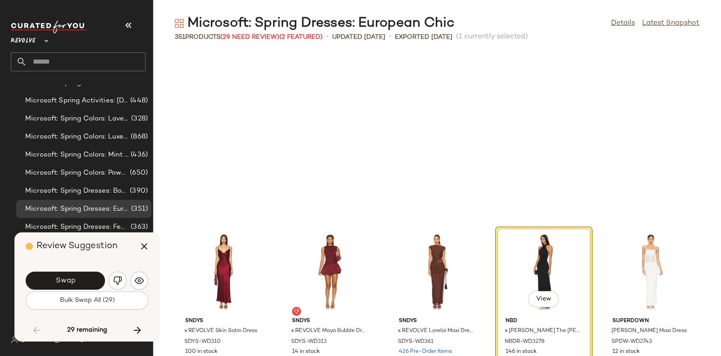
scroll to position [5112, 0]
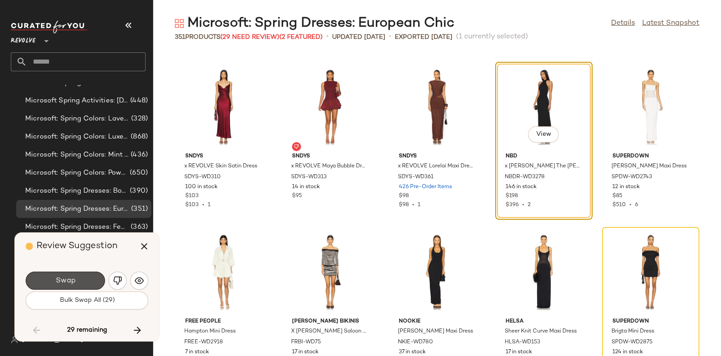
click at [78, 275] on button "Swap" at bounding box center [65, 280] width 79 height 18
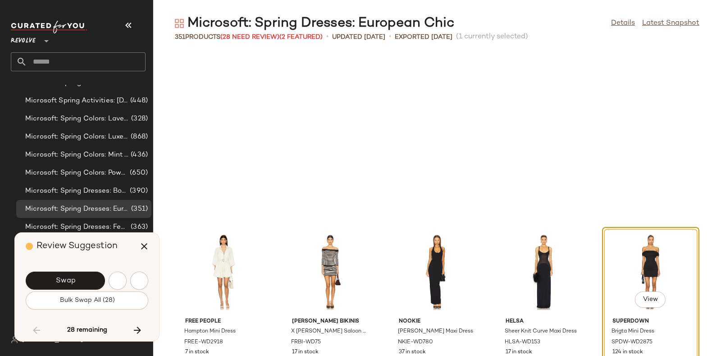
scroll to position [5277, 0]
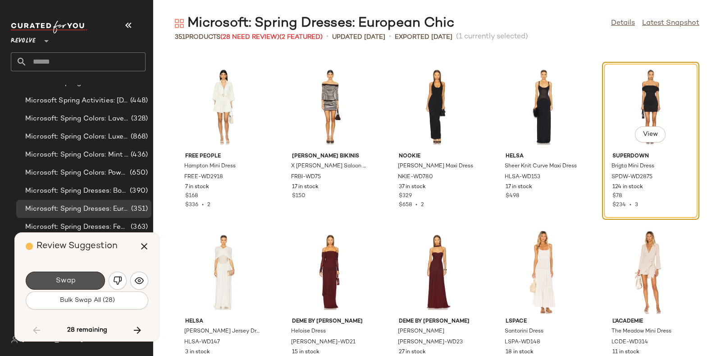
click at [78, 275] on button "Swap" at bounding box center [65, 280] width 79 height 18
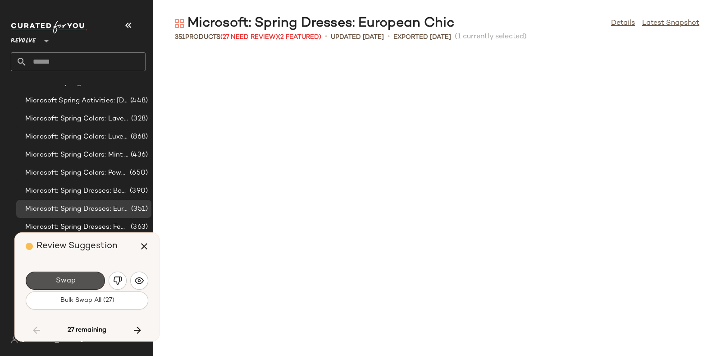
click at [78, 275] on button "Swap" at bounding box center [65, 280] width 79 height 18
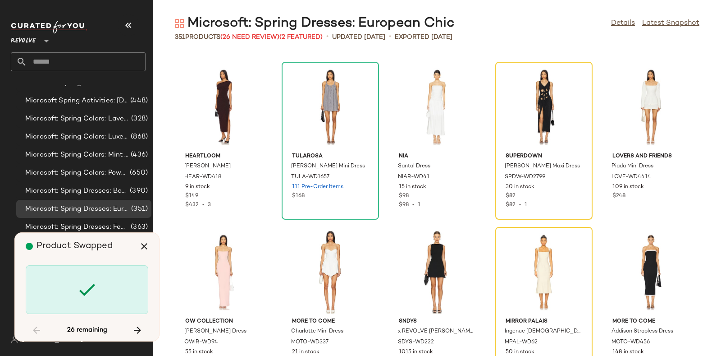
click at [78, 275] on div at bounding box center [87, 289] width 123 height 49
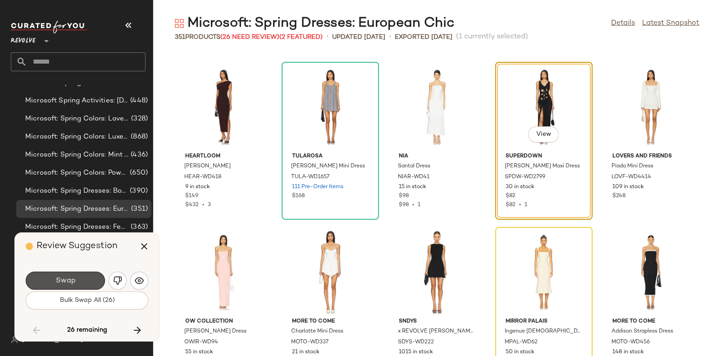
click at [78, 275] on button "Swap" at bounding box center [65, 280] width 79 height 18
click at [78, 275] on div "Swap" at bounding box center [65, 280] width 79 height 18
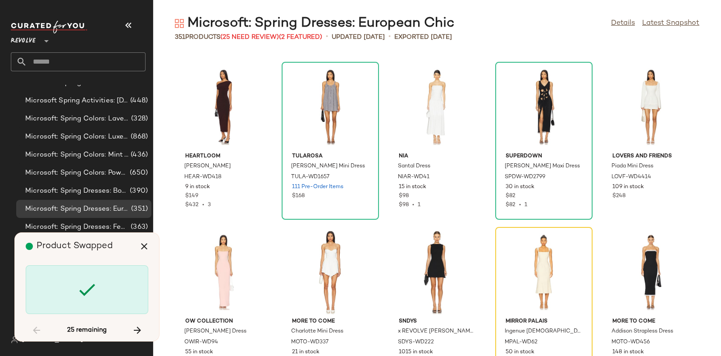
click at [78, 275] on div at bounding box center [87, 289] width 123 height 49
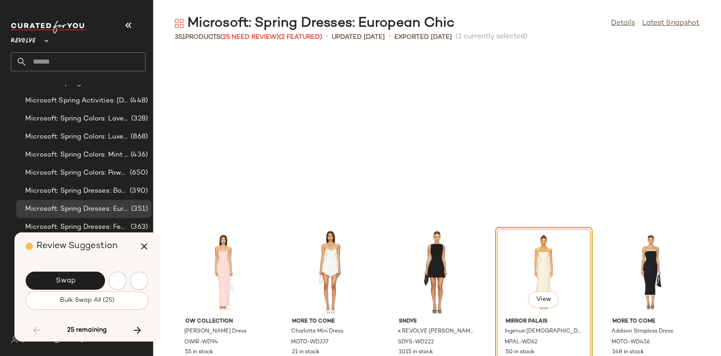
scroll to position [5937, 0]
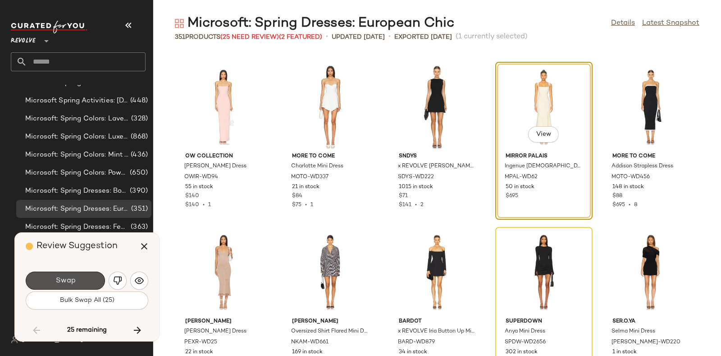
click at [78, 275] on button "Swap" at bounding box center [65, 280] width 79 height 18
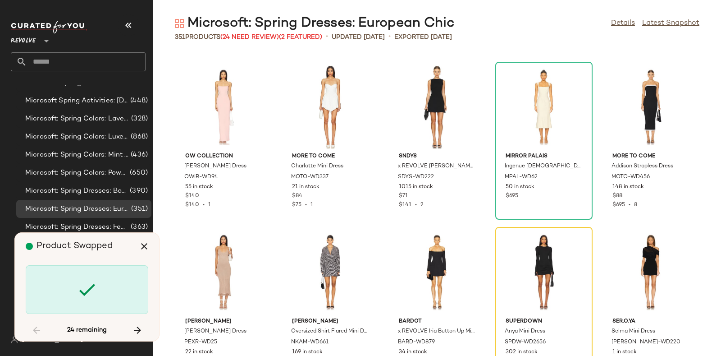
click at [78, 275] on div at bounding box center [87, 289] width 123 height 49
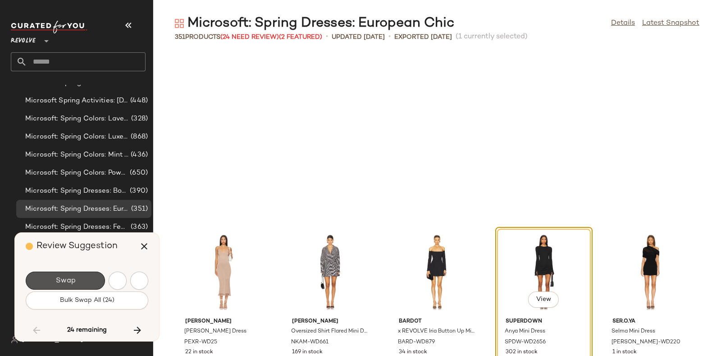
scroll to position [6101, 0]
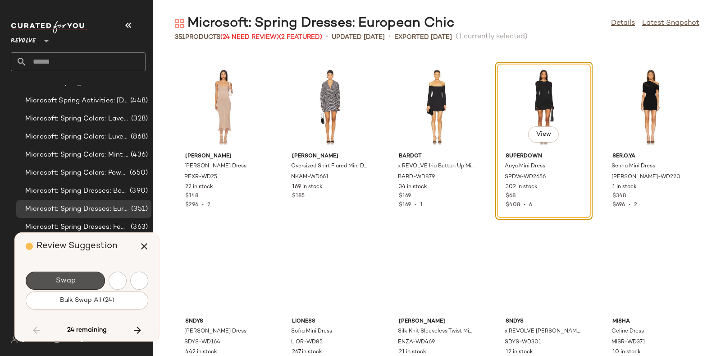
click at [78, 275] on button "Swap" at bounding box center [65, 280] width 79 height 18
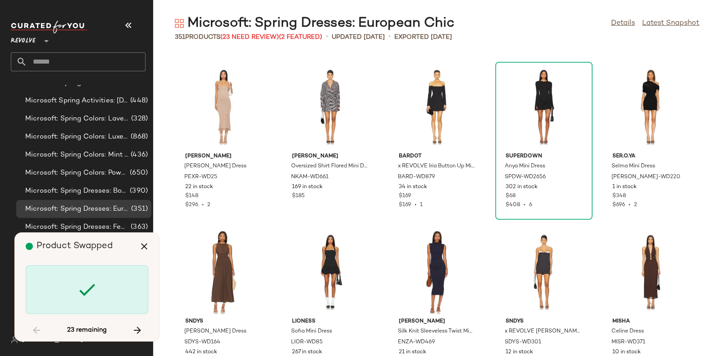
click at [78, 275] on div at bounding box center [87, 289] width 123 height 49
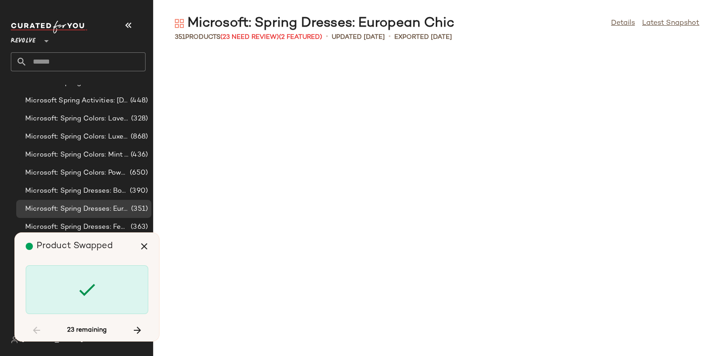
scroll to position [6926, 0]
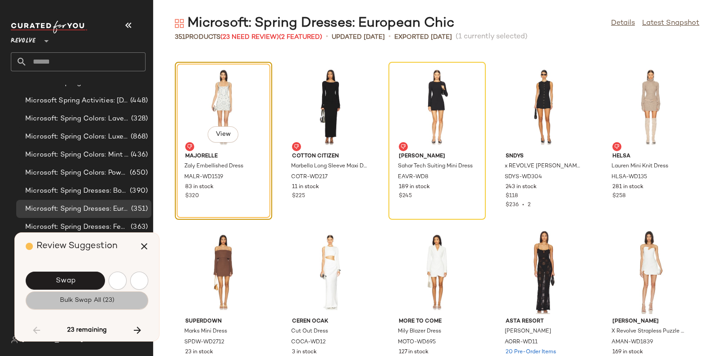
click at [104, 297] on span "Bulk Swap All (23)" at bounding box center [86, 299] width 55 height 7
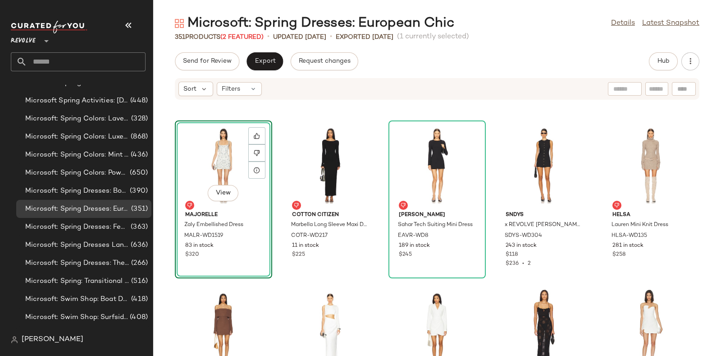
scroll to position [6878, 0]
